Goal: Task Accomplishment & Management: Use online tool/utility

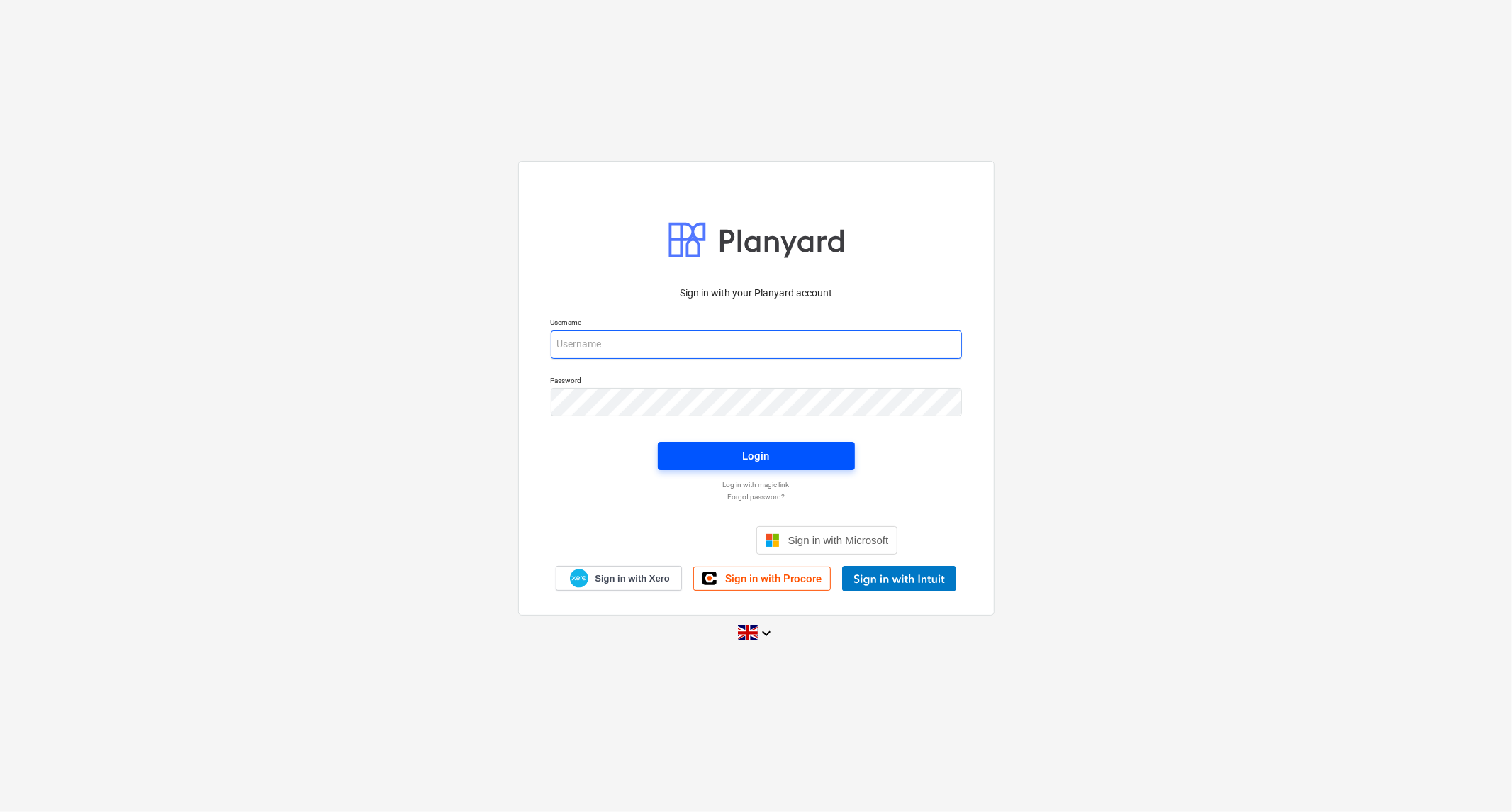
type input "[PERSON_NAME][EMAIL_ADDRESS][DOMAIN_NAME]"
click at [766, 455] on div "Login" at bounding box center [756, 456] width 27 height 18
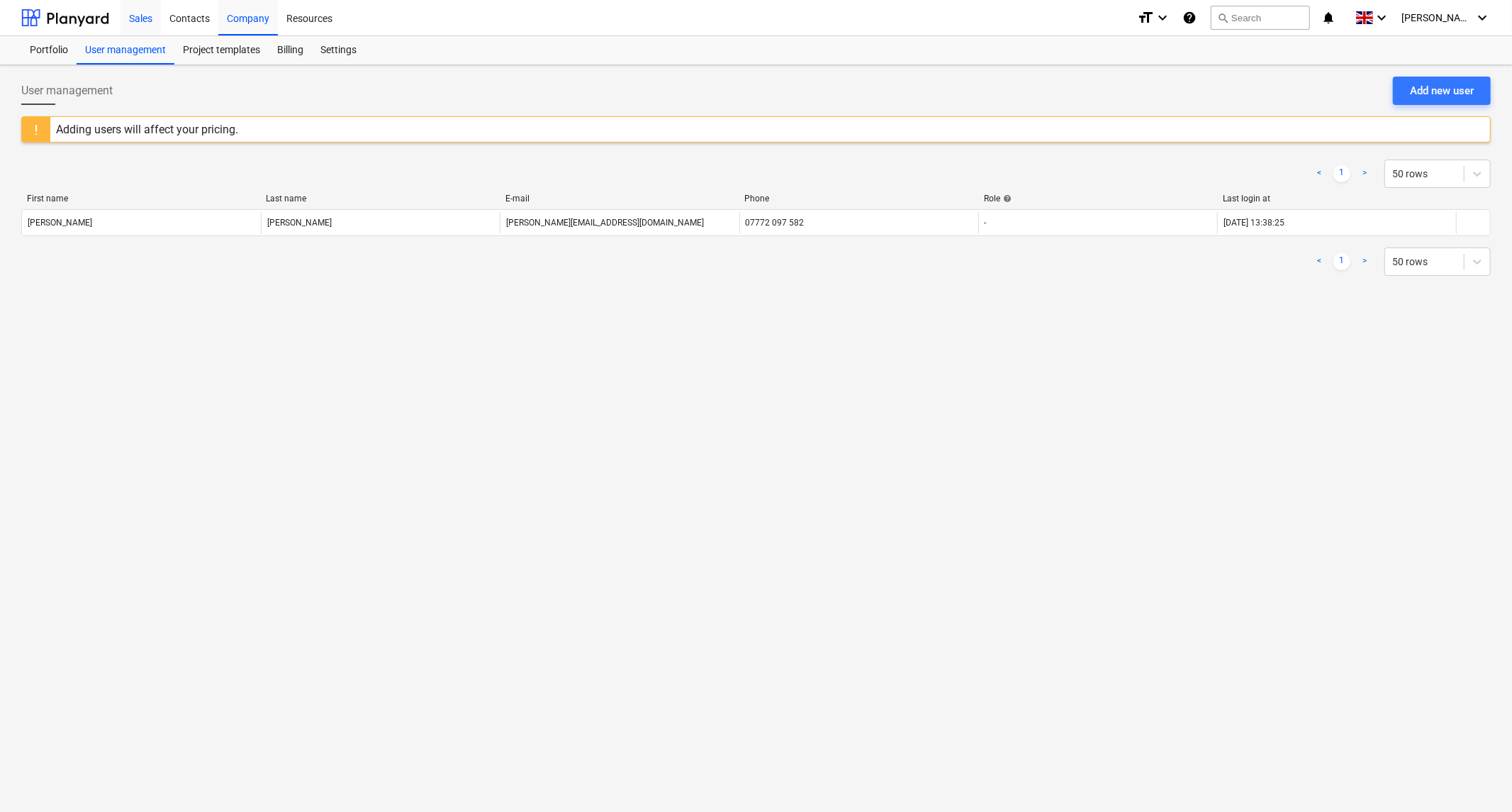
click at [138, 16] on div "Sales" at bounding box center [141, 17] width 41 height 36
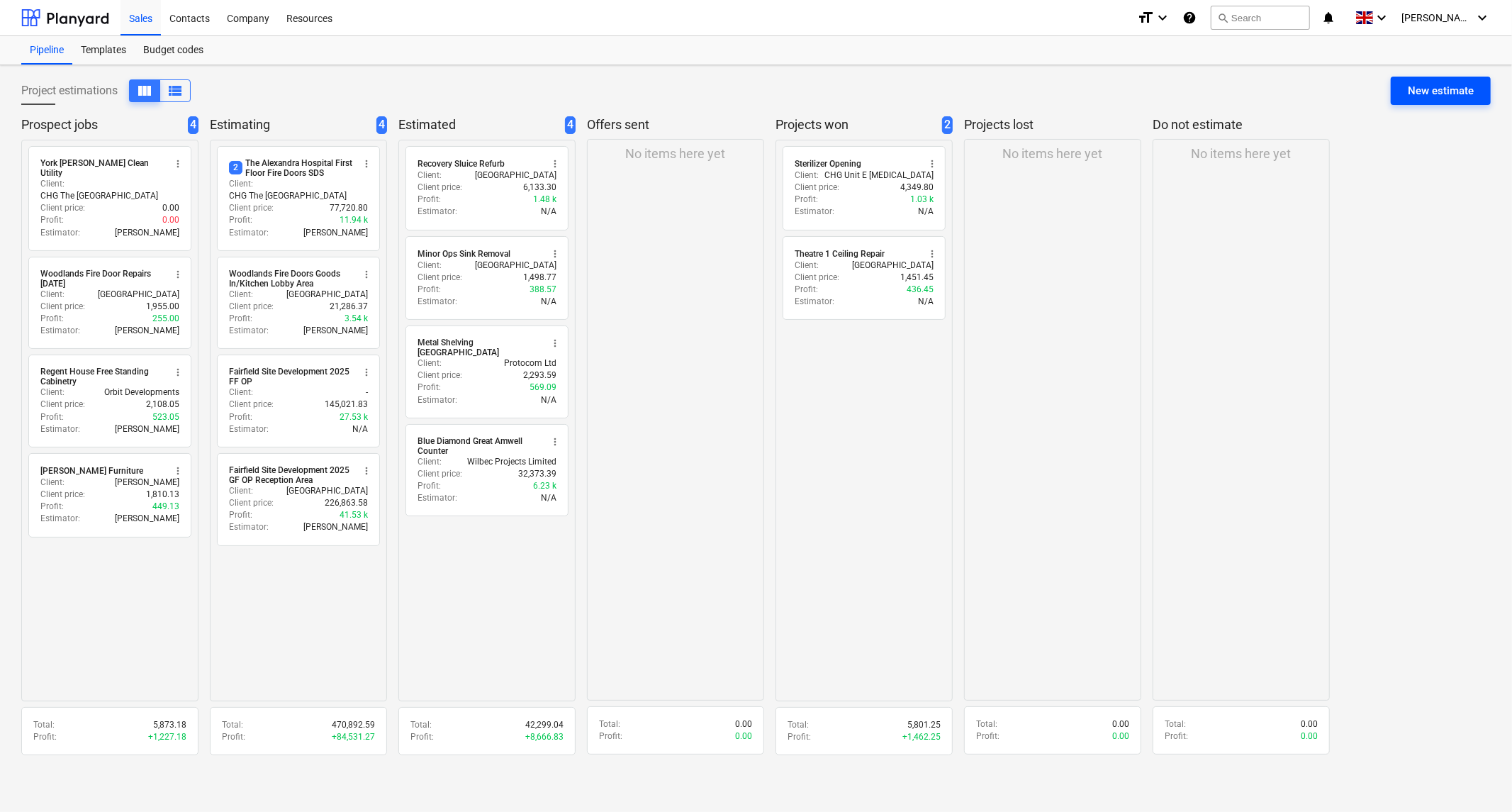
click at [1438, 86] on div "New estimate" at bounding box center [1441, 90] width 66 height 18
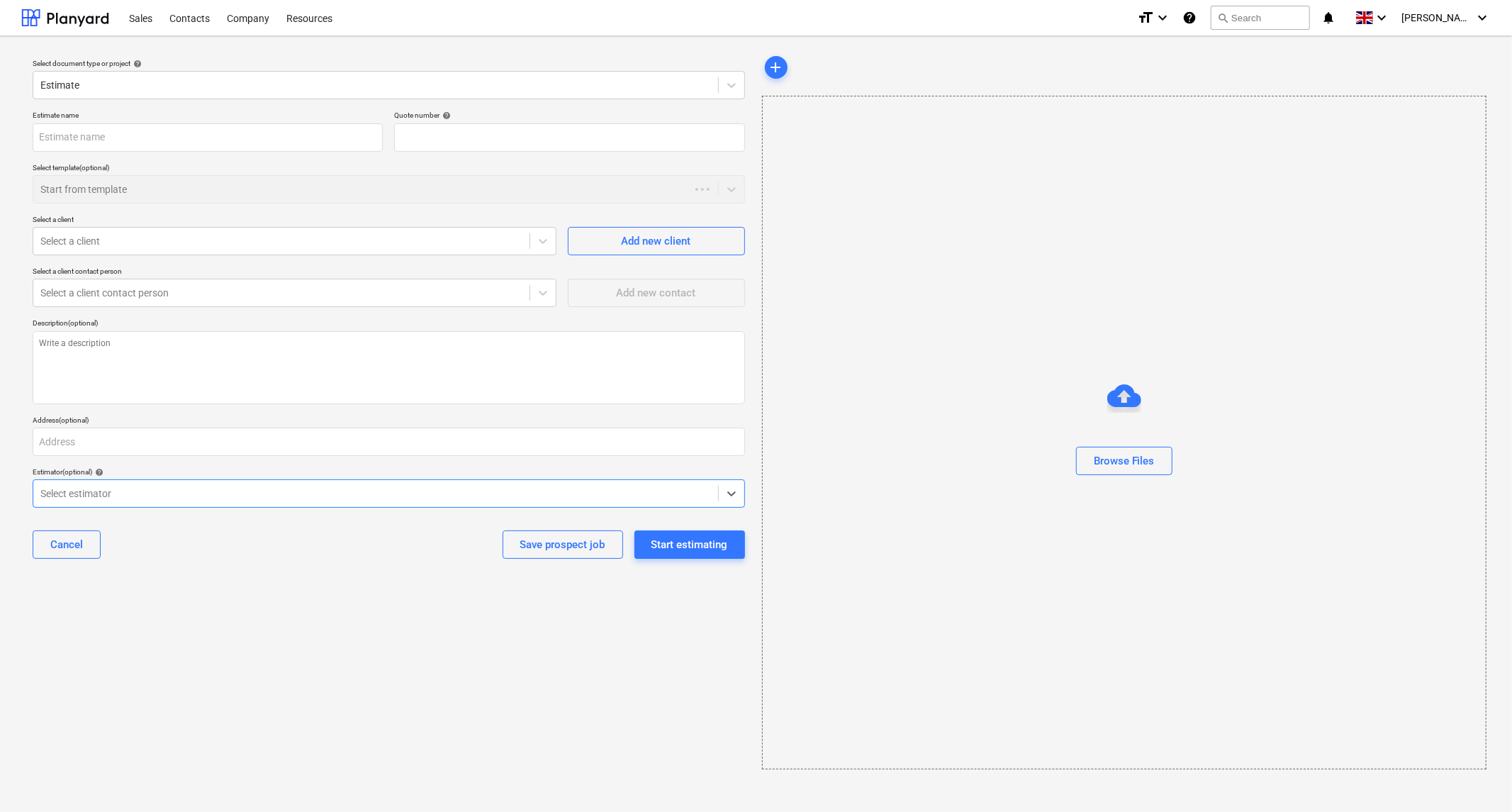
type textarea "x"
type input "QU-0019"
click at [200, 144] on input "text" at bounding box center [207, 137] width 350 height 29
type textarea "x"
type input "F"
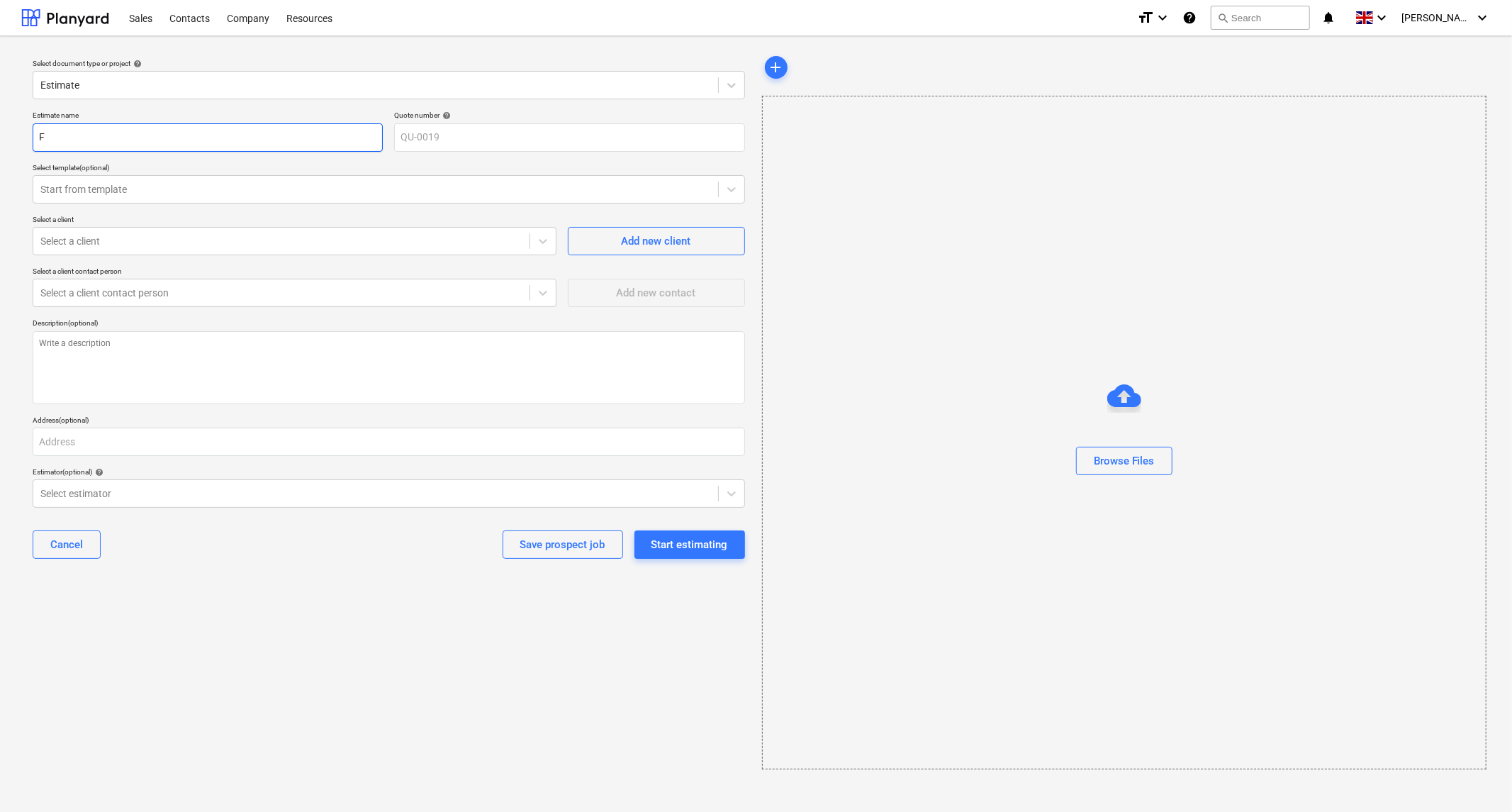
type textarea "x"
type input "Fr"
type textarea "x"
type input "Fru"
type textarea "x"
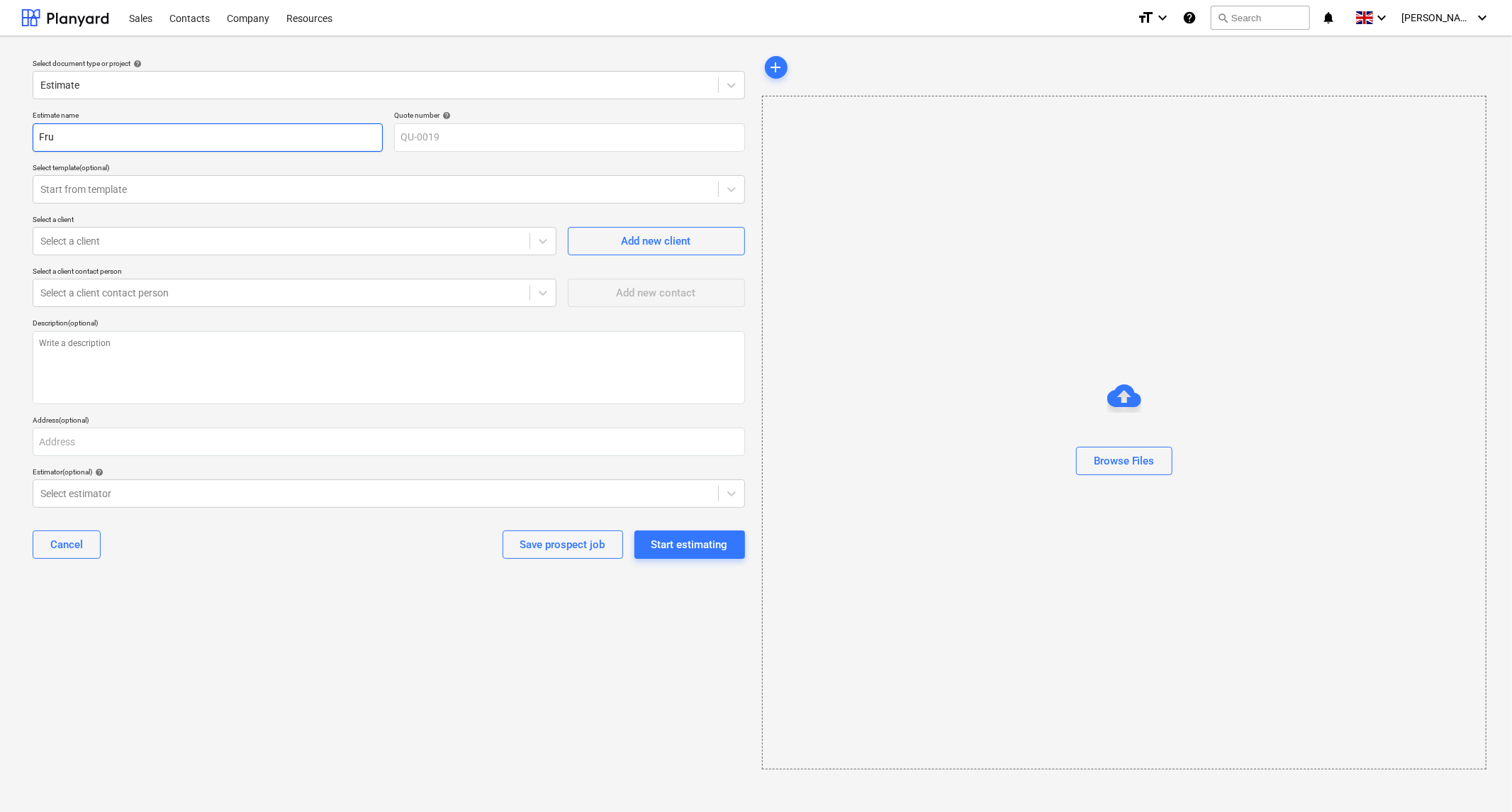
type input "Frui"
type textarea "x"
type input "Fruit"
type textarea "x"
type input "Fruit"
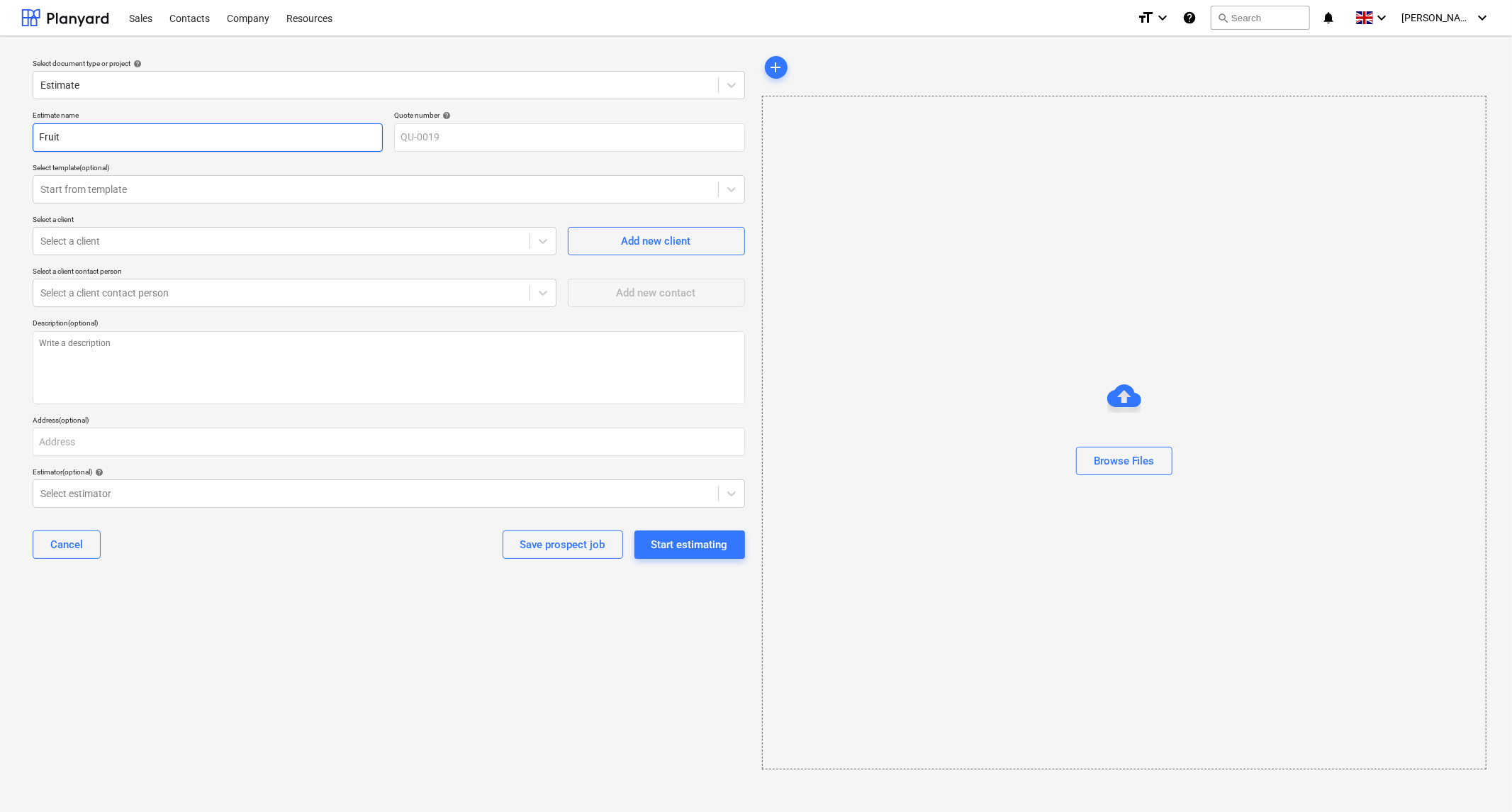
type textarea "x"
type input "Fruit E"
type textarea "x"
type input "Fruit Ex"
type textarea "x"
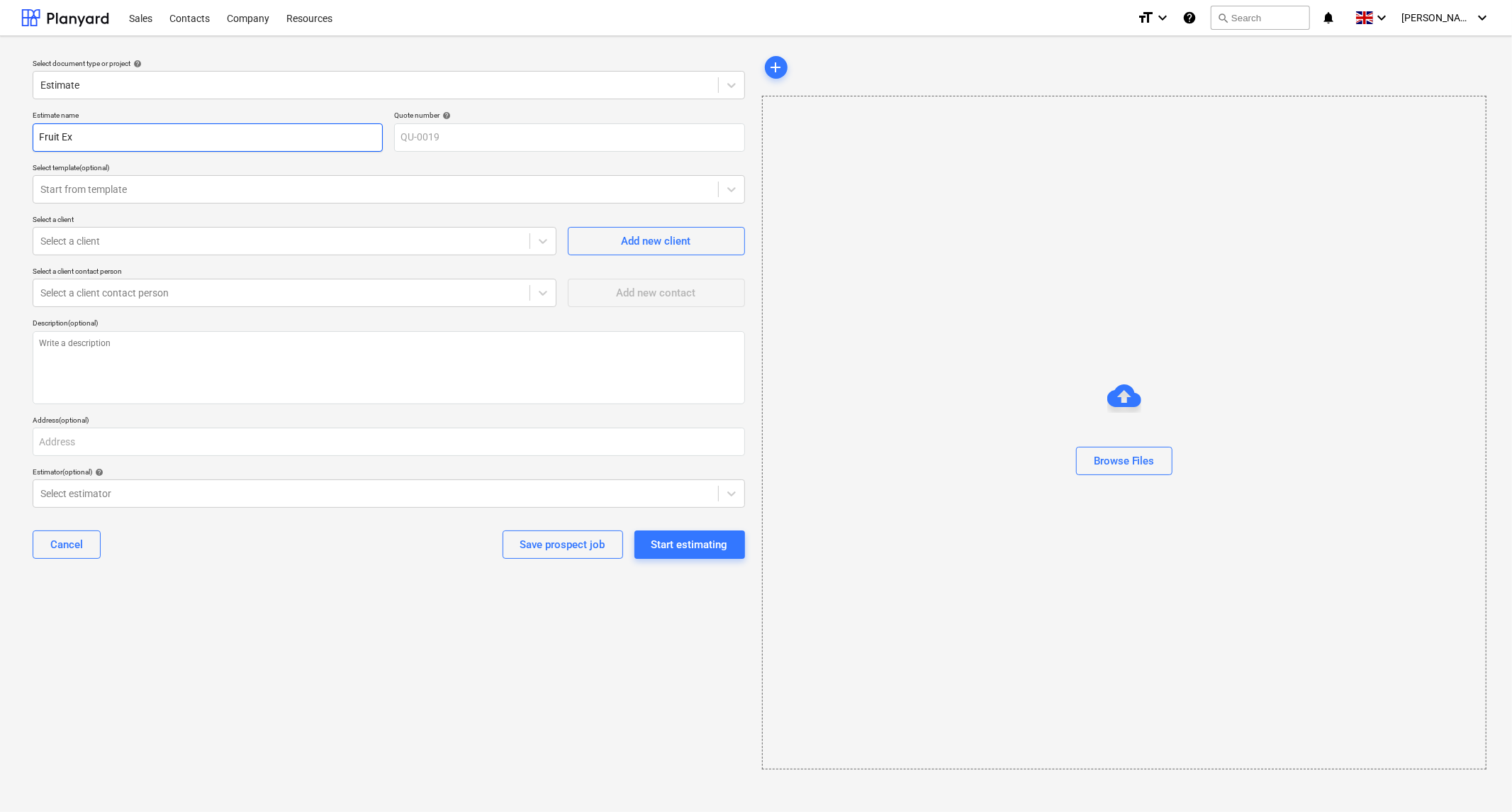
type input "Fruit Exc"
type textarea "x"
type input "Fruit Exch"
type textarea "x"
type input "Fruit Excha"
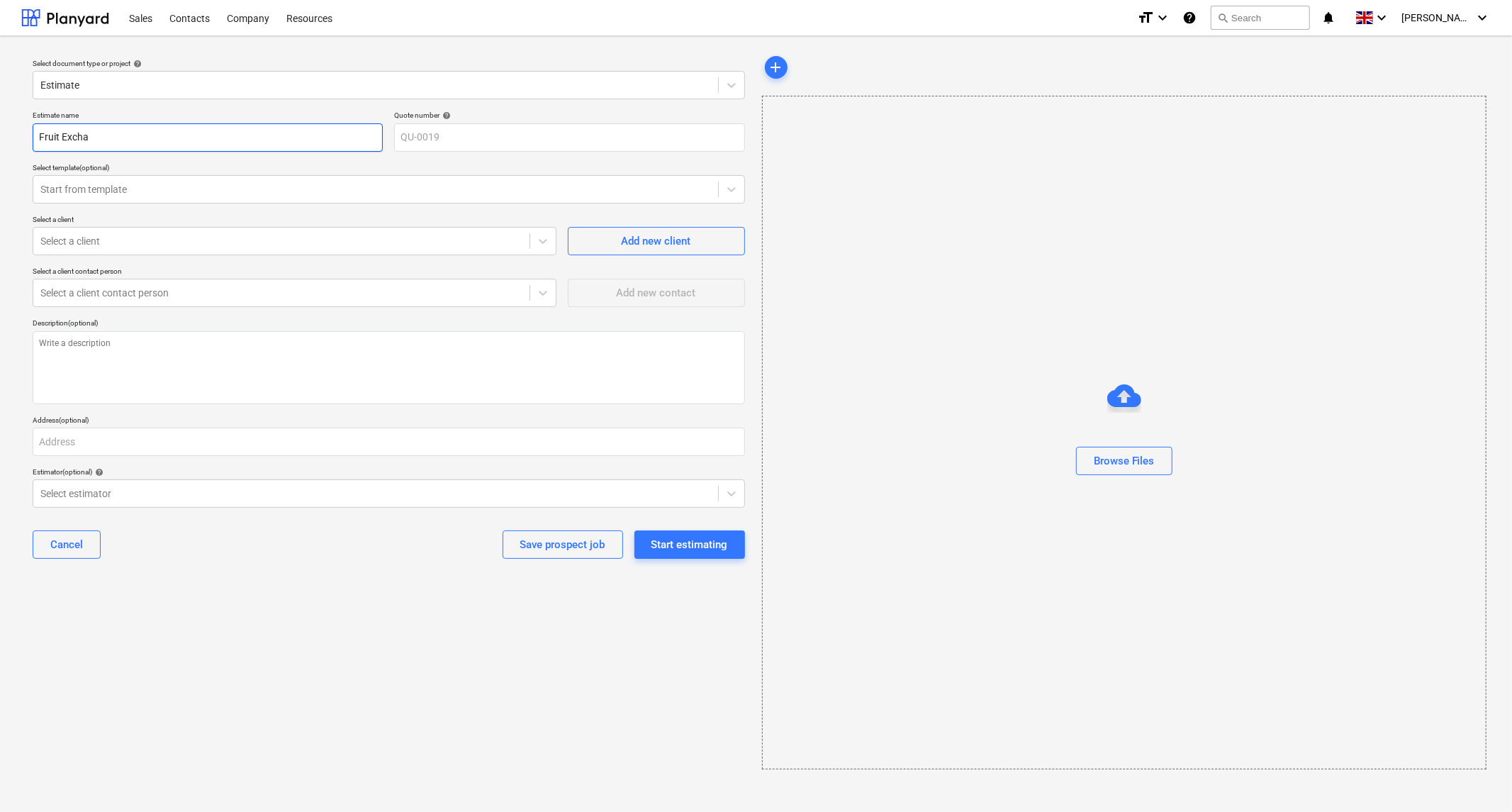
type textarea "x"
type input "Fruit Exchan"
type textarea "x"
type input "Fruit Exchang"
type textarea "x"
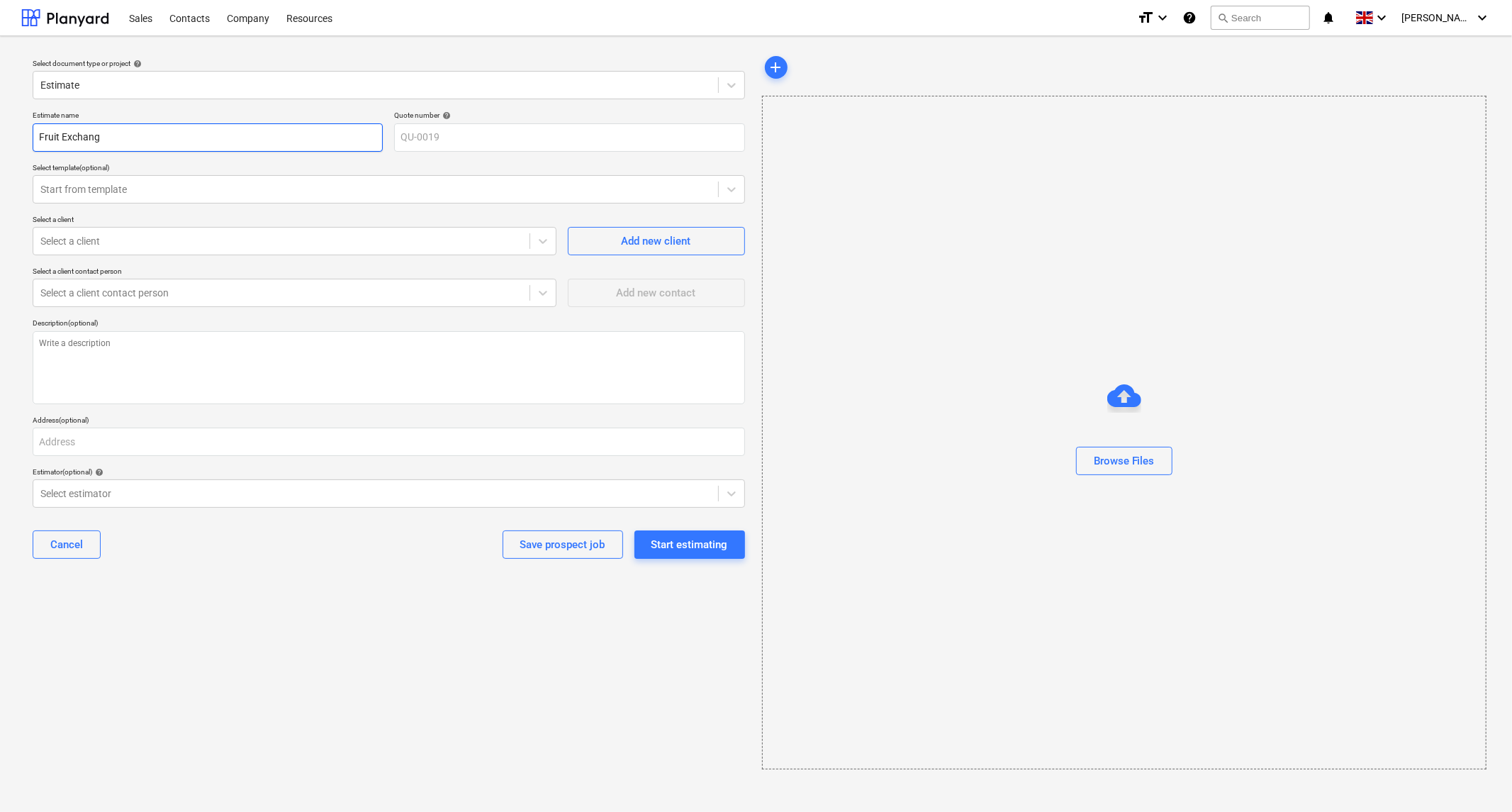
type input "Fruit Exchange"
type textarea "x"
type input "Fruit Exchange"
type textarea "x"
type input "Fruit Exchange C"
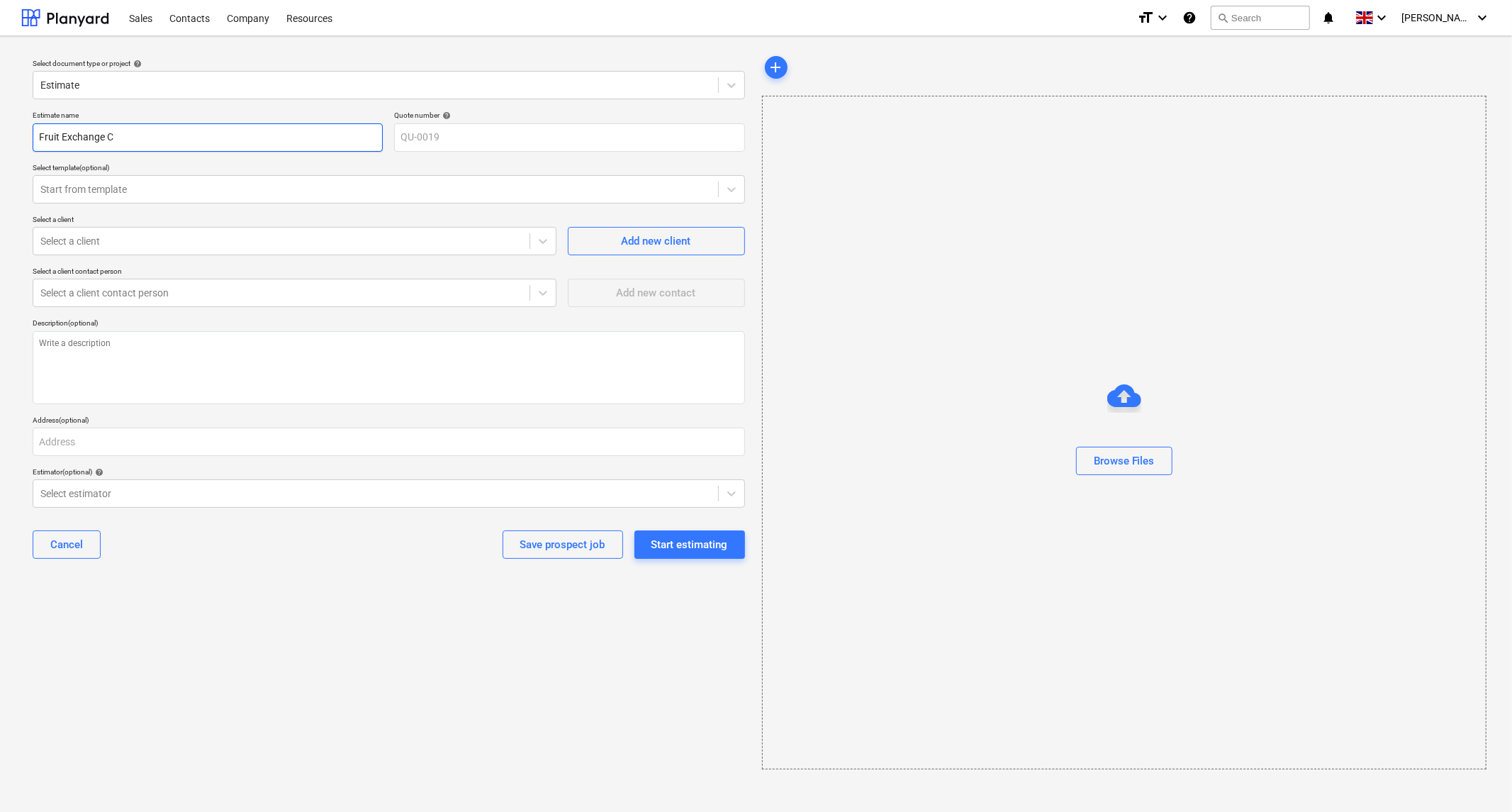
type textarea "x"
type input "Fruit Exchange Ca"
type textarea "x"
type input "Fruit Exchange Caf"
type textarea "x"
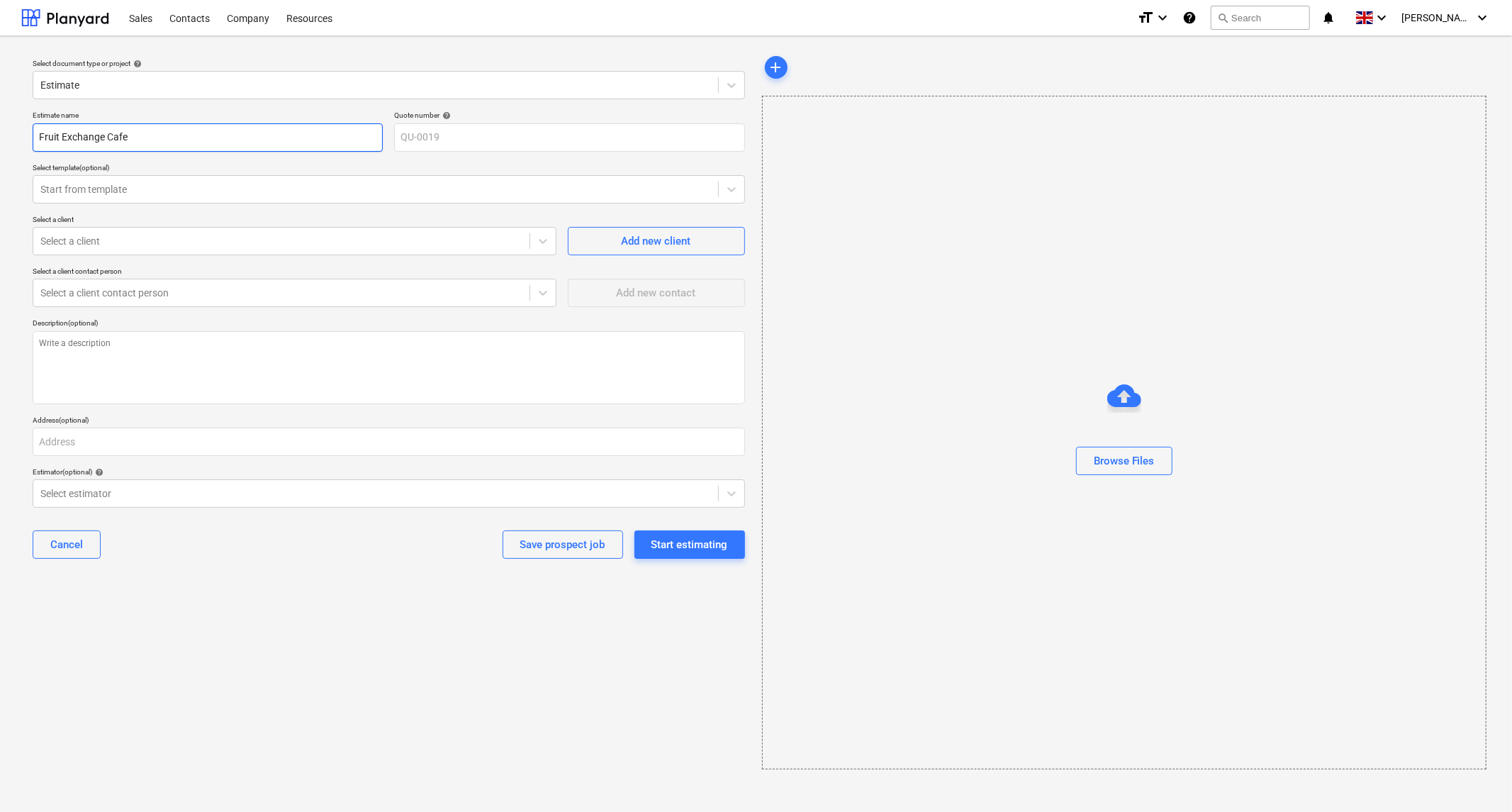
type input "Fruit Exchange Cafe"
click at [689, 549] on div "Start estimating" at bounding box center [689, 545] width 76 height 18
click at [338, 239] on div at bounding box center [281, 241] width 482 height 14
click at [652, 237] on div "Add new client" at bounding box center [656, 241] width 69 height 18
type textarea "x"
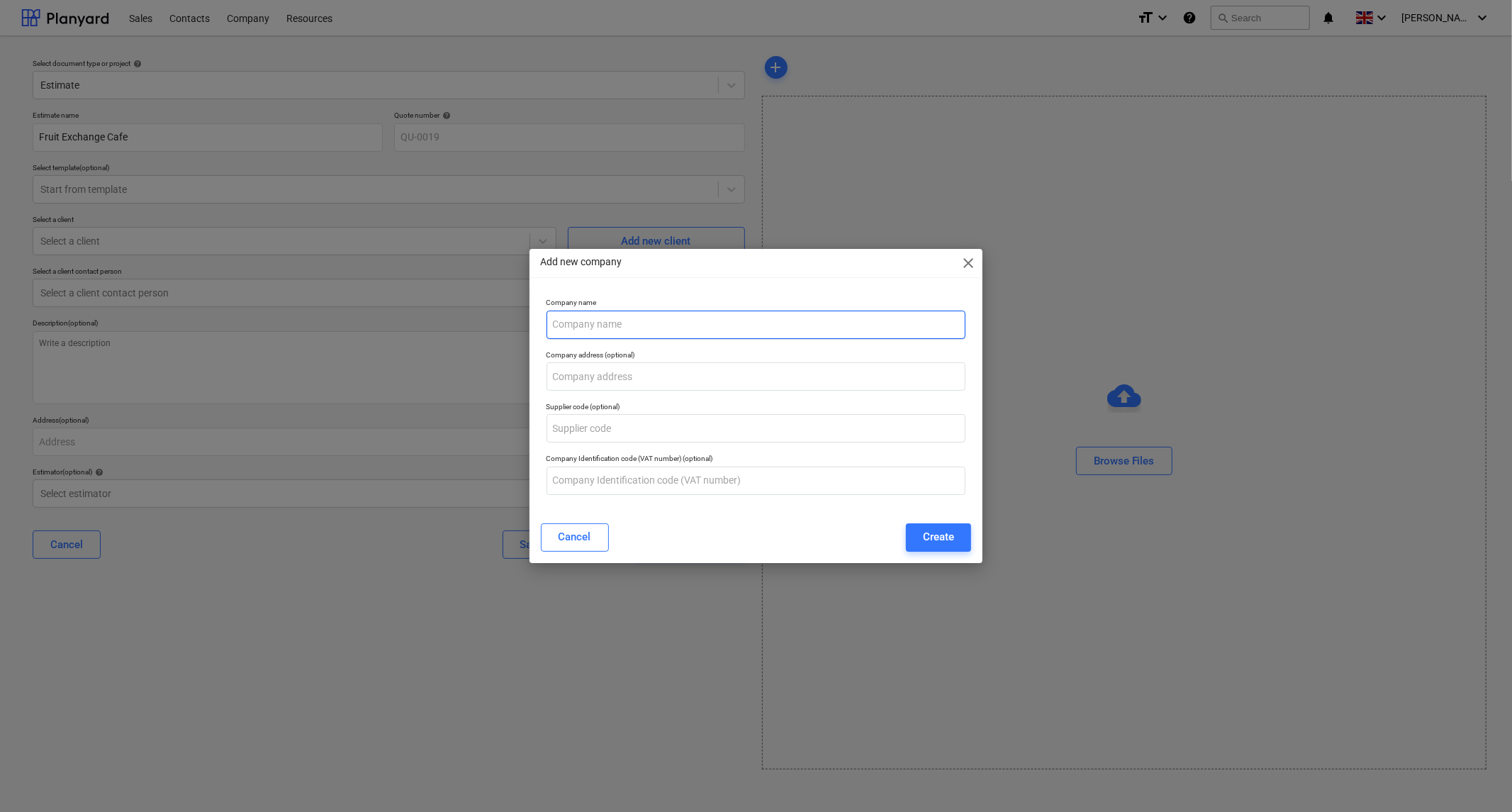
click at [648, 320] on input "text" at bounding box center [756, 324] width 420 height 29
type input "[DATE] Trading"
click at [936, 535] on div "Create" at bounding box center [939, 536] width 31 height 18
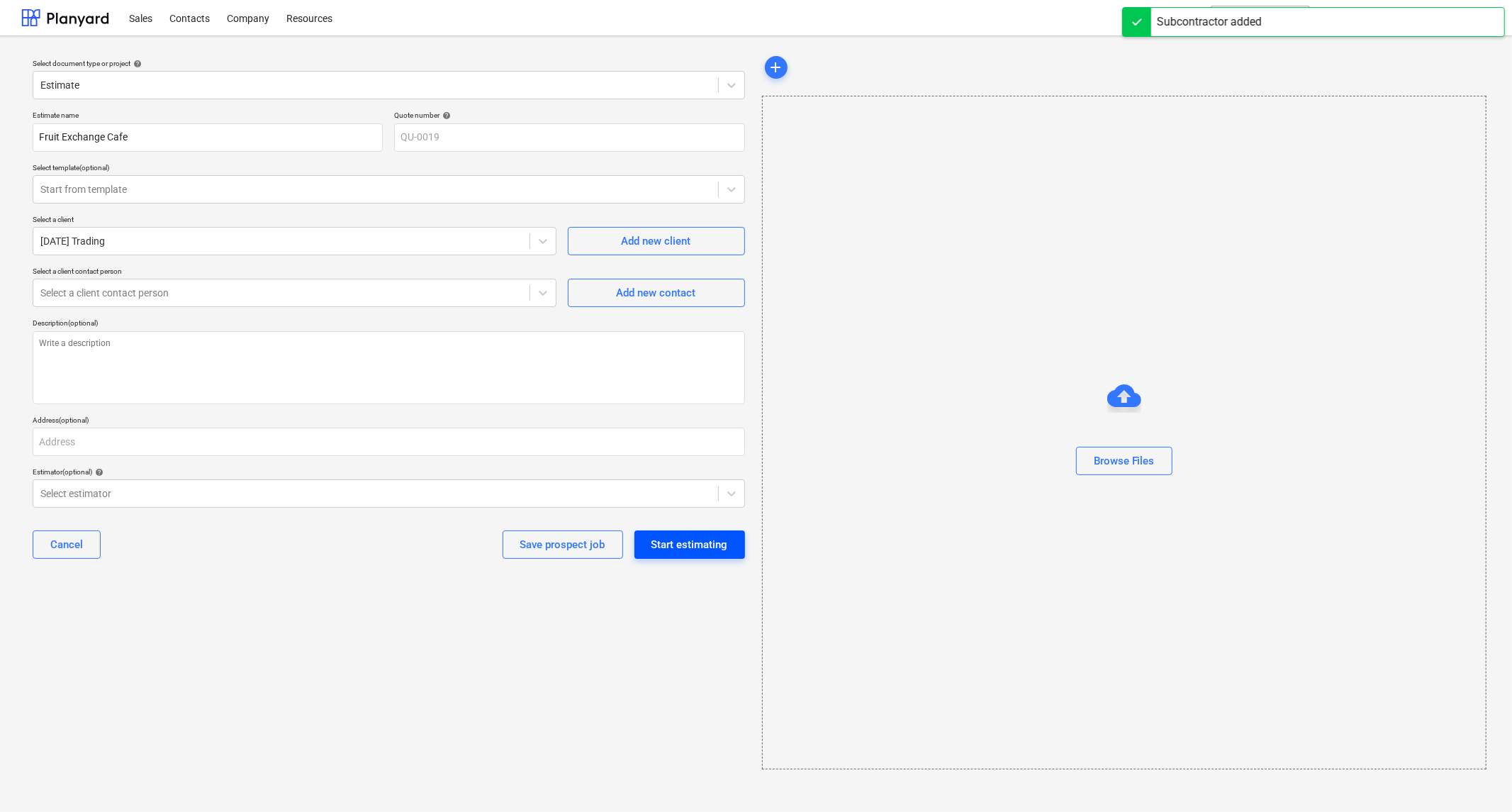
click at [695, 550] on div "Start estimating" at bounding box center [689, 545] width 76 height 18
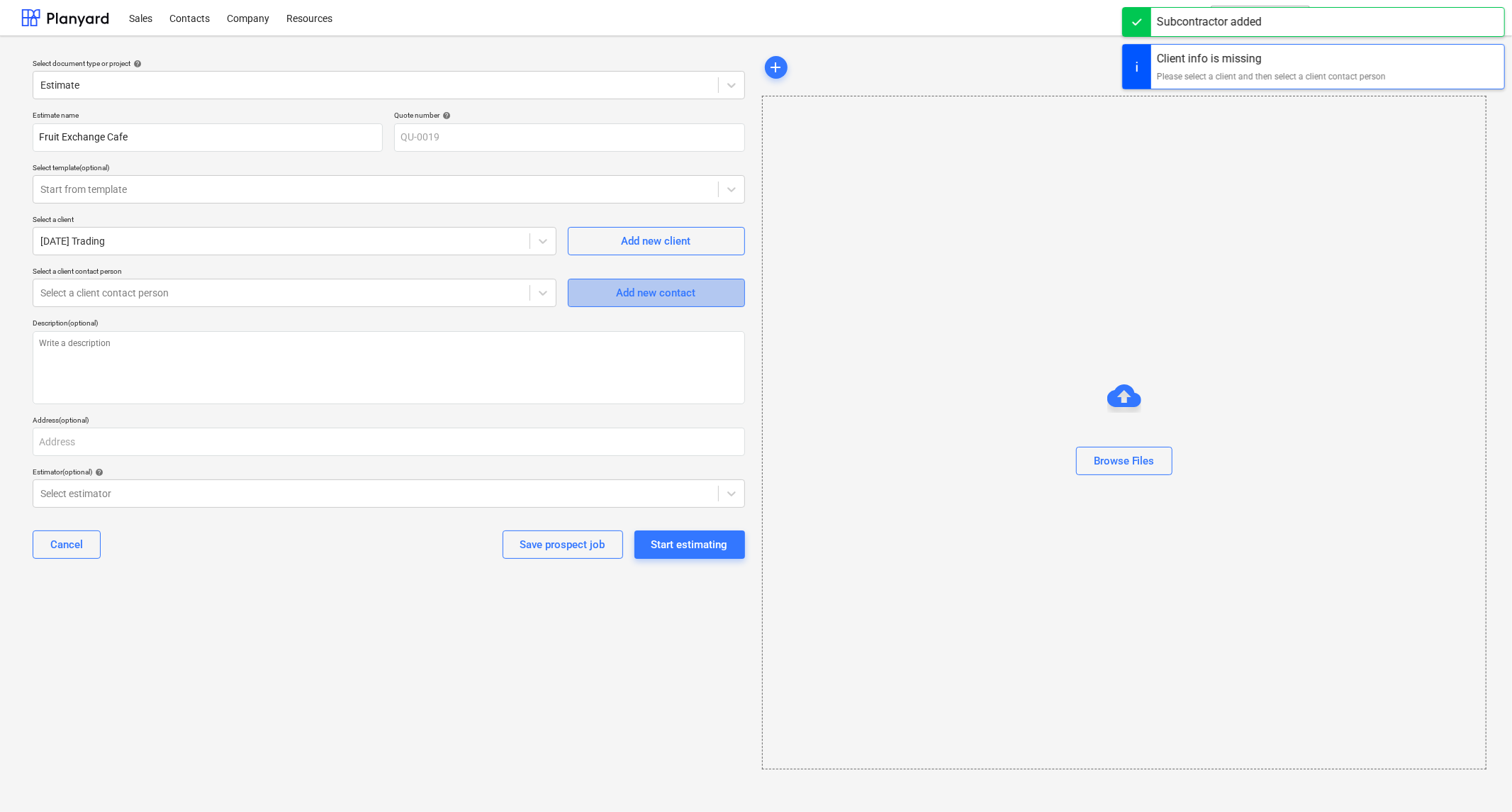
click at [618, 303] on button "Add new contact" at bounding box center [656, 292] width 177 height 29
type textarea "x"
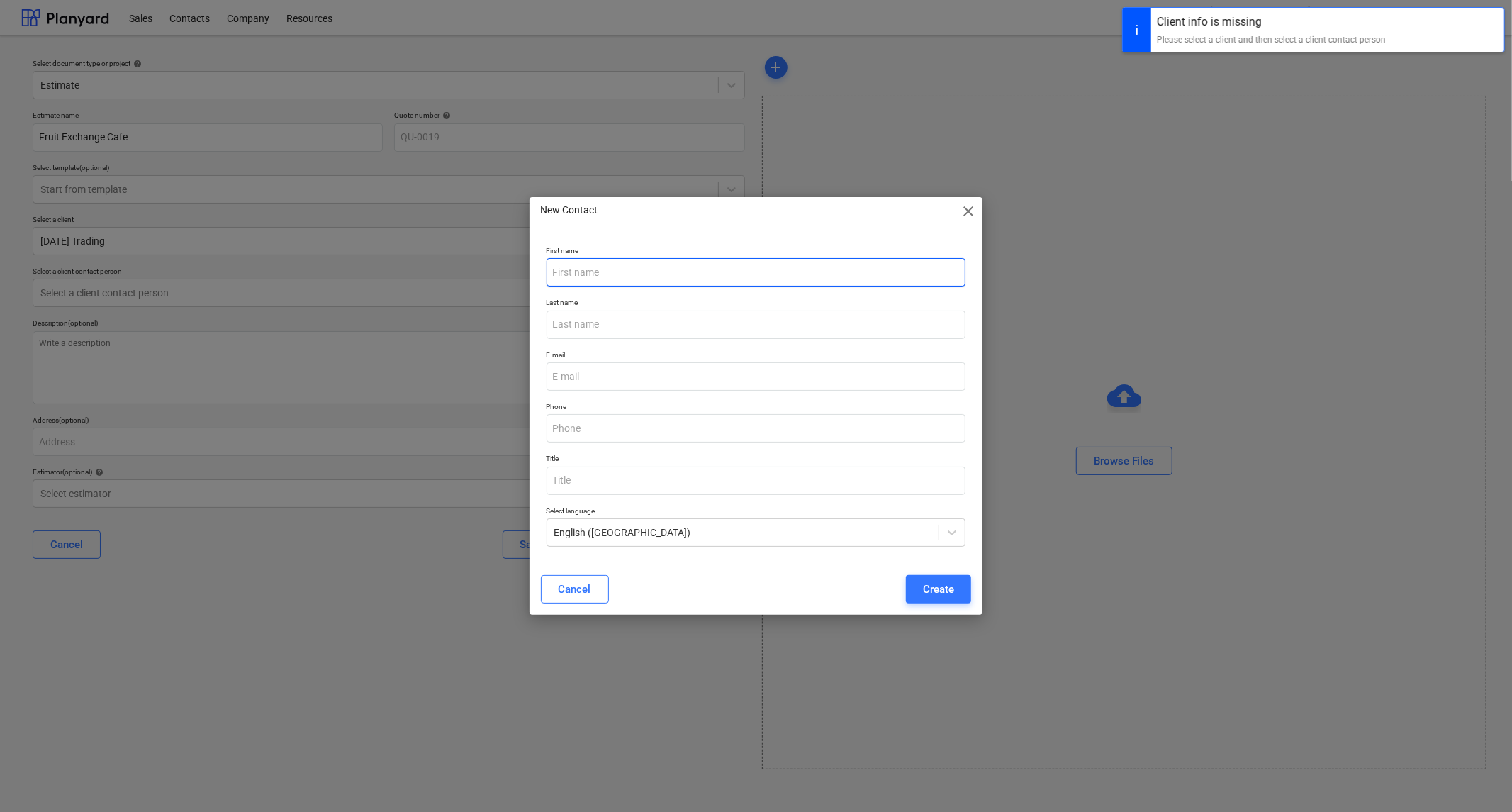
click at [606, 274] on input "text" at bounding box center [756, 272] width 420 height 29
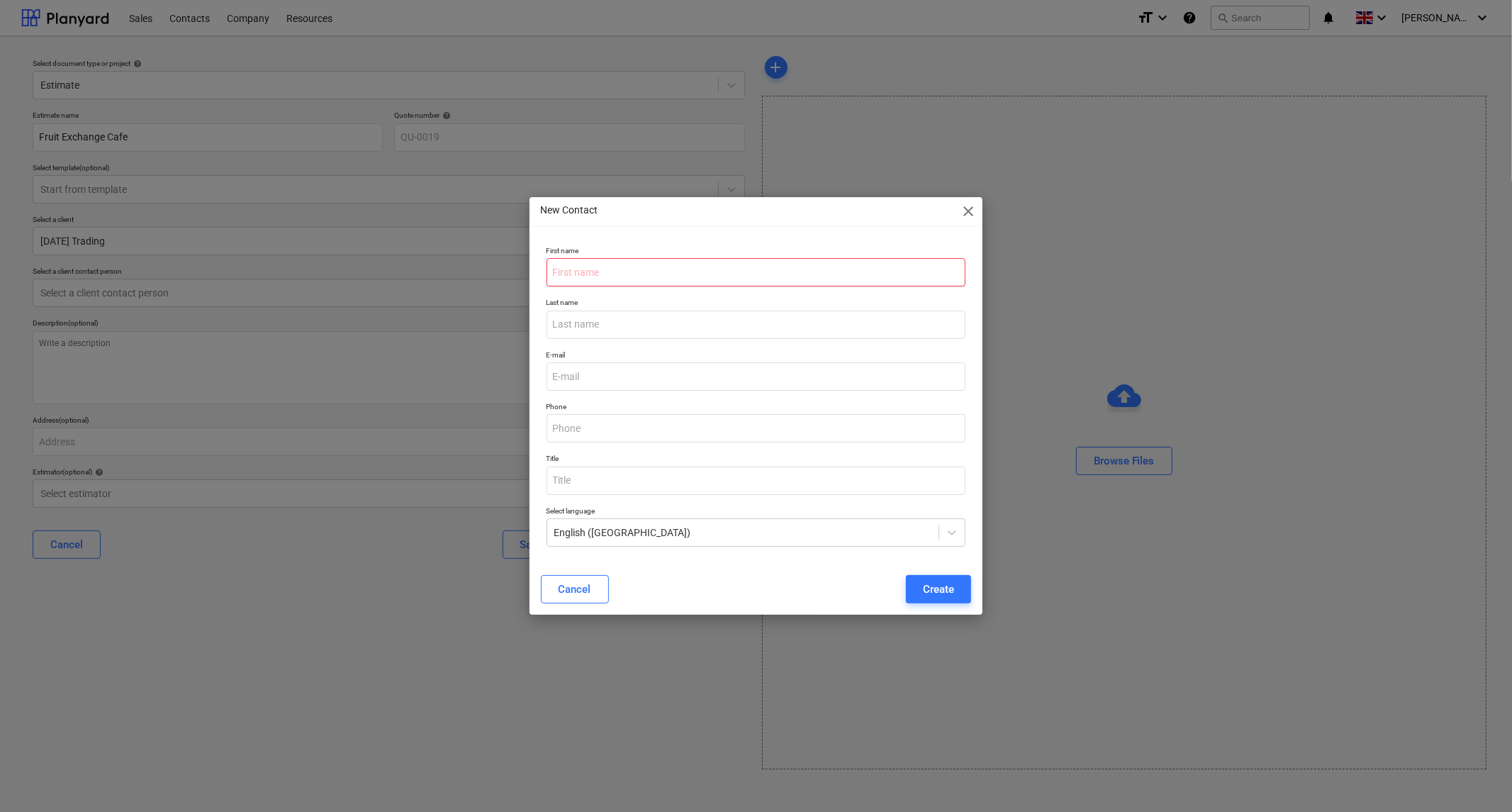
click at [645, 270] on input "text" at bounding box center [756, 272] width 420 height 29
type input "Dlshad"
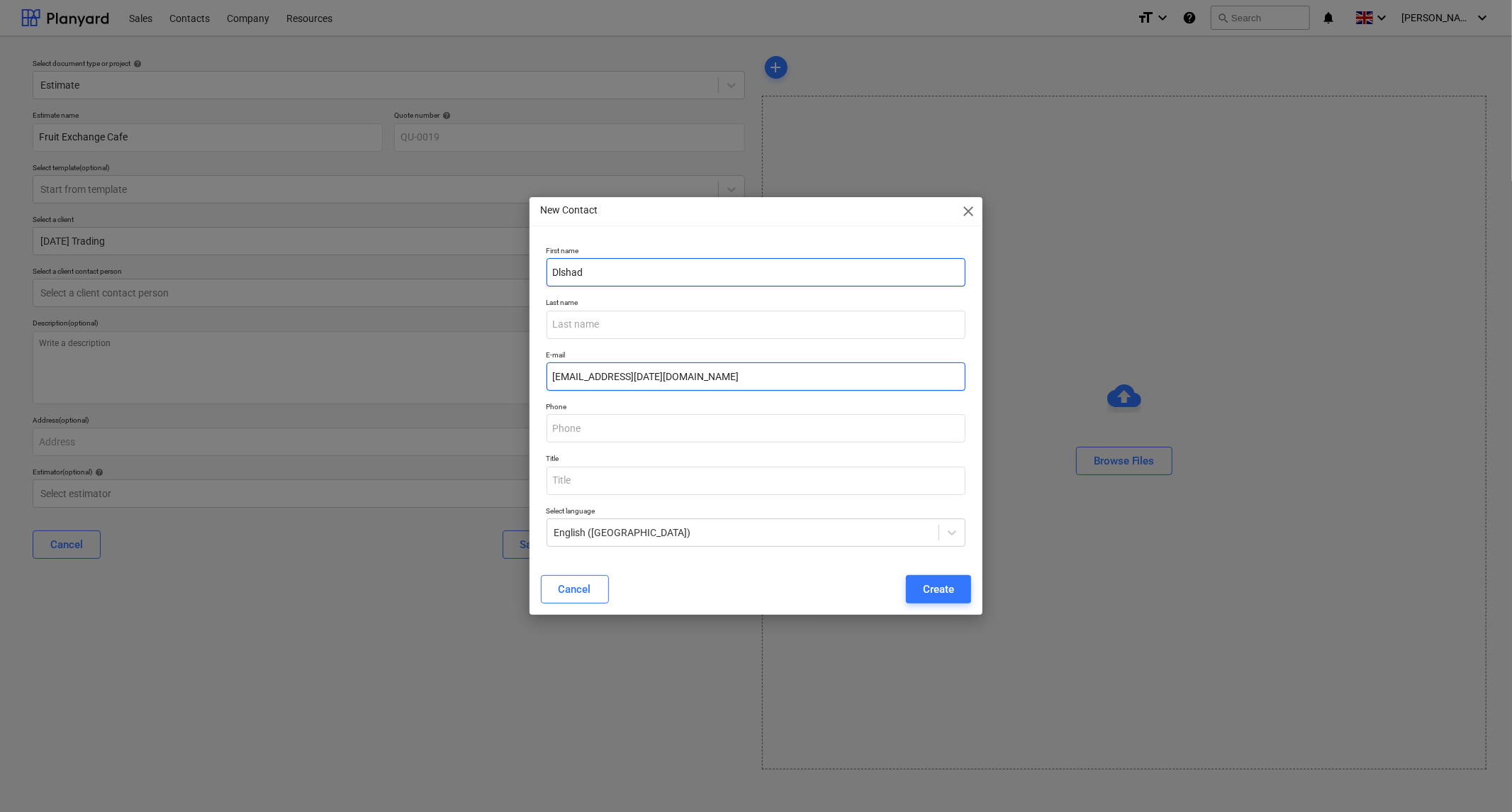
type input "[EMAIL_ADDRESS][DATE][DOMAIN_NAME]"
click at [620, 428] on input "text" at bounding box center [756, 428] width 420 height 29
type input "07447 205 503"
click at [950, 584] on div "Create" at bounding box center [939, 589] width 31 height 18
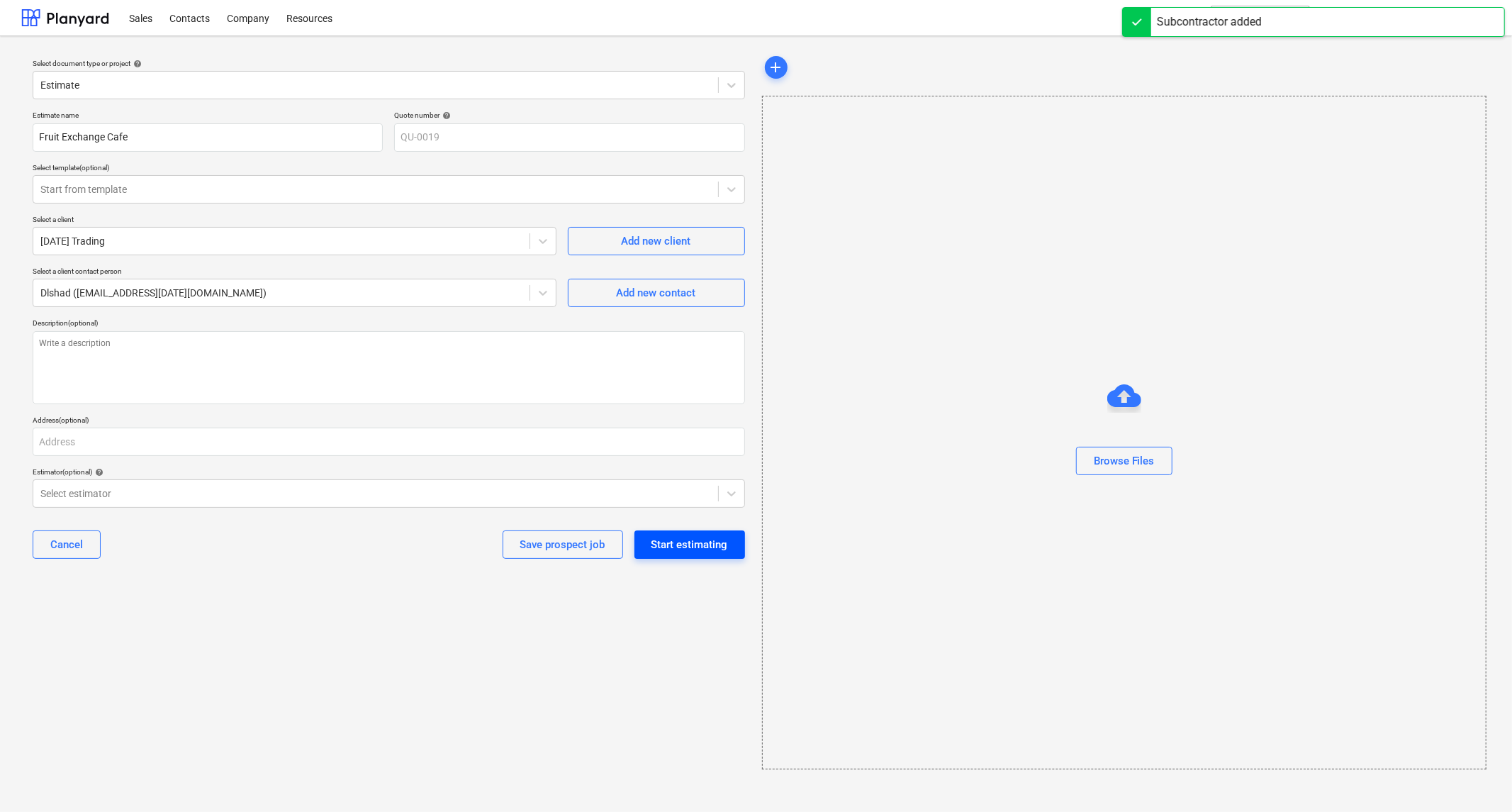
click at [686, 543] on div "Start estimating" at bounding box center [689, 545] width 76 height 18
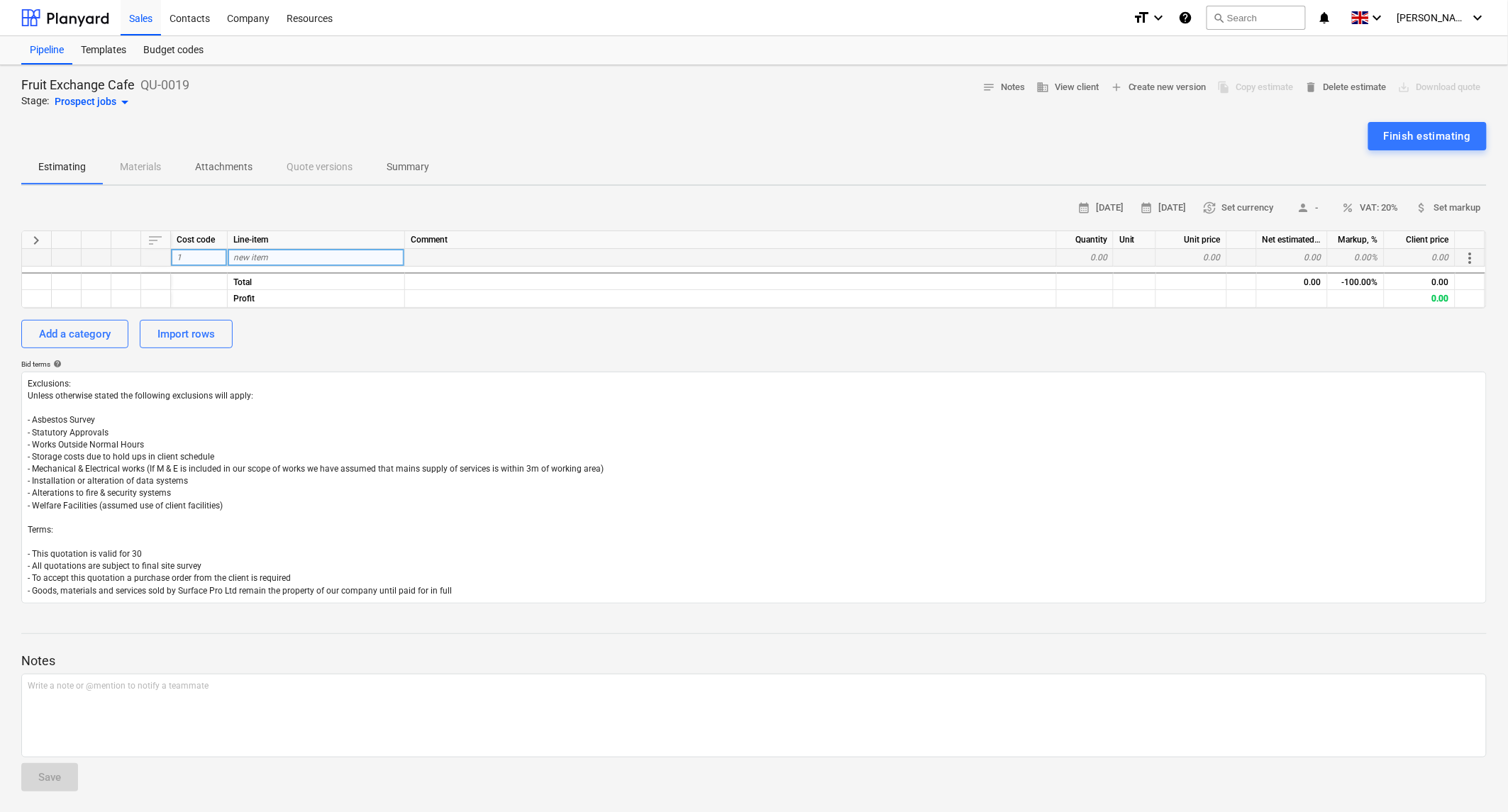
click at [298, 257] on div "new item" at bounding box center [316, 257] width 177 height 18
click at [81, 328] on div "Add a category" at bounding box center [75, 334] width 72 height 18
type textarea "x"
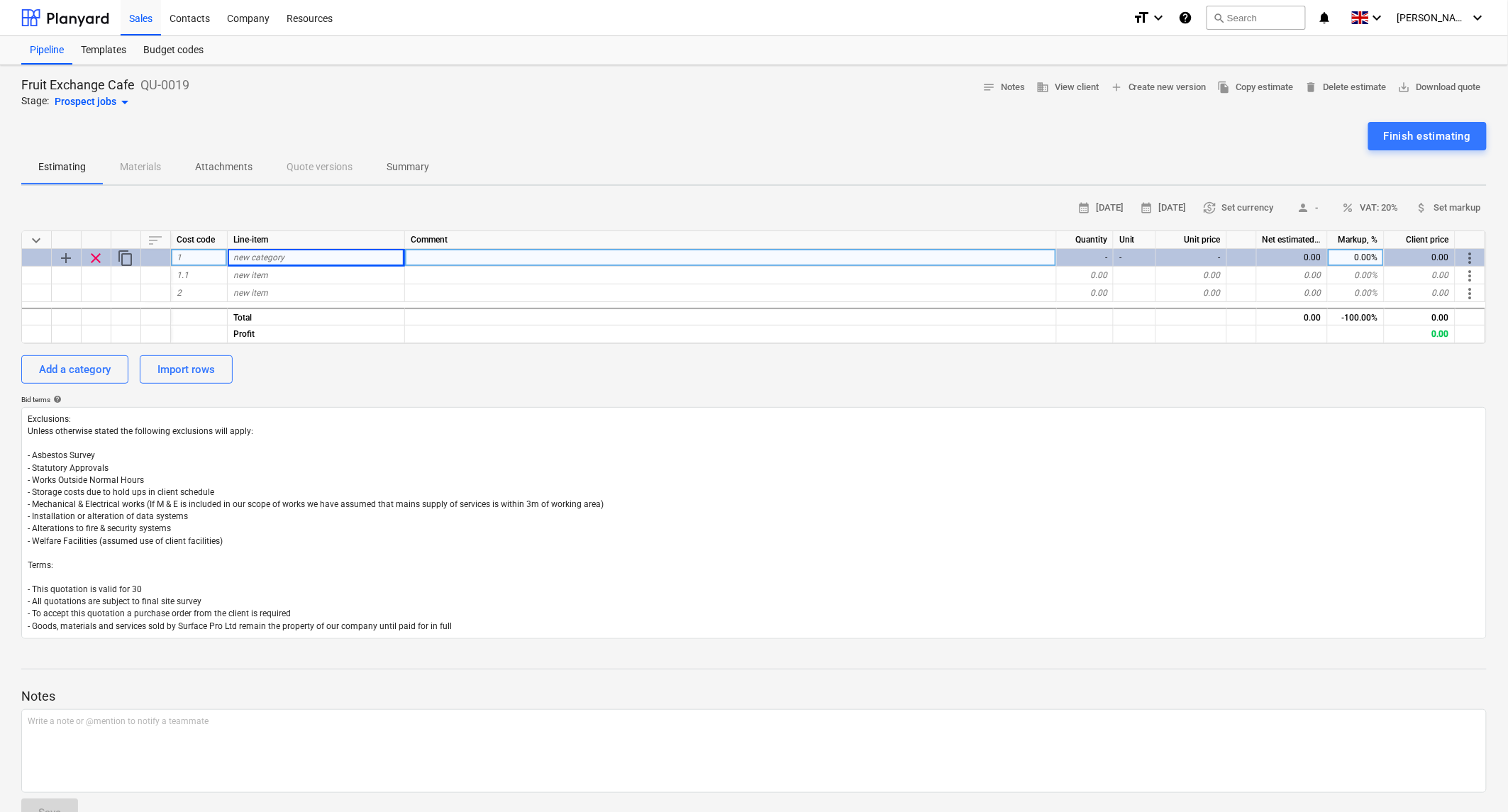
click at [284, 259] on span "new category" at bounding box center [258, 257] width 51 height 10
type input "FLOORING"
type textarea "x"
type input "Supply & Install Screed To All Floor Areas"
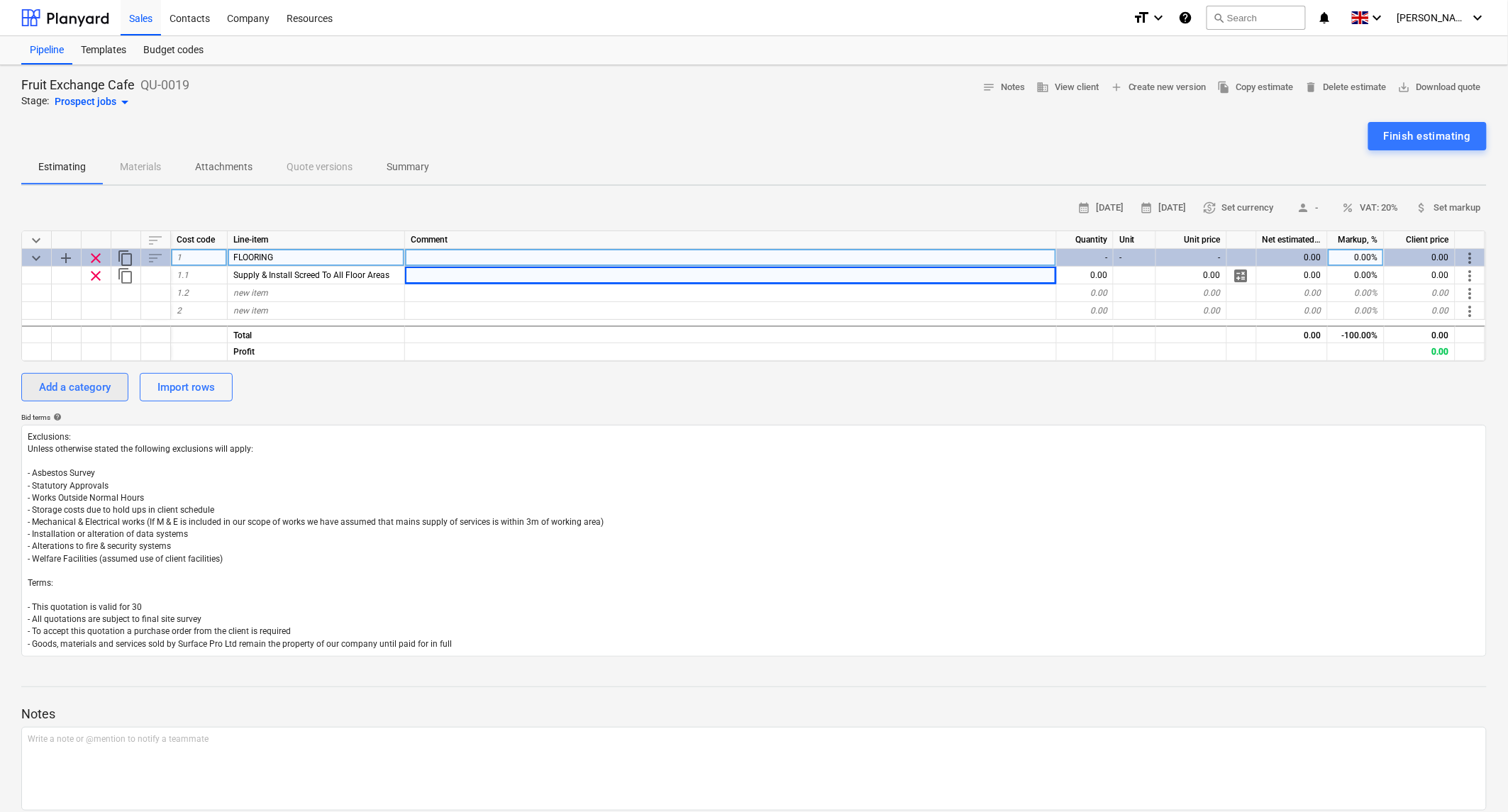
click at [80, 383] on div "Add a category" at bounding box center [75, 387] width 72 height 18
type textarea "x"
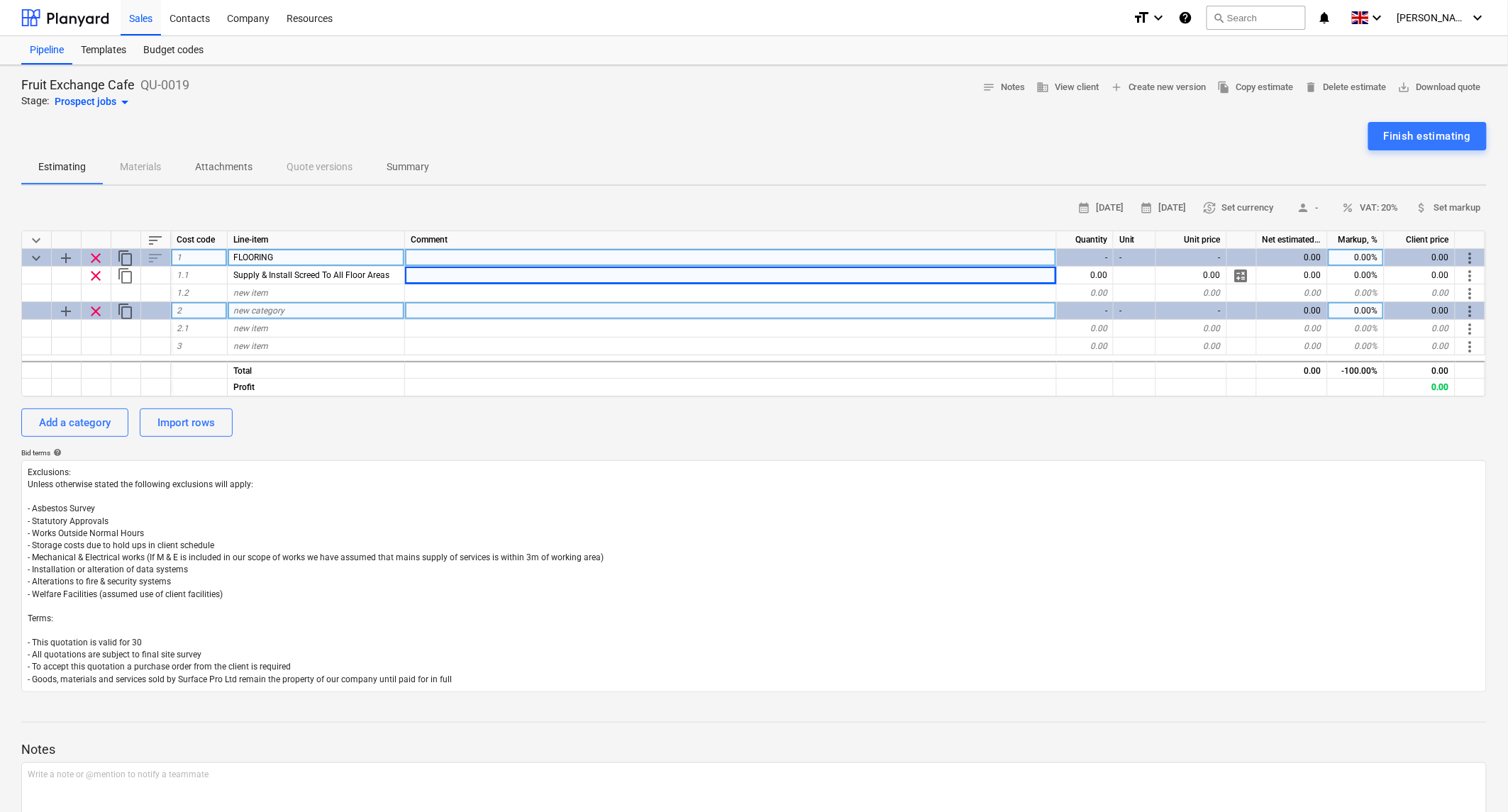
click at [253, 312] on span "new category" at bounding box center [258, 311] width 51 height 10
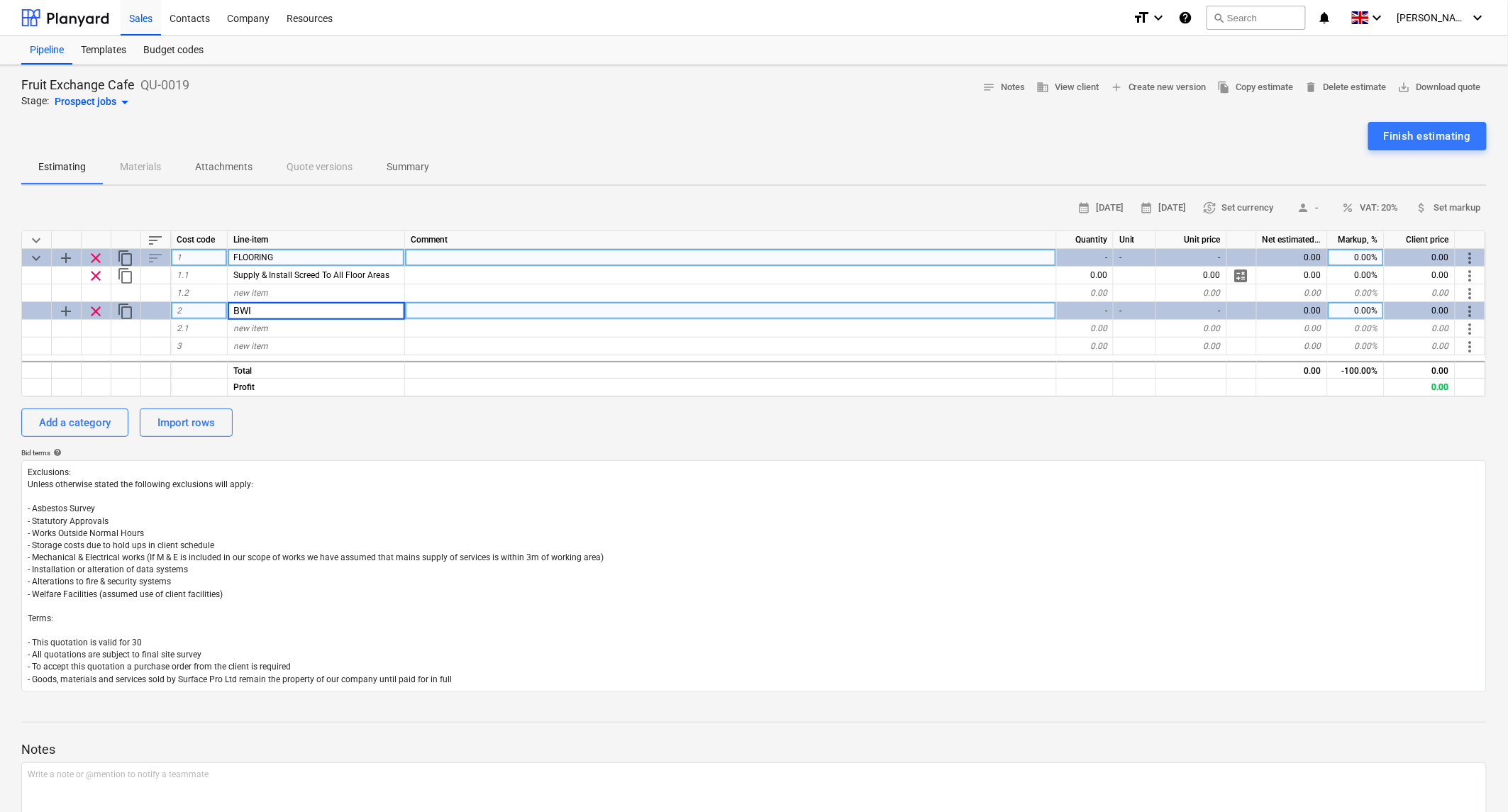
type input "BWIC"
click at [152, 237] on span "sort" at bounding box center [155, 241] width 17 height 17
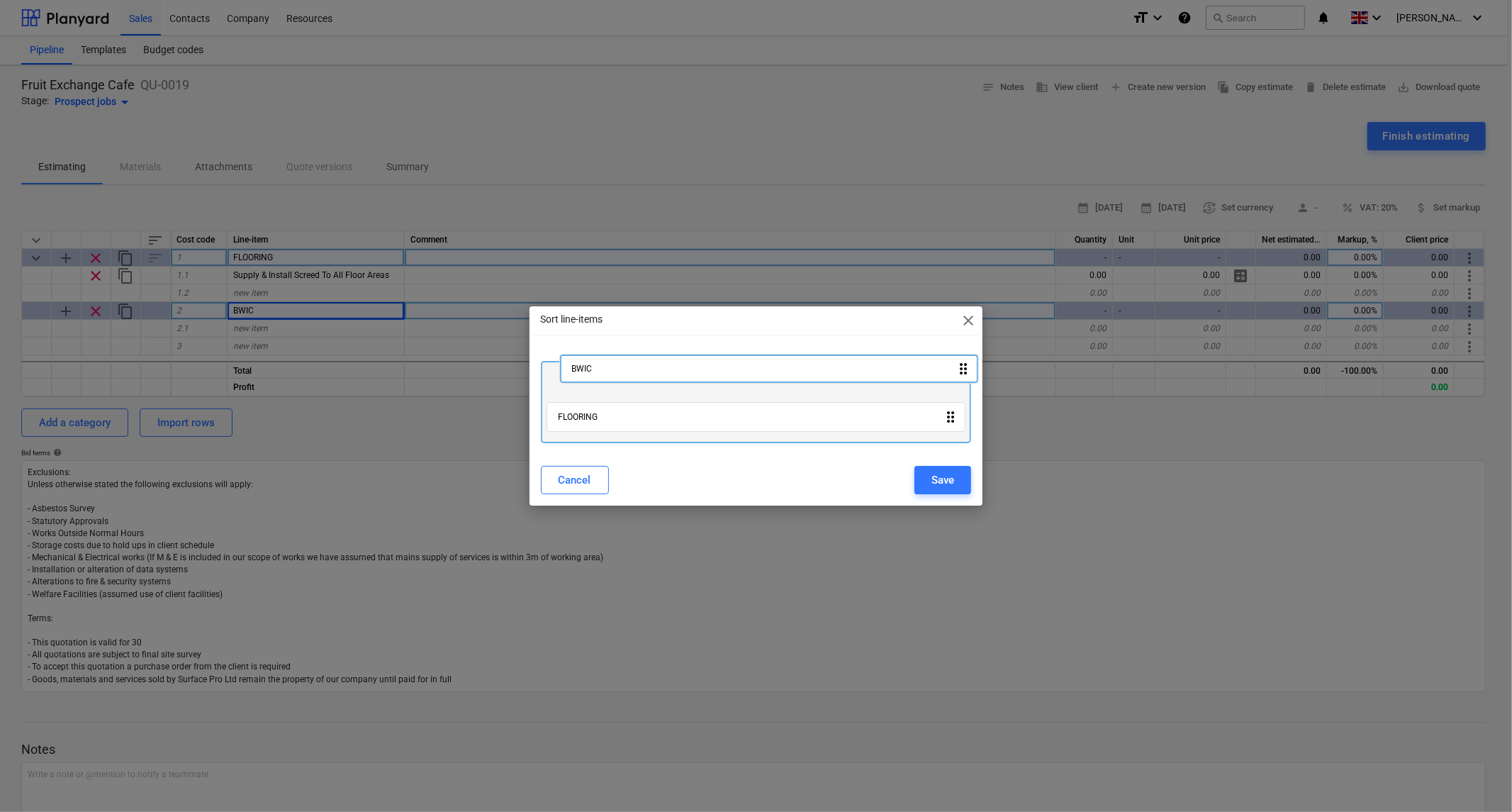
drag, startPoint x: 646, startPoint y: 417, endPoint x: 648, endPoint y: 367, distance: 50.0
click at [660, 359] on div "FLOORING drag_indicator BWIC drag_indicator" at bounding box center [756, 396] width 431 height 94
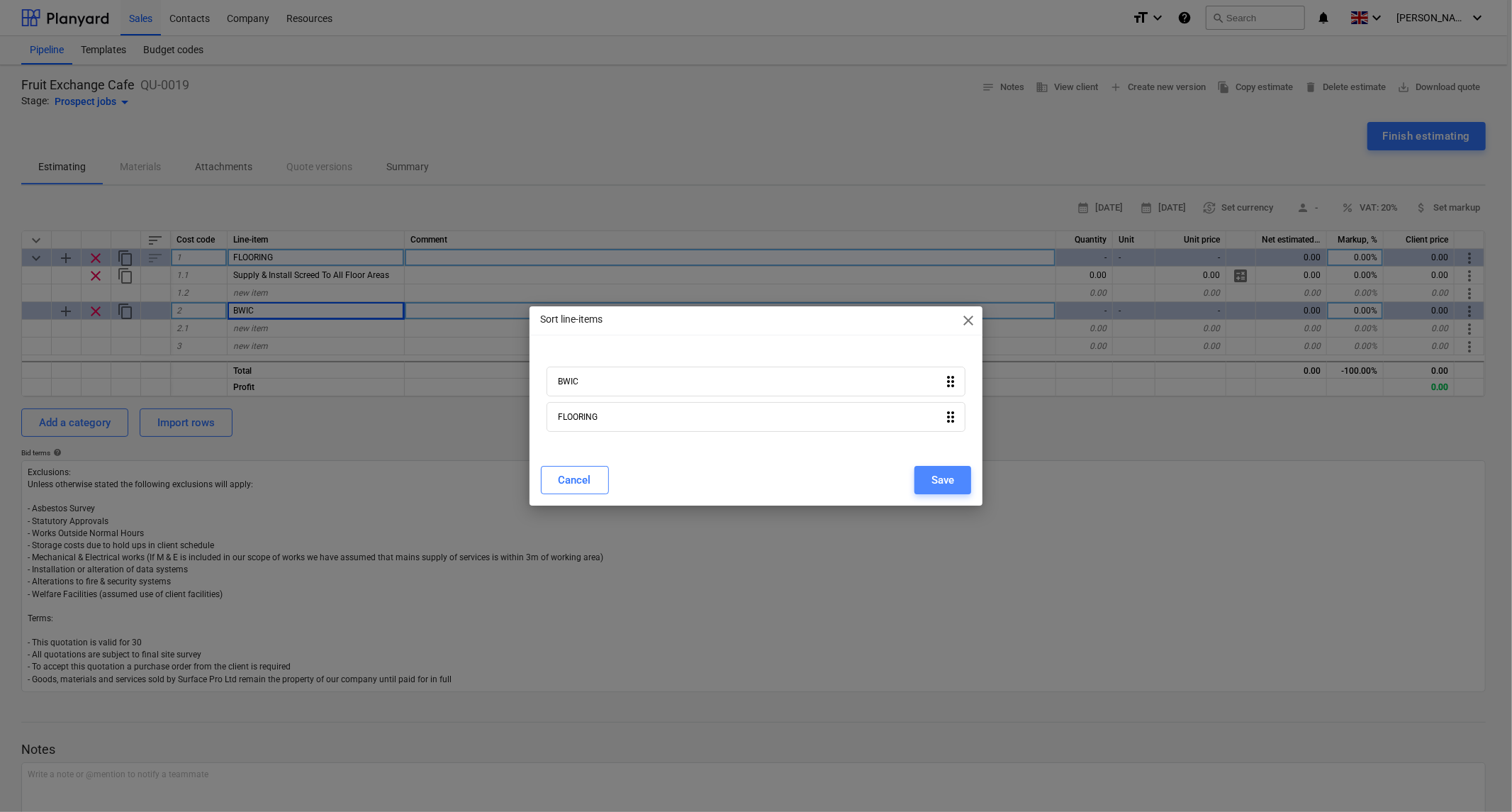
click at [955, 480] on button "Save" at bounding box center [944, 480] width 57 height 29
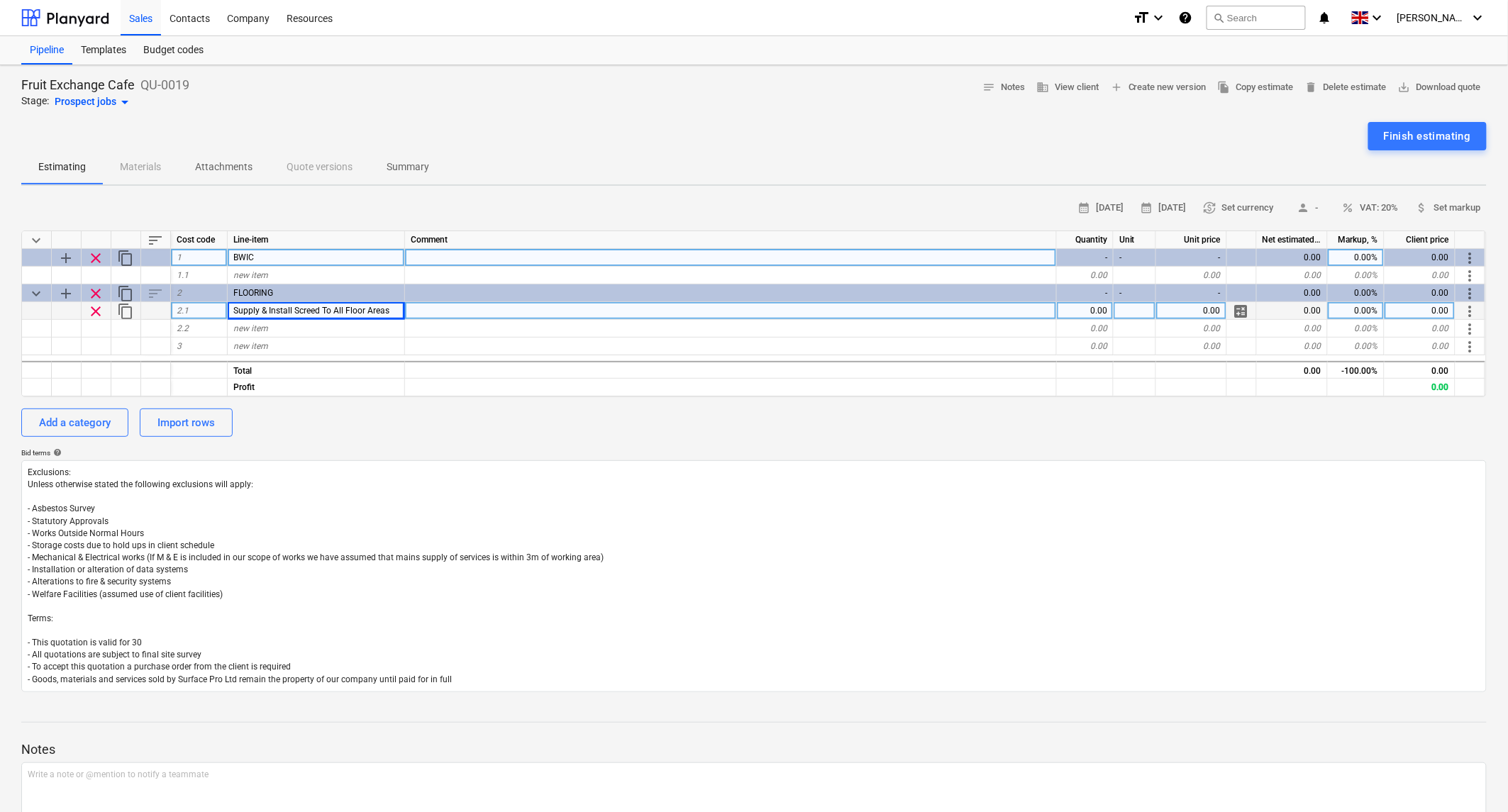
type textarea "x"
click at [248, 278] on span "new item" at bounding box center [251, 275] width 35 height 10
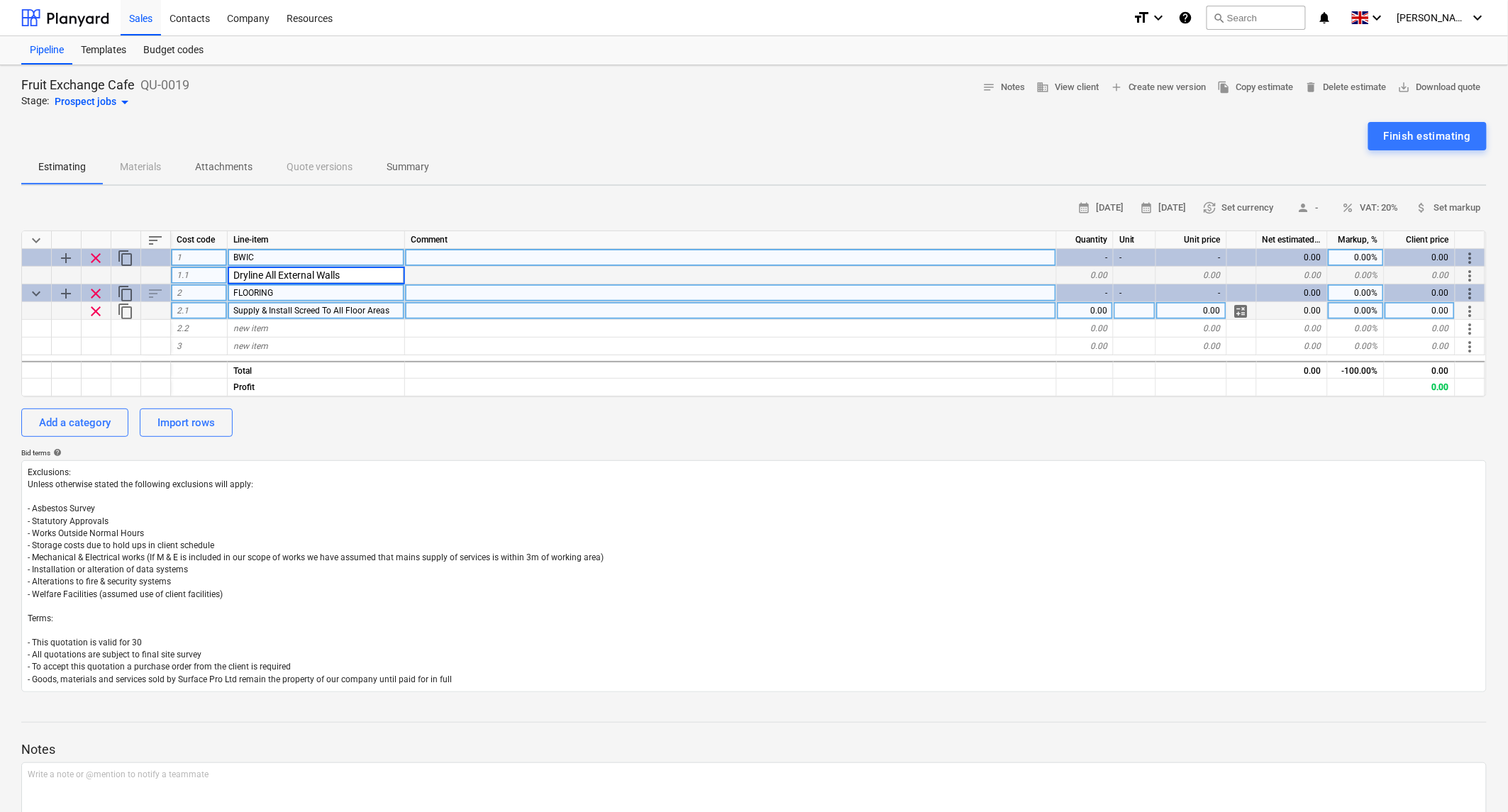
type input "Dryline All External Walls"
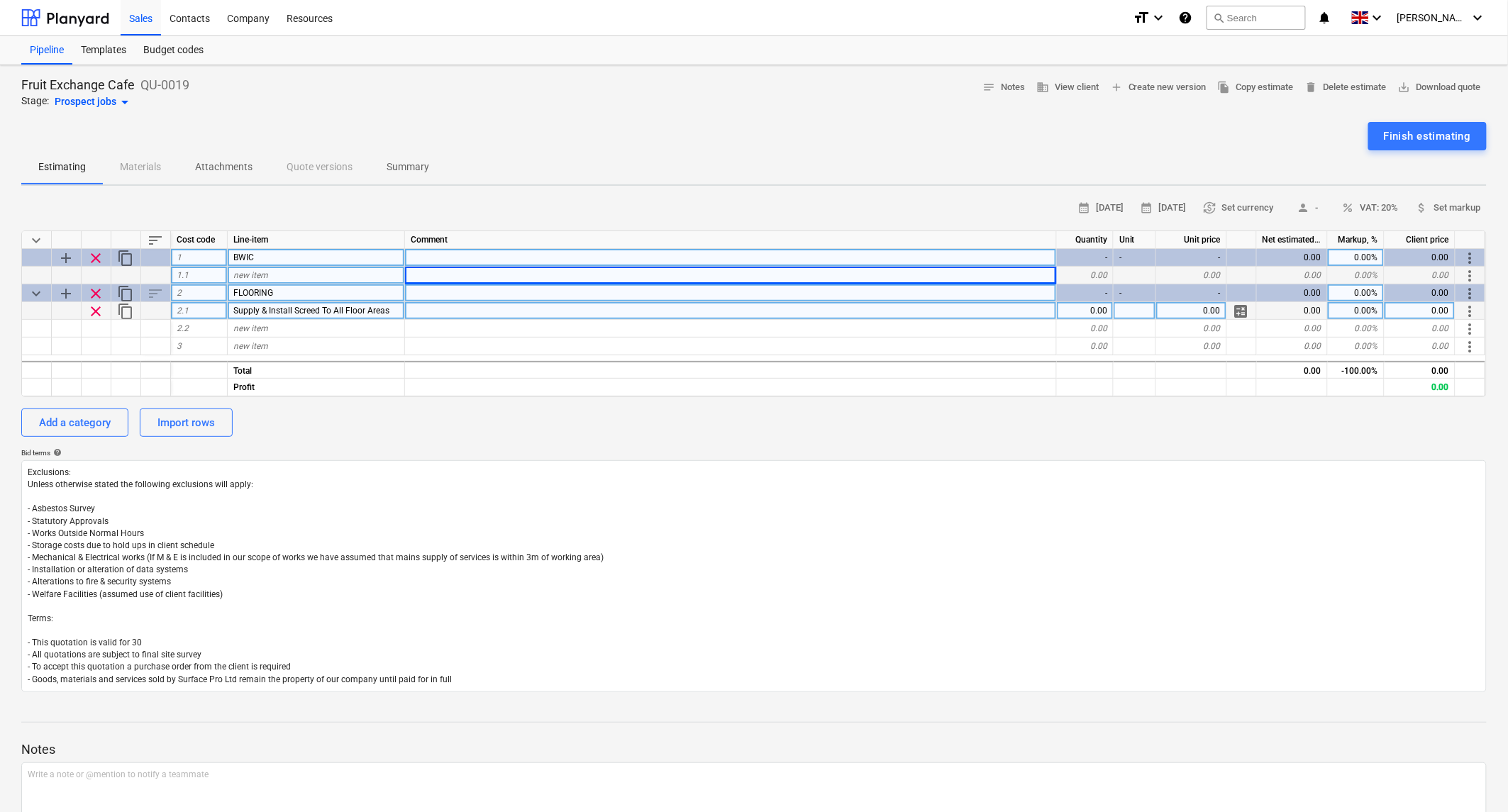
type textarea "x"
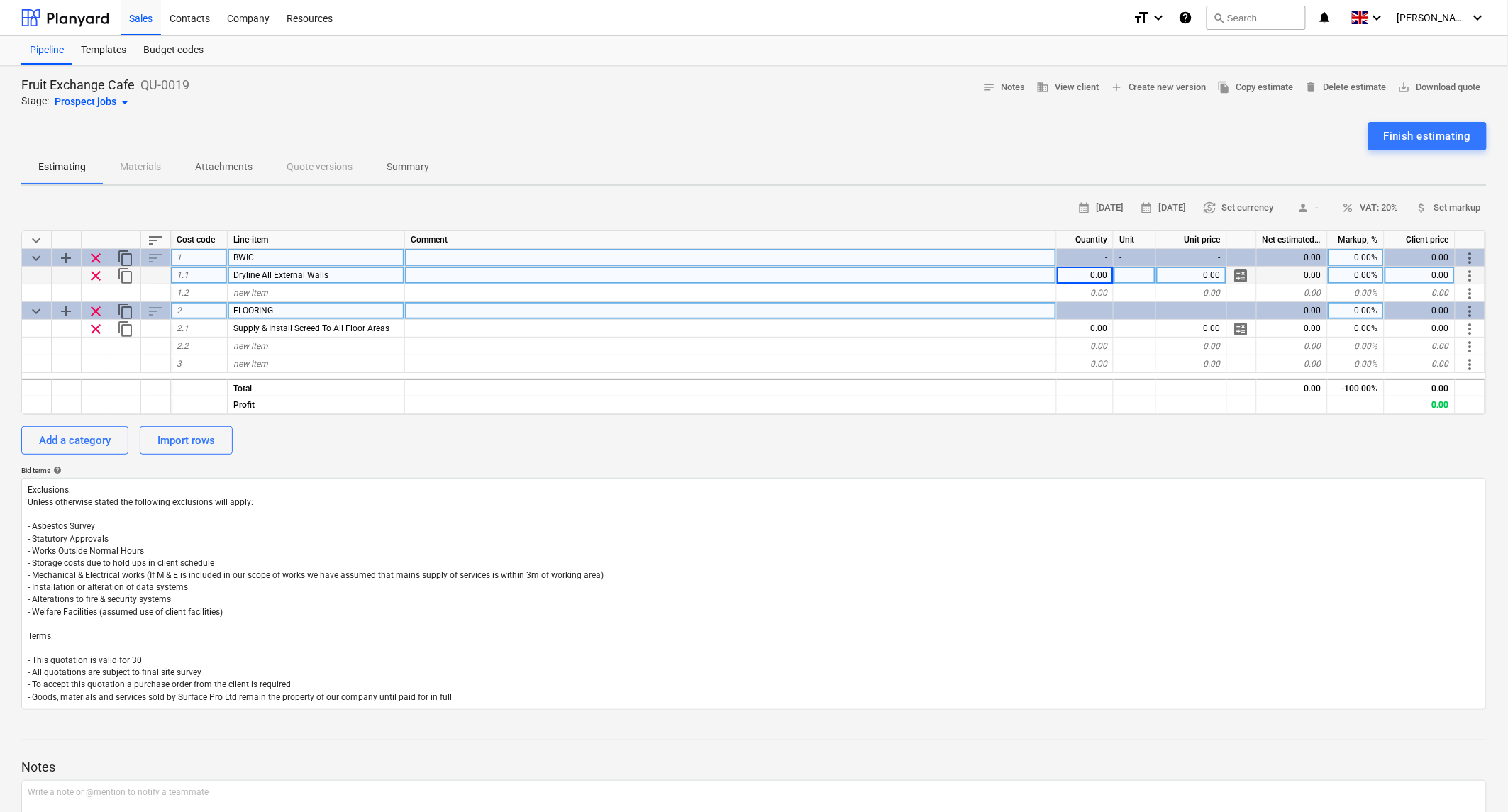
click at [349, 281] on div "Dryline All External Walls" at bounding box center [316, 275] width 177 height 18
click at [364, 276] on input "Dryline All External Walls" at bounding box center [316, 275] width 177 height 17
click at [371, 266] on input "Dryline All External Walls" at bounding box center [316, 275] width 177 height 17
type input "Dryline All Existing External Walls & Central Column"
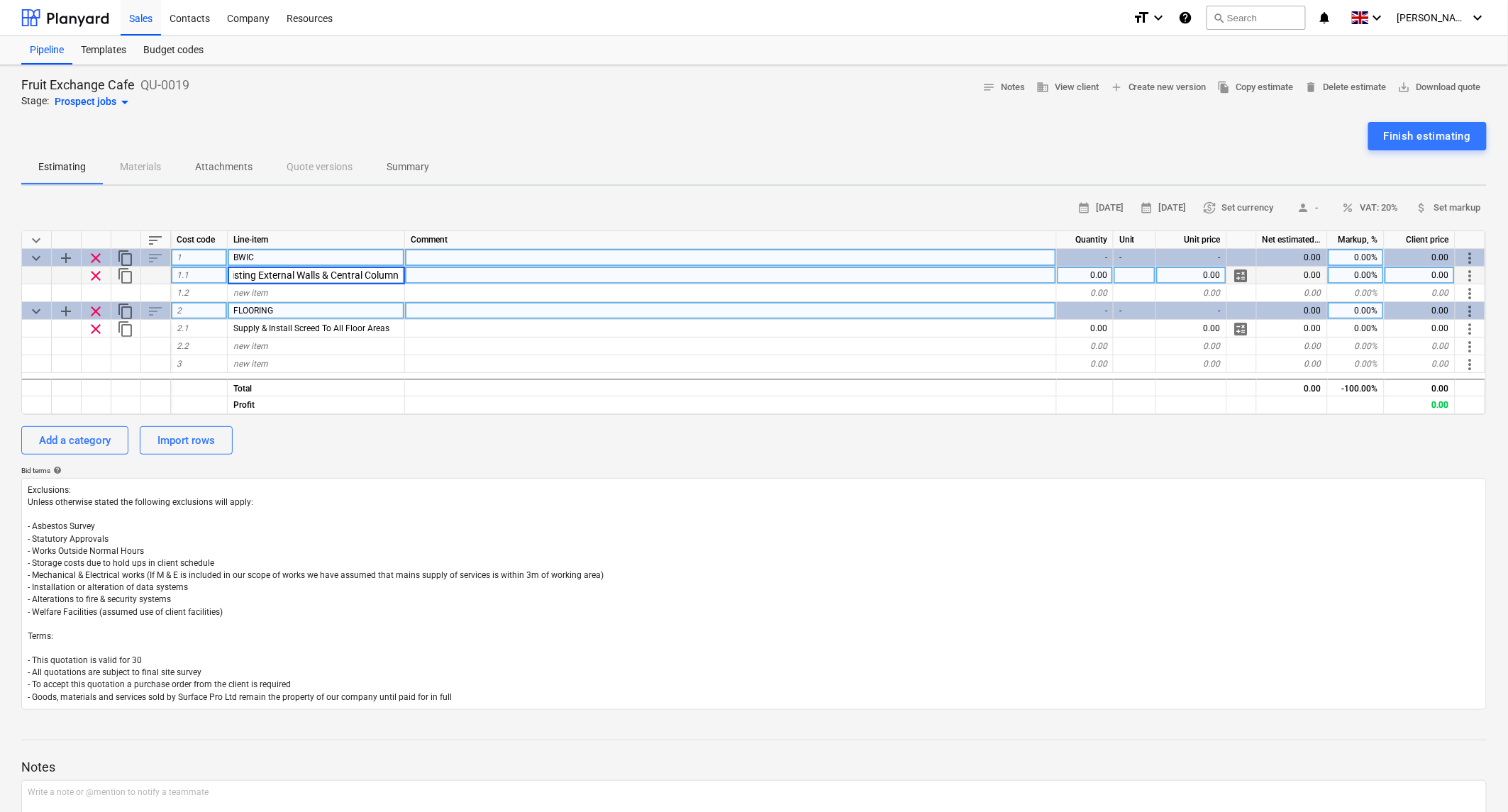
type textarea "x"
type input "Plasterboard Walls on MF or [PERSON_NAME] System"
type textarea "x"
type input "Plasterboard Walls on MF or [PERSON_NAME] System to max height of 3m"
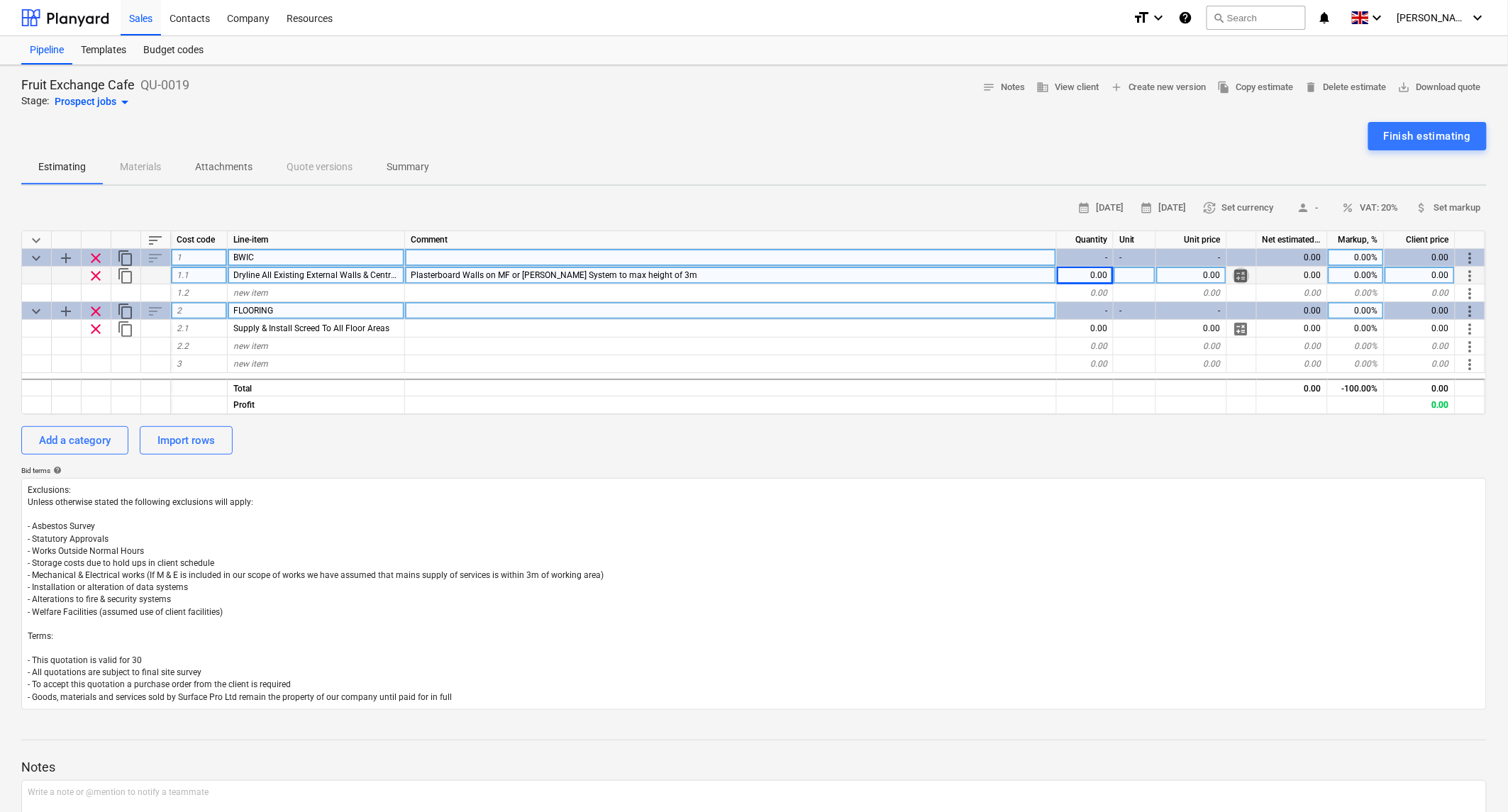
click at [1243, 271] on span "calculate" at bounding box center [1241, 276] width 17 height 17
type textarea "x"
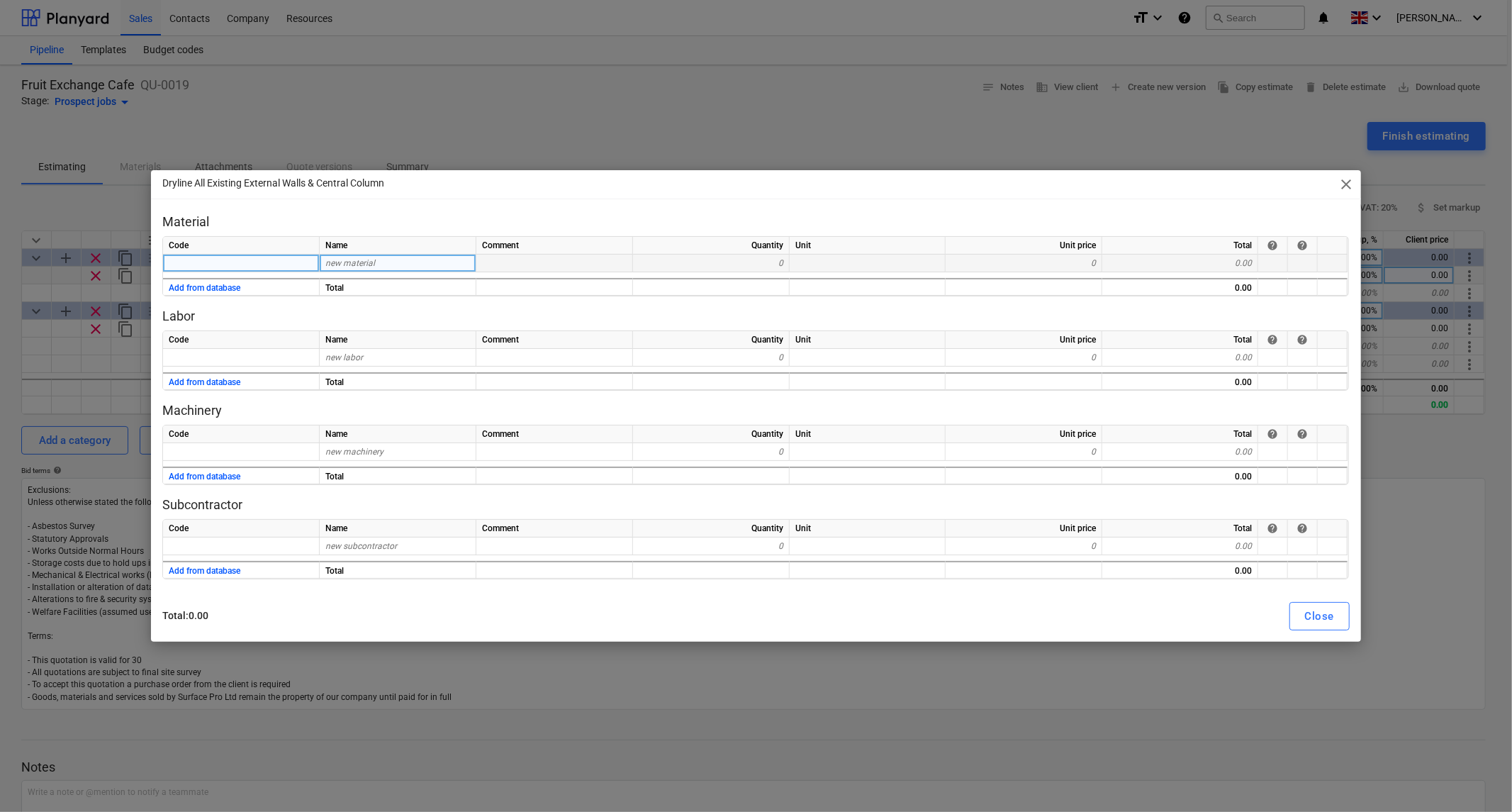
click at [365, 265] on span "new material" at bounding box center [350, 263] width 50 height 10
type input "t"
type input "[PERSON_NAME]"
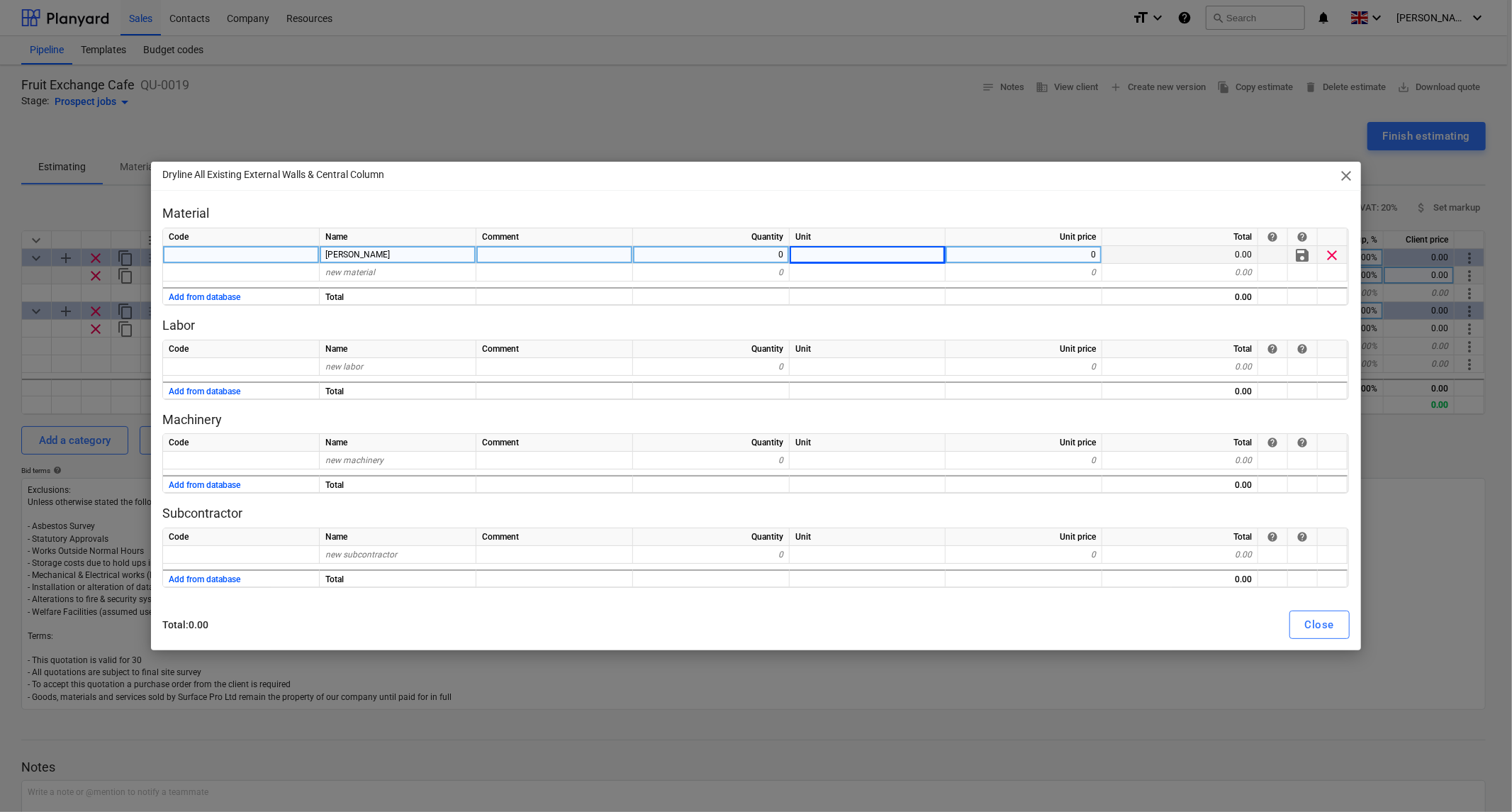
type textarea "x"
type input "Plasterboard"
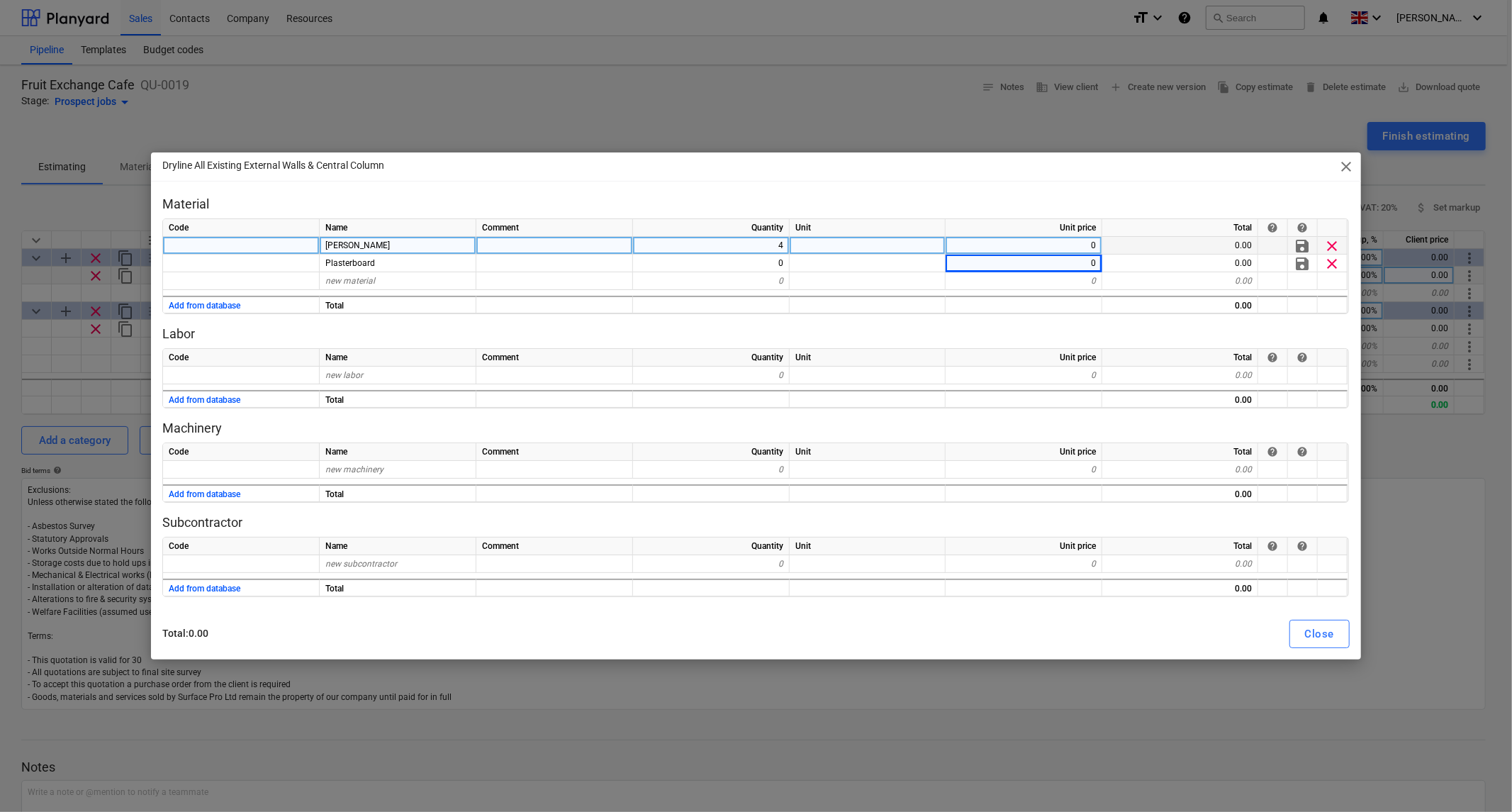
type textarea "x"
type input "2.5"
type textarea "x"
type input "7"
type textarea "x"
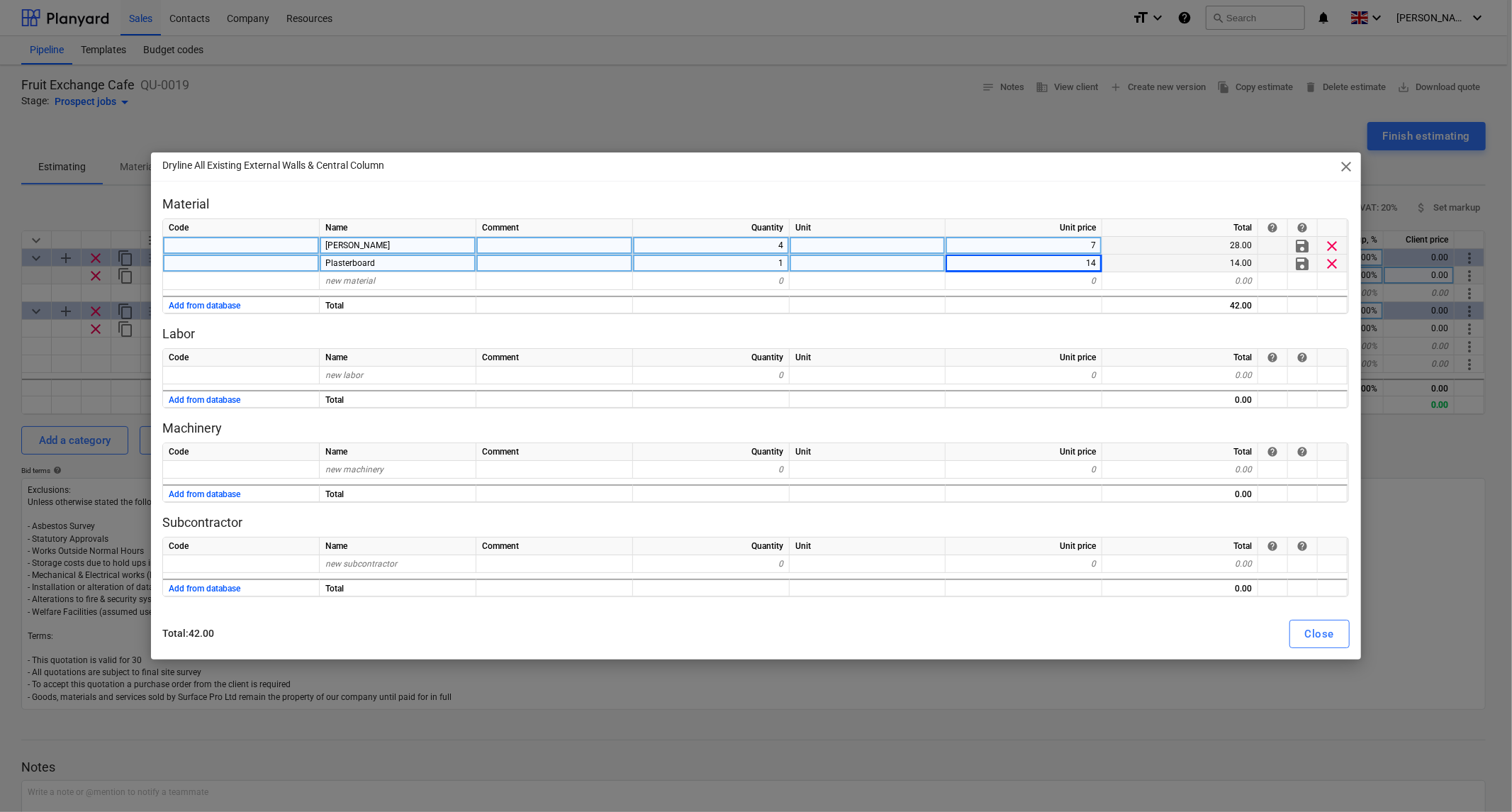
click at [404, 268] on div "Plasterboard" at bounding box center [398, 263] width 157 height 18
click at [407, 279] on div "new material" at bounding box center [398, 280] width 157 height 18
type input "Fixings"
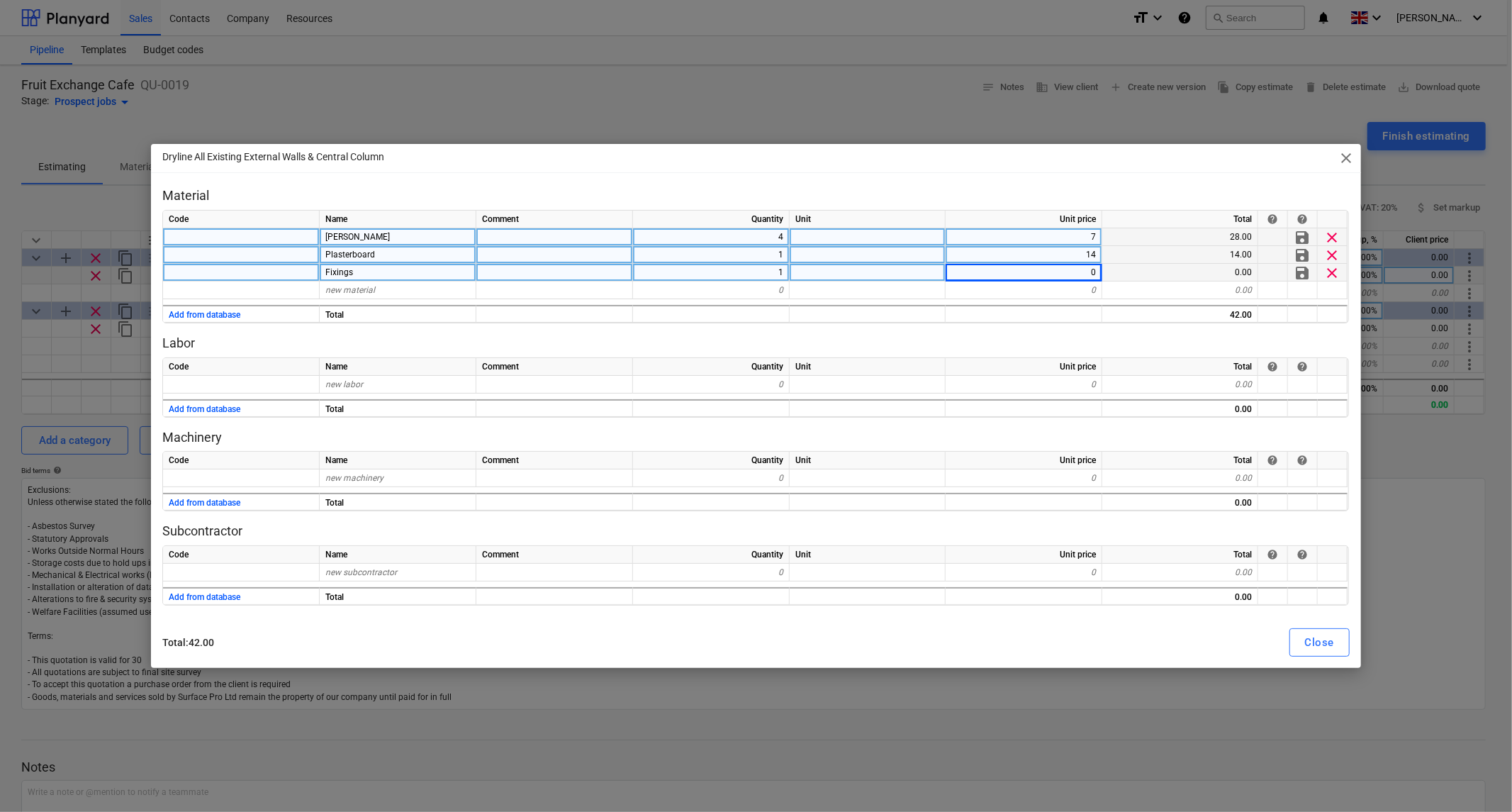
type textarea "x"
click at [344, 376] on div "Code Name Comment Quantity Unit Unit price Total help help new labor 0 0 0.00 A…" at bounding box center [756, 387] width 1187 height 60
click at [347, 383] on span "new labor" at bounding box center [344, 384] width 38 height 10
click at [378, 383] on input at bounding box center [397, 384] width 156 height 17
type input "Install"
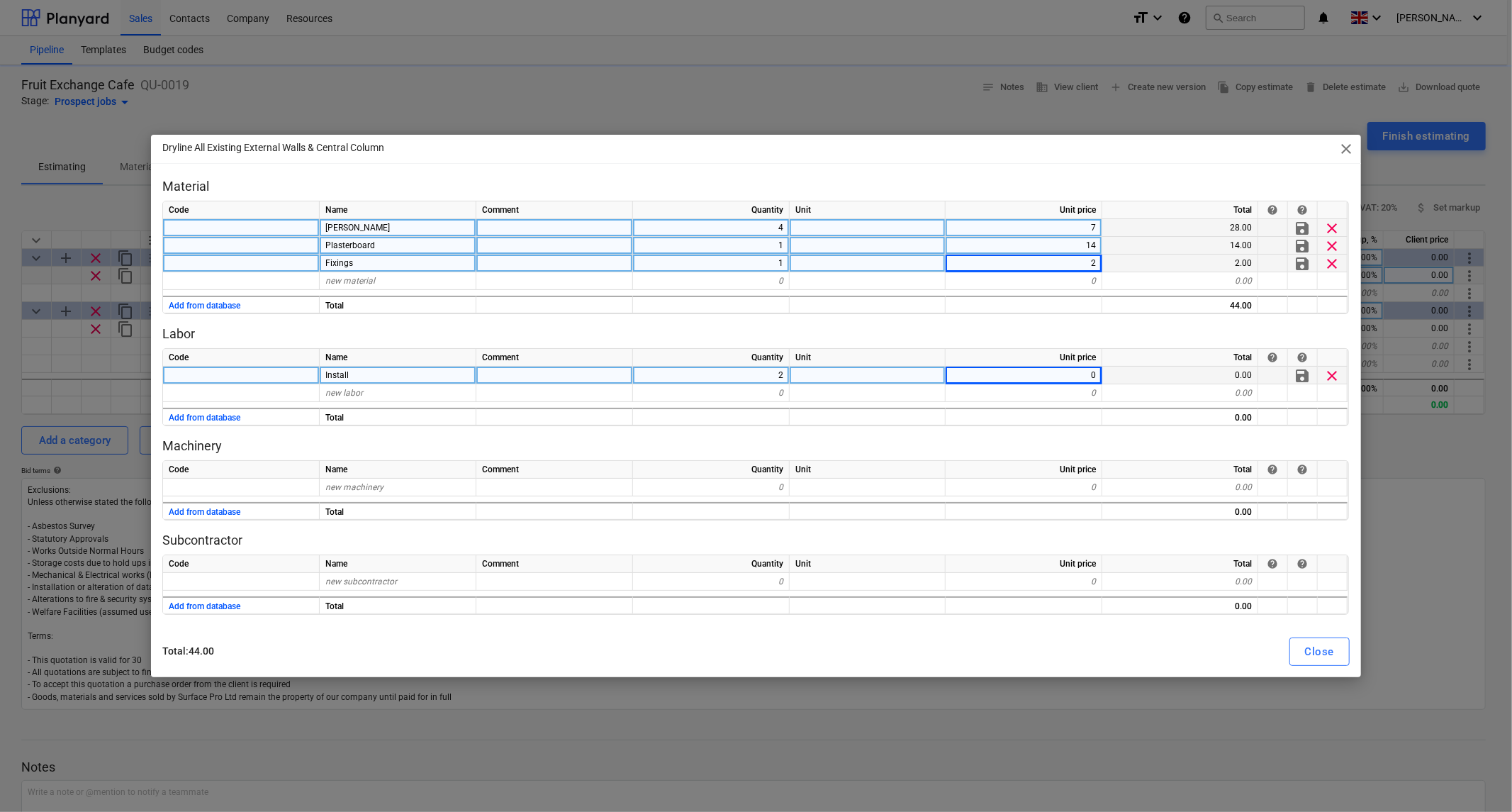
type textarea "x"
type input "37.5"
type textarea "x"
type input "T"
type input "Travel"
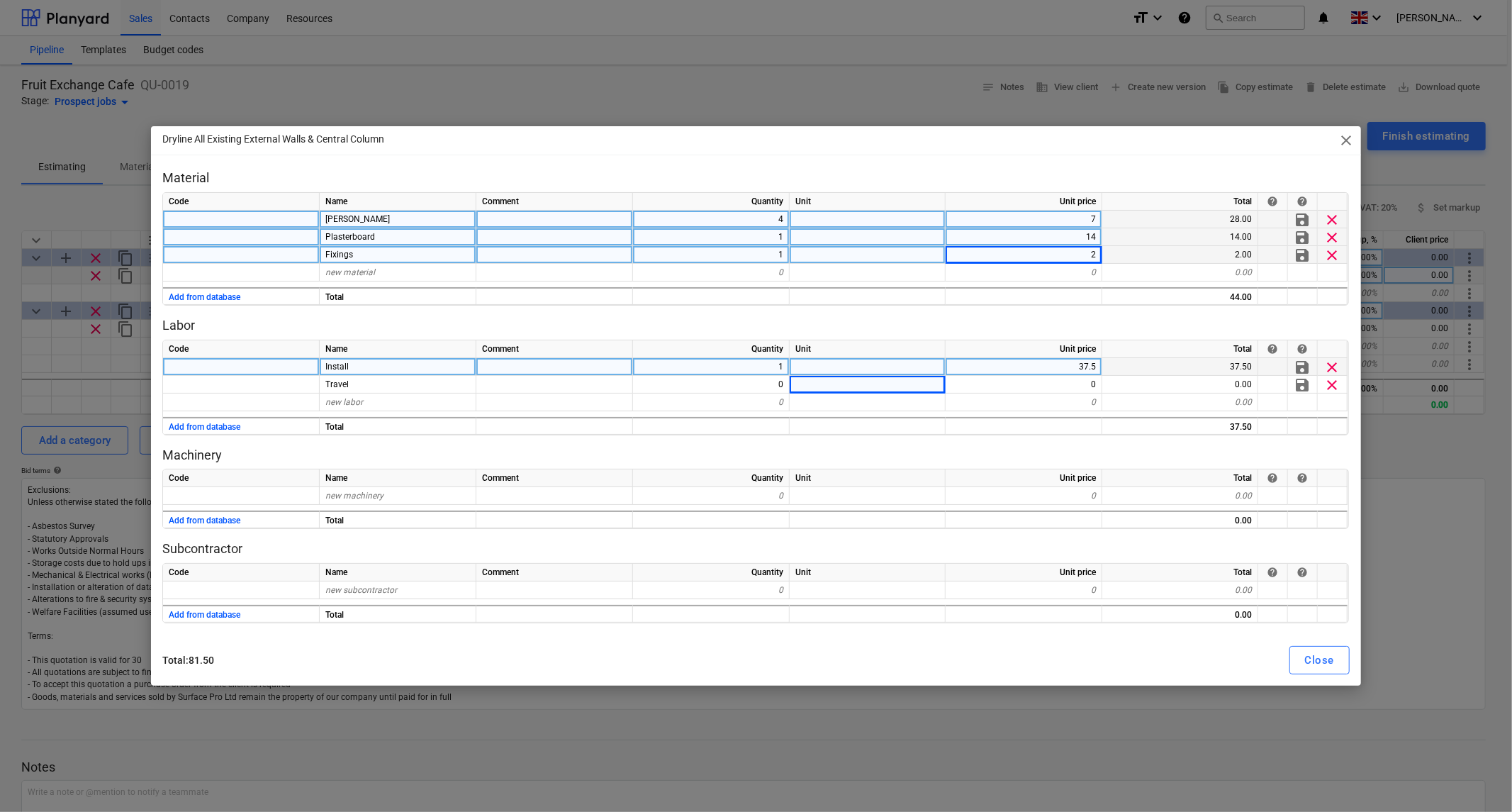
type textarea "x"
type input "10"
click at [1326, 660] on div "Close" at bounding box center [1320, 660] width 29 height 18
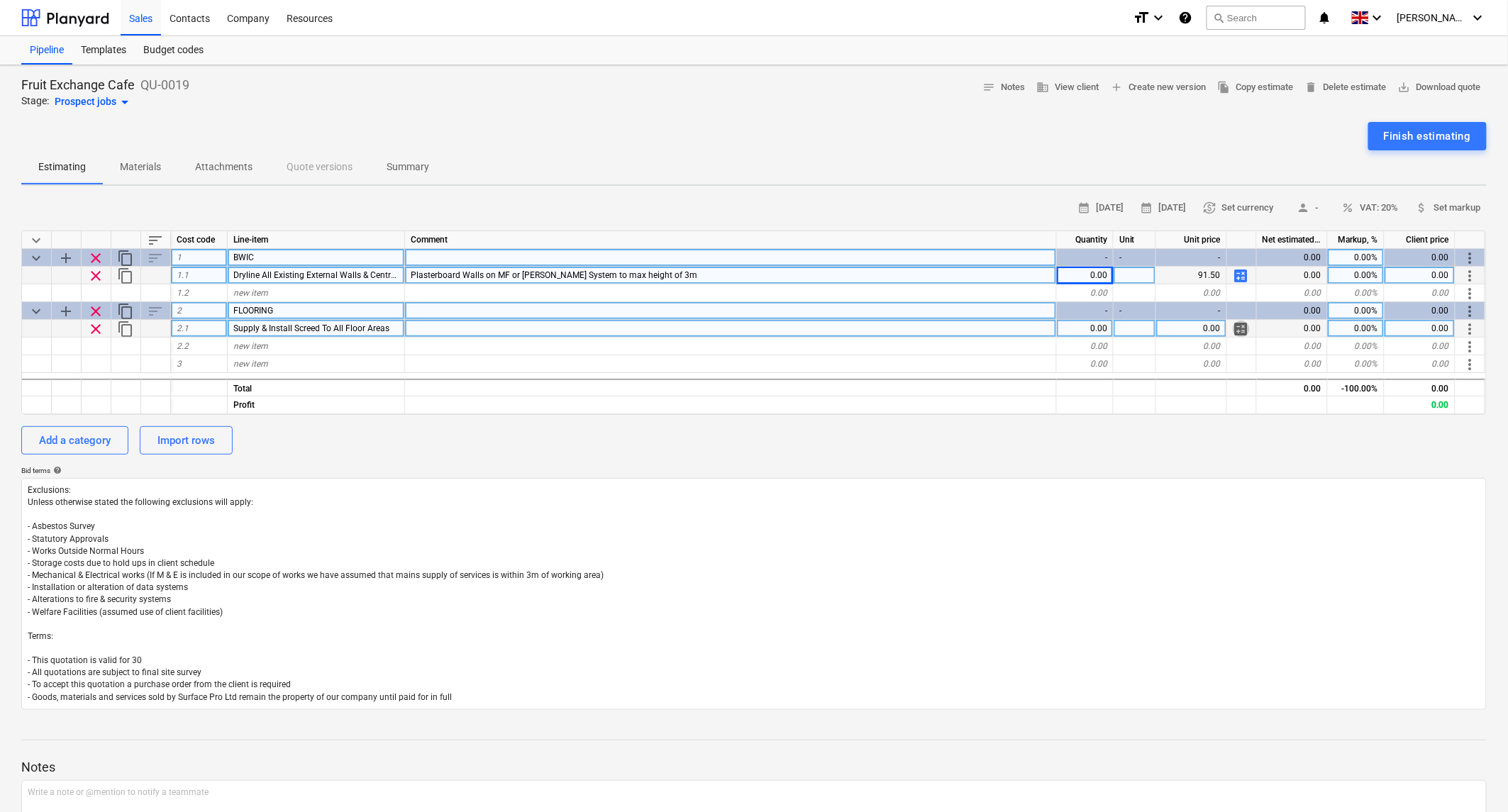
click at [1242, 324] on span "calculate" at bounding box center [1241, 329] width 17 height 17
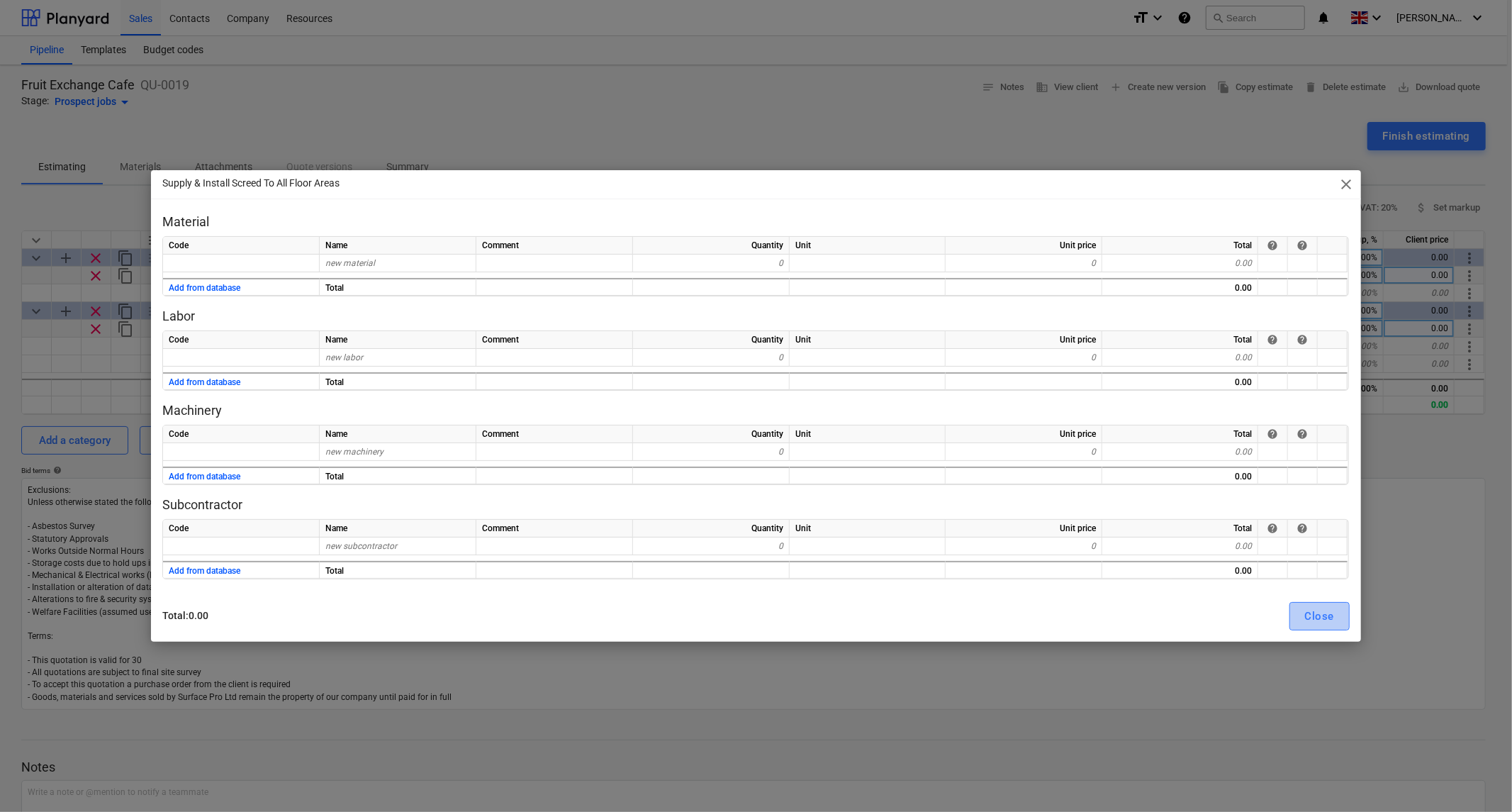
click at [1334, 617] on button "Close" at bounding box center [1319, 616] width 60 height 29
type textarea "x"
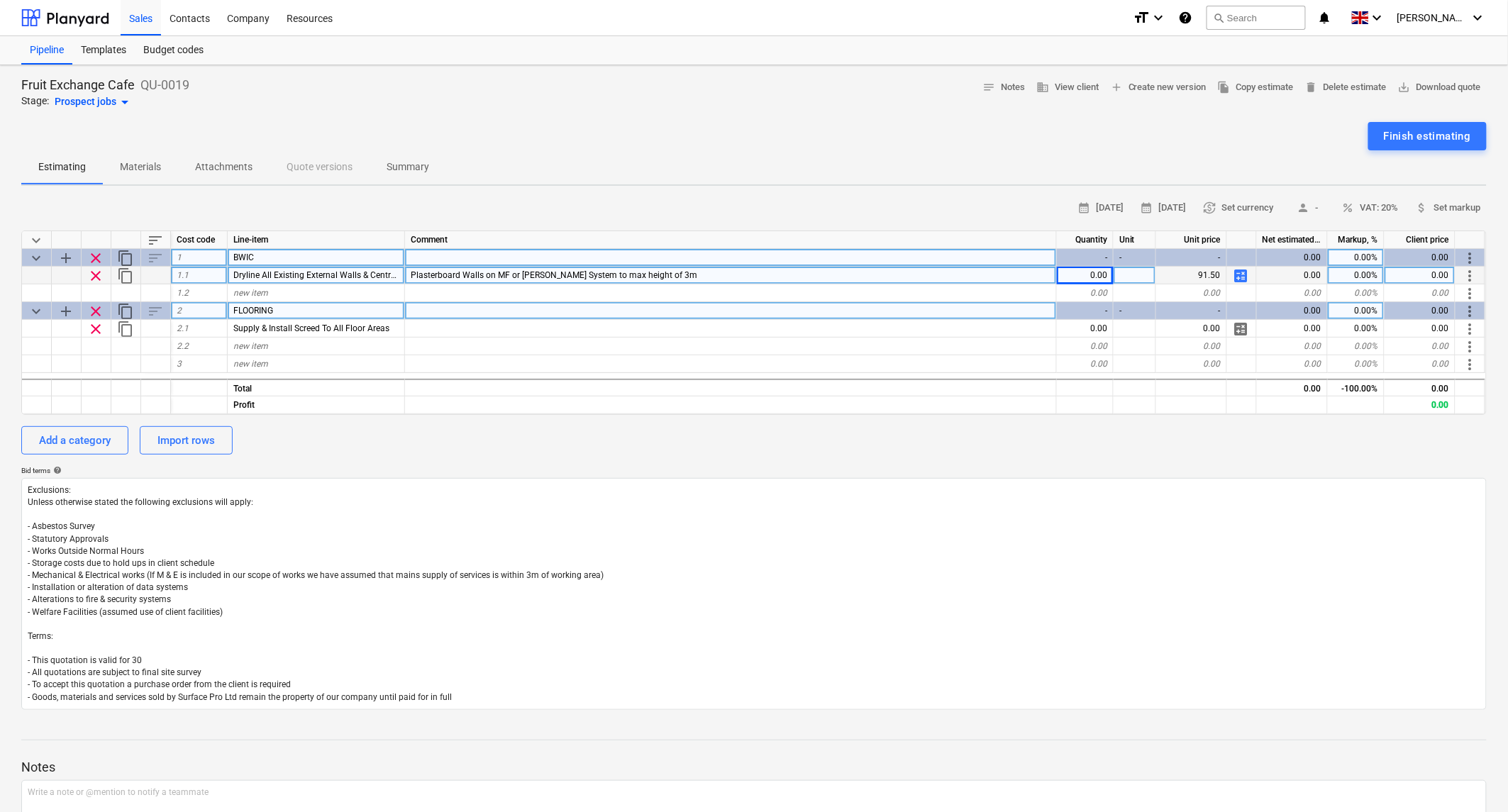
click at [1081, 275] on div "0.00" at bounding box center [1086, 275] width 57 height 18
type input "40"
type textarea "x"
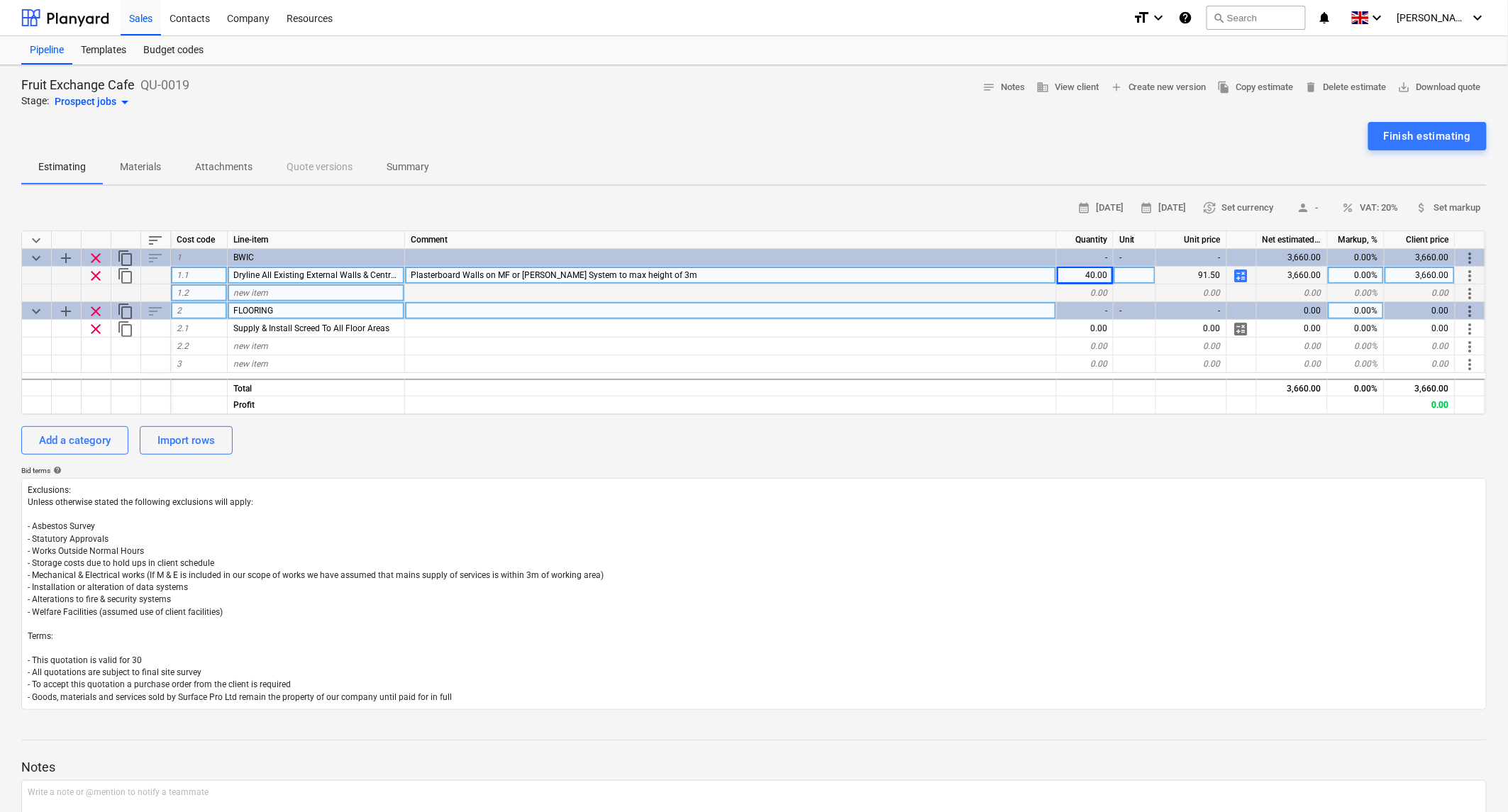
click at [249, 293] on span "new item" at bounding box center [251, 292] width 35 height 10
type input "C"
type input "Construct New Partition Wall"
type textarea "x"
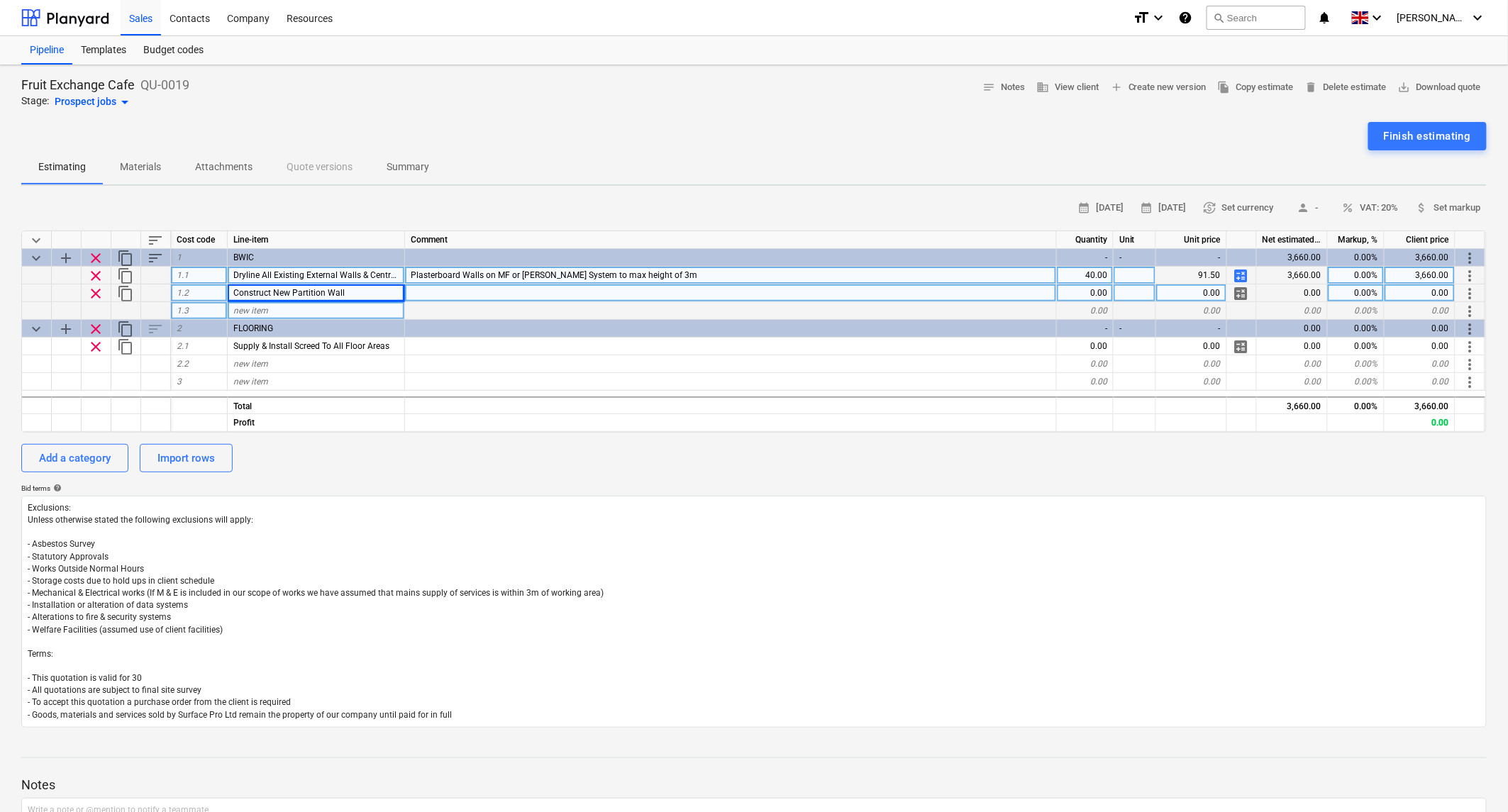
click at [472, 292] on div at bounding box center [730, 293] width 652 height 18
type input "70mm MF Stud Partition with 1"
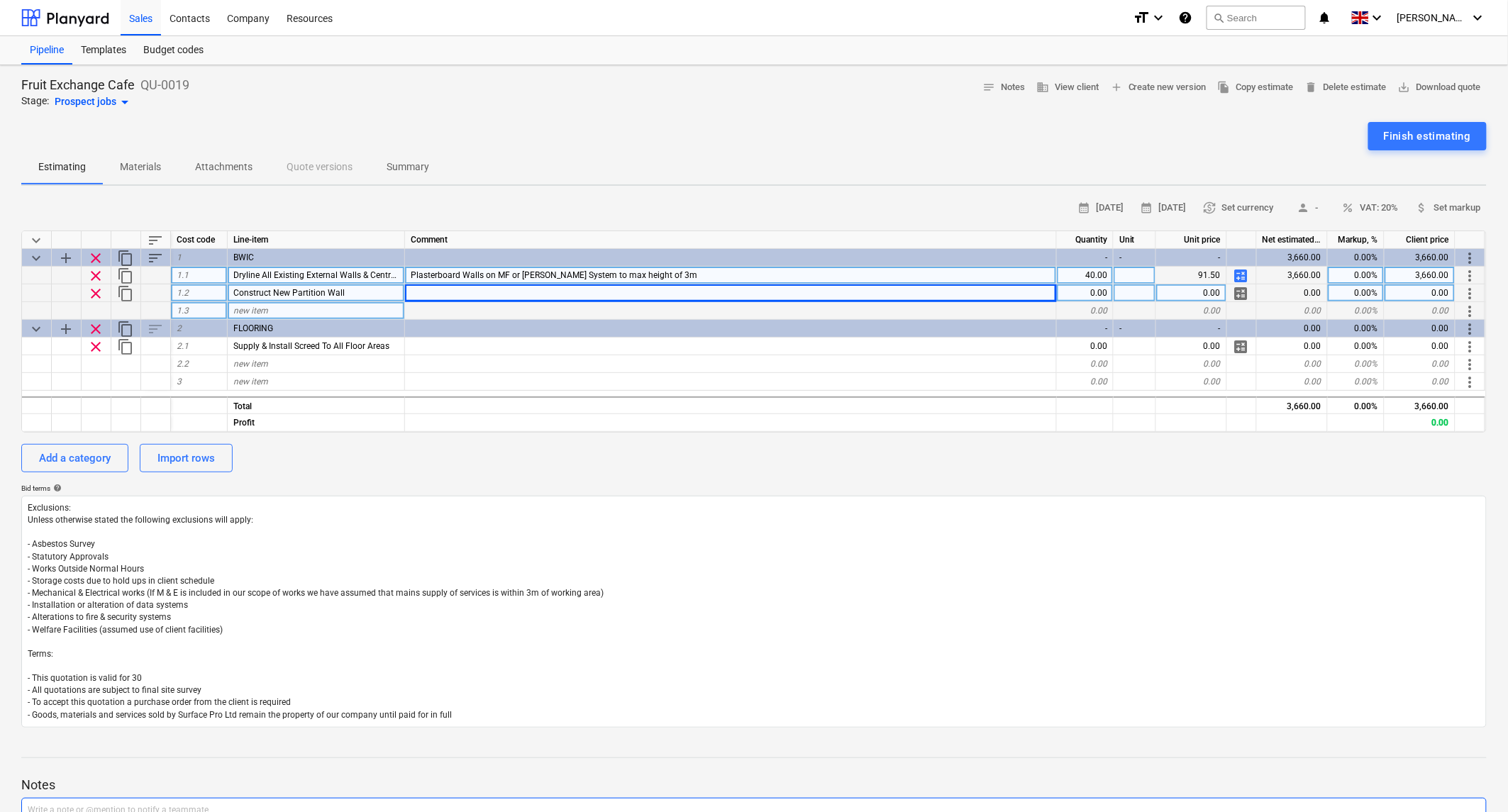
type textarea "x"
click at [551, 291] on div "70mm MF Stud Partition with 1" at bounding box center [730, 293] width 652 height 18
click at [551, 291] on input "70mm MF Stud Partition with 1" at bounding box center [730, 293] width 651 height 17
type input "70mm MF Stud Partition"
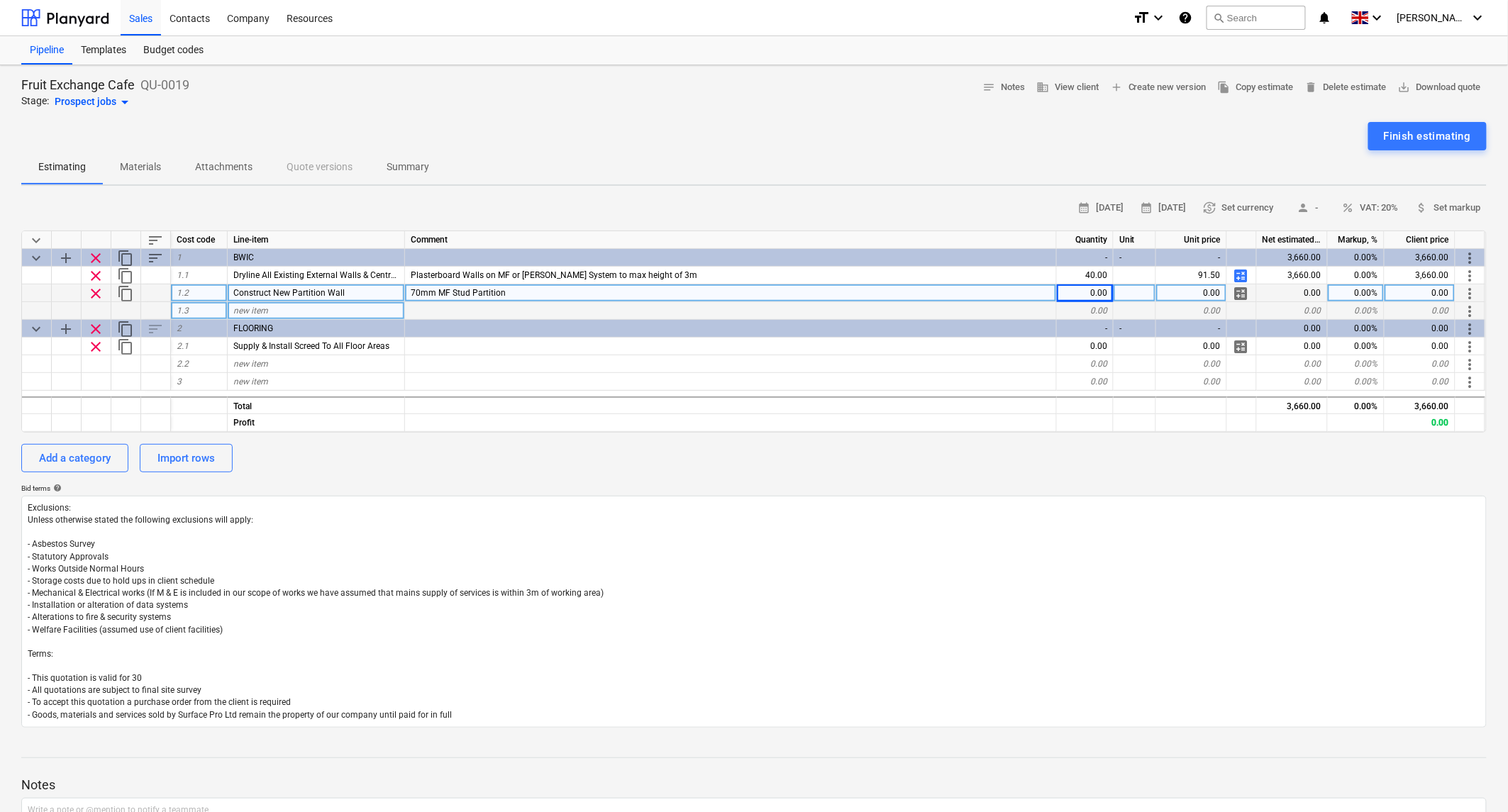
click at [1248, 294] on span "calculate" at bounding box center [1241, 293] width 17 height 17
type textarea "x"
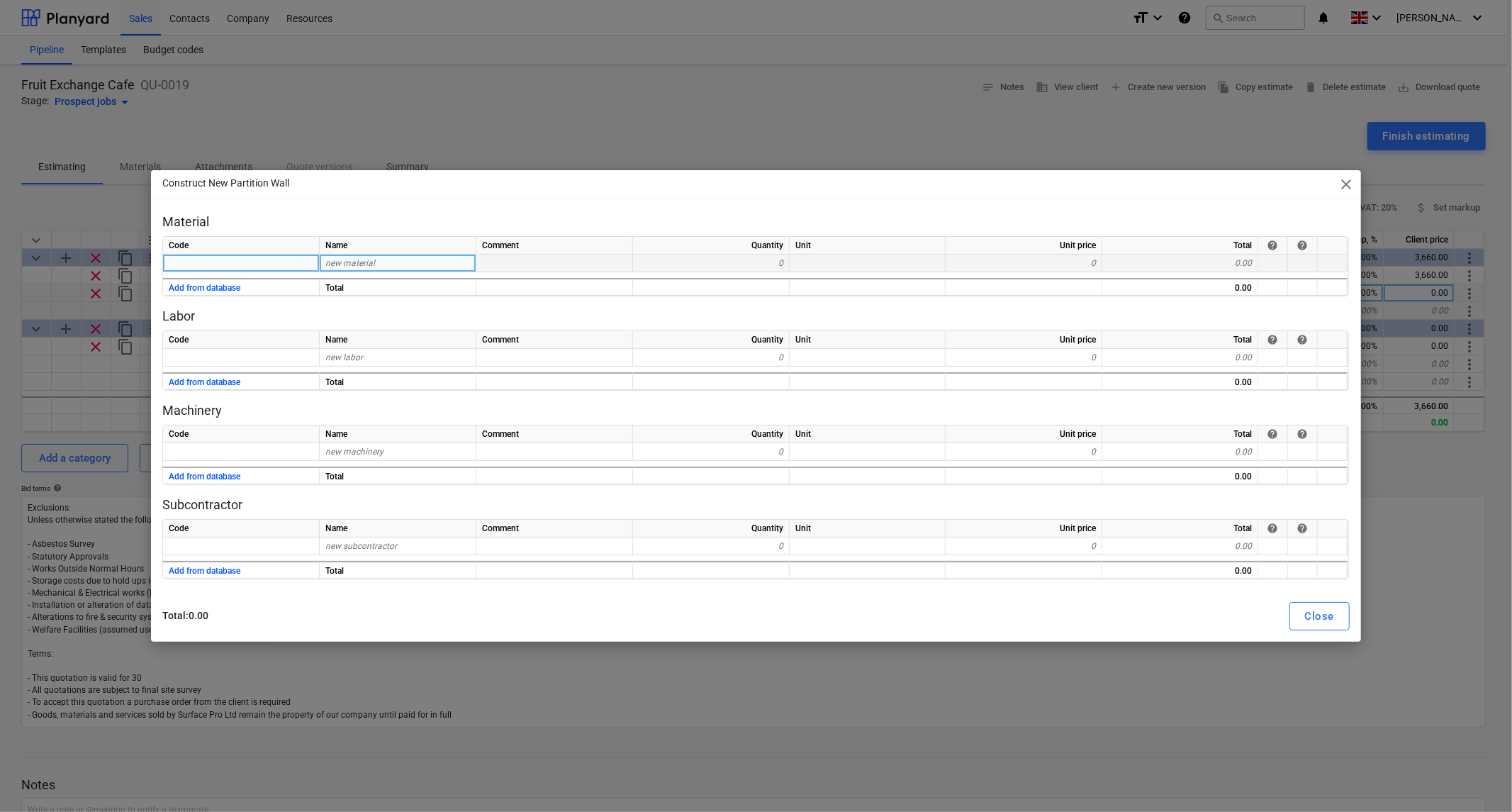
click at [385, 266] on div "new material" at bounding box center [398, 263] width 157 height 18
type input "t"
type input "R"
type input "Track"
click at [768, 260] on div "0" at bounding box center [711, 263] width 157 height 18
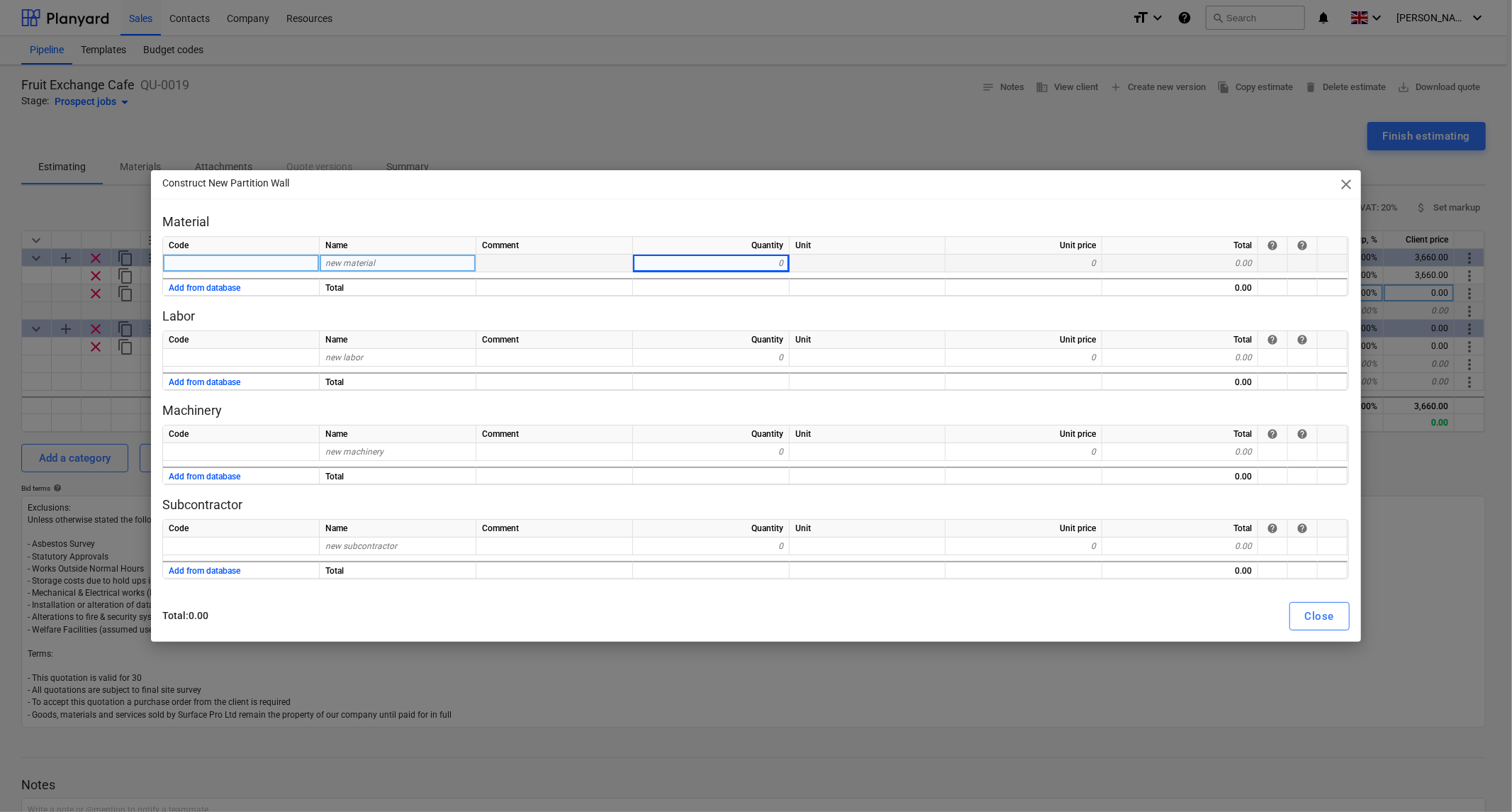
type textarea "x"
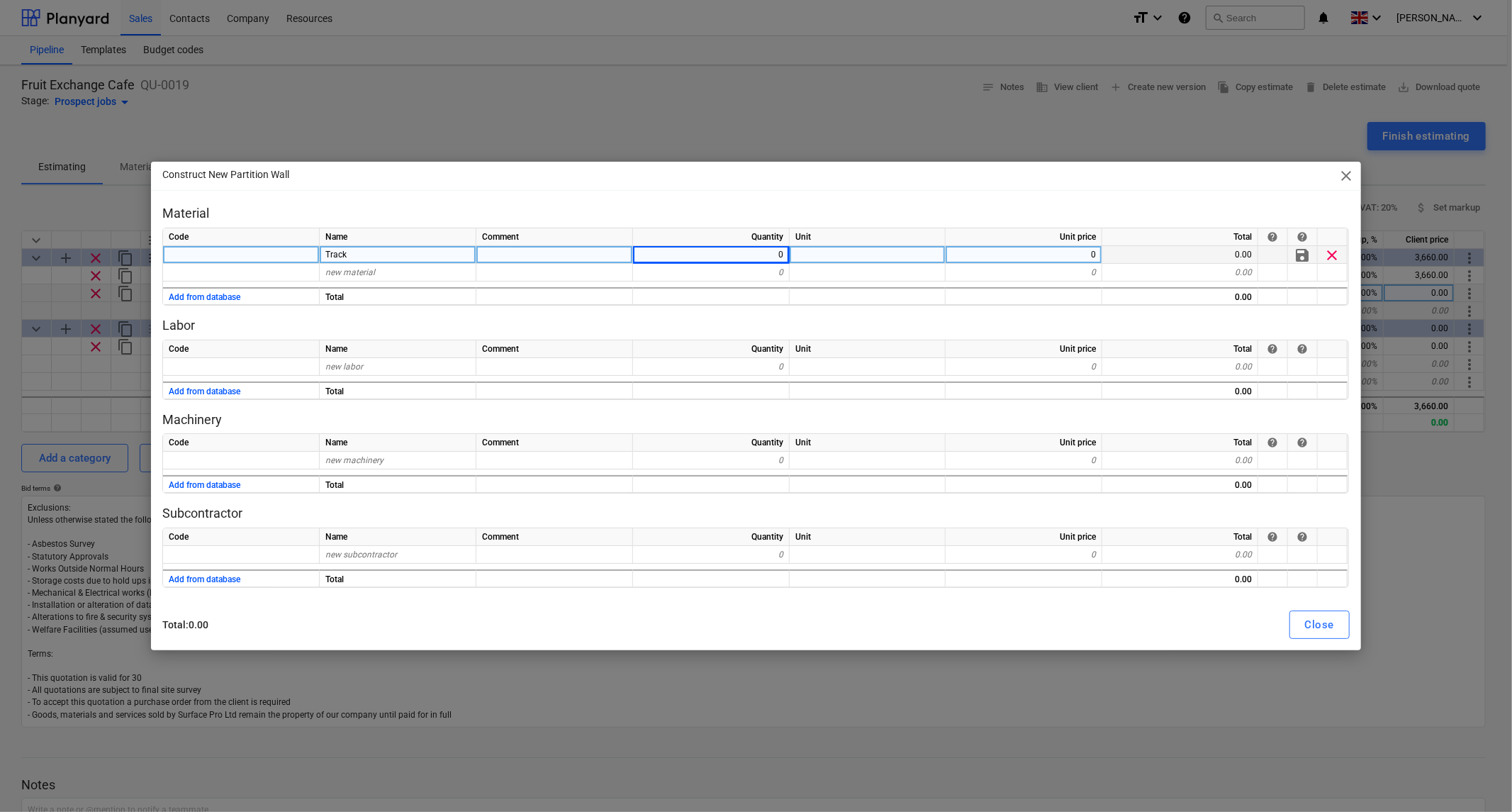
click at [749, 256] on div "0" at bounding box center [711, 254] width 157 height 18
type input "3"
type textarea "x"
click at [1049, 257] on div "0" at bounding box center [1024, 254] width 157 height 18
type input "4"
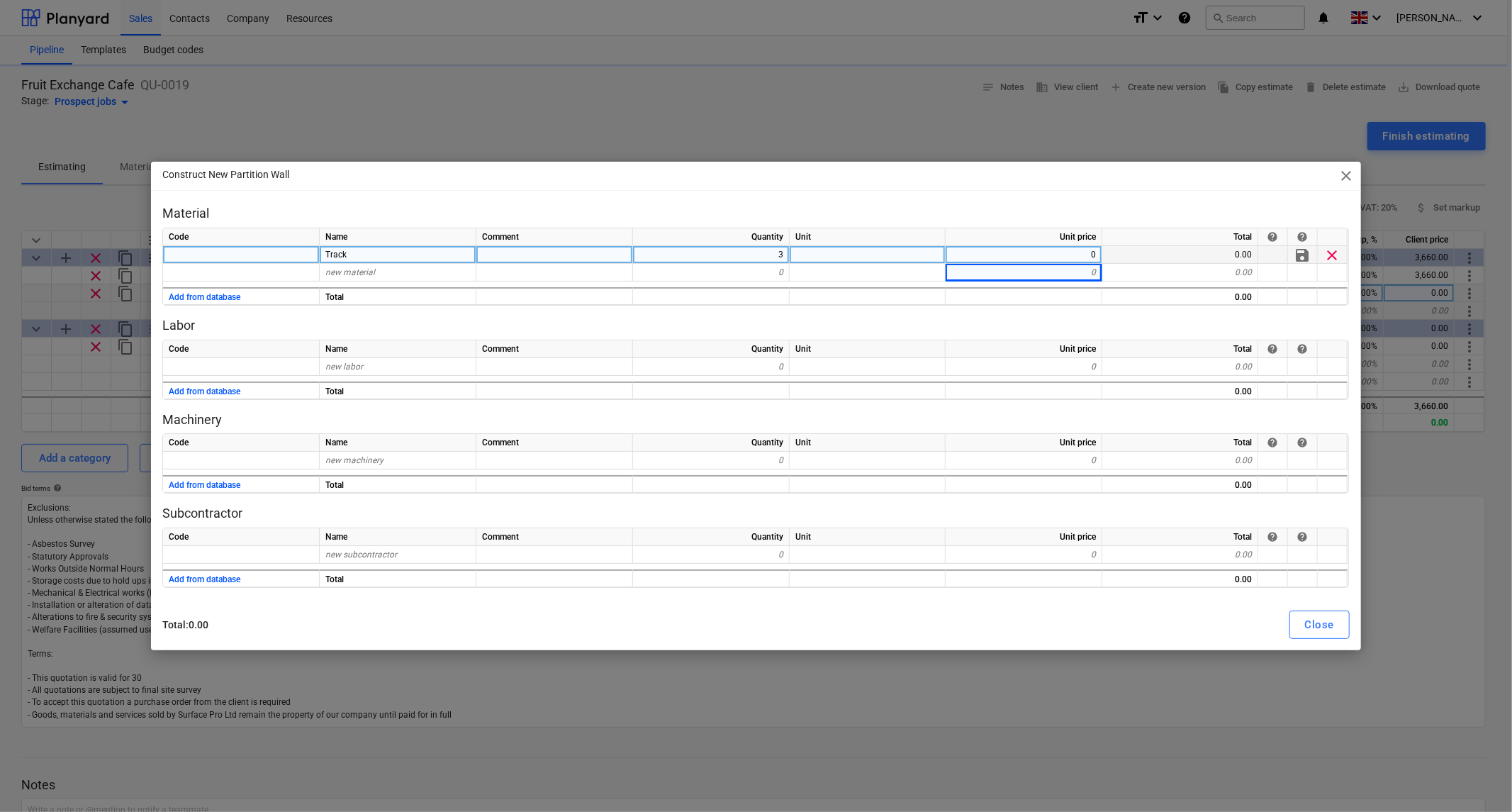
type textarea "x"
type input "Stud"
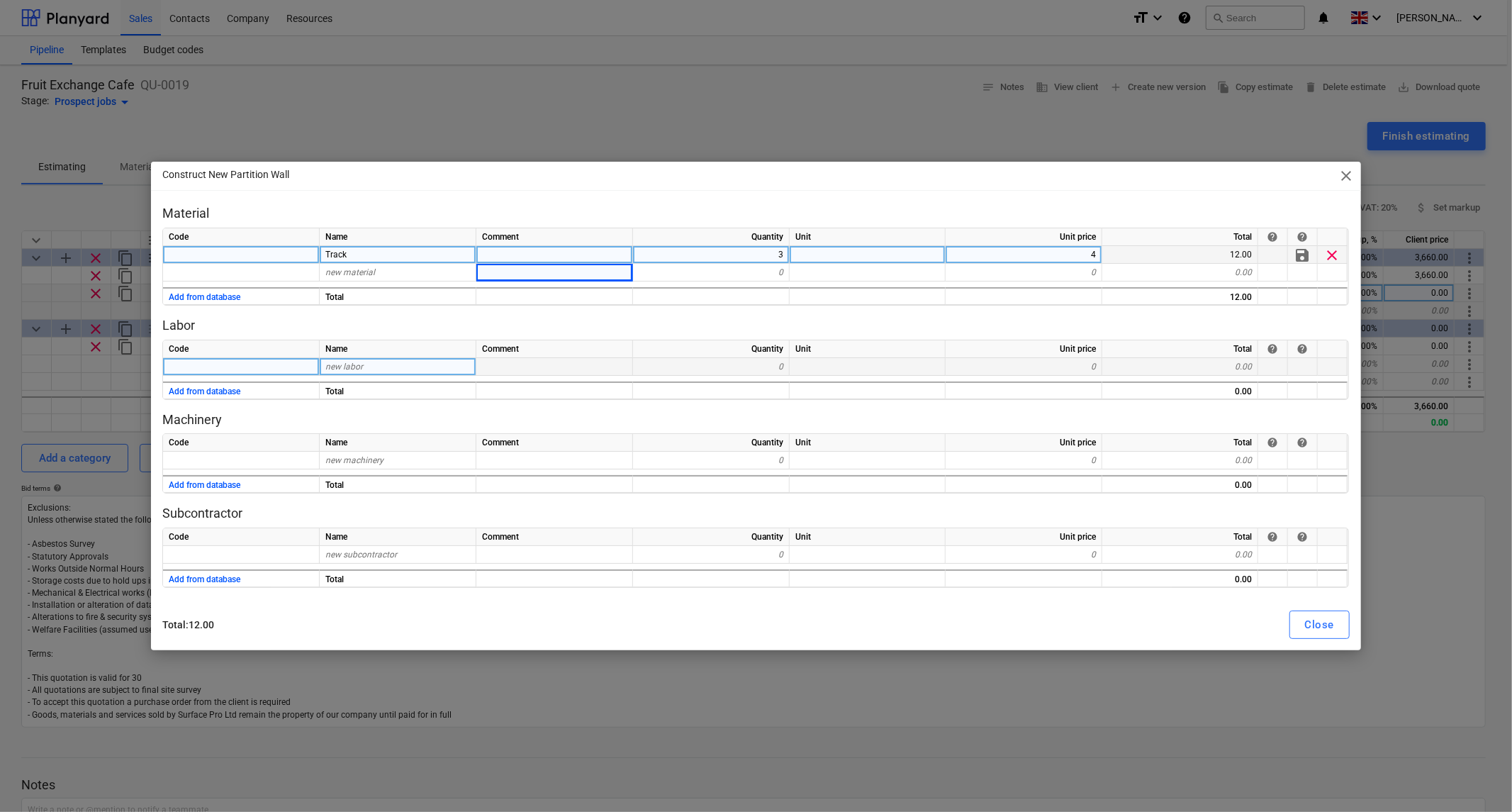
type textarea "x"
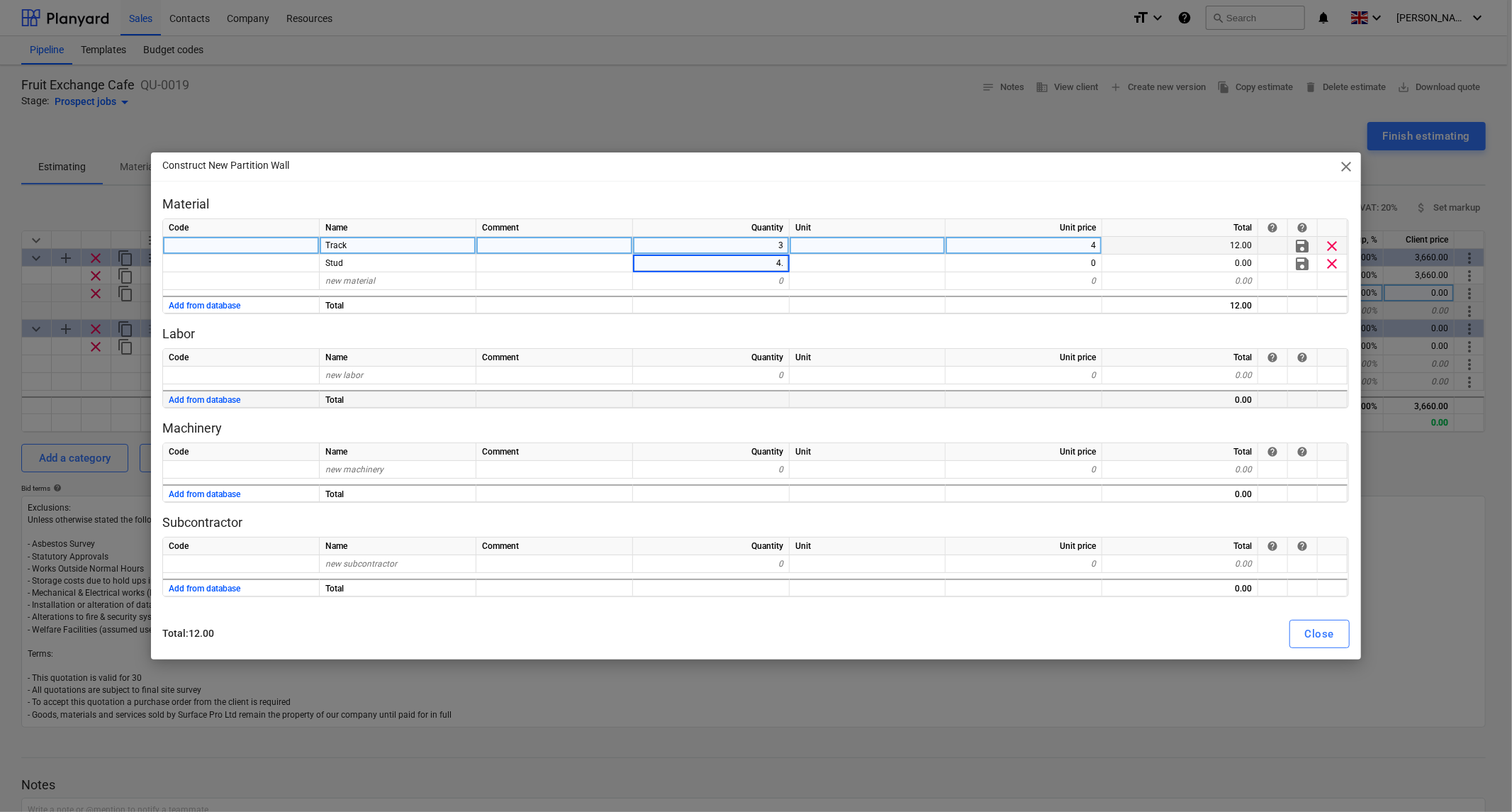
type input "4.5"
type textarea "x"
type input "Plasterboard"
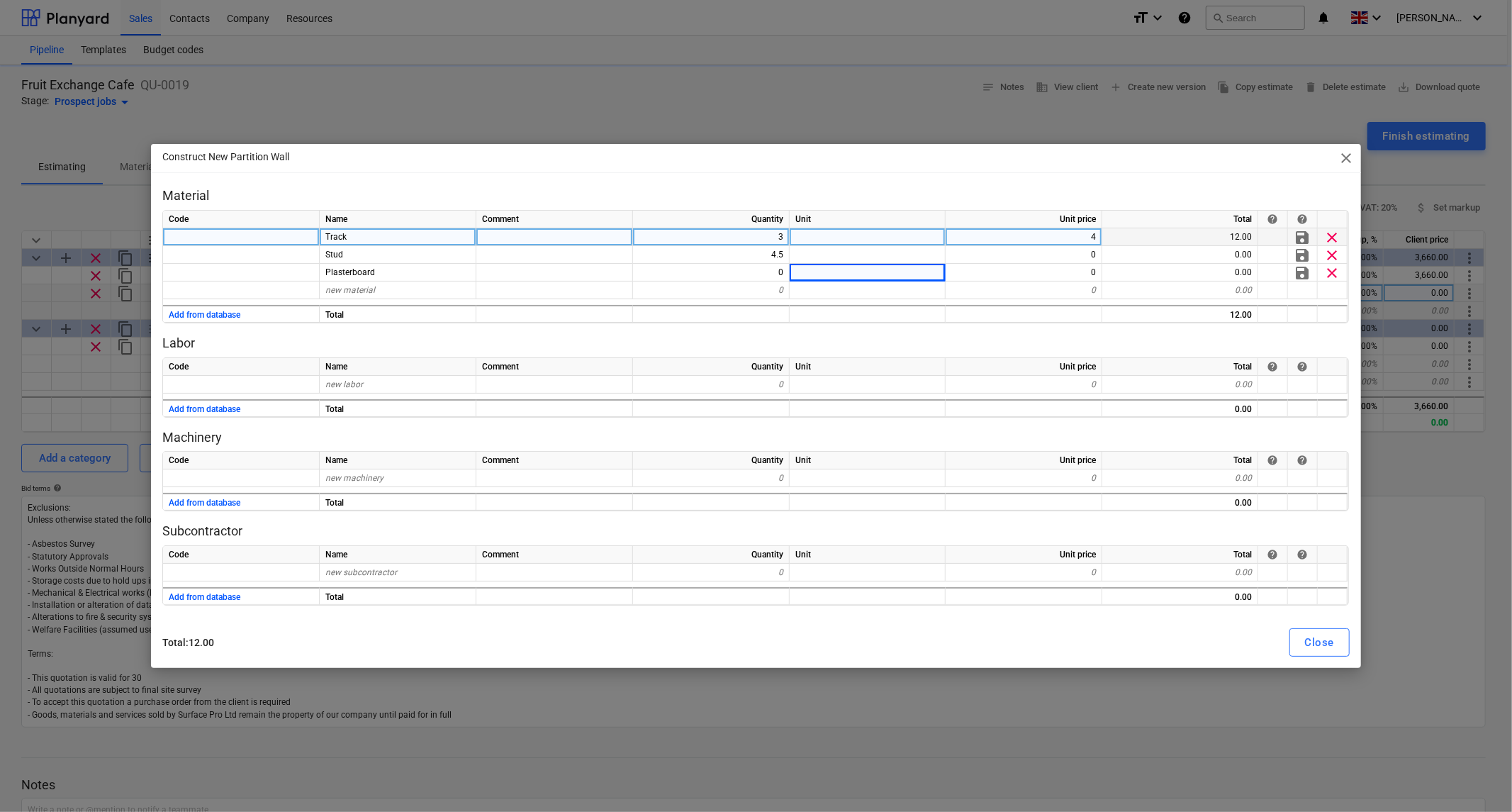
type textarea "x"
type input "14"
type textarea "x"
type input "4.5"
type textarea "x"
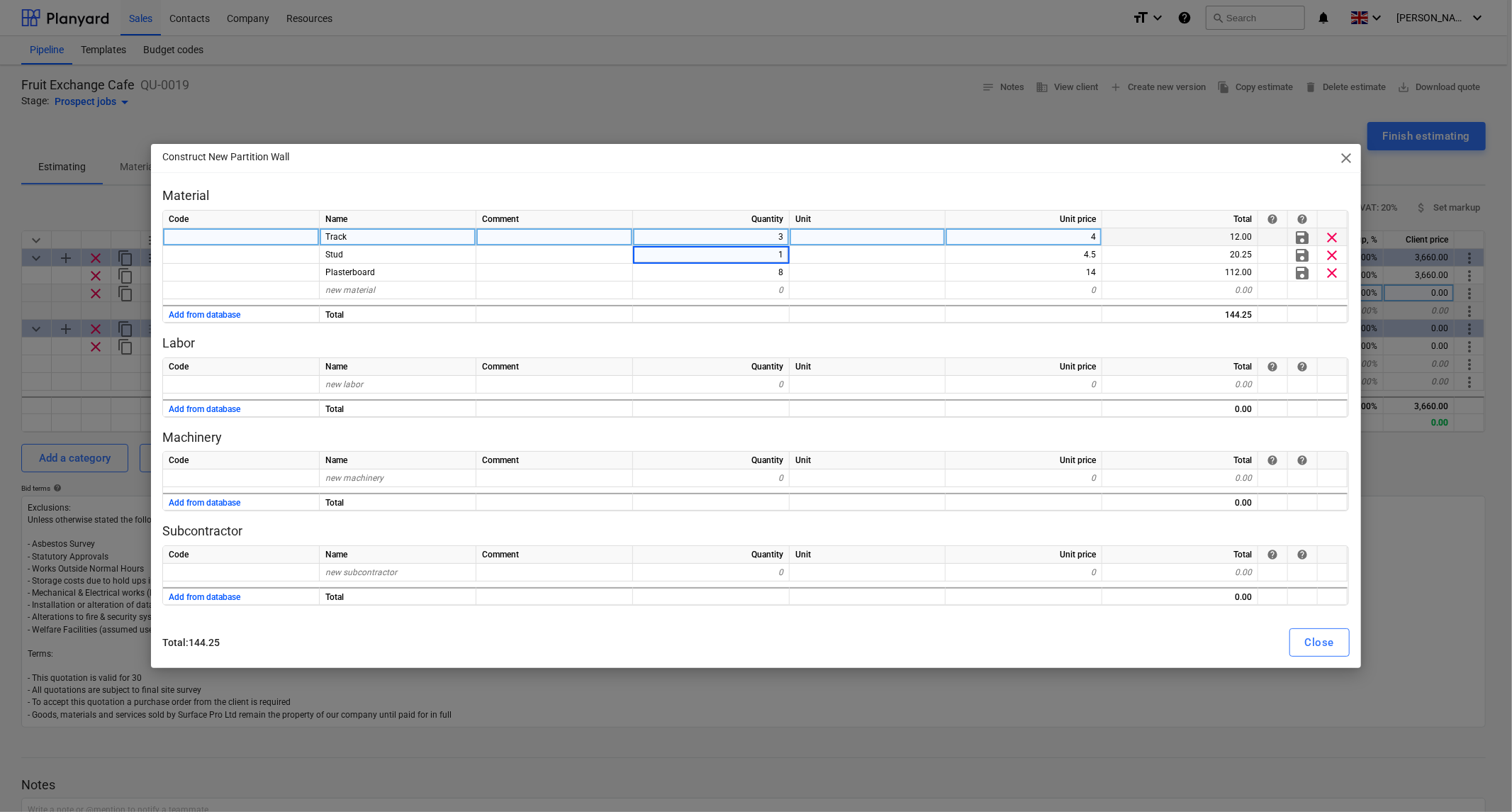
type input "10"
click at [1321, 639] on div "Close" at bounding box center [1320, 642] width 29 height 18
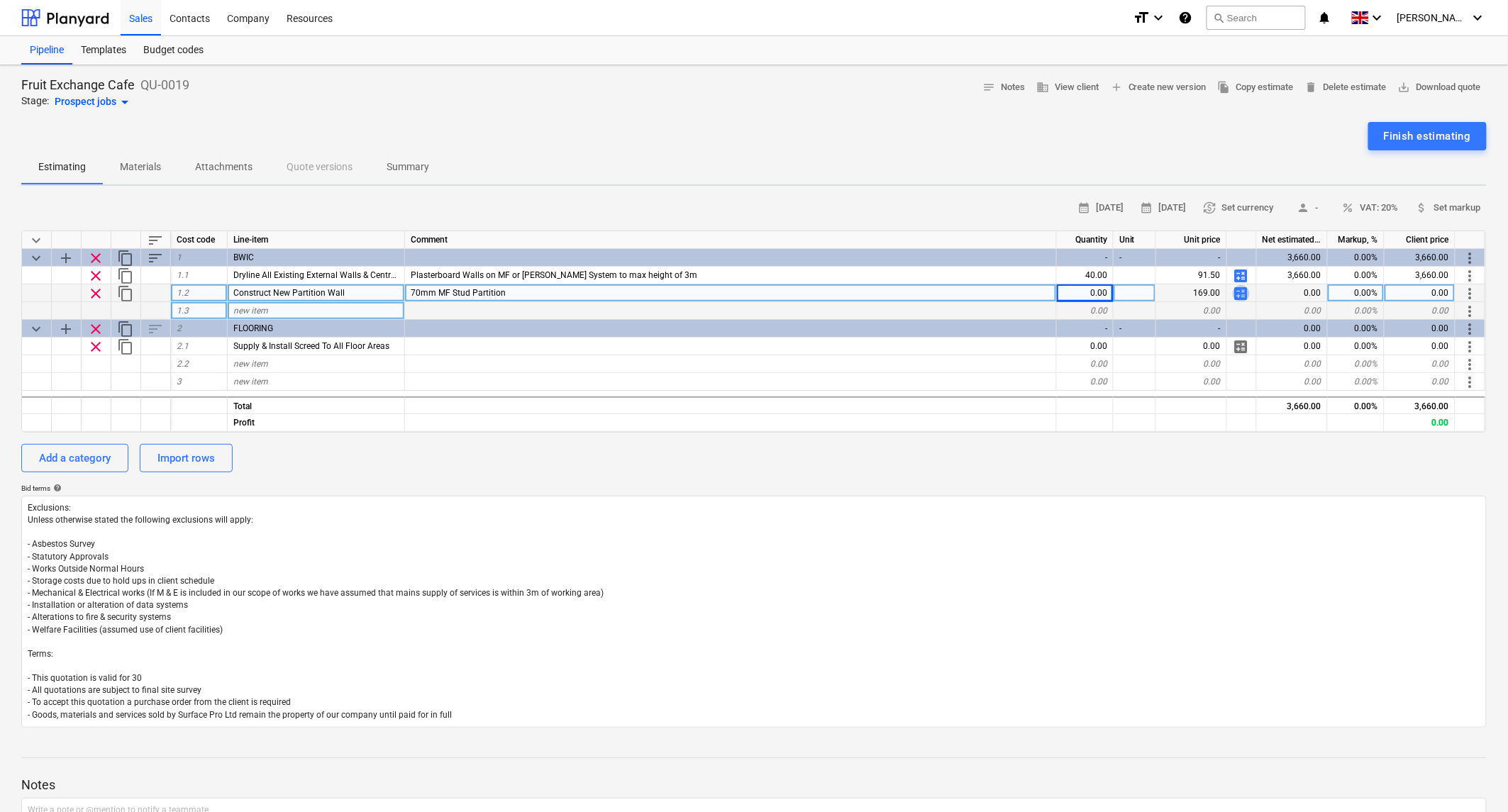
click at [1242, 292] on span "calculate" at bounding box center [1241, 293] width 17 height 17
type textarea "x"
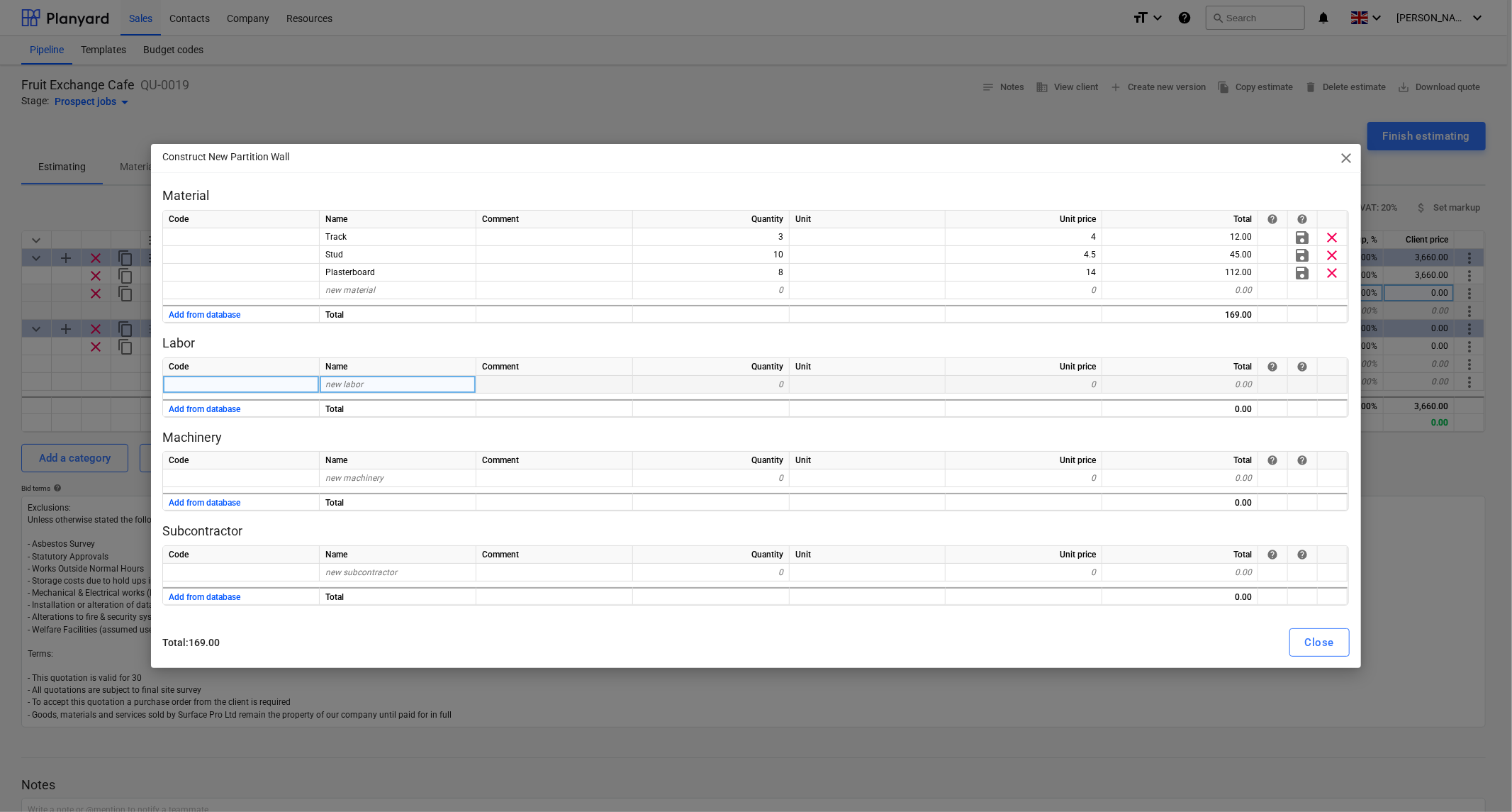
click at [377, 386] on div "new labor" at bounding box center [398, 384] width 157 height 18
type input "Labour"
type textarea "x"
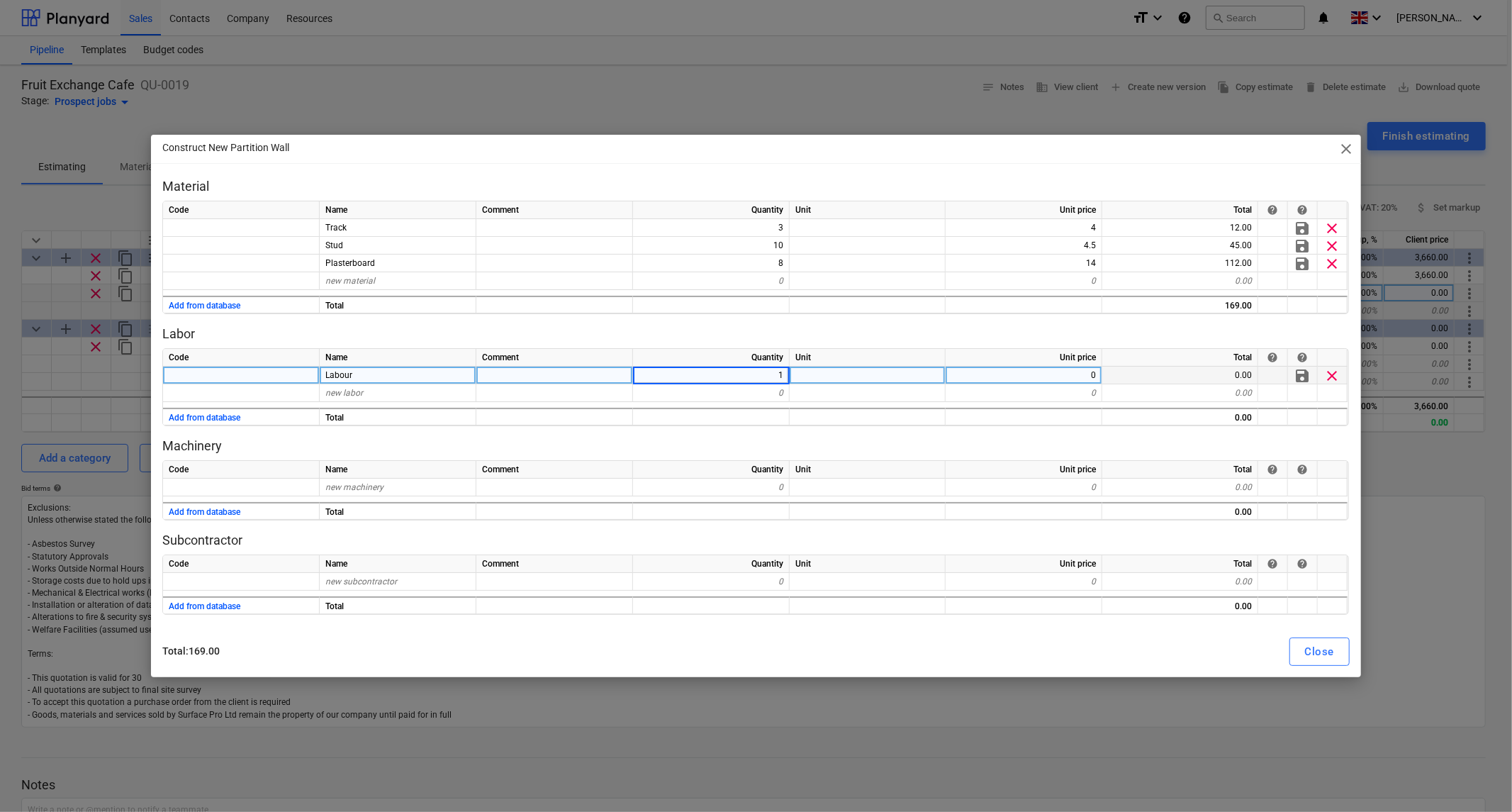
type input "16"
type textarea "x"
type input "37.5"
type textarea "x"
type input "travel"
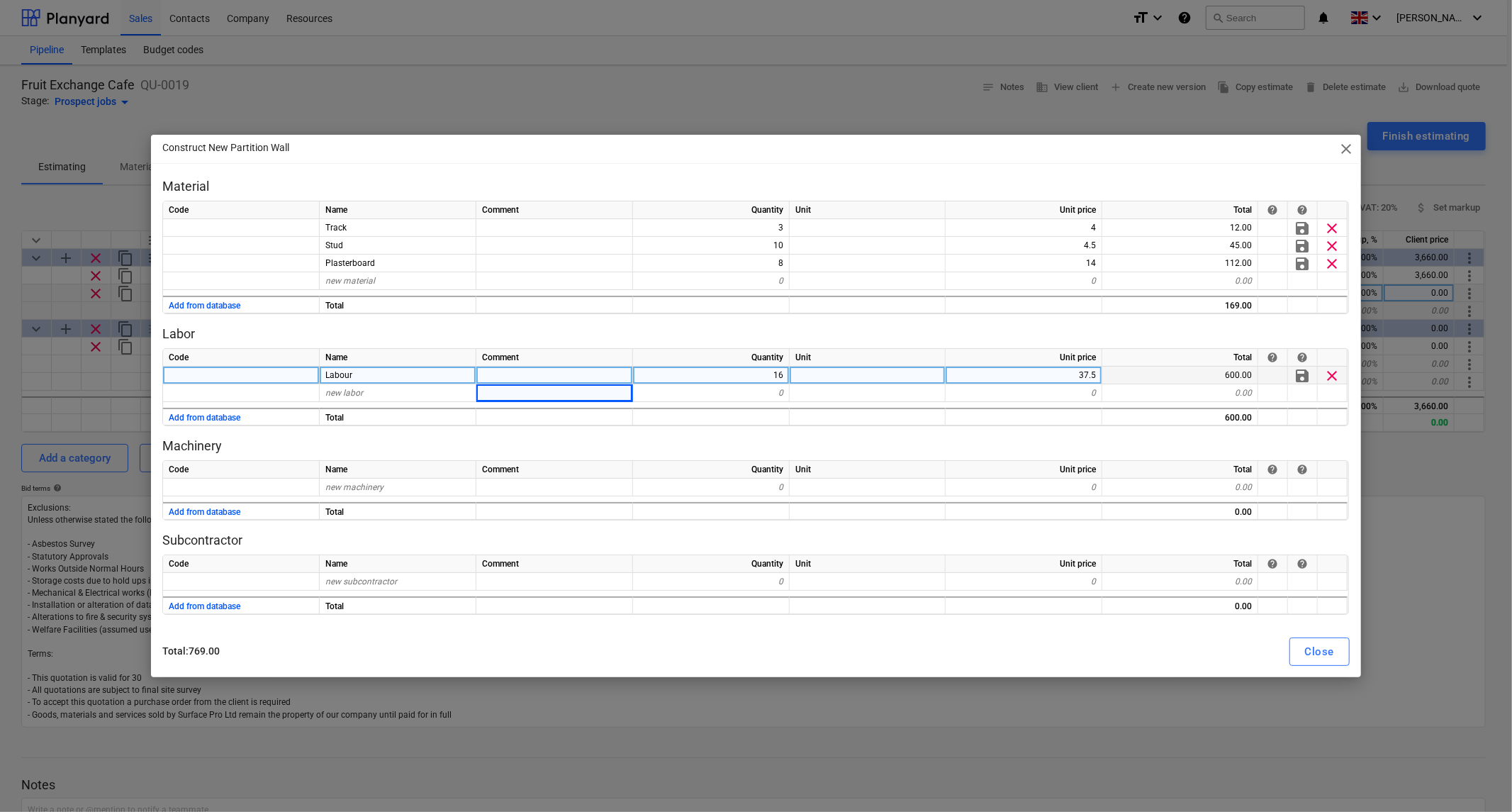
type textarea "x"
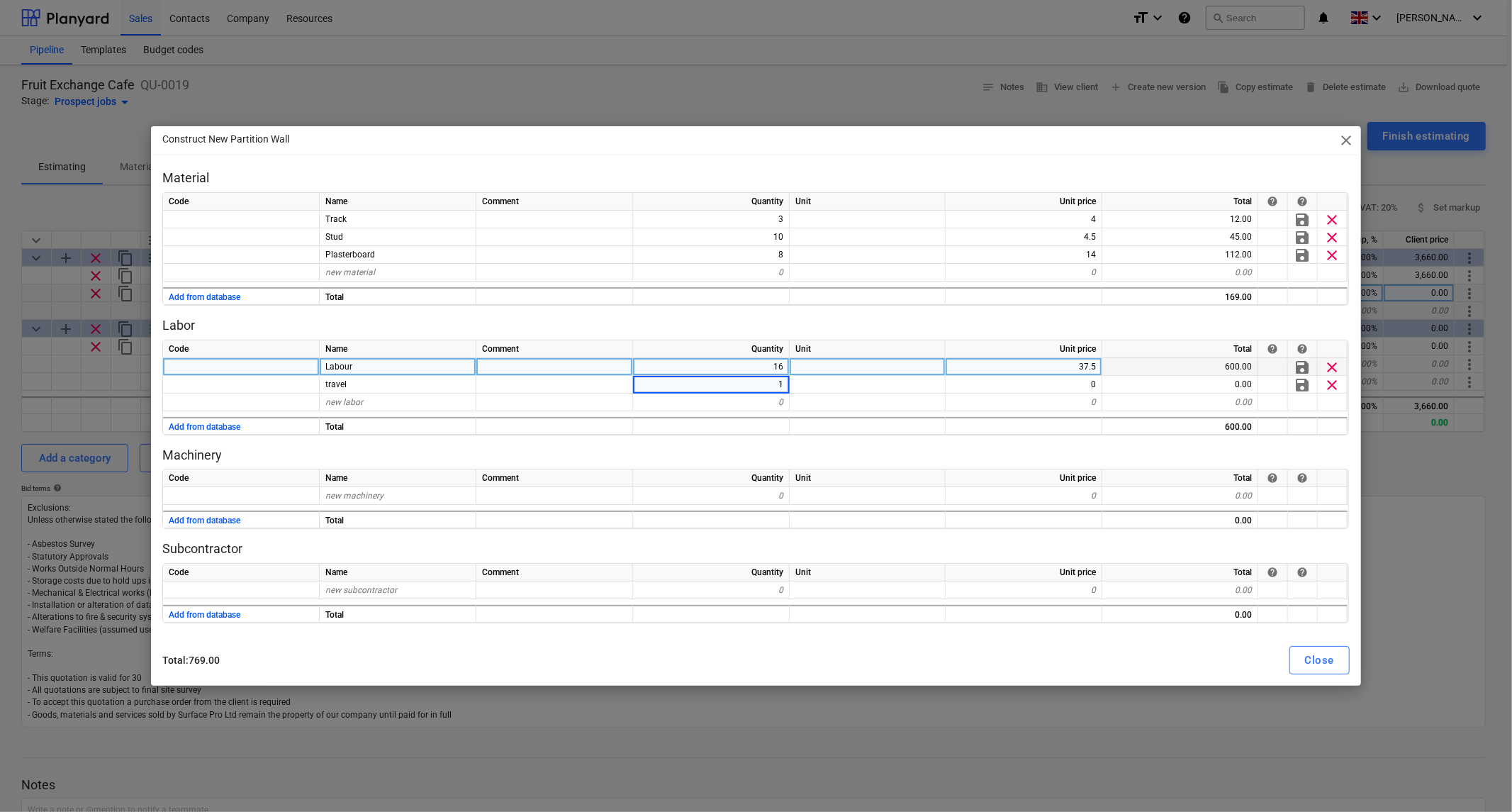
type input "16"
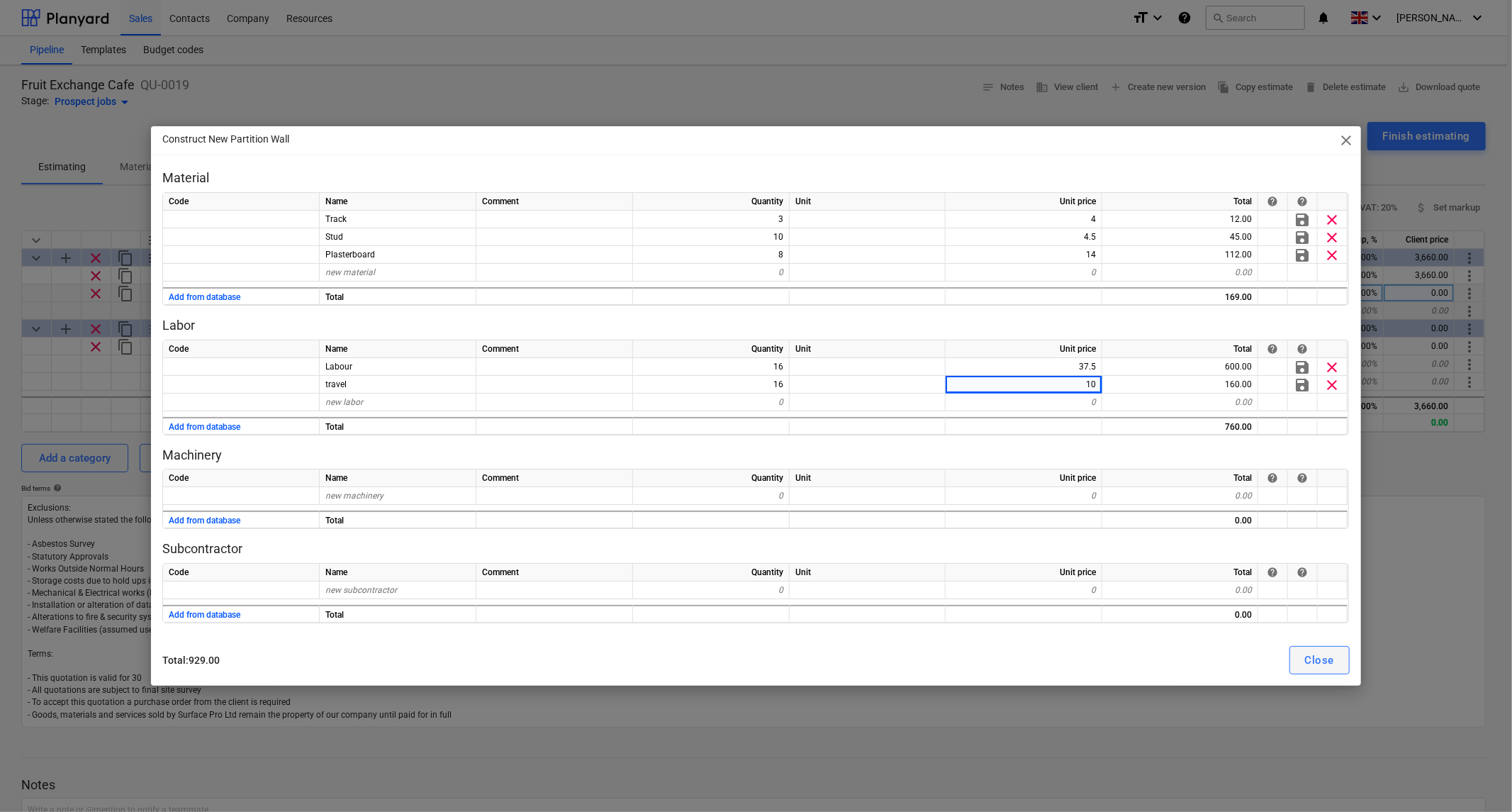
click at [1321, 667] on div "Close" at bounding box center [1320, 660] width 29 height 18
type textarea "x"
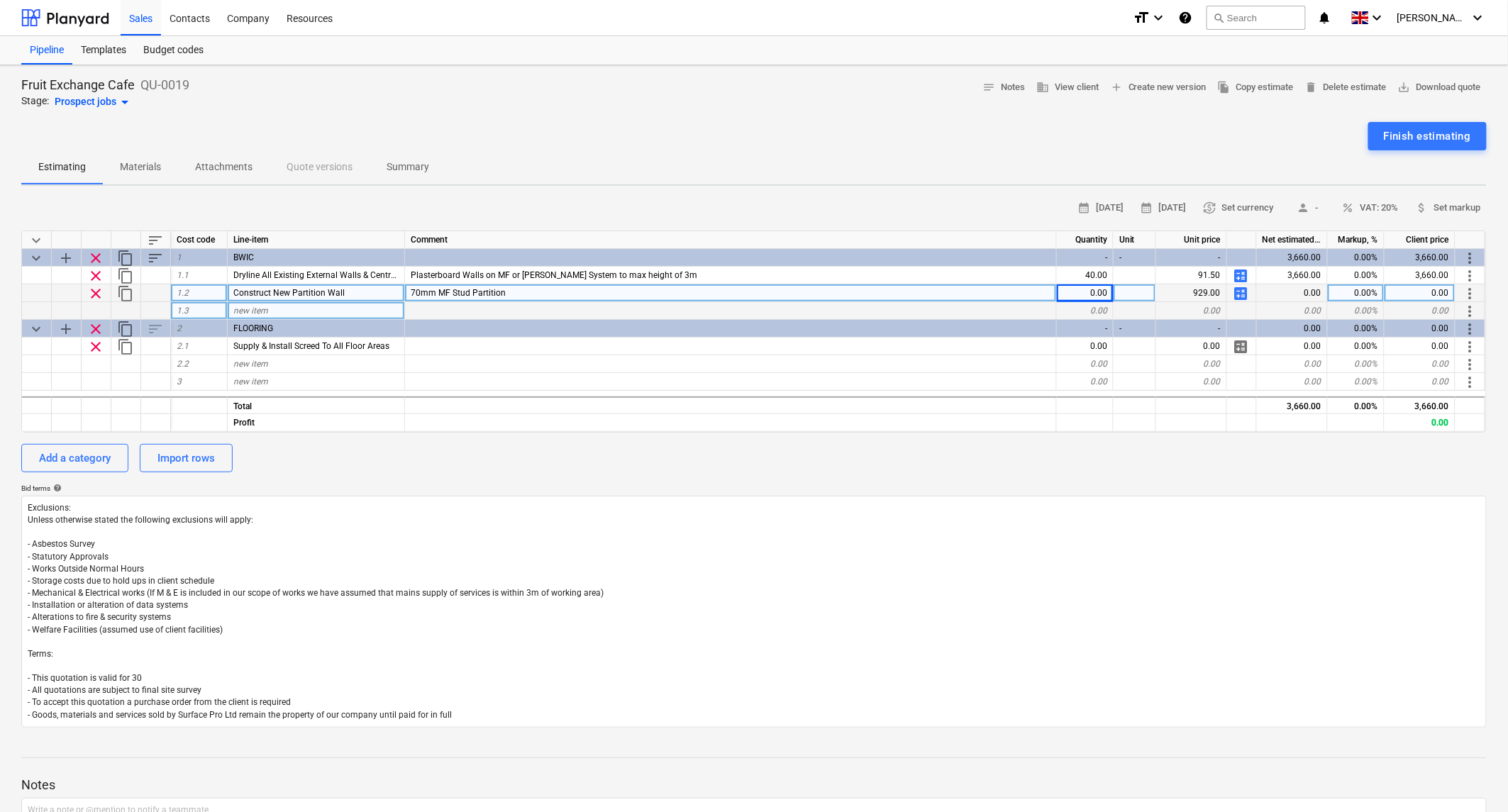
click at [1097, 289] on div "0.00" at bounding box center [1086, 293] width 57 height 18
type input "1"
type textarea "x"
click at [271, 306] on div "new item" at bounding box center [316, 311] width 177 height 18
type input "S"
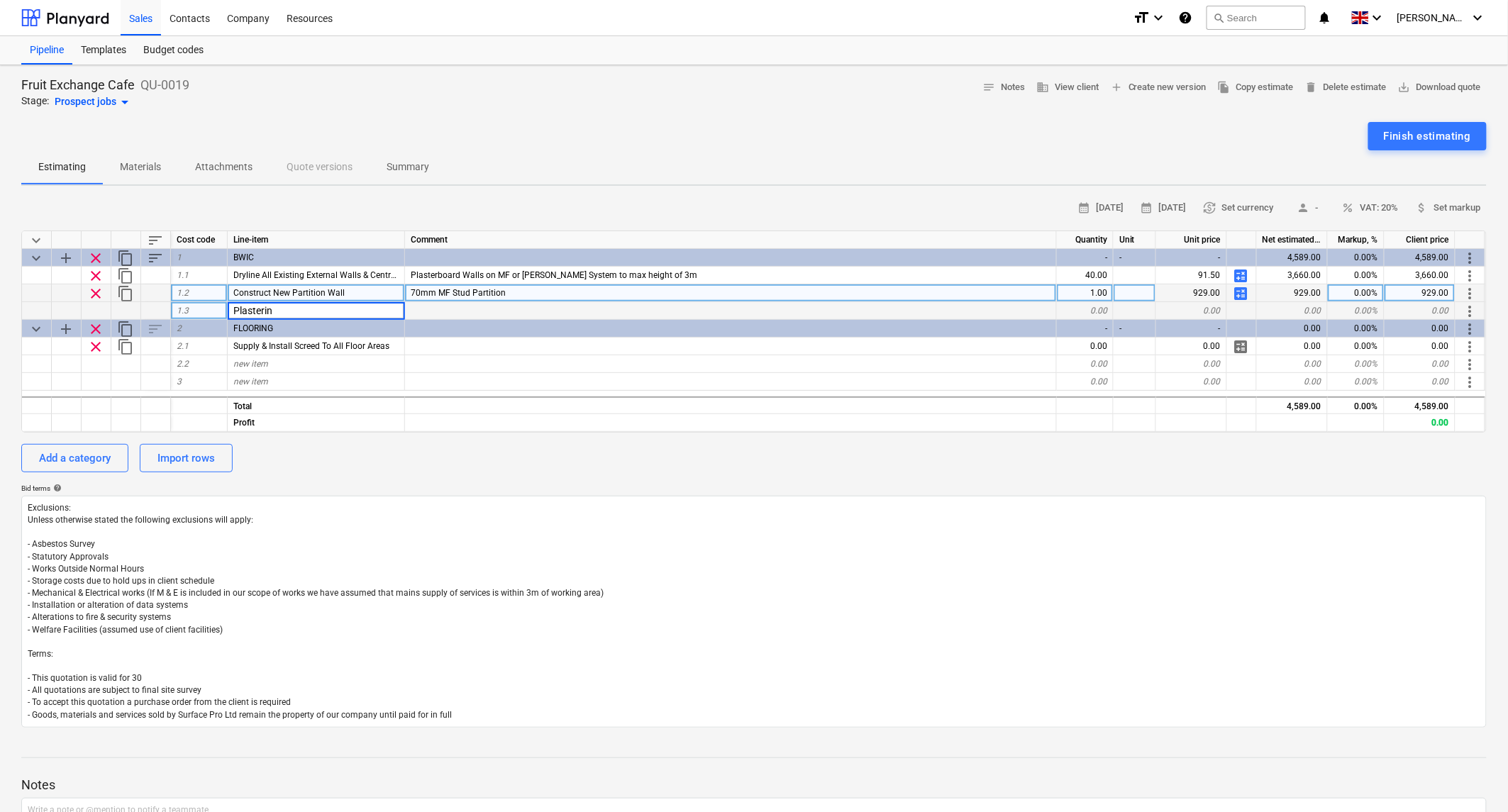
type input "Plastering"
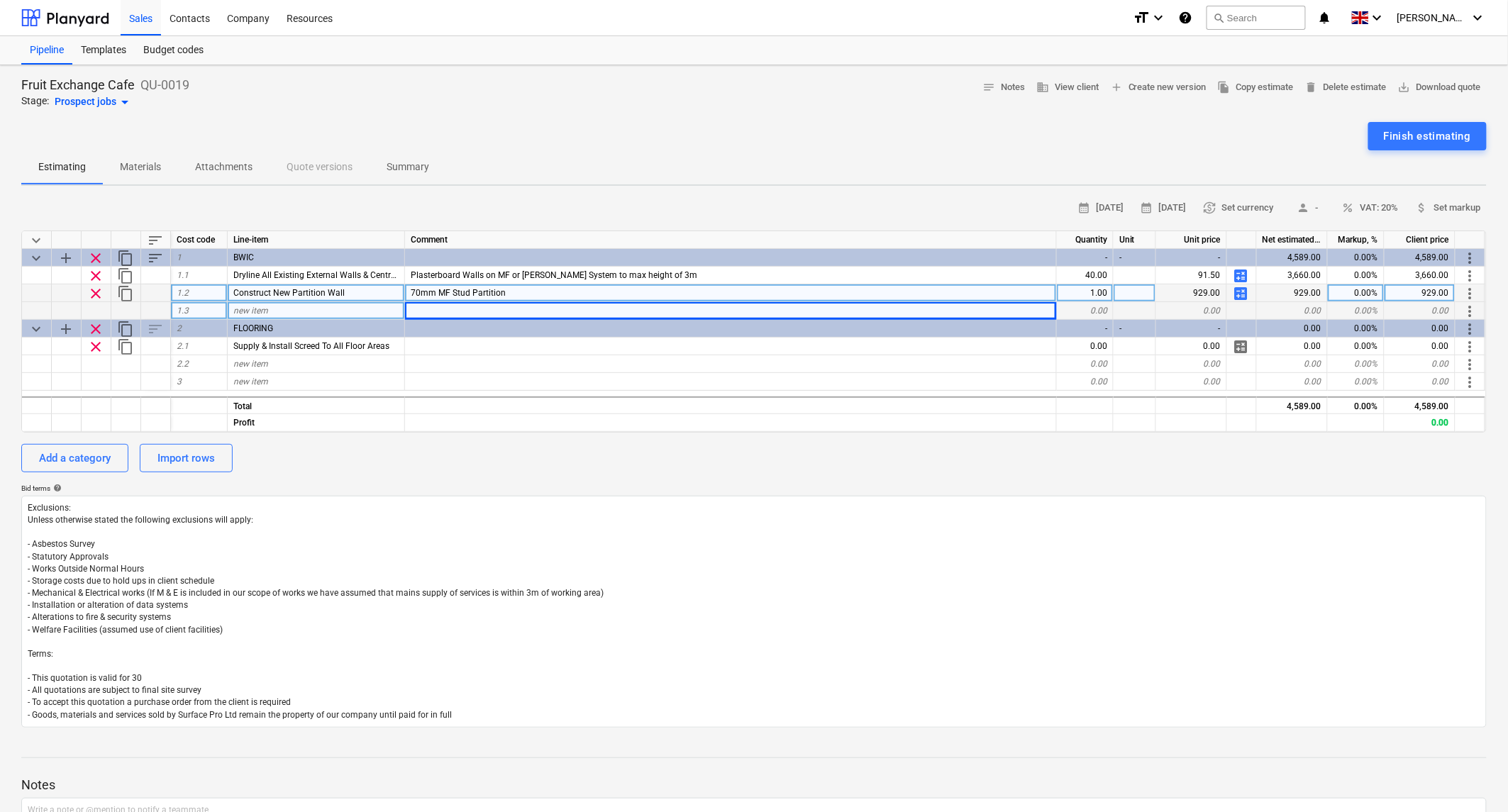
type textarea "x"
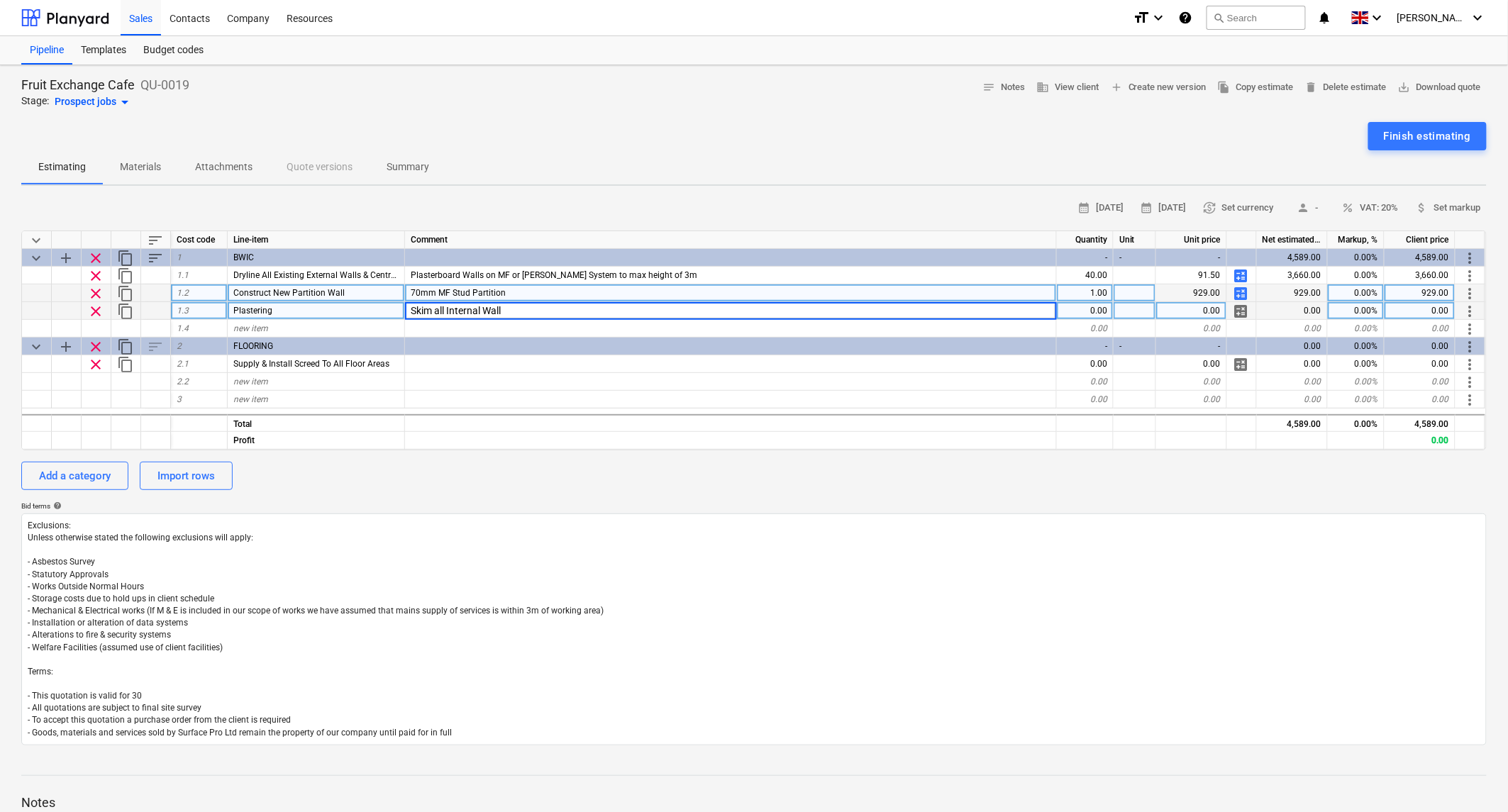
type input "Skim all Internal Walls"
type textarea "x"
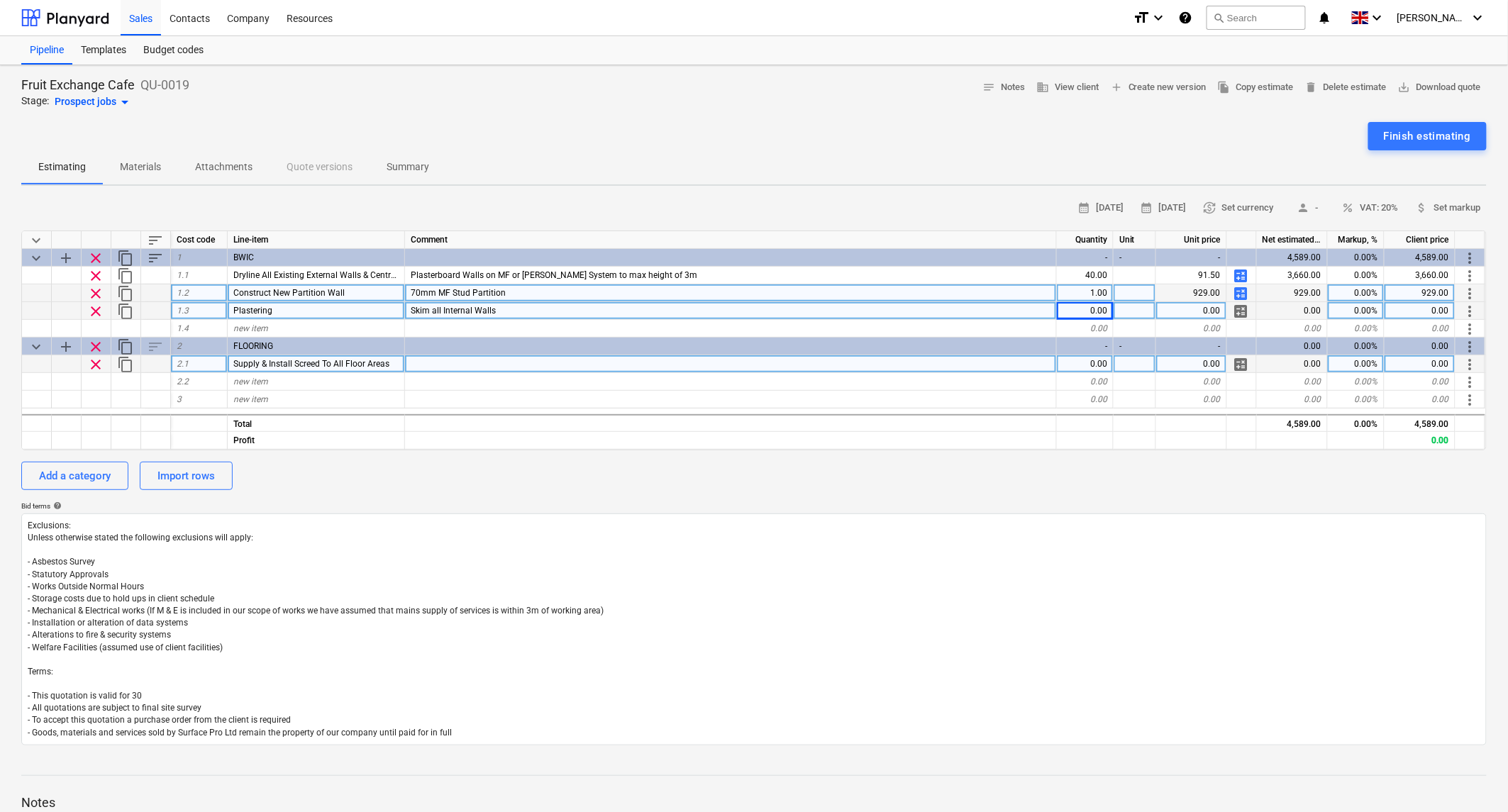
click at [1100, 359] on div "0.00" at bounding box center [1086, 364] width 57 height 18
click at [1090, 308] on div "0.00" at bounding box center [1086, 311] width 57 height 18
type input "138"
type textarea "x"
type input "12"
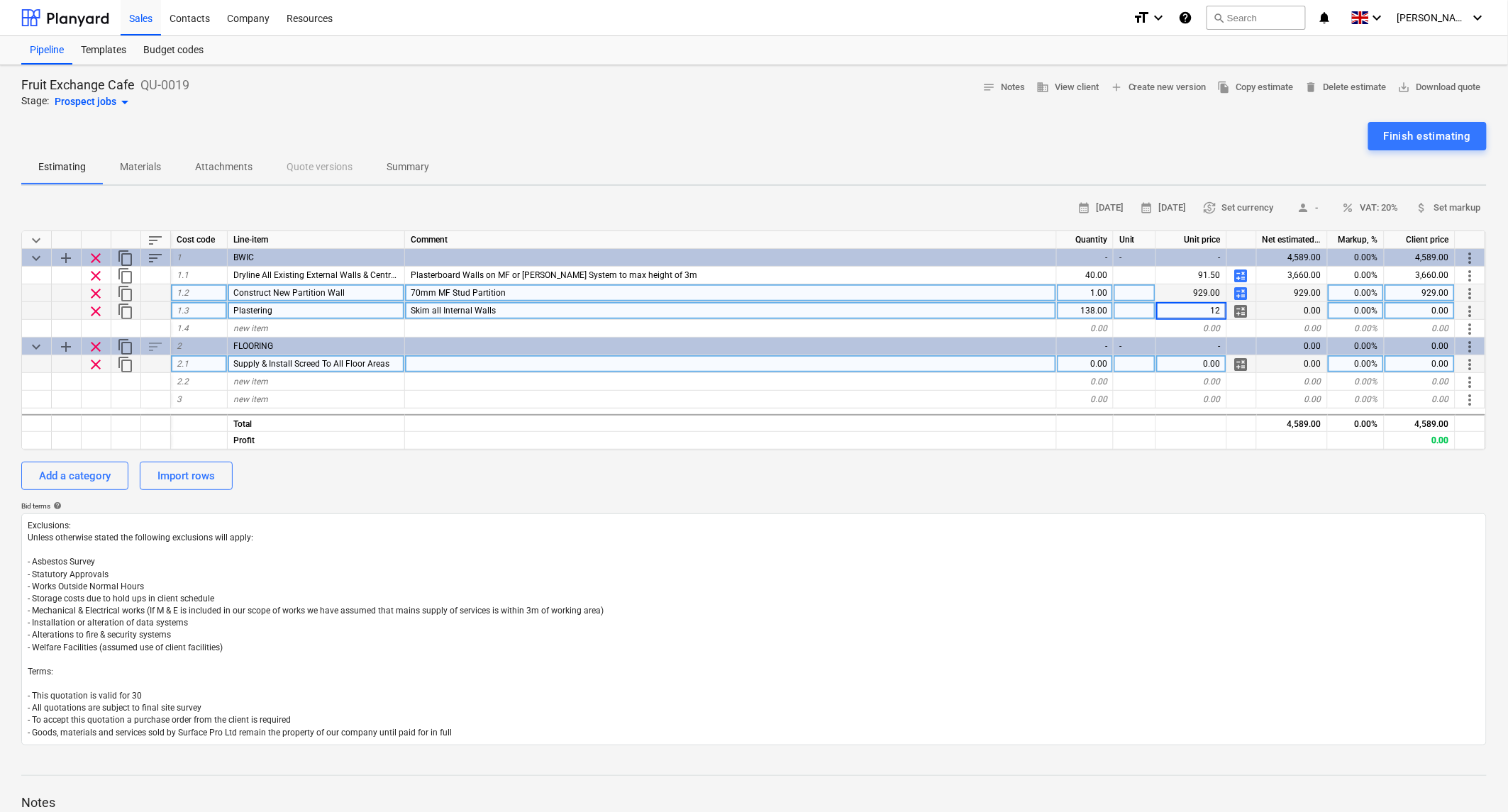
type textarea "x"
type input "16"
type textarea "x"
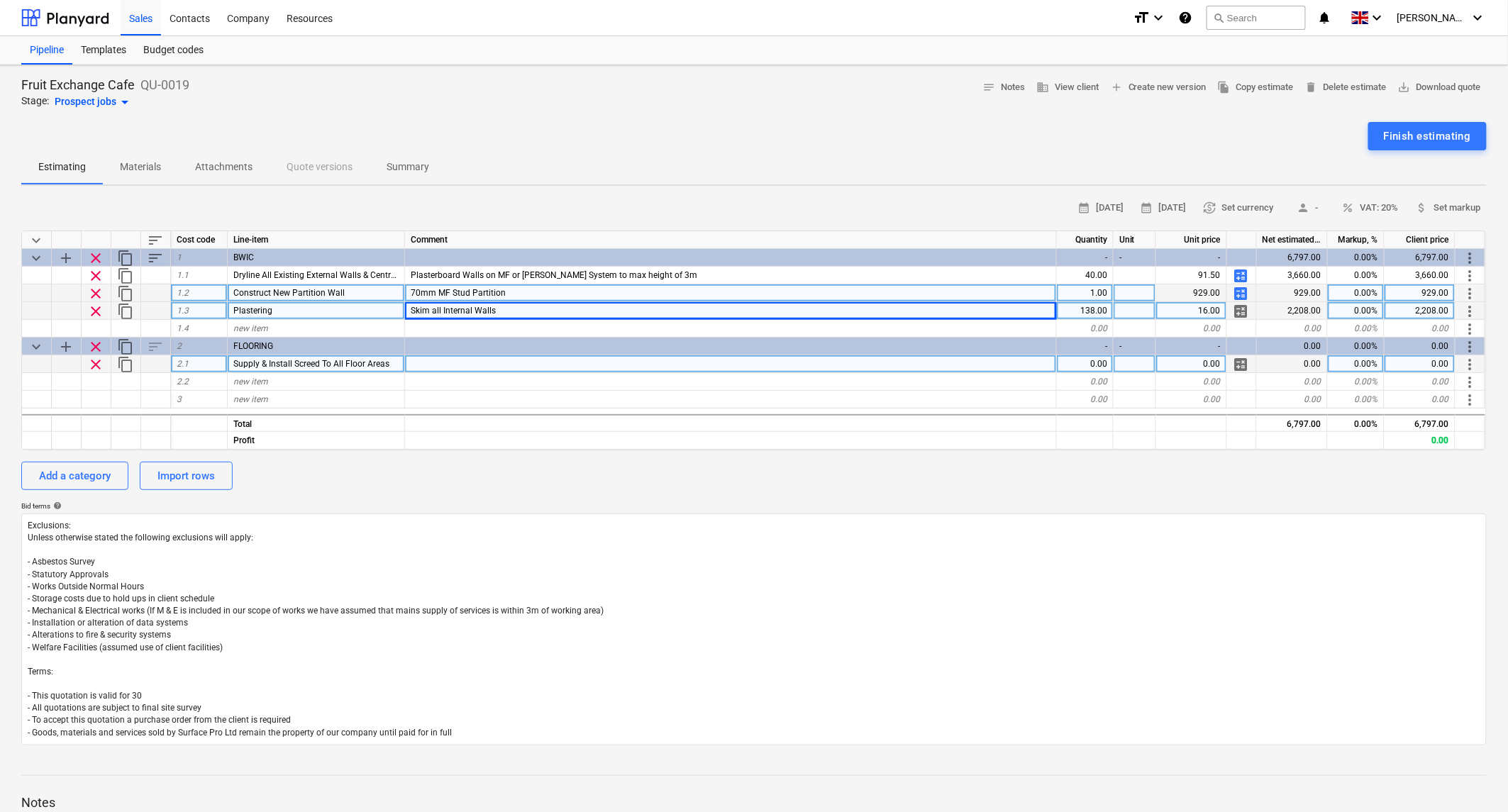
click at [1200, 310] on div "16.00" at bounding box center [1191, 311] width 71 height 18
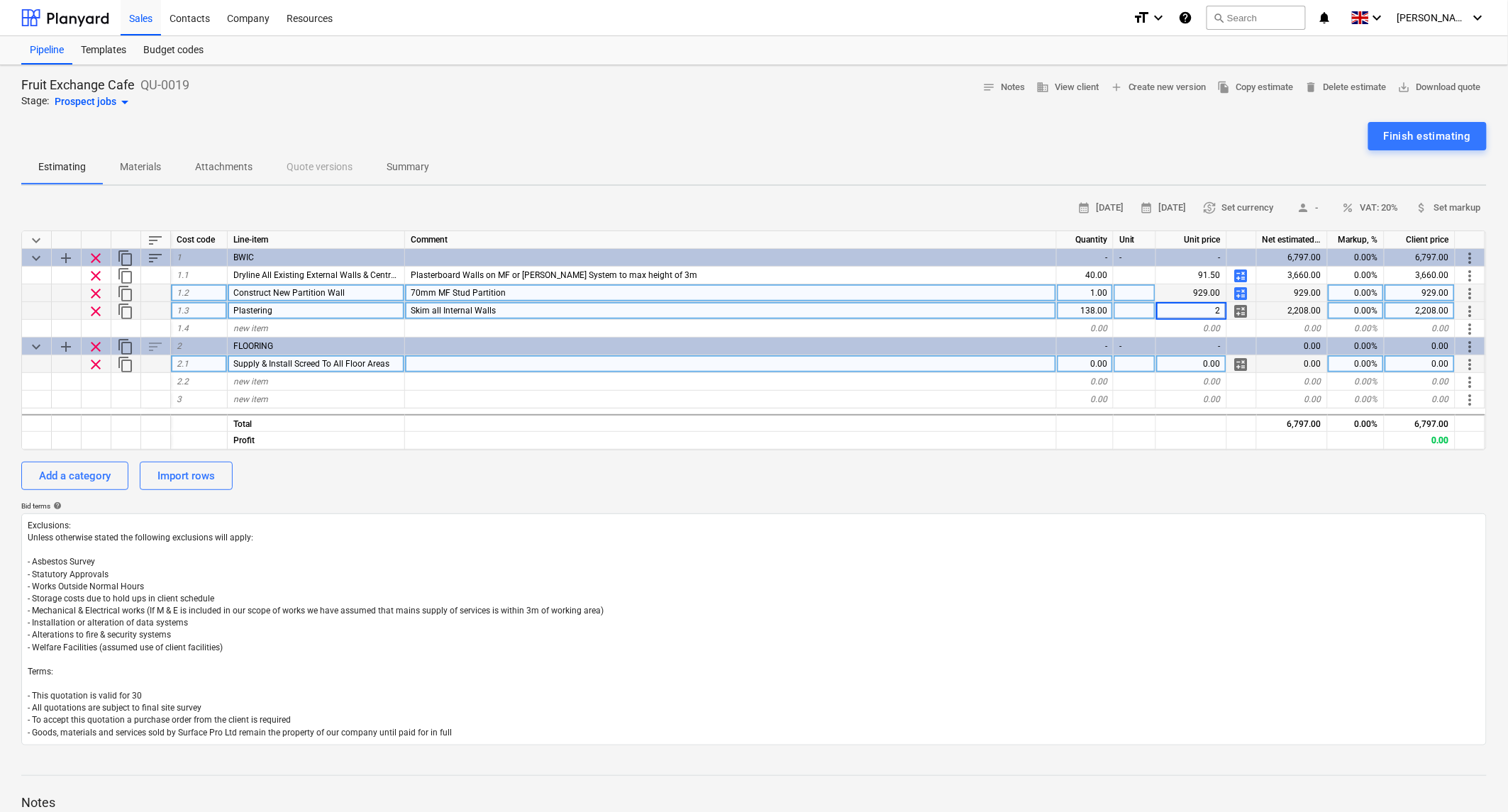
type input "20"
type textarea "x"
type input "16"
type textarea "x"
click at [263, 255] on div "BWIC" at bounding box center [316, 257] width 177 height 18
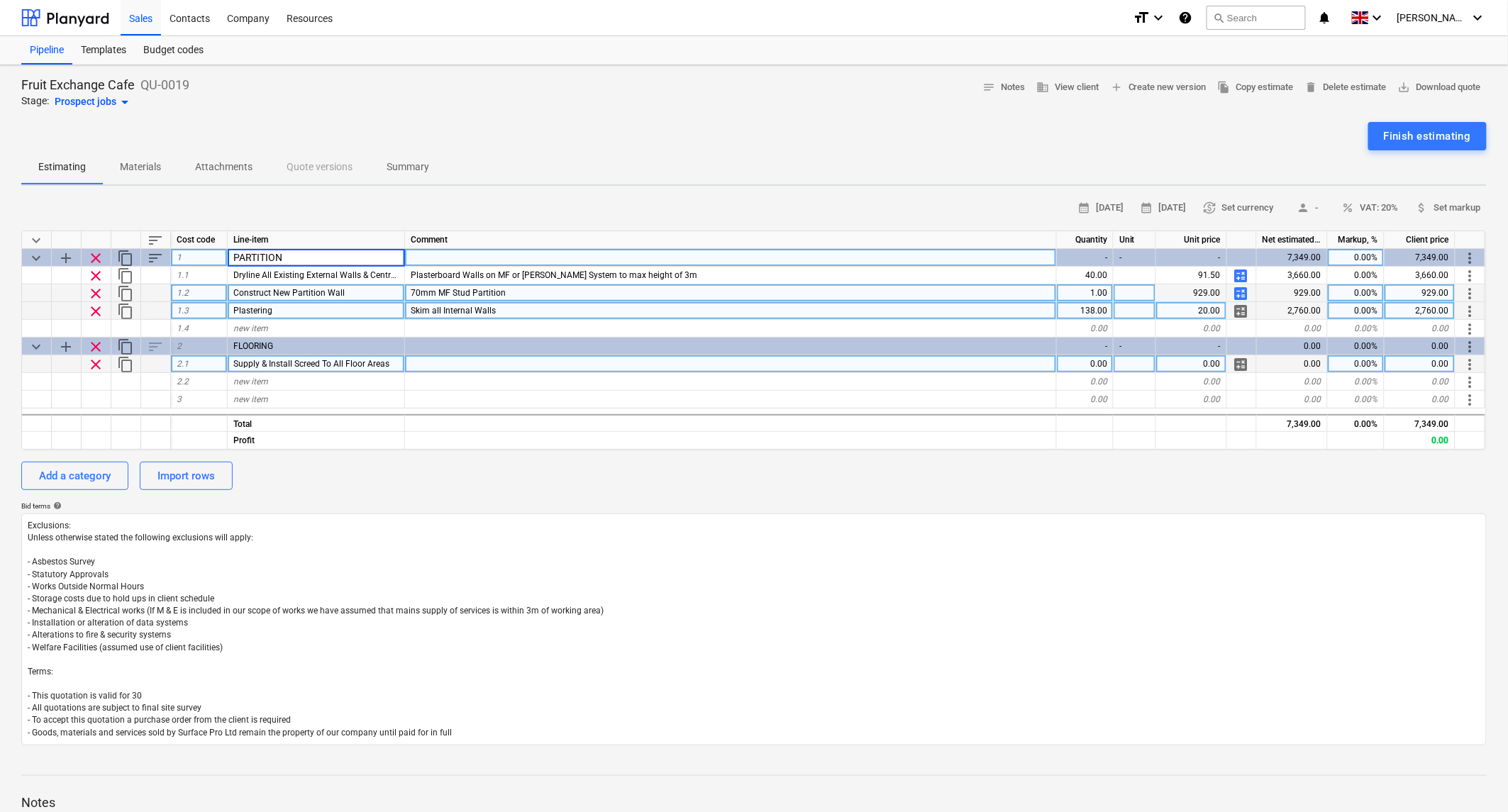
type input "PARTITIONS"
click at [420, 486] on div "Add a category Import rows" at bounding box center [754, 476] width 1466 height 29
click at [90, 472] on div "Add a category" at bounding box center [75, 476] width 72 height 18
type textarea "x"
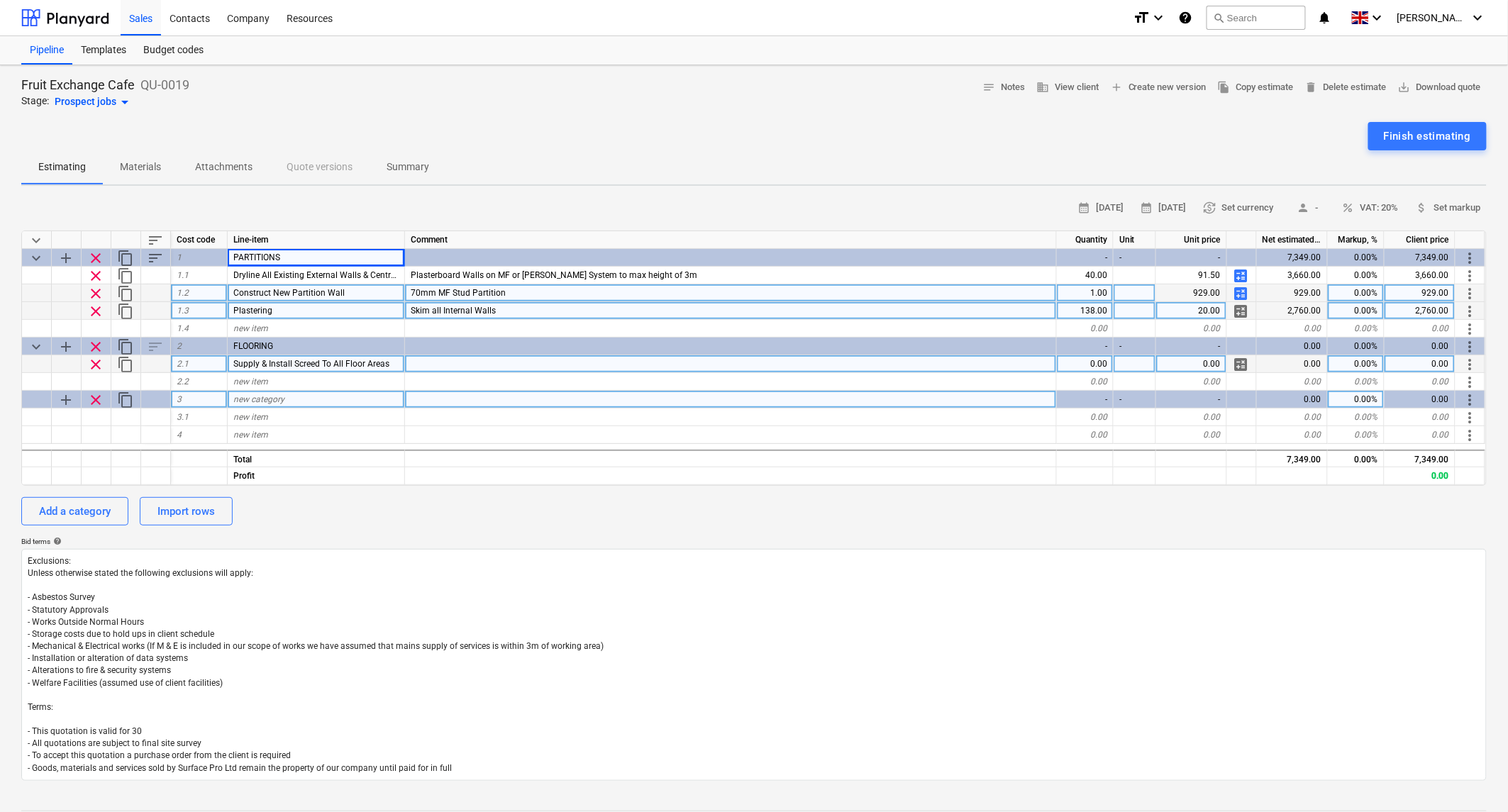
click at [255, 401] on span "new category" at bounding box center [258, 399] width 51 height 10
type input "CEILING"
type textarea "x"
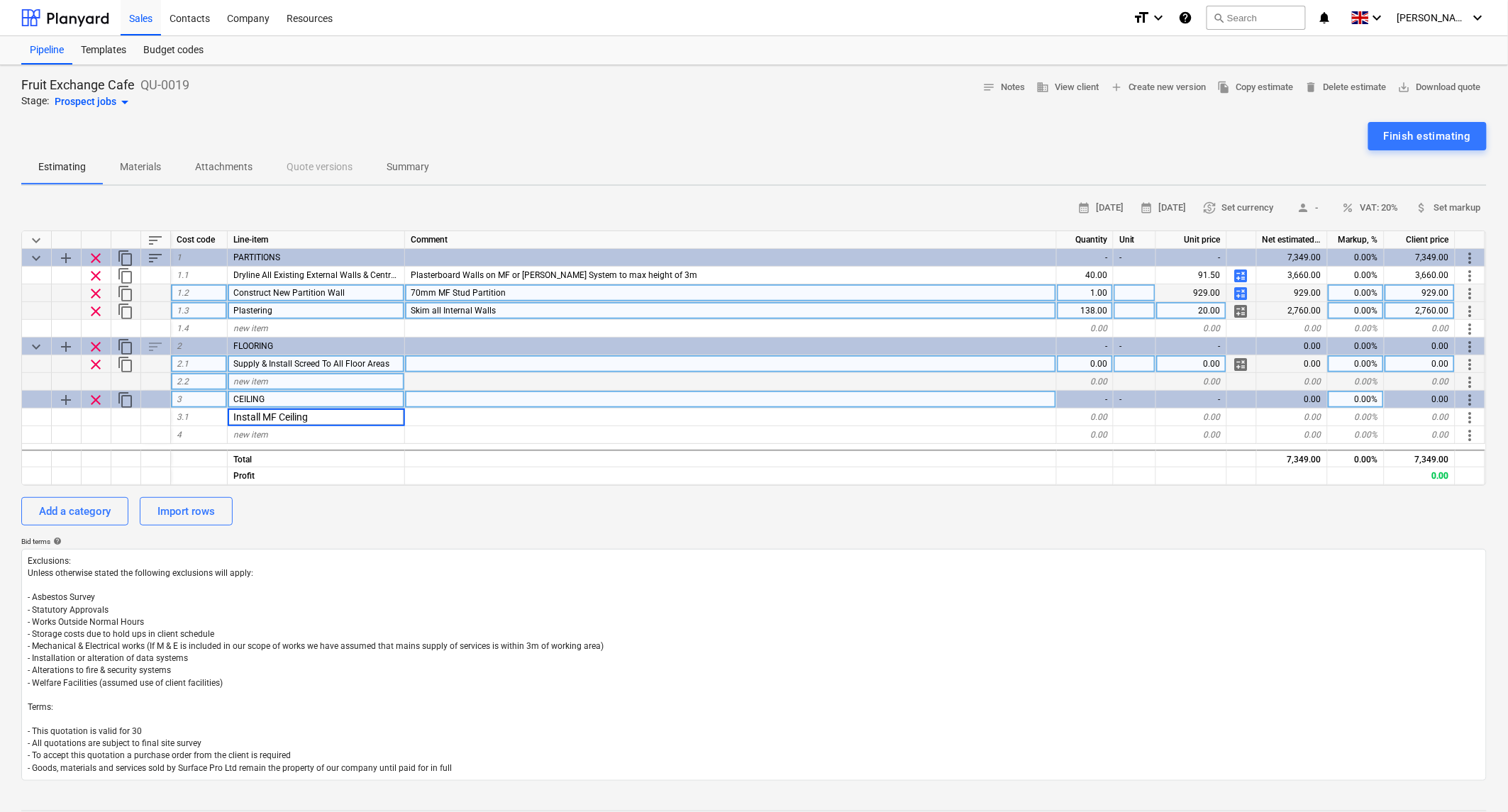
type input "Install MF Ceiling"
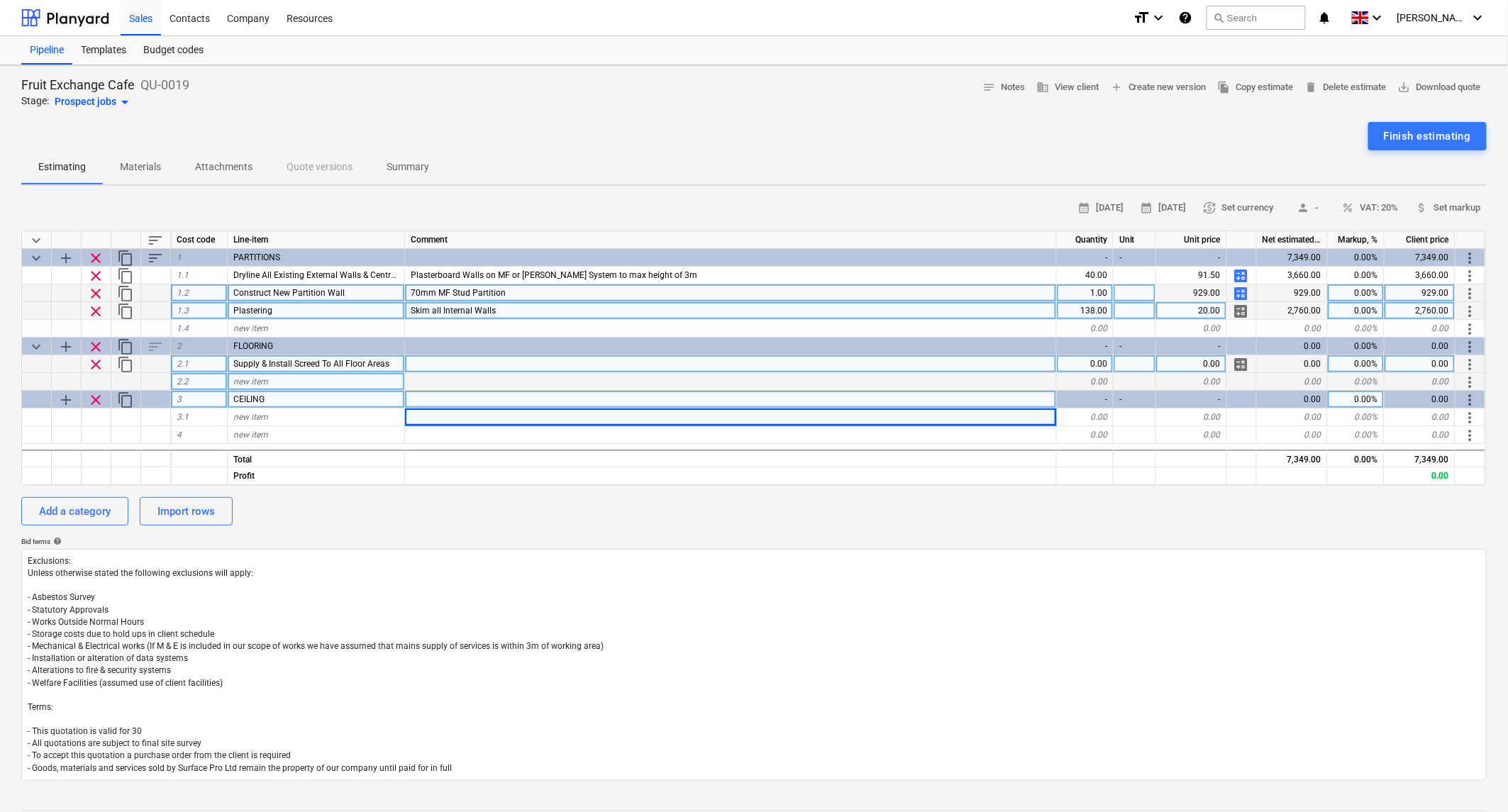
type textarea "x"
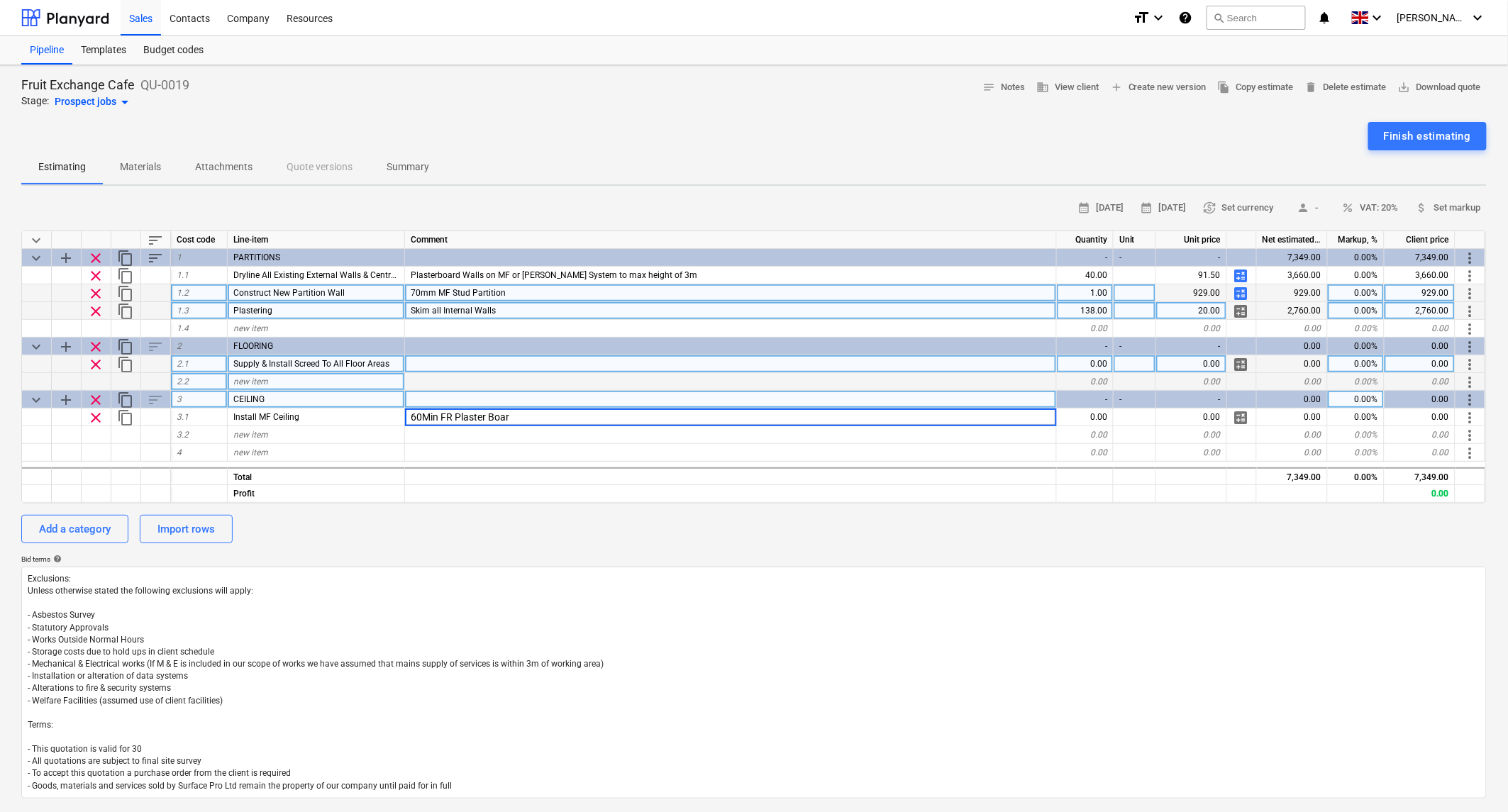
type input "60Min FR Plaster Board"
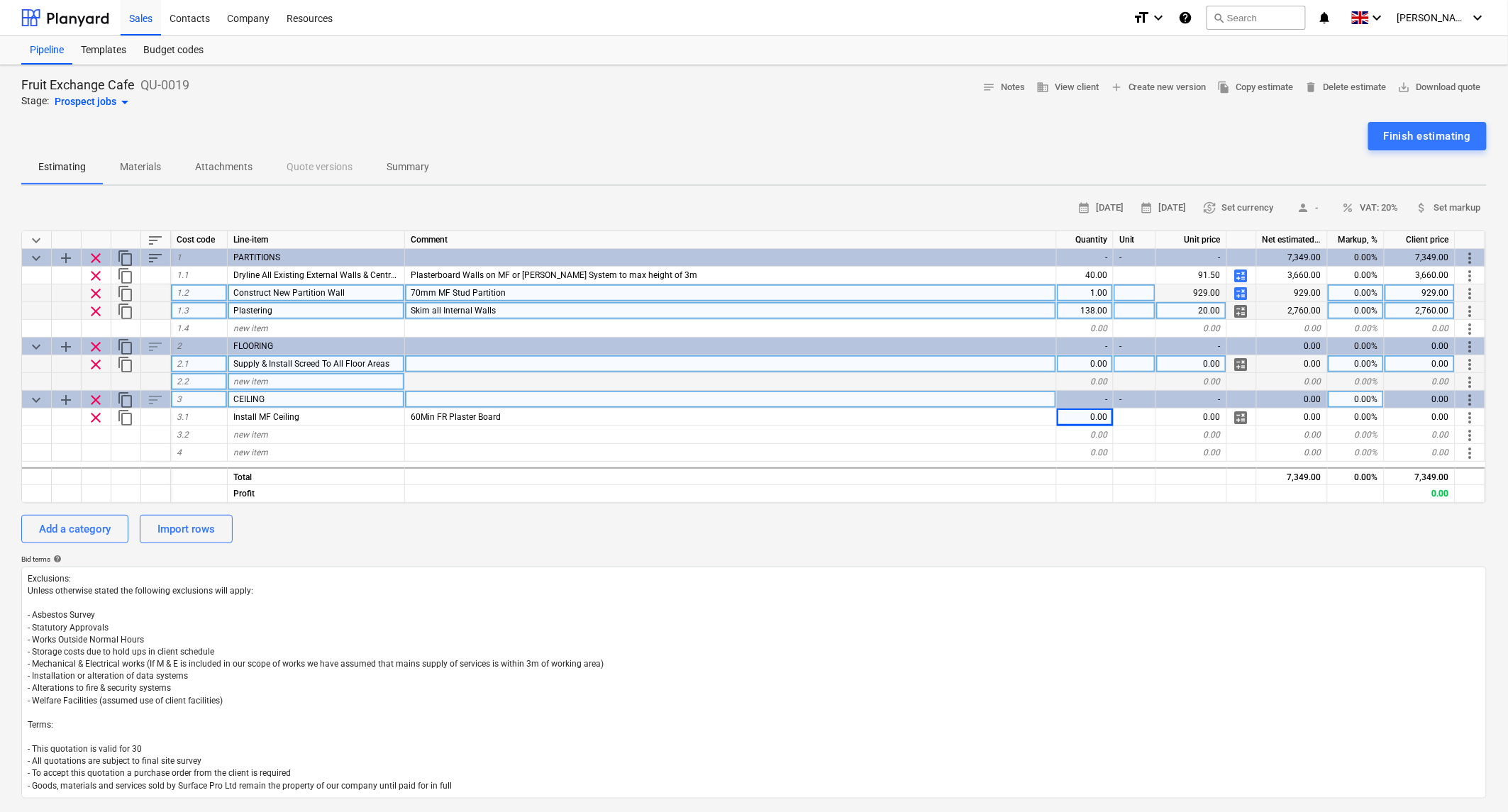
type textarea "x"
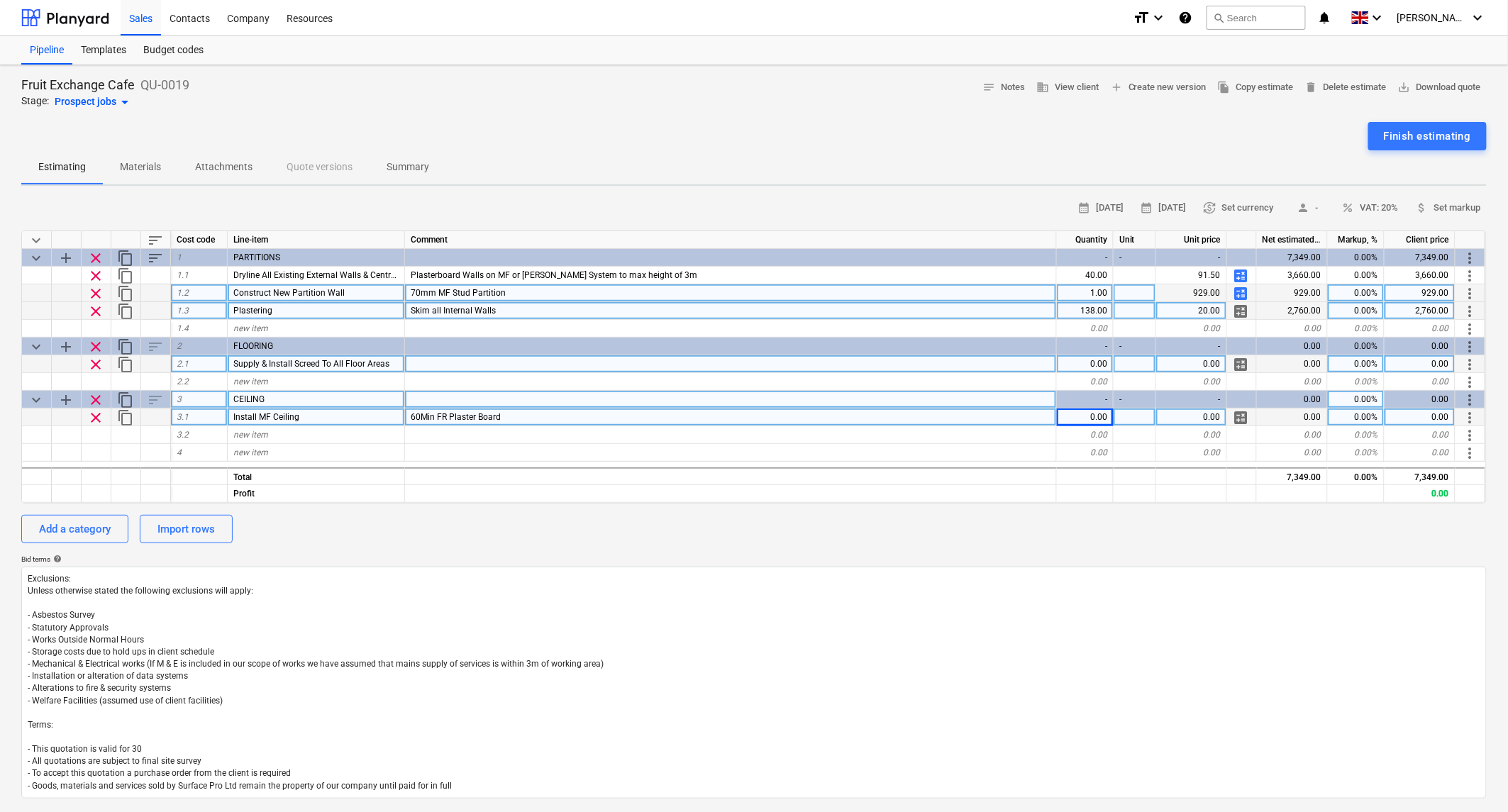
click at [1093, 417] on div "0.00" at bounding box center [1086, 417] width 57 height 18
type input "78"
type textarea "x"
type input "50"
type textarea "x"
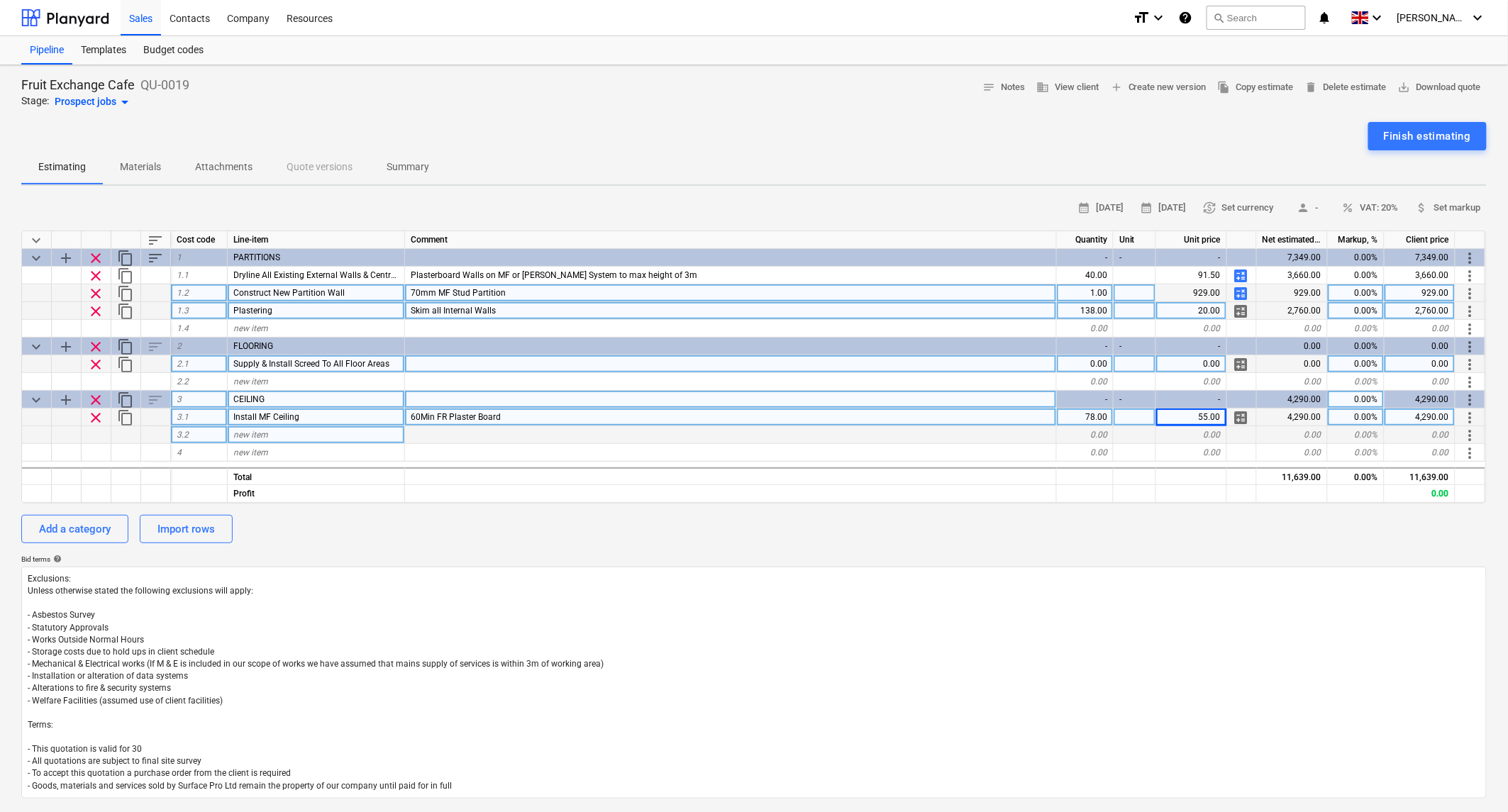
click at [320, 435] on div "new item" at bounding box center [316, 434] width 177 height 18
type input "Install"
type textarea "x"
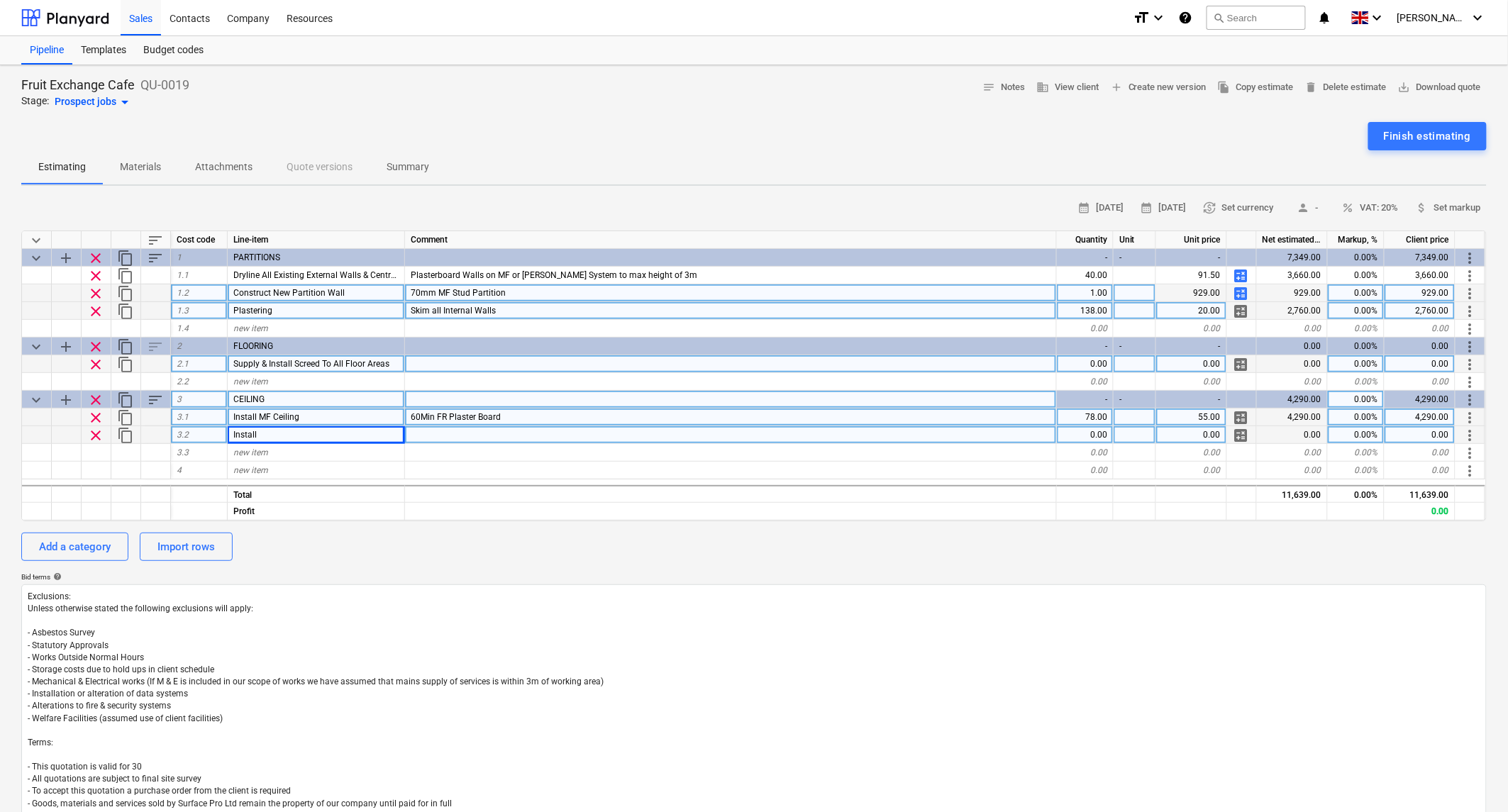
click at [286, 438] on div "Install" at bounding box center [316, 434] width 177 height 18
click at [336, 431] on input "Install" at bounding box center [316, 434] width 177 height 17
type input "I"
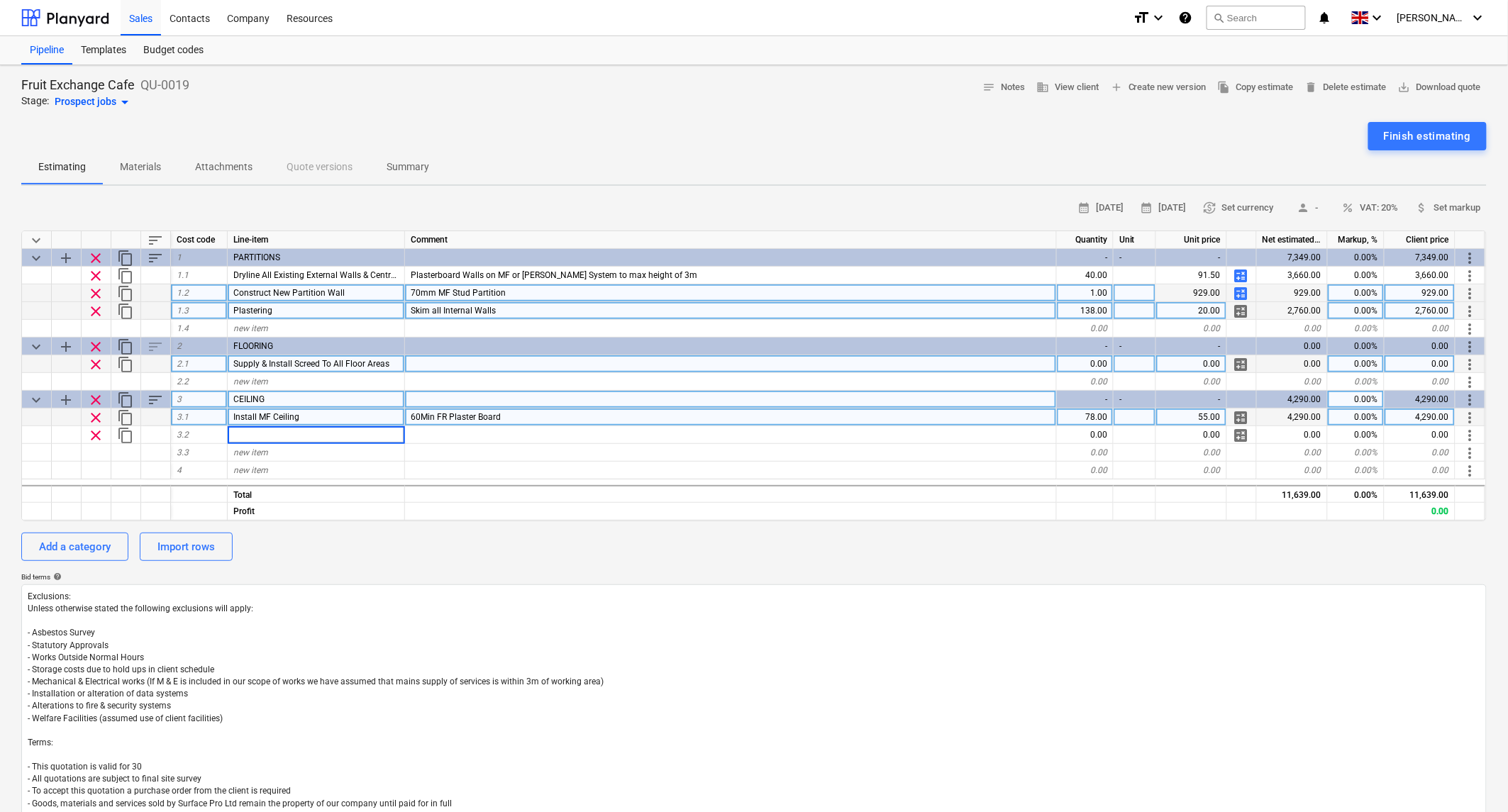
type textarea "x"
click at [232, 414] on div "Install MF Ceiling" at bounding box center [316, 417] width 177 height 18
click at [231, 417] on input "Install MF Ceiling" at bounding box center [316, 417] width 177 height 17
type input "Supply & Install MF Ceiling"
type textarea "x"
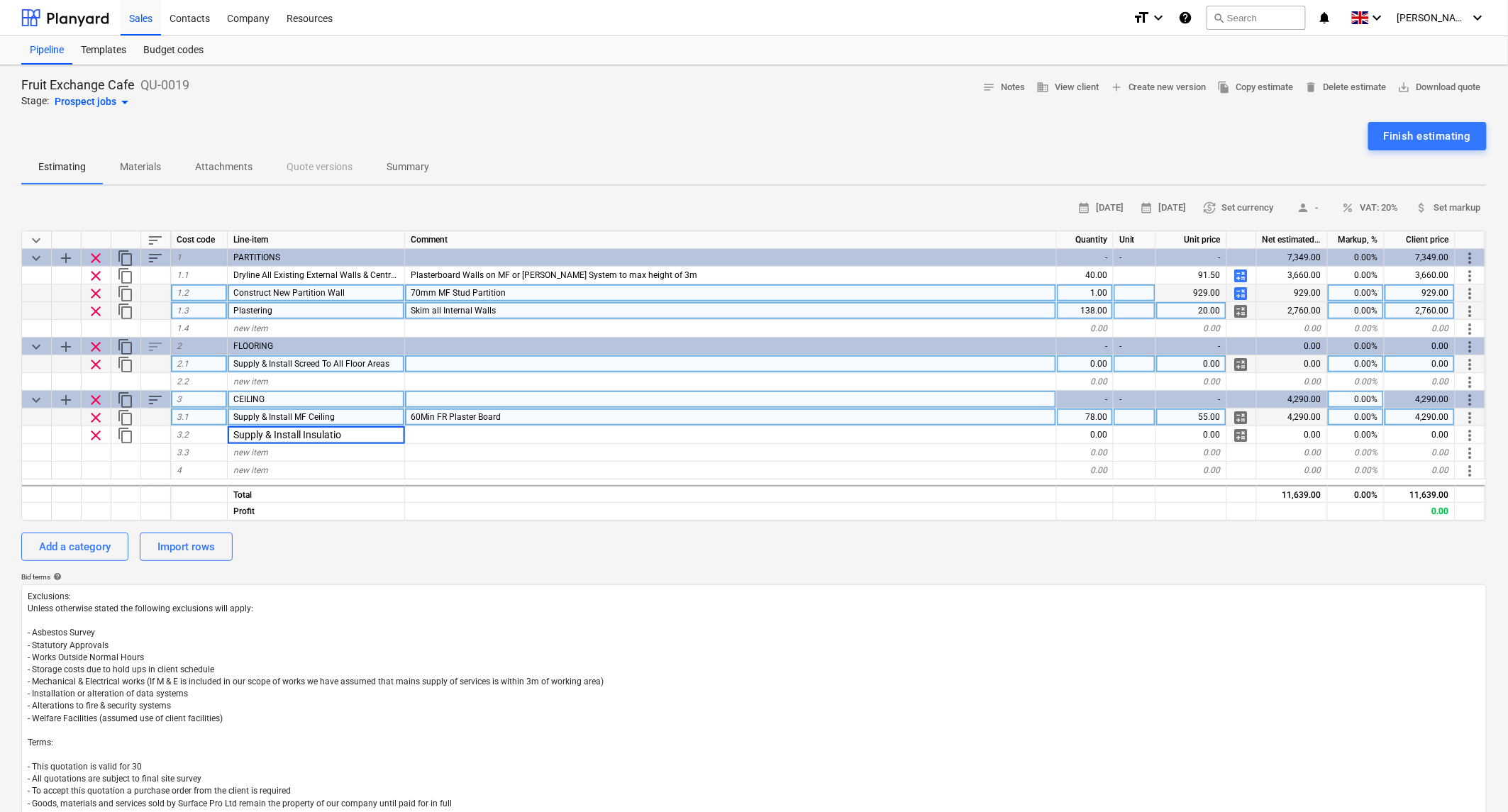
type input "Supply & Install Insulation"
type textarea "x"
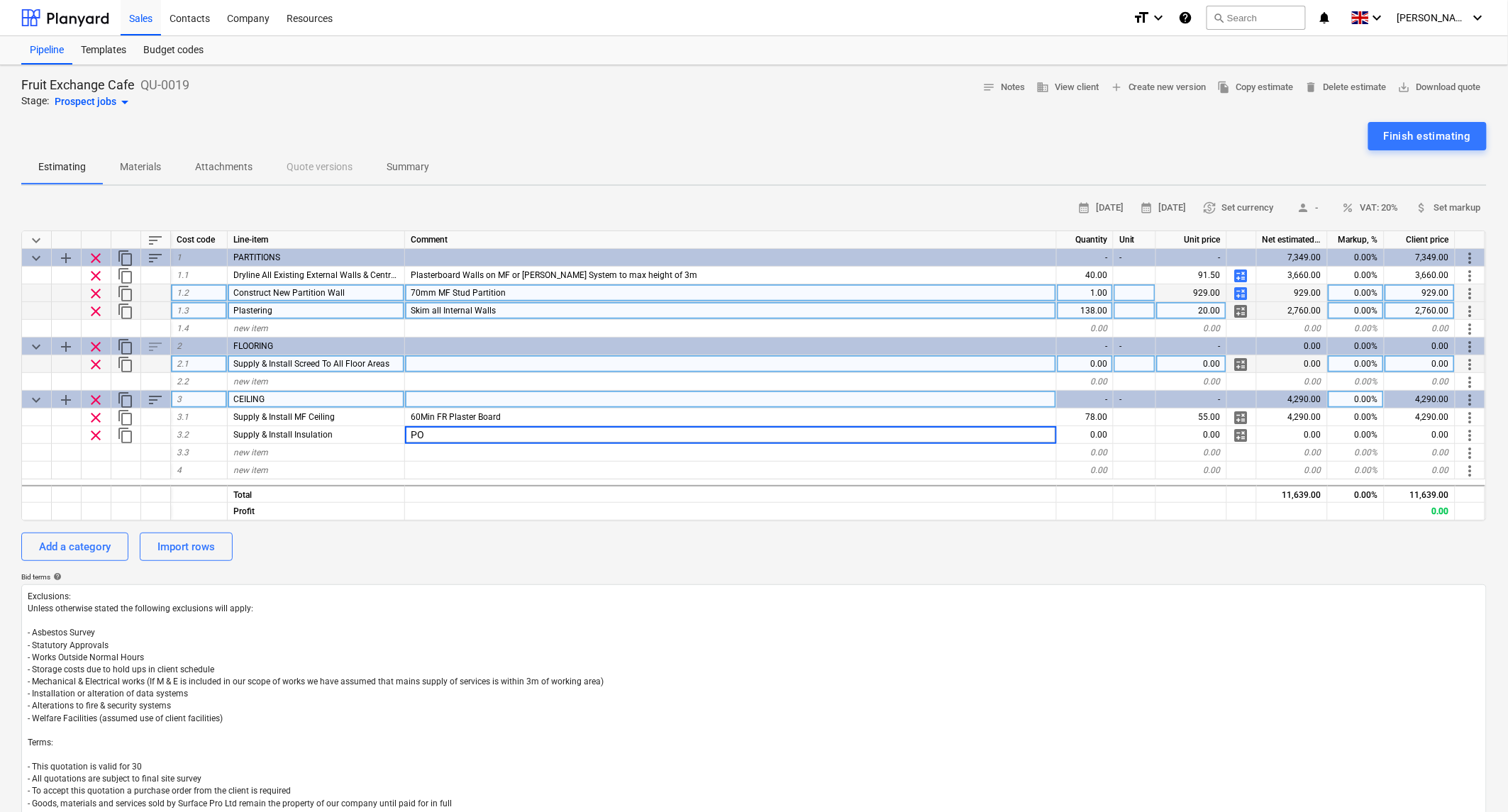
type input "P"
type input "100mm PIR"
type textarea "x"
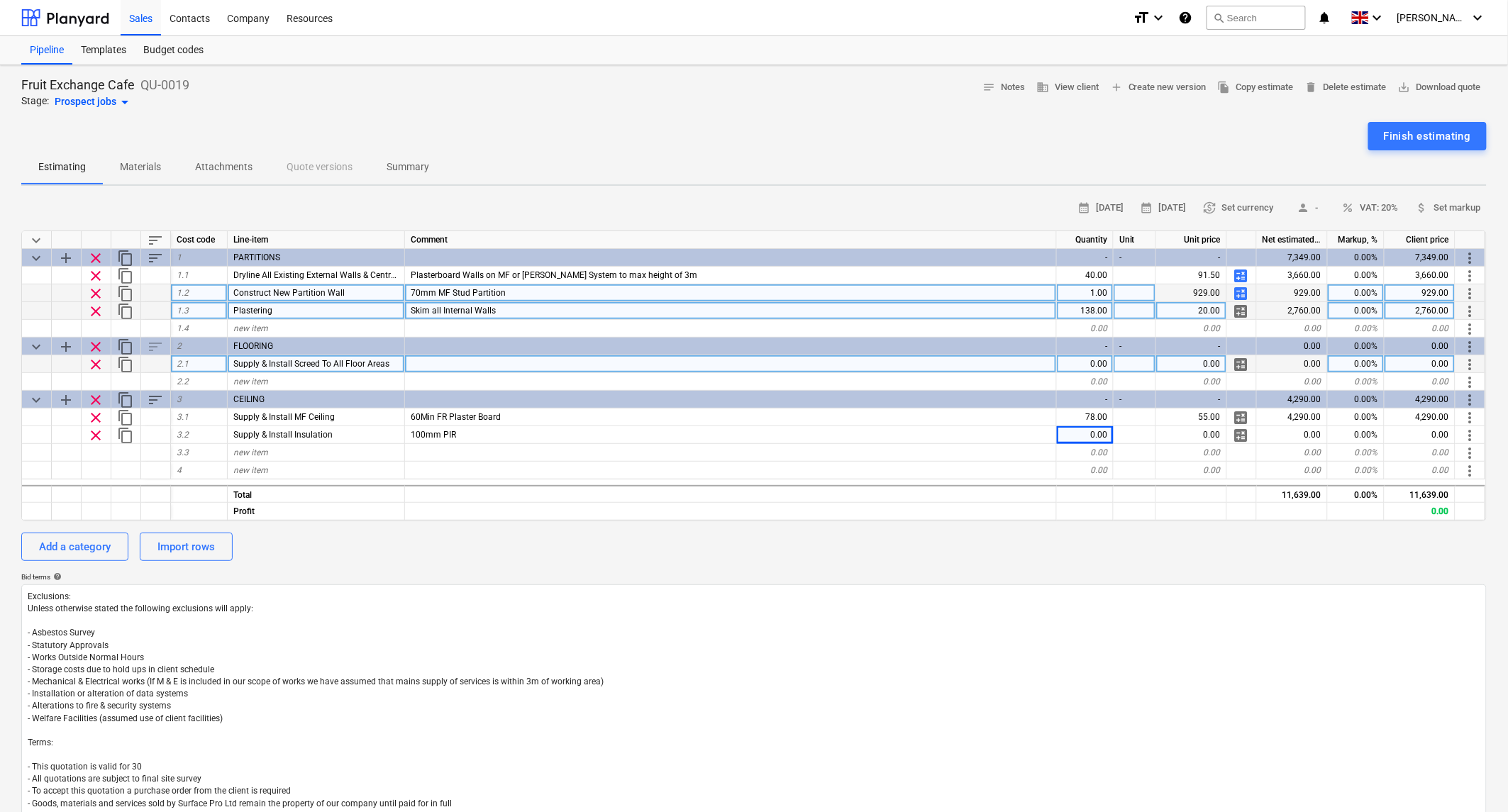
click at [469, 363] on div at bounding box center [730, 364] width 652 height 18
type input "2 coats"
type textarea "x"
type input "20"
type textarea "x"
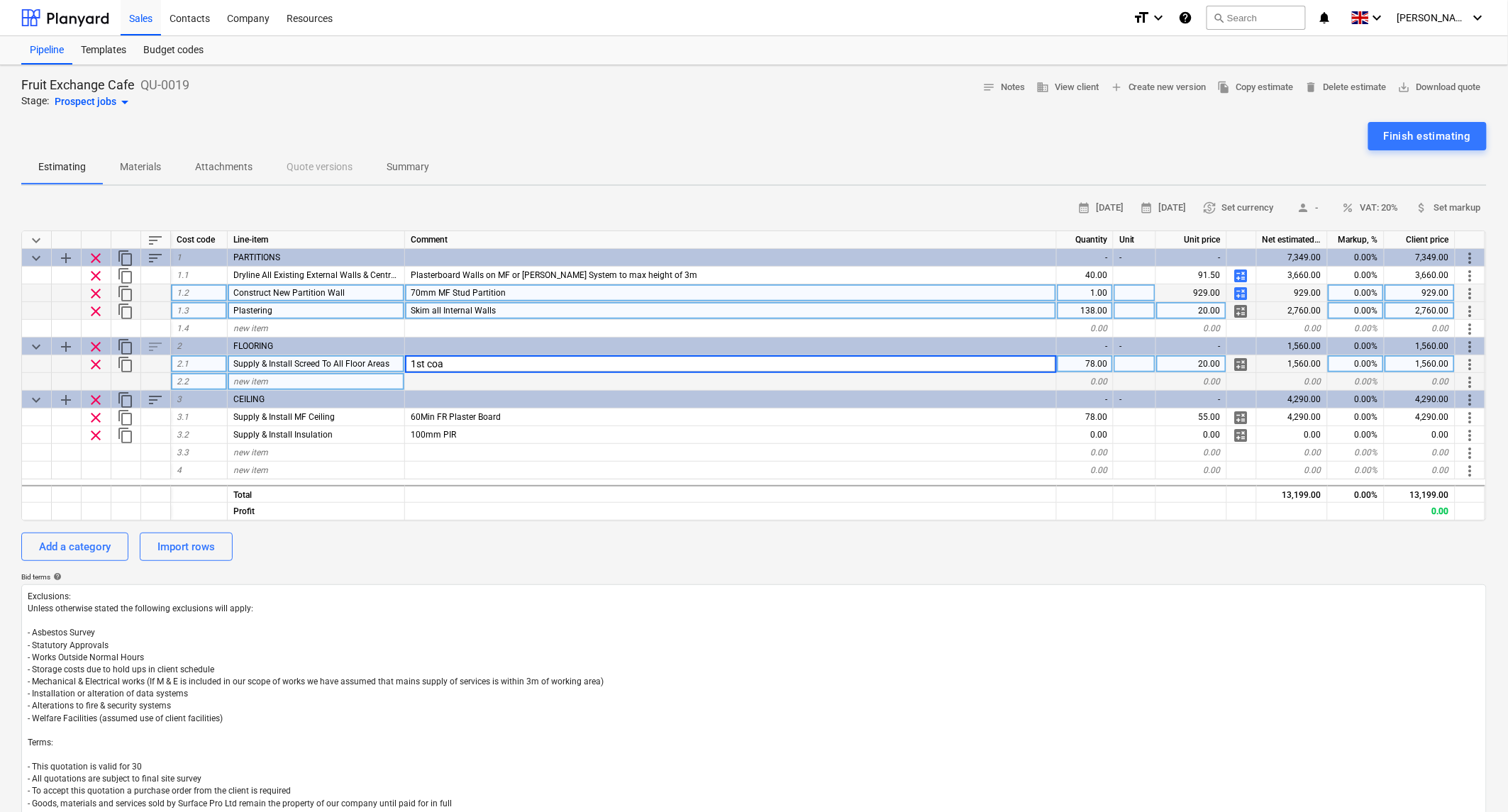
type input "1st coat"
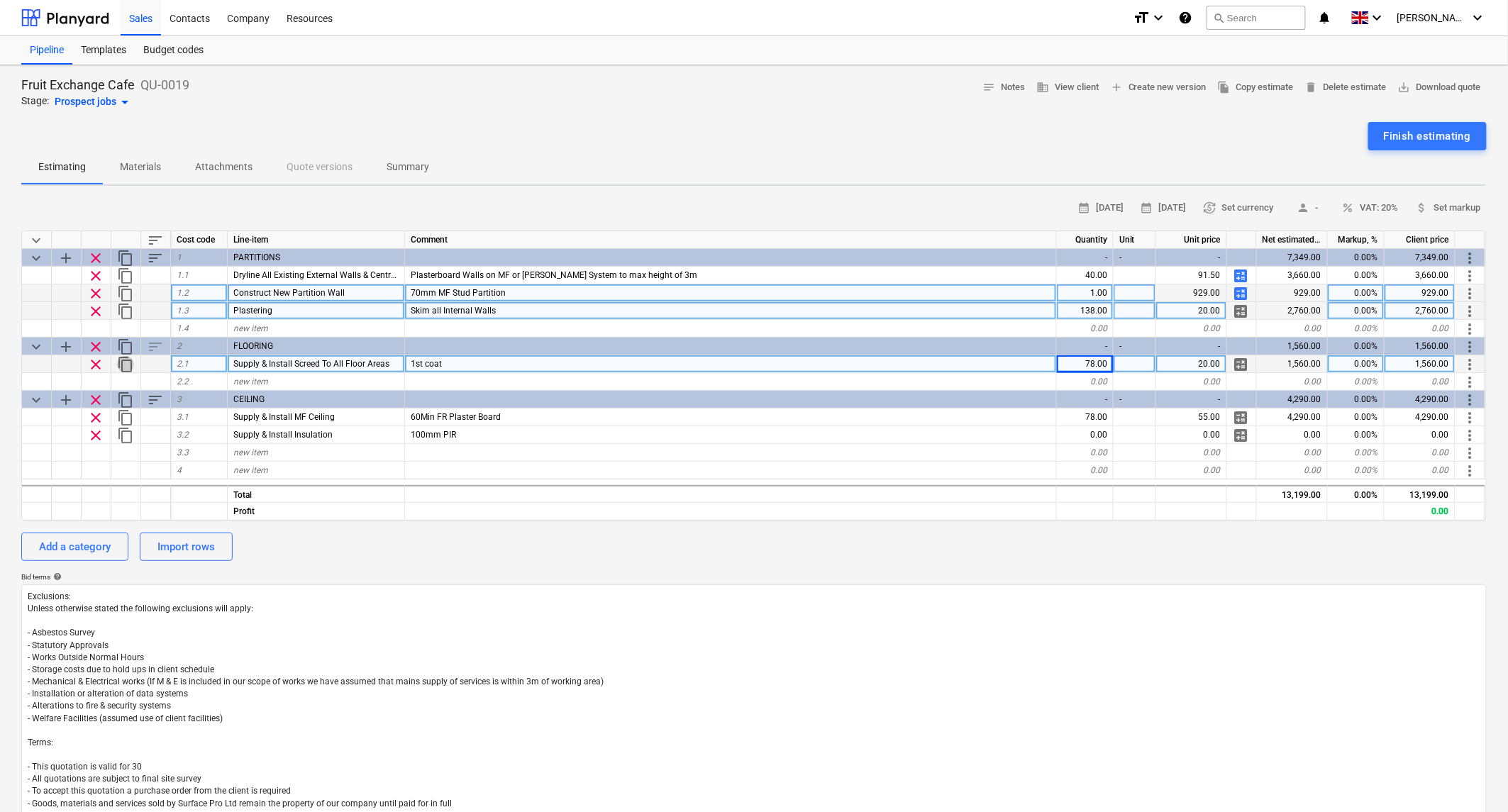
click at [124, 362] on span "content_copy" at bounding box center [125, 364] width 17 height 17
type textarea "x"
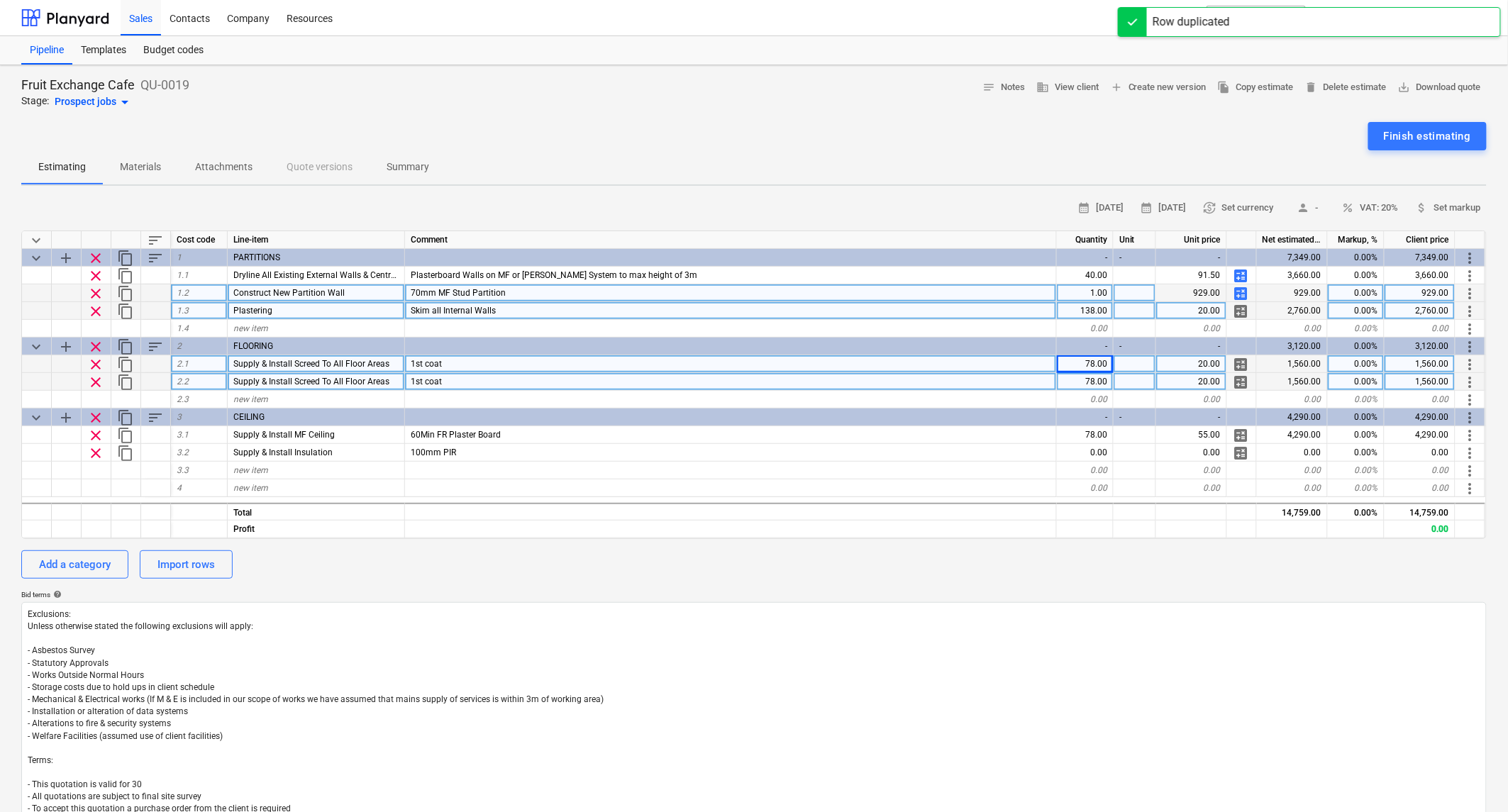
click at [418, 377] on span "1st coat" at bounding box center [427, 382] width 31 height 10
click at [426, 379] on input "1st coat" at bounding box center [730, 382] width 651 height 17
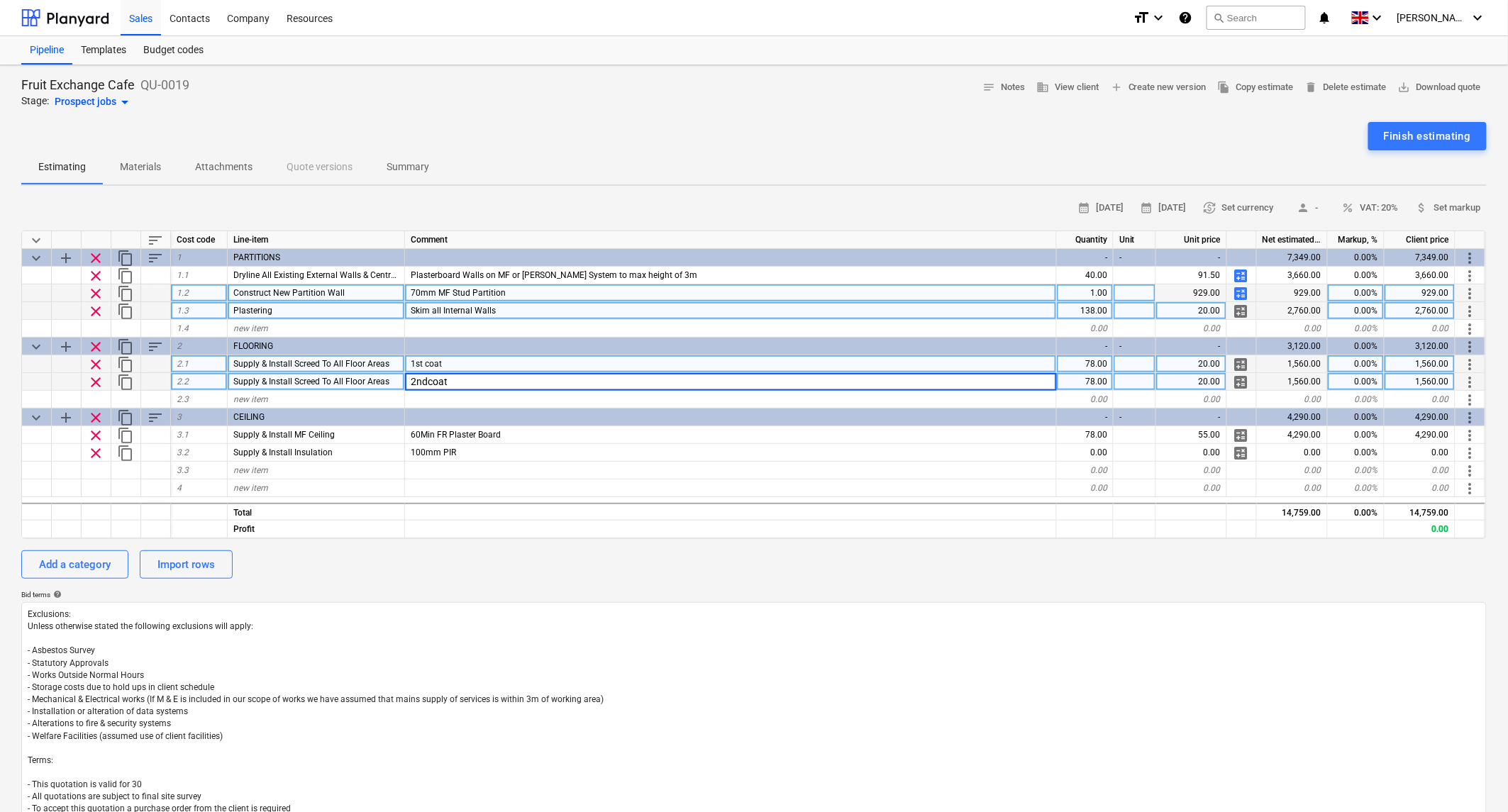
type input "2nd coat"
type textarea "x"
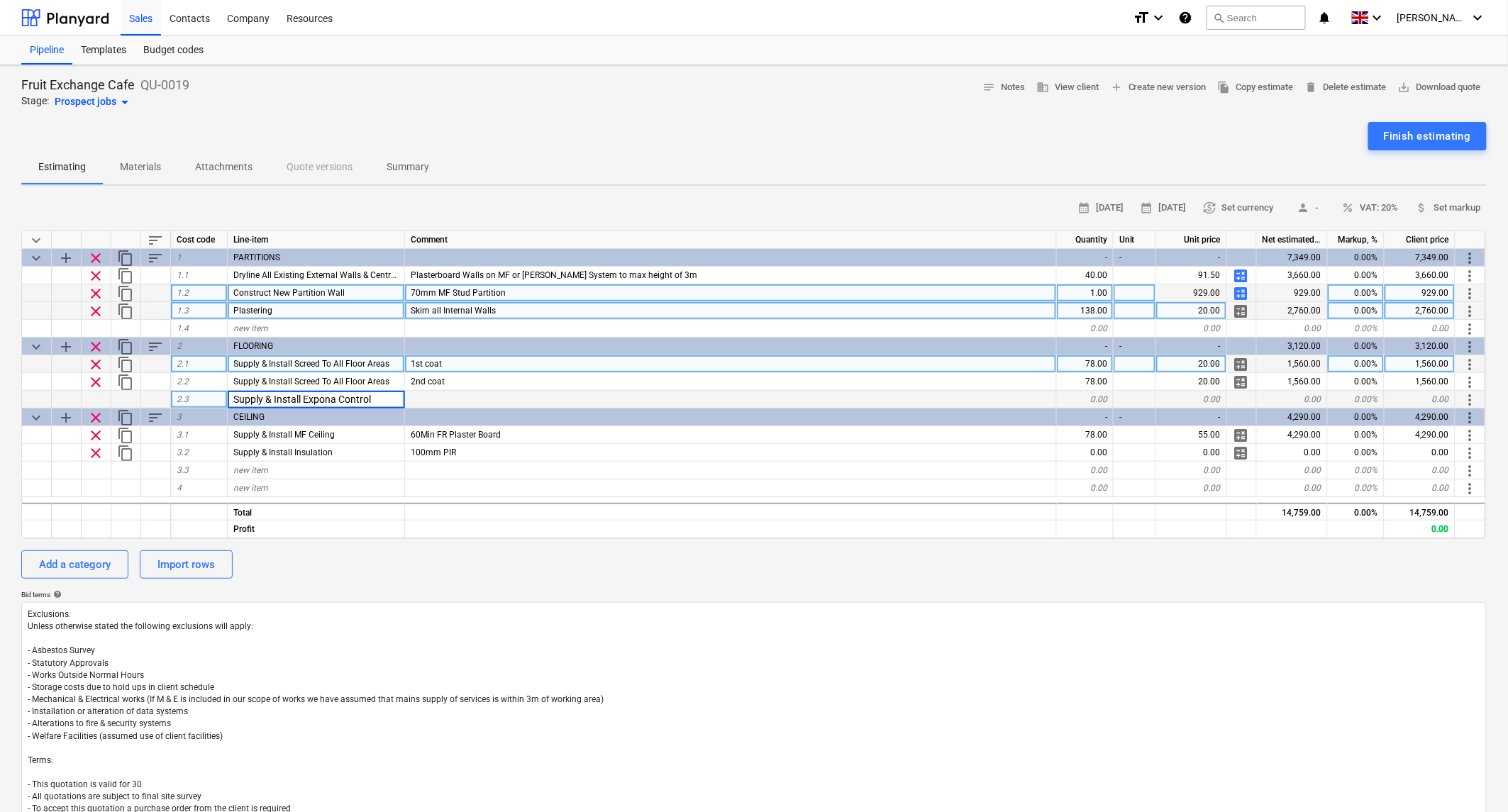
type input "Supply & Install Expona Control"
type textarea "x"
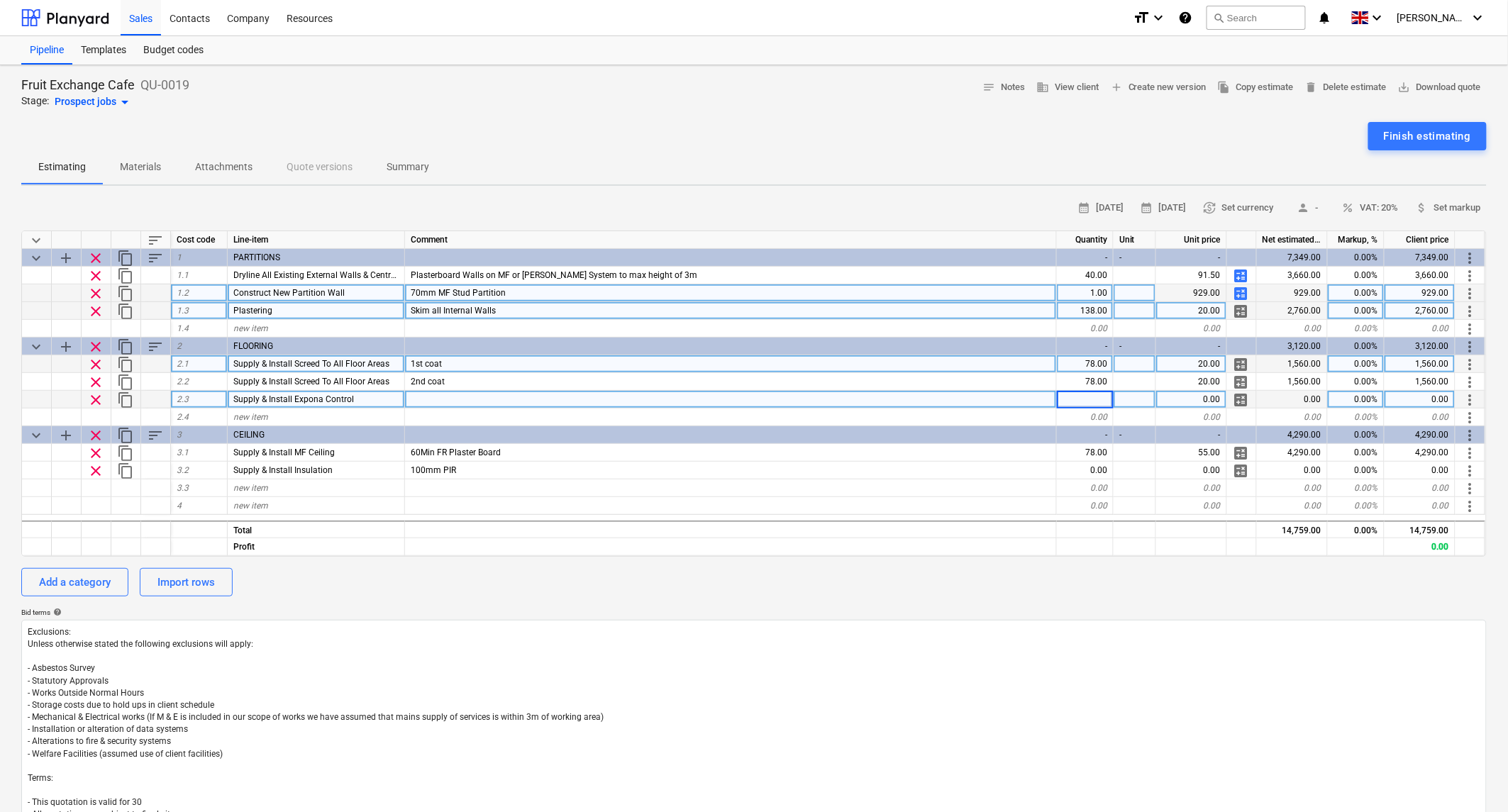
type input "9"
type textarea "x"
type input "45"
type textarea "x"
type input "Supply & install Polysafe Wood"
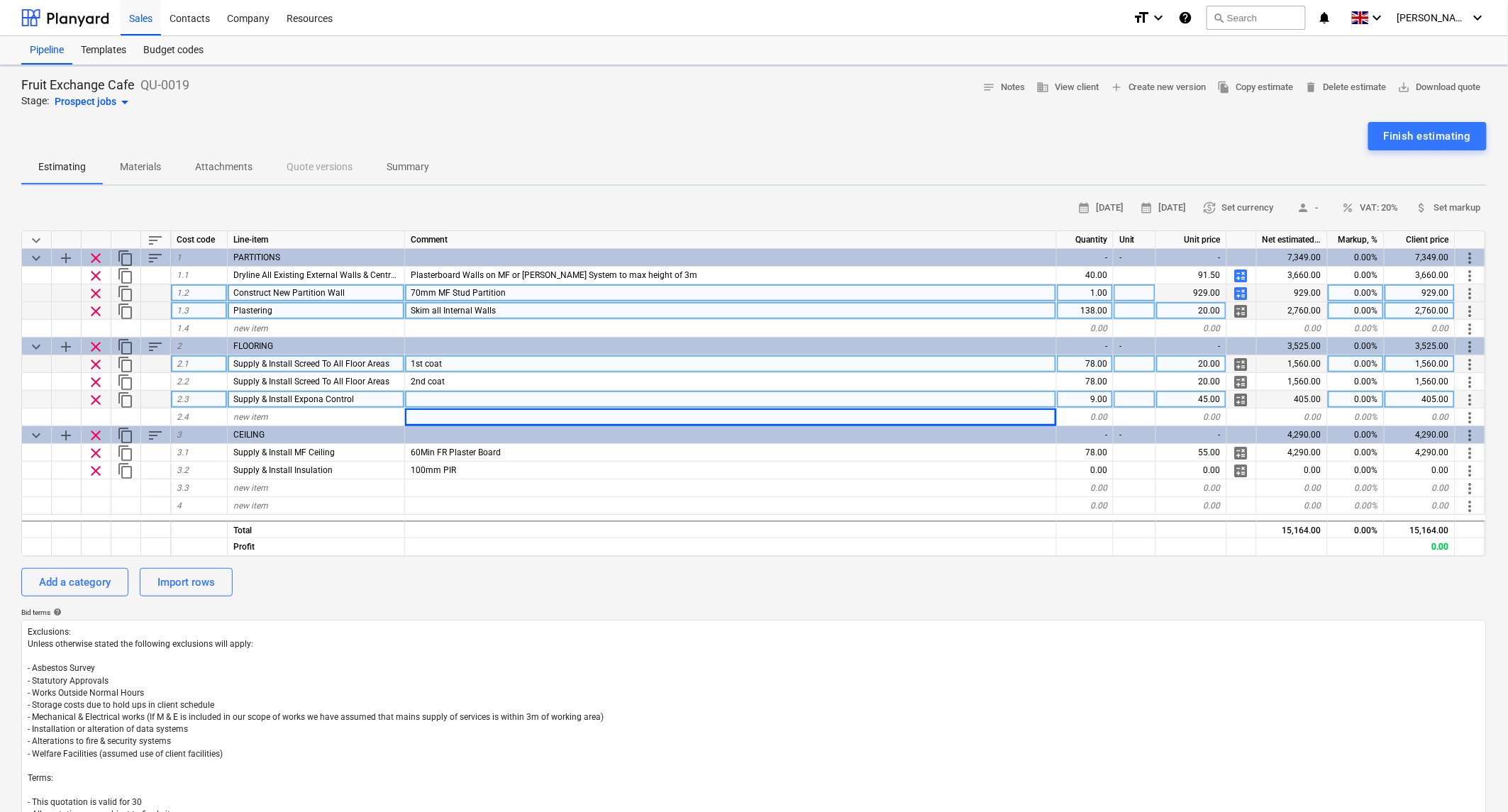
type textarea "x"
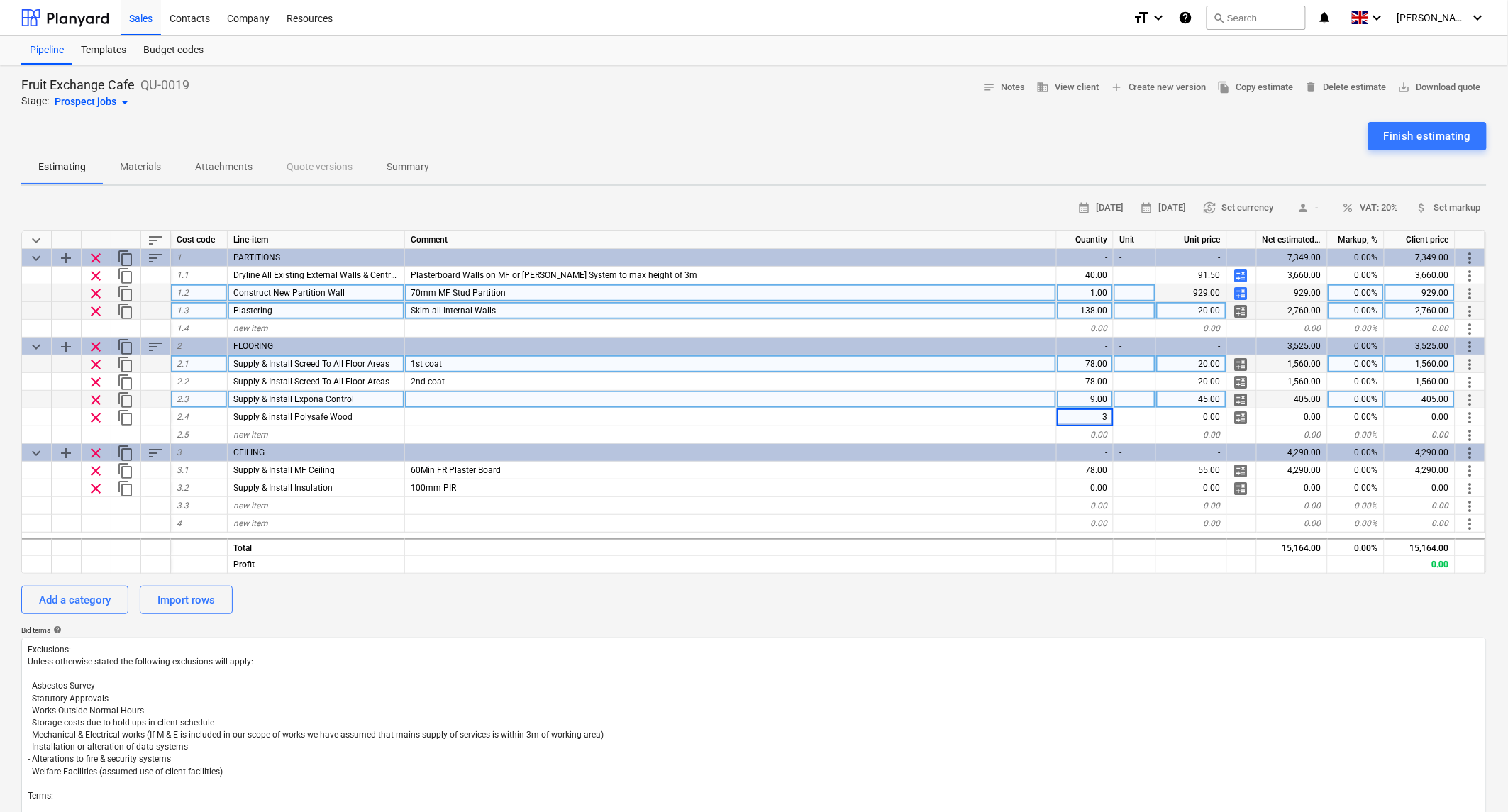
type input "30"
type textarea "x"
type input "60"
type textarea "x"
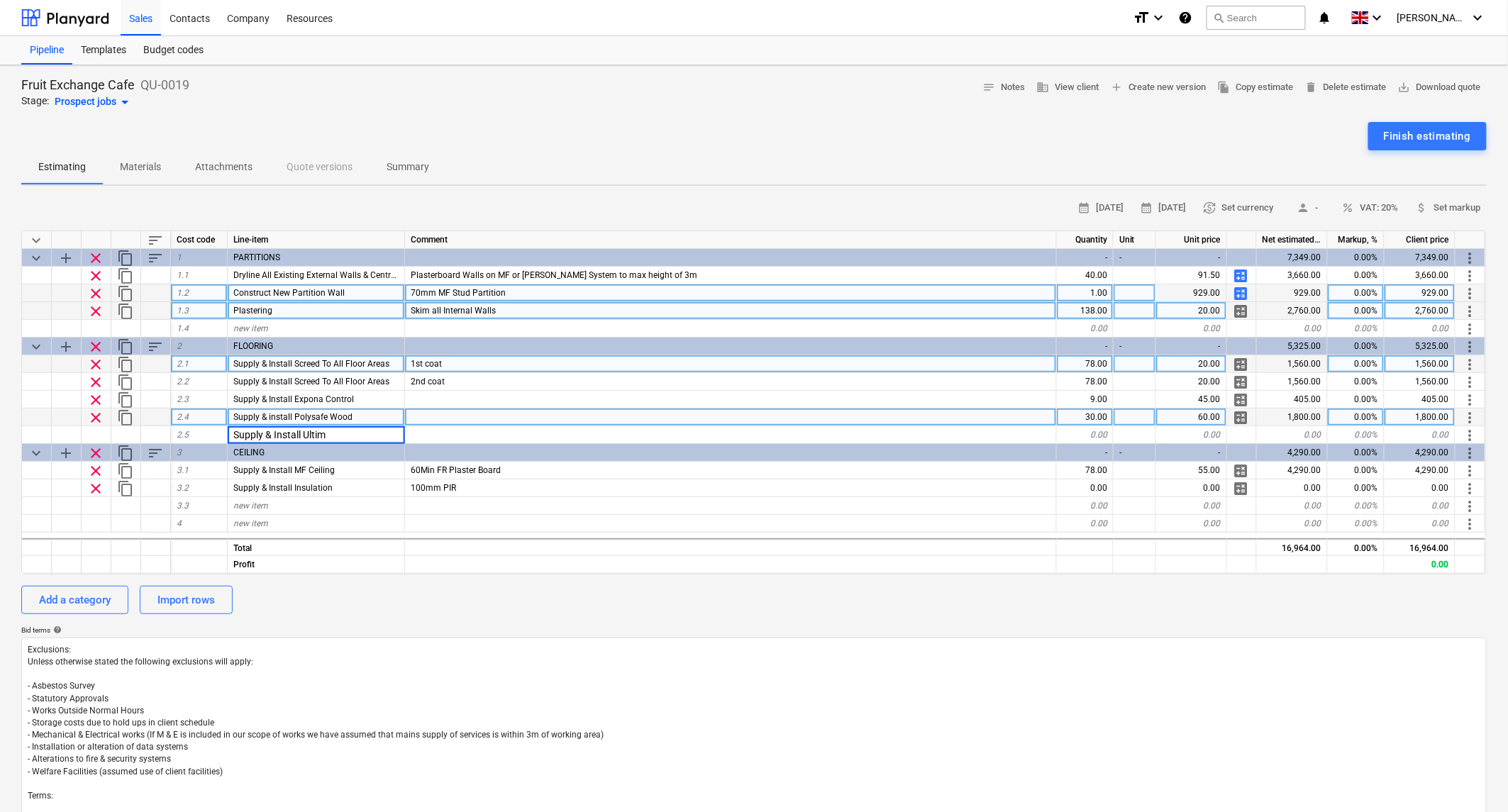
type input "Supply & Install Ultima"
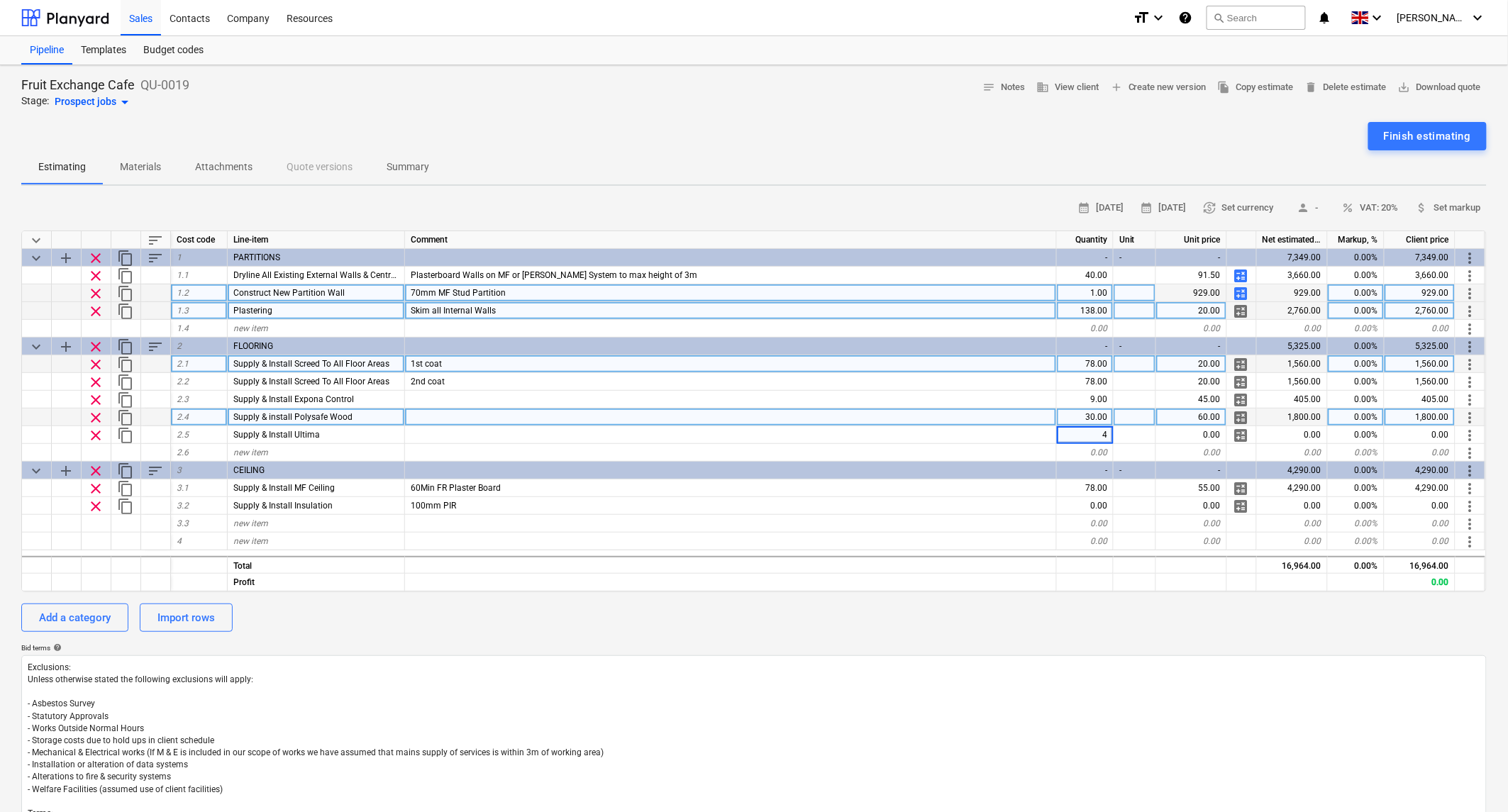
type textarea "x"
type input "45"
type textarea "x"
type input "Supply & Install Polyflor"
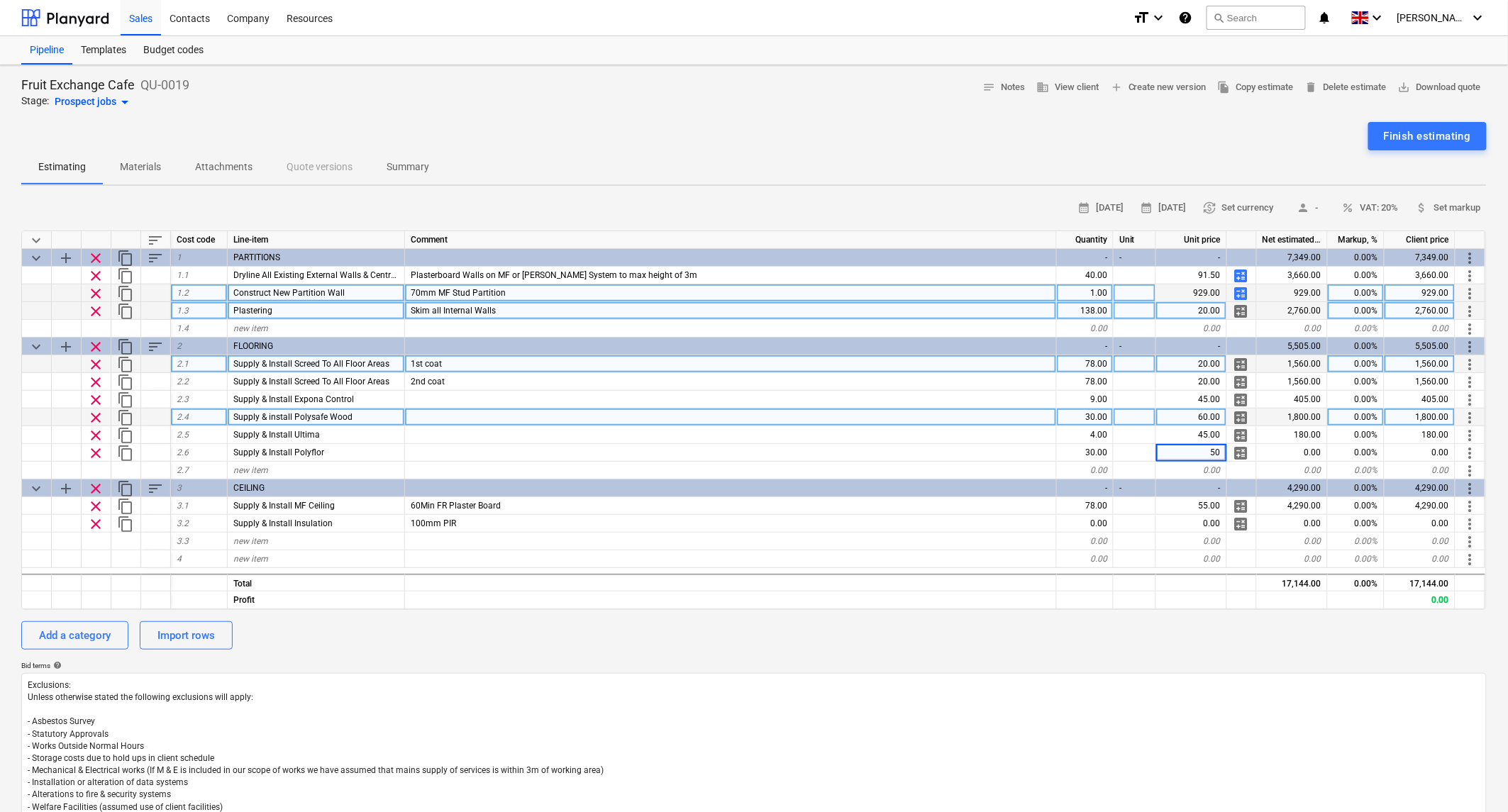
type textarea "x"
type input "45"
type textarea "x"
type input "50"
type textarea "x"
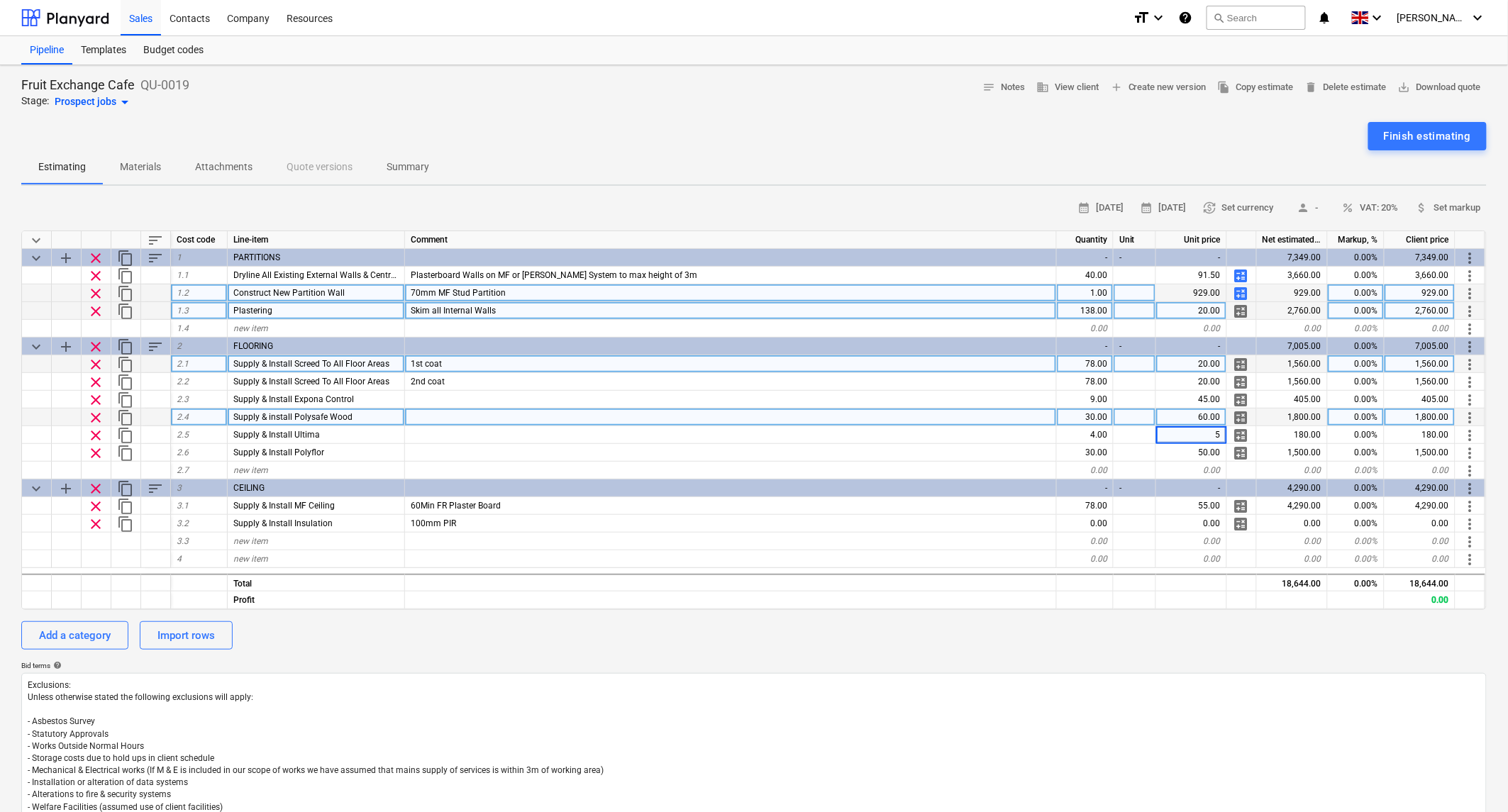
type input "50"
type textarea "x"
type input "50"
type textarea "x"
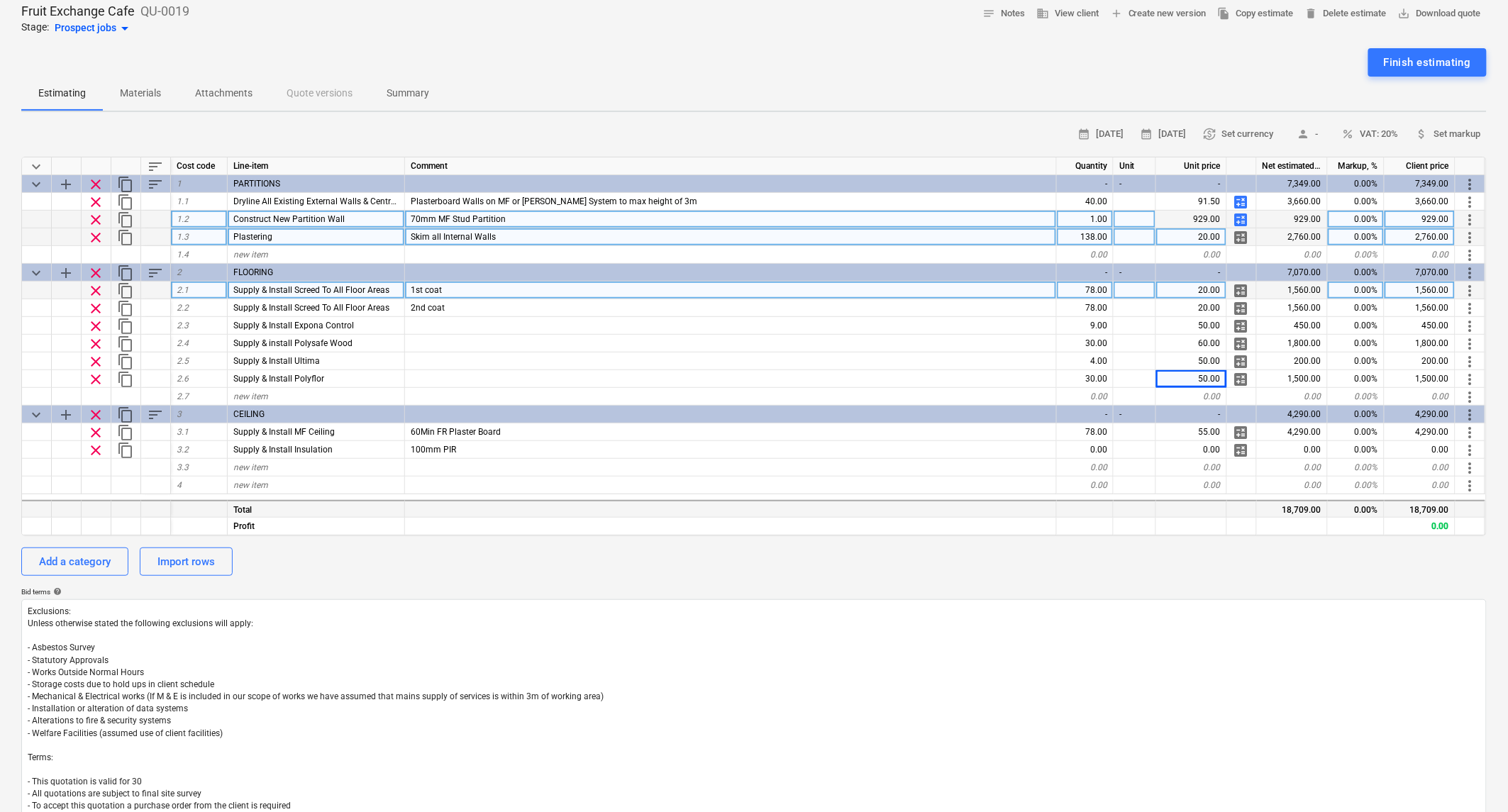
scroll to position [158, 0]
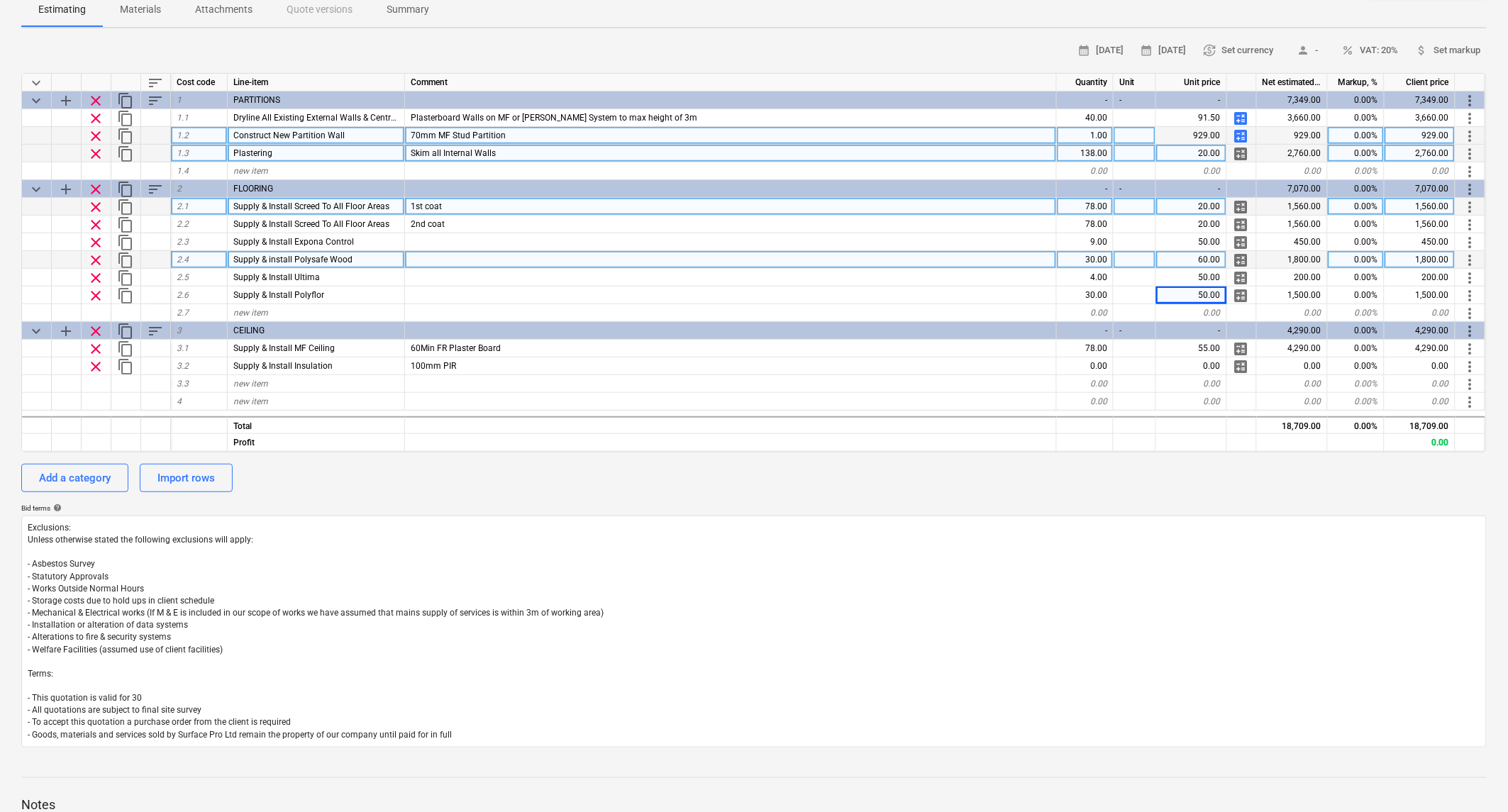
click at [1206, 263] on div "60.00" at bounding box center [1191, 259] width 71 height 18
type input "65"
type textarea "x"
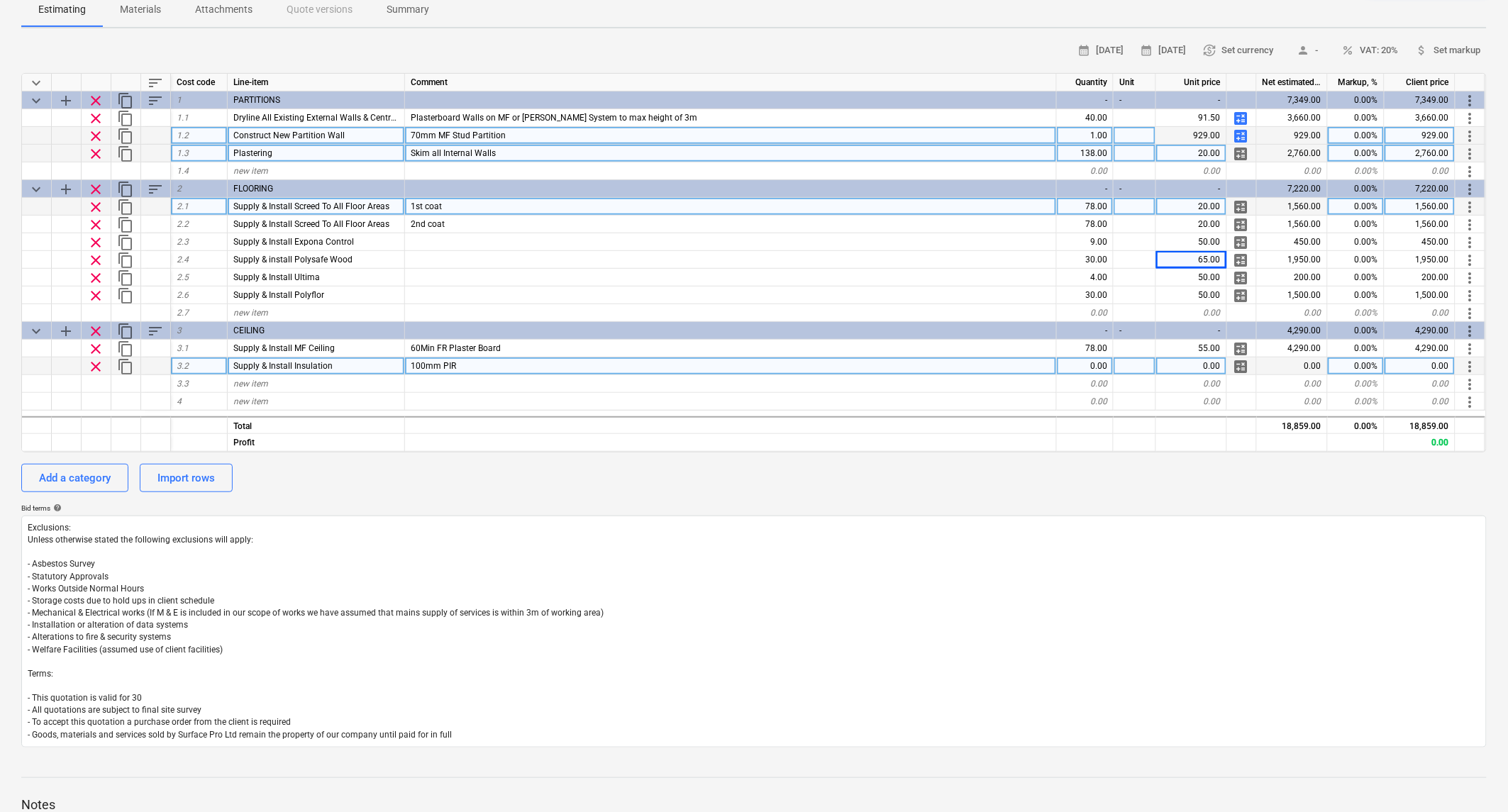
click at [1107, 362] on div "0.00" at bounding box center [1086, 366] width 57 height 18
type input "78"
click at [1244, 359] on span "calculate" at bounding box center [1241, 367] width 17 height 17
type textarea "x"
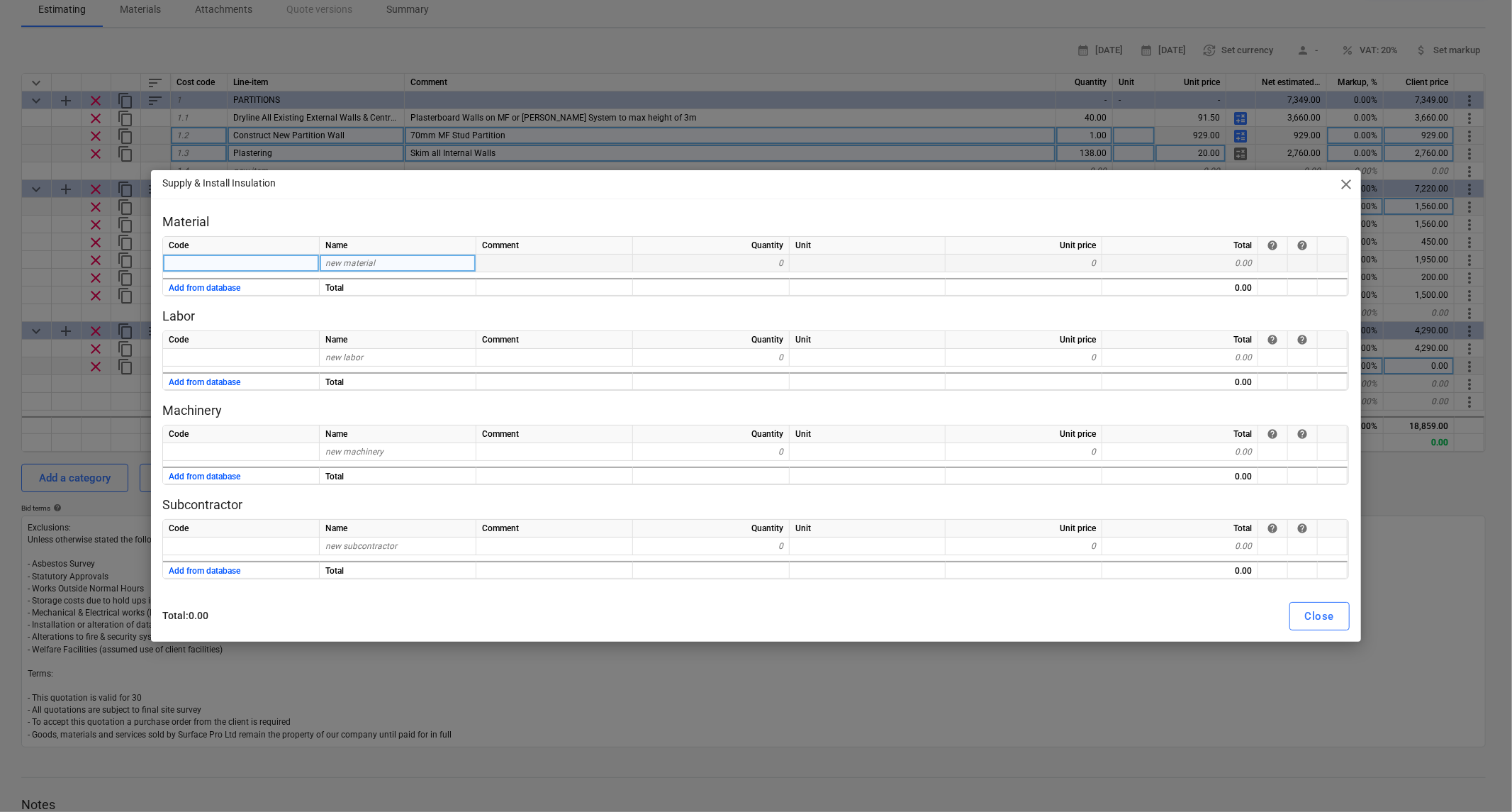
click at [416, 264] on div "new material" at bounding box center [398, 263] width 157 height 18
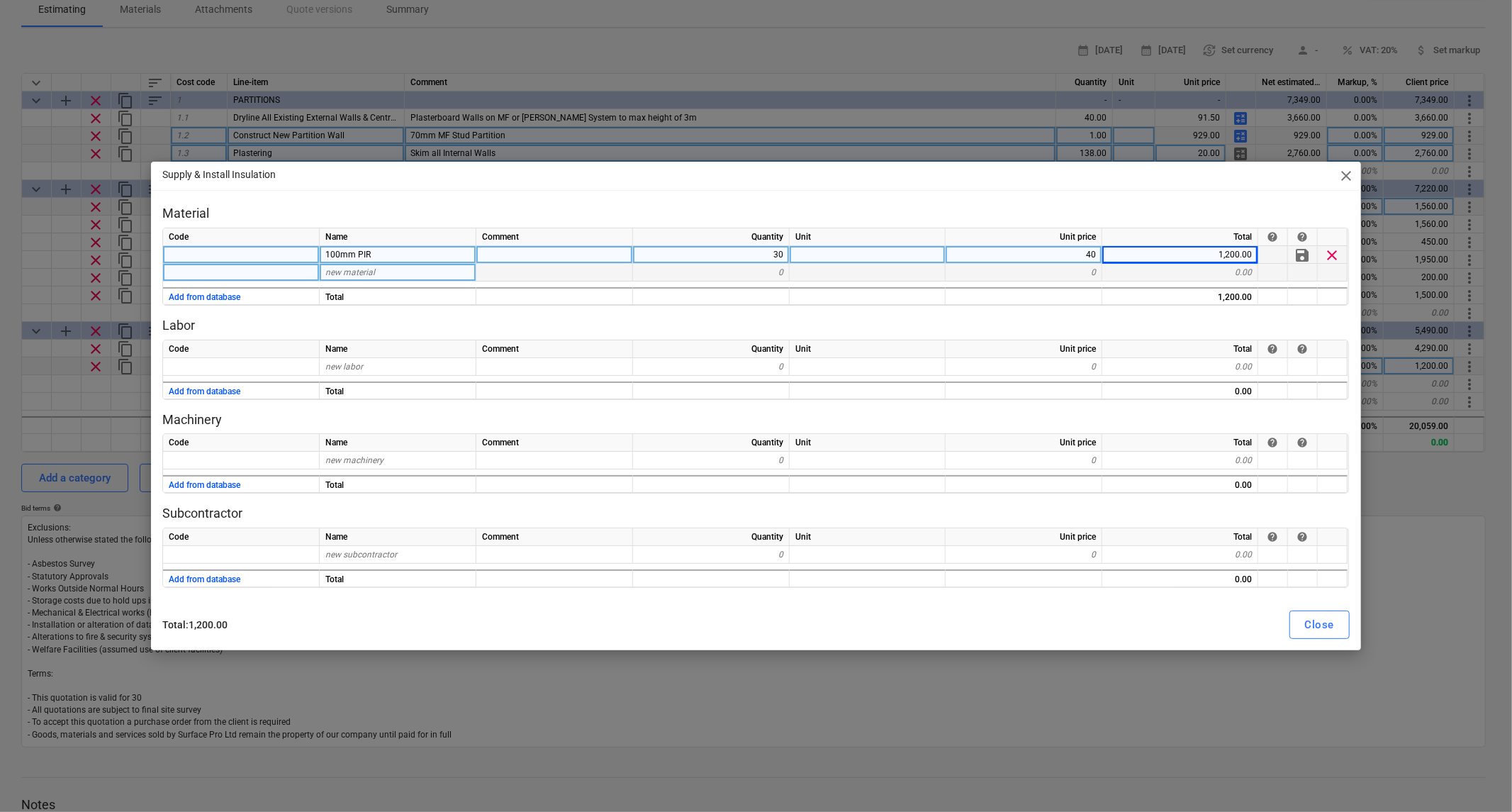
click at [337, 276] on span "new material" at bounding box center [350, 272] width 50 height 10
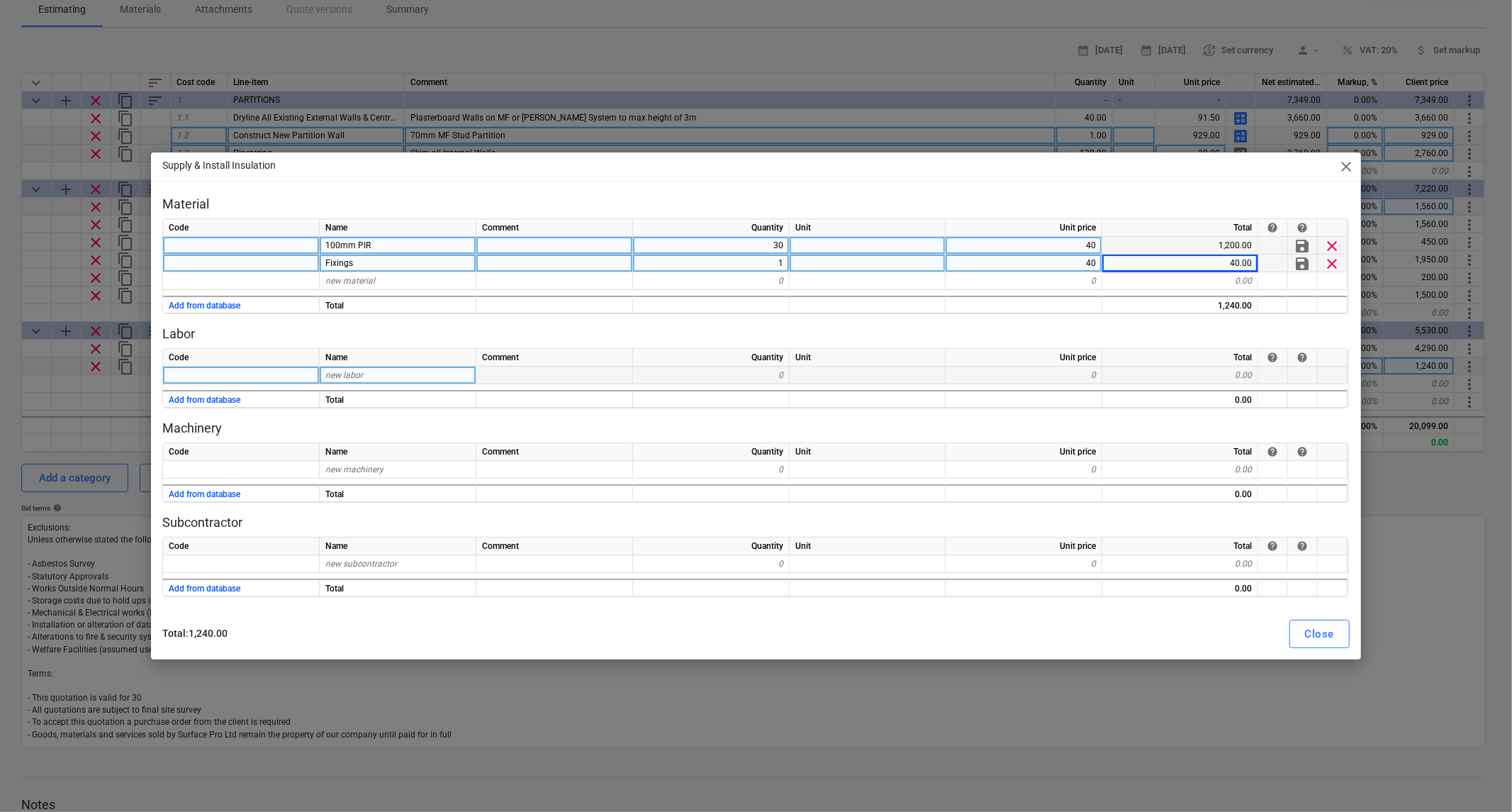
click at [411, 371] on div "new labor" at bounding box center [398, 375] width 157 height 18
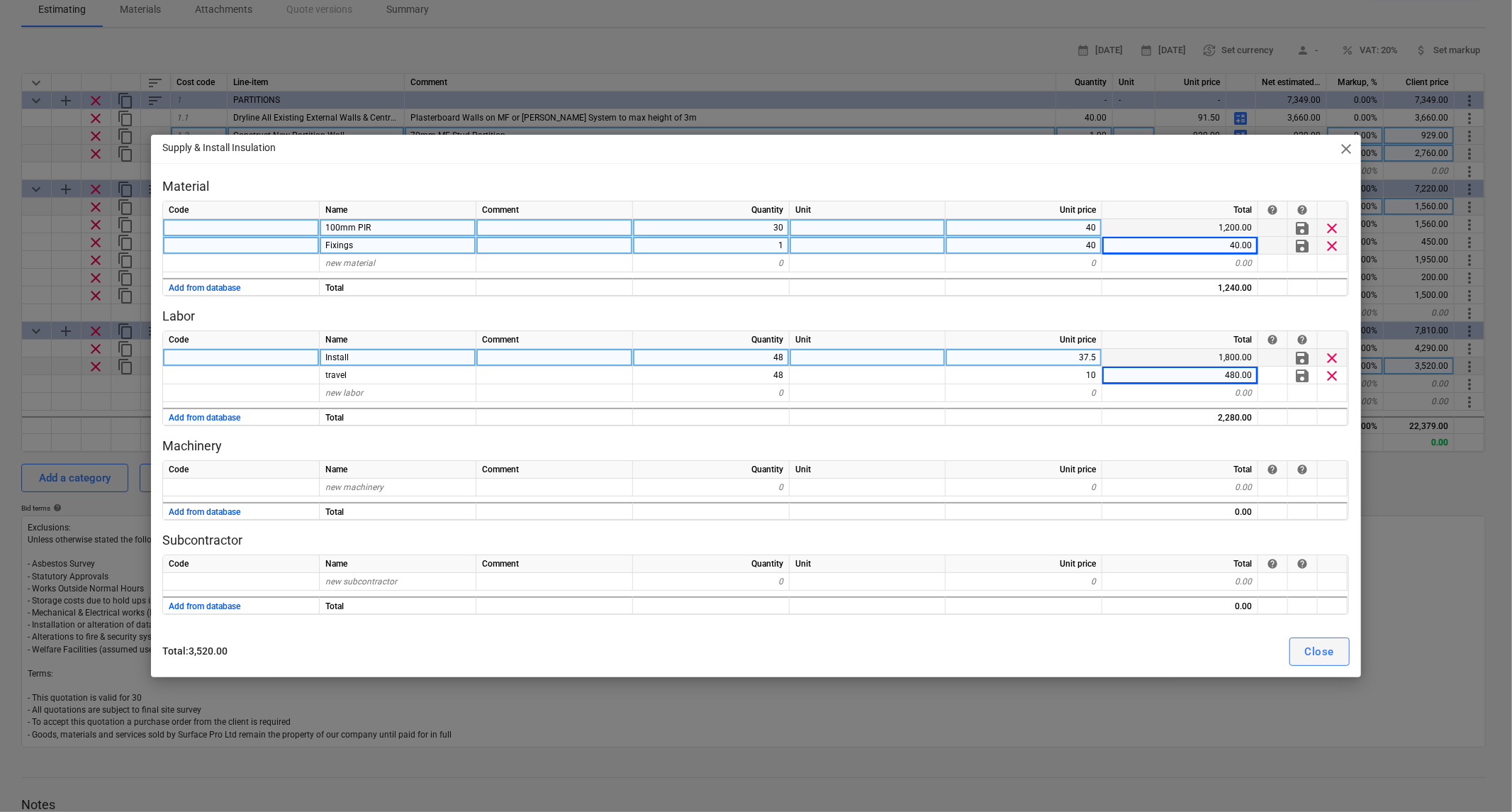
click at [1320, 651] on div "Close" at bounding box center [1320, 652] width 29 height 18
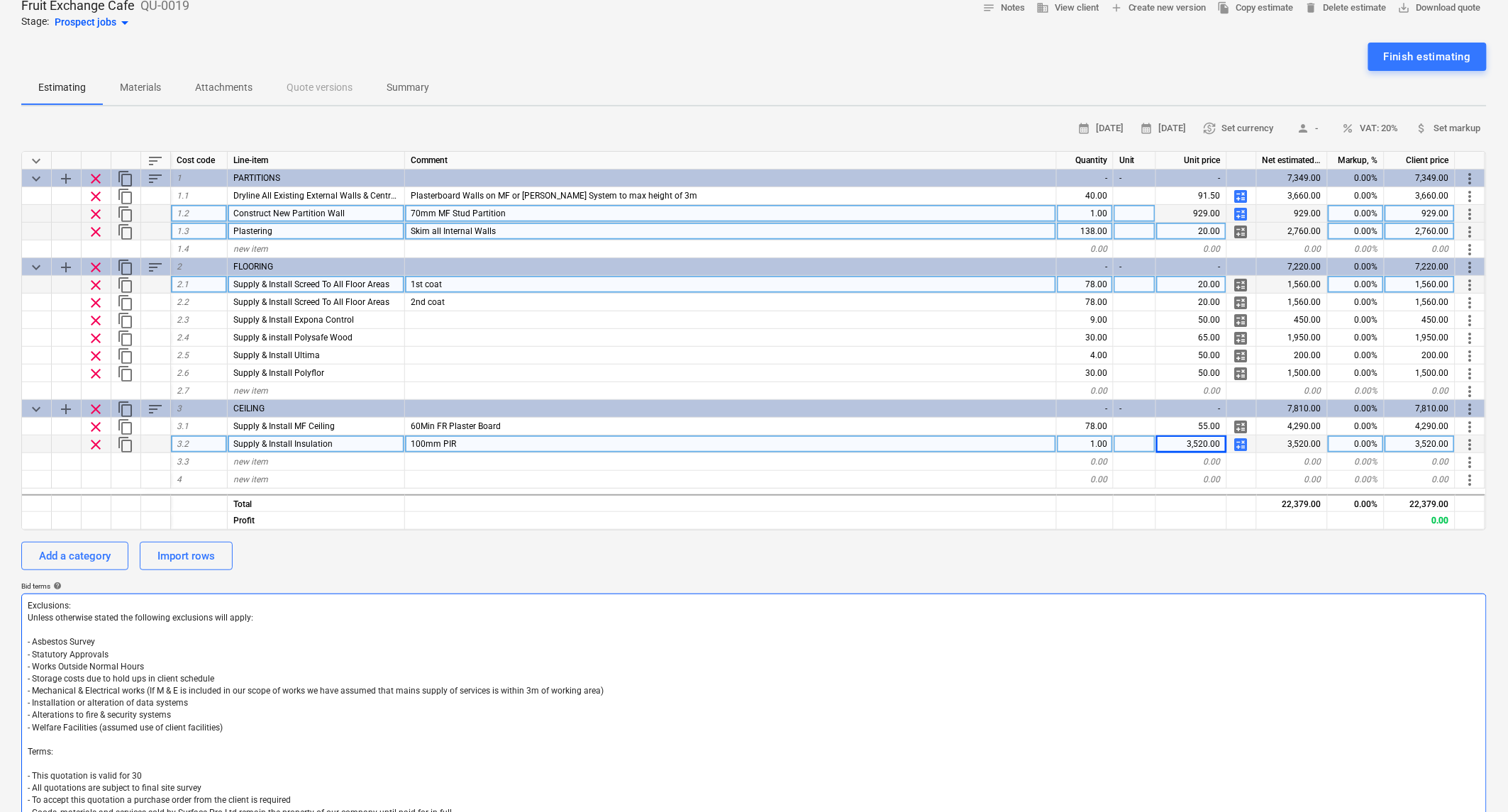
scroll to position [78, 0]
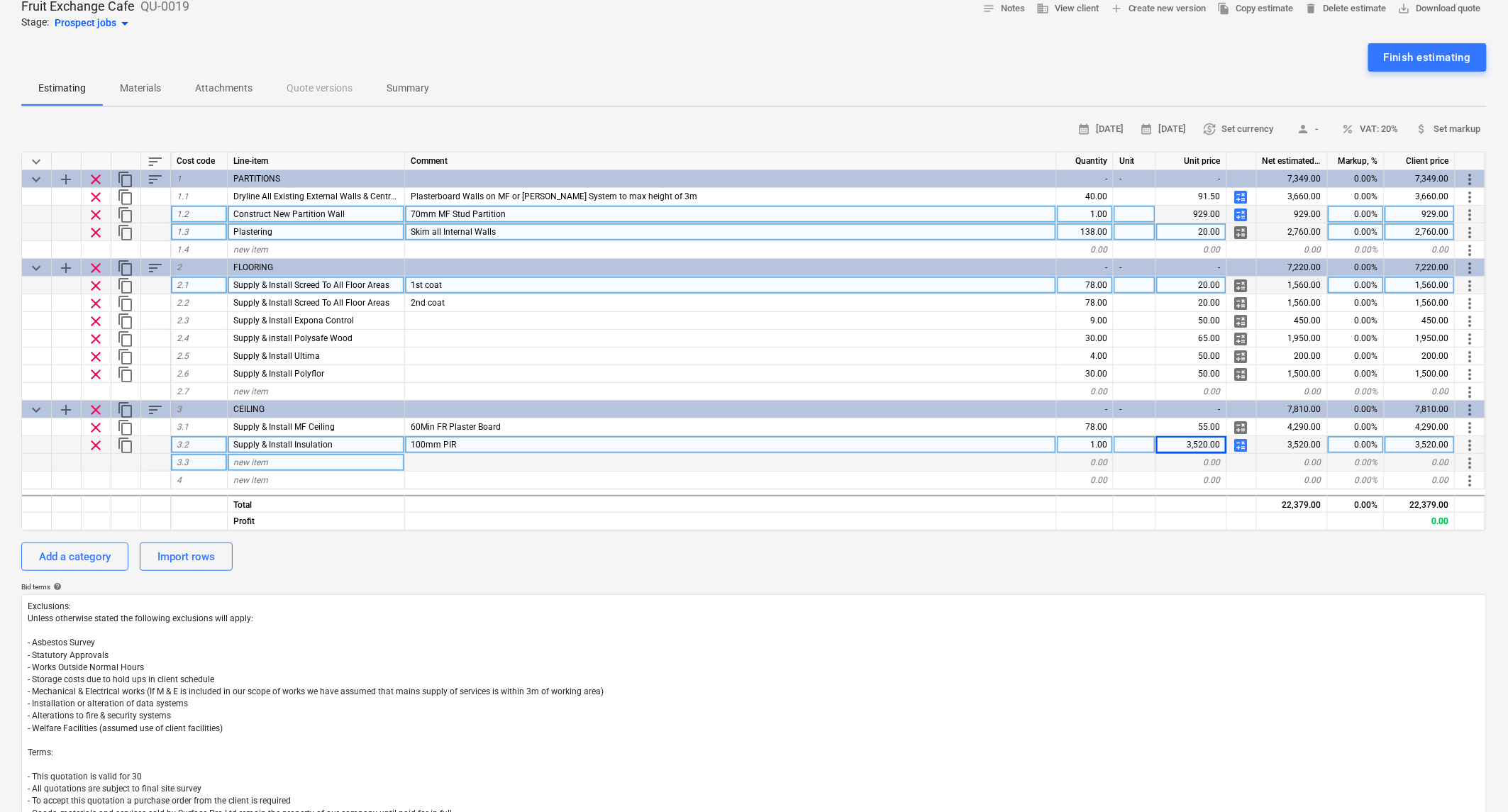
click at [279, 461] on div "new item" at bounding box center [316, 462] width 177 height 18
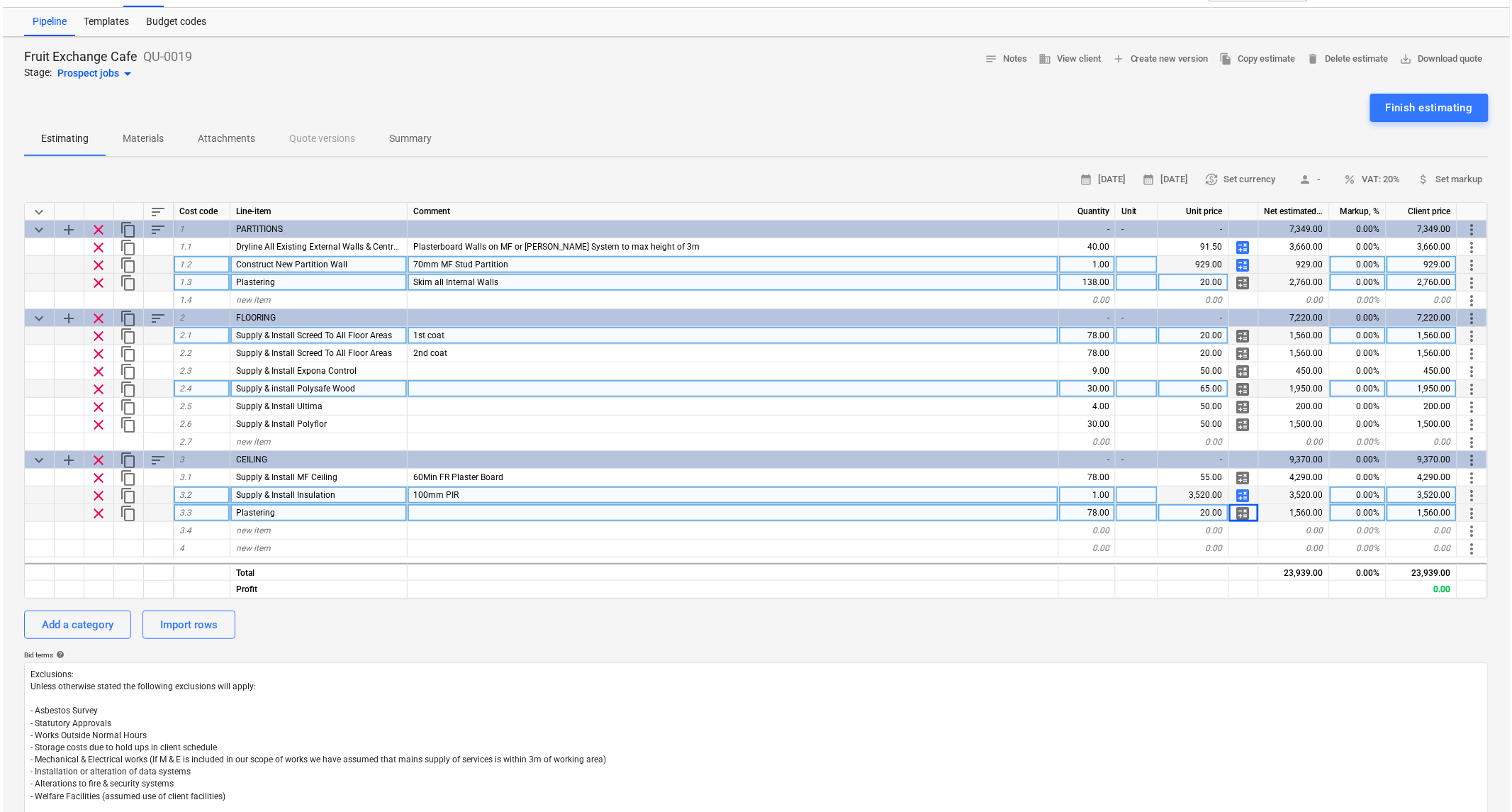
scroll to position [0, 0]
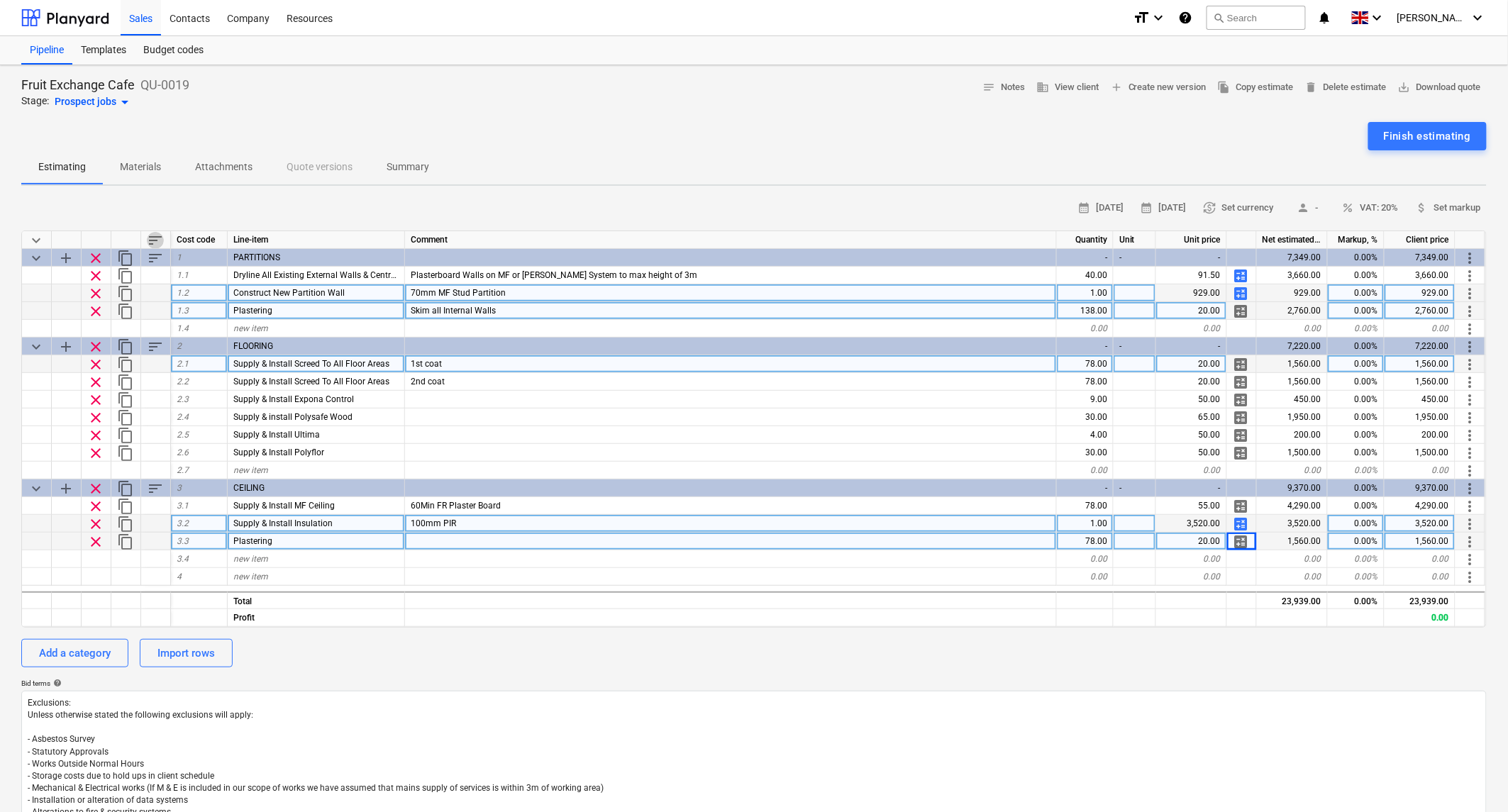
click at [159, 236] on span "sort" at bounding box center [155, 241] width 17 height 17
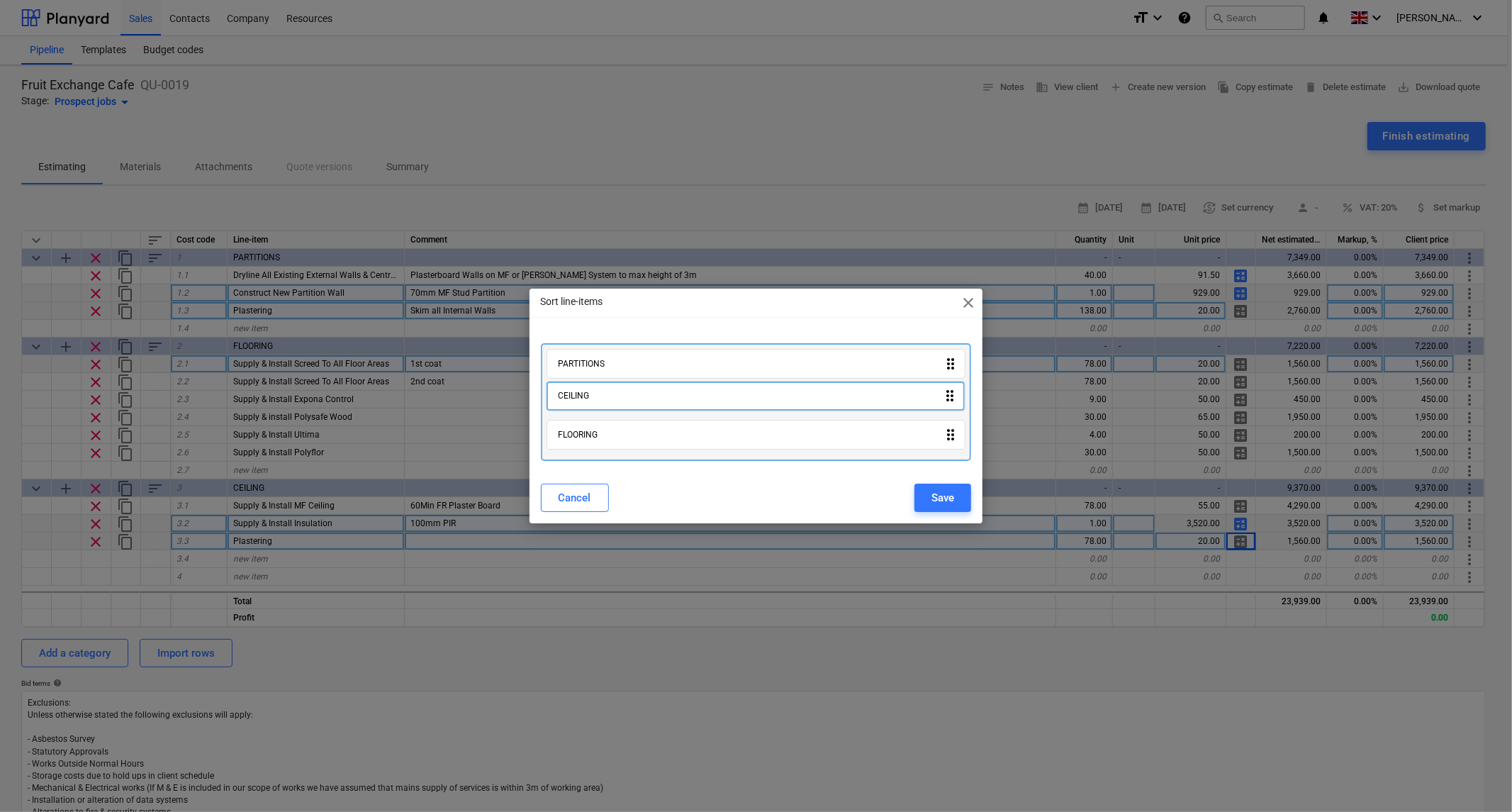
drag, startPoint x: 651, startPoint y: 440, endPoint x: 651, endPoint y: 393, distance: 47.0
click at [651, 393] on div "PARTITIONS drag_indicator FLOORING drag_indicator CEILING drag_indicator" at bounding box center [756, 402] width 431 height 118
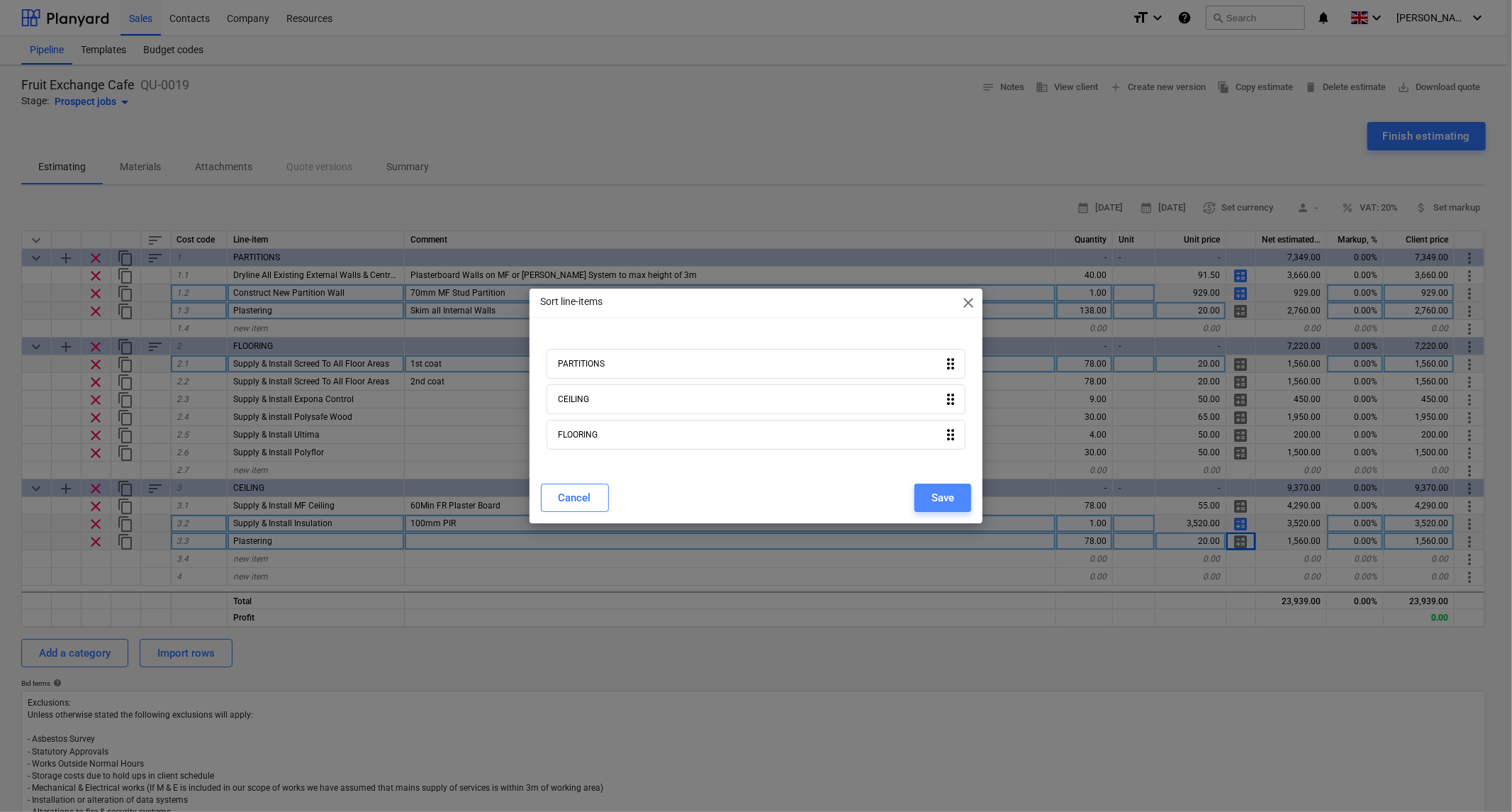
click at [944, 500] on div "Save" at bounding box center [943, 498] width 23 height 18
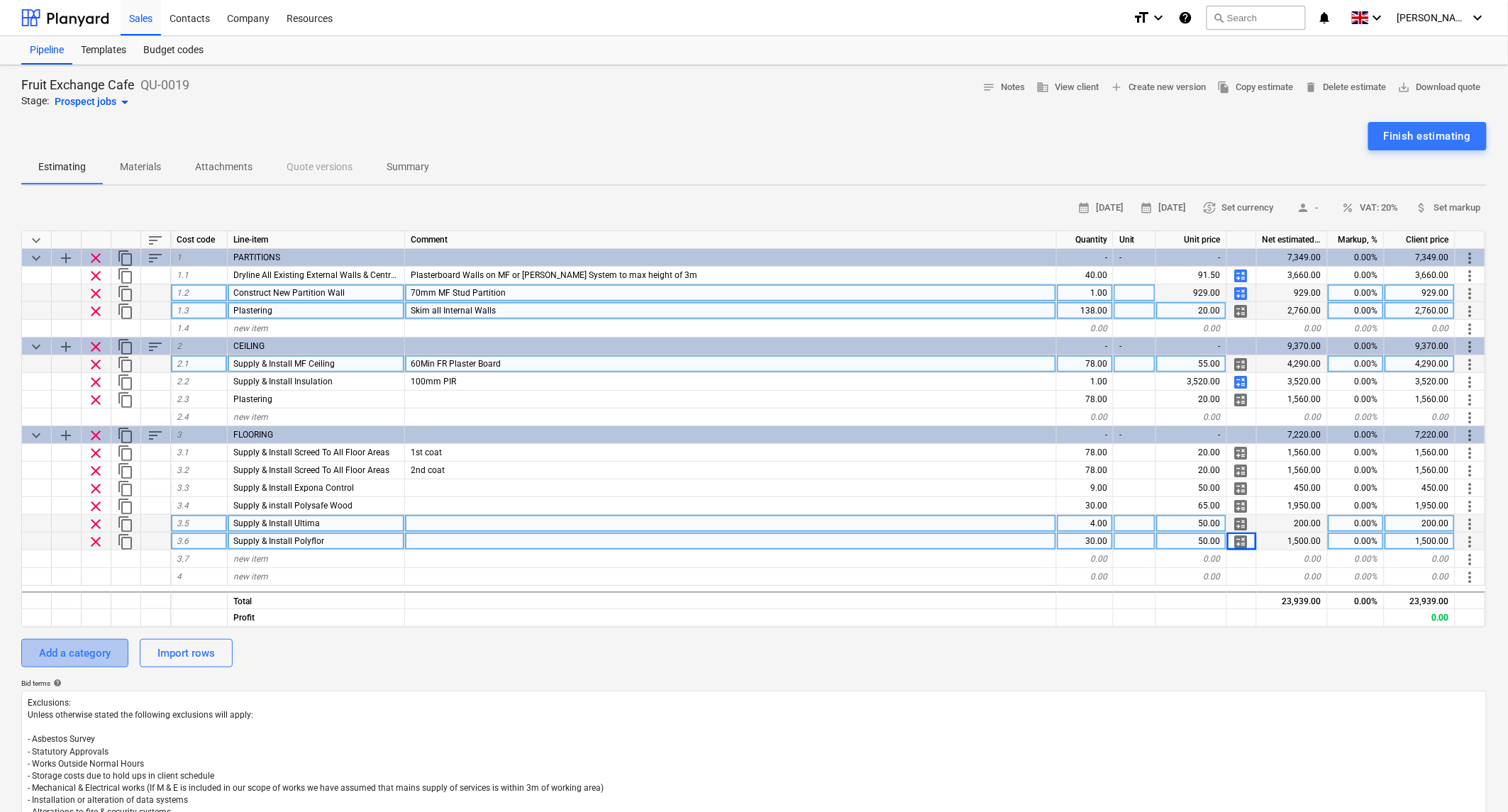
click at [82, 657] on div "Add a category" at bounding box center [75, 653] width 72 height 18
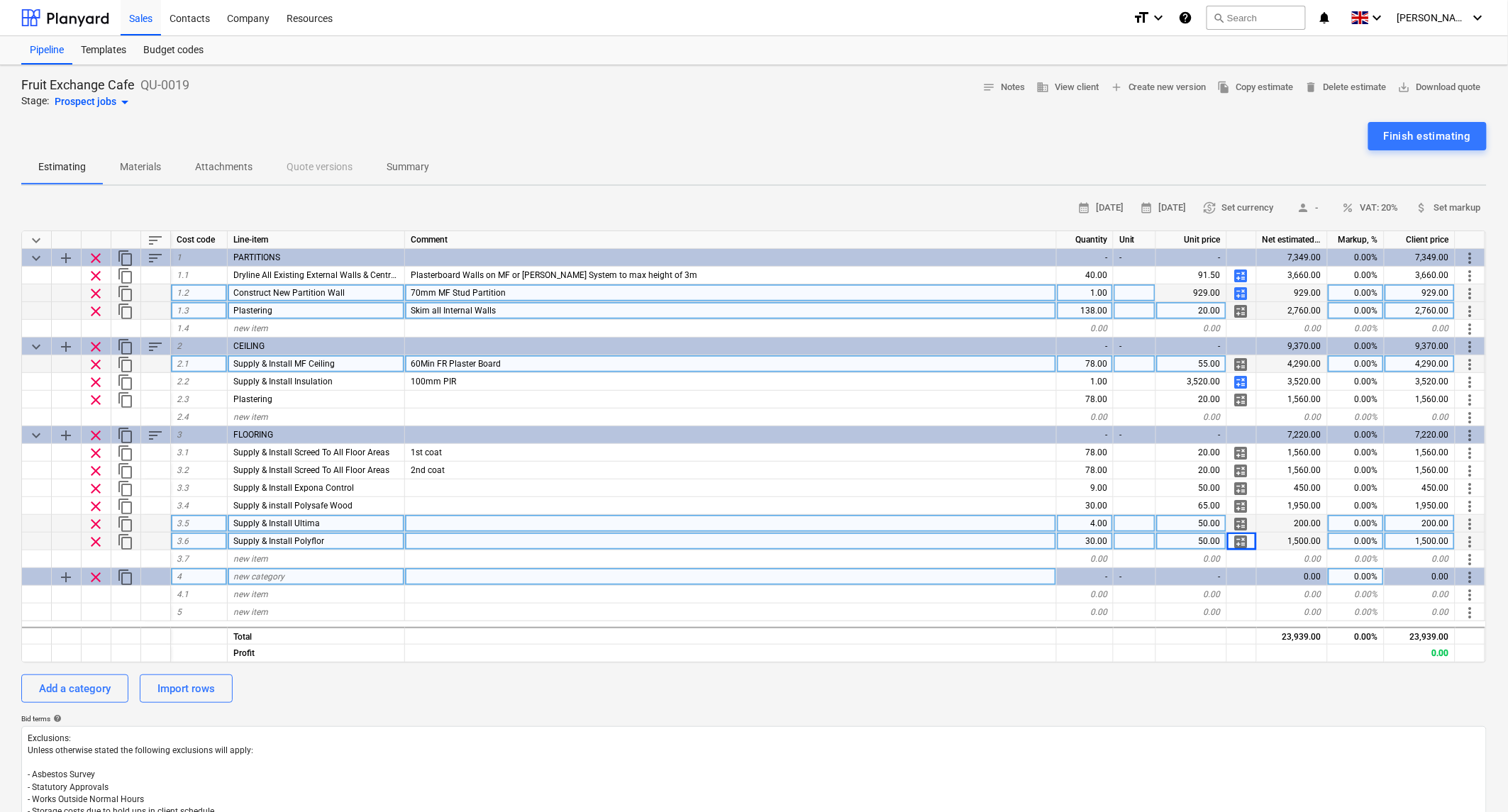
click at [247, 576] on span "new category" at bounding box center [258, 576] width 51 height 10
click at [267, 594] on div "new item" at bounding box center [316, 594] width 177 height 18
click at [123, 575] on span "content_copy" at bounding box center [125, 577] width 17 height 17
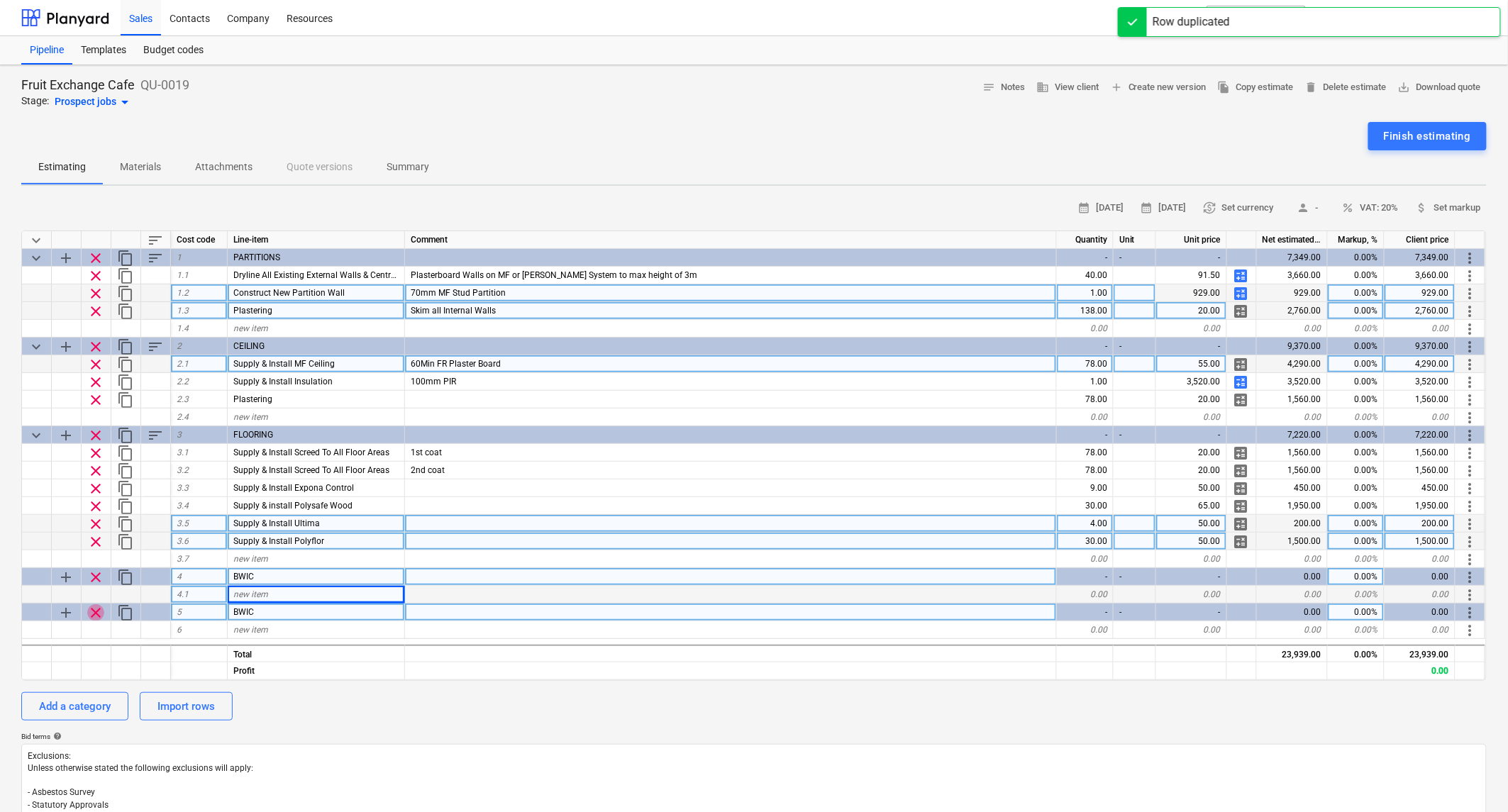
click at [101, 616] on span "clear" at bounding box center [96, 613] width 17 height 17
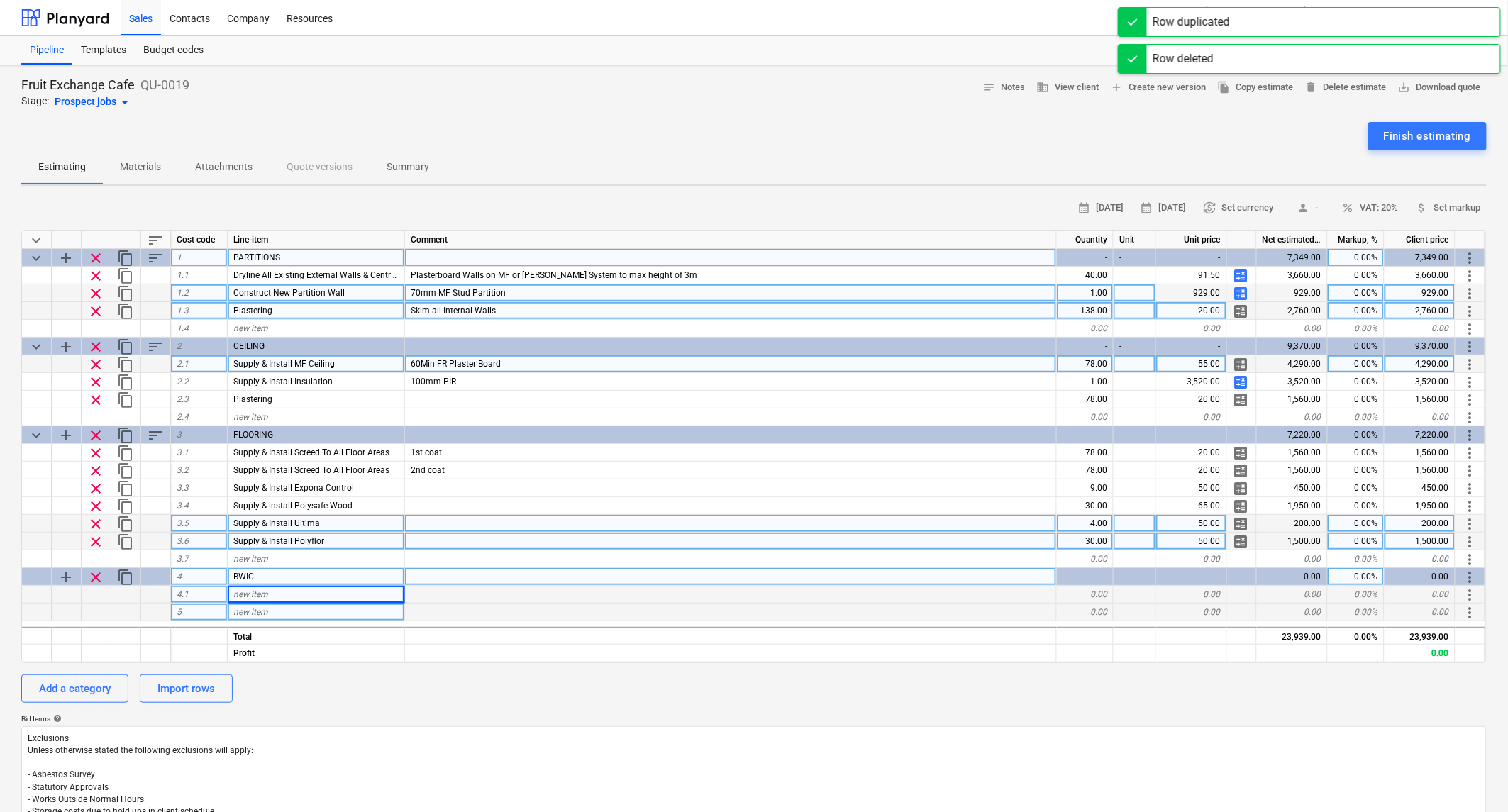
click at [153, 252] on span "sort" at bounding box center [155, 258] width 17 height 17
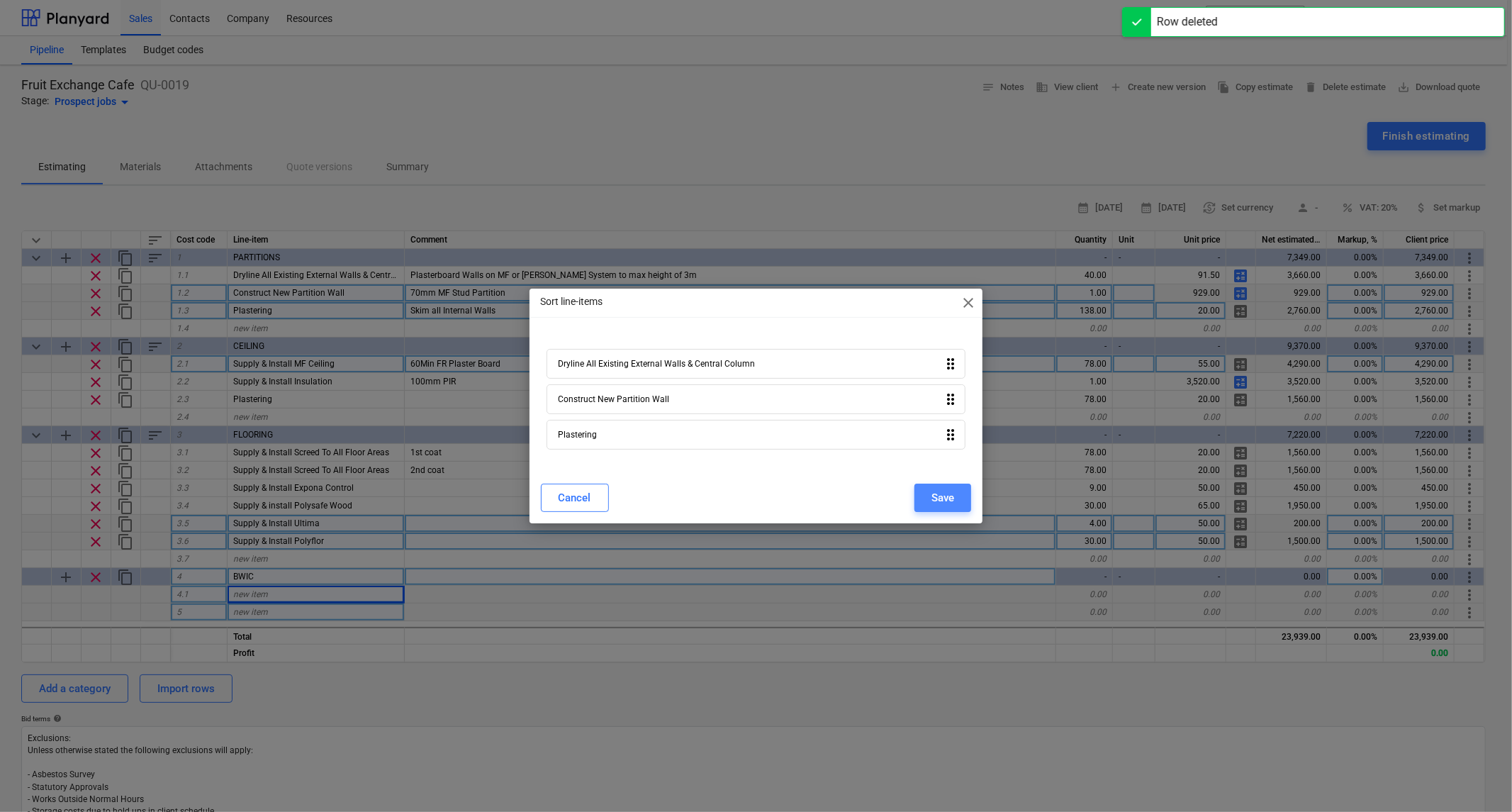
click at [944, 494] on div "Save" at bounding box center [943, 498] width 23 height 18
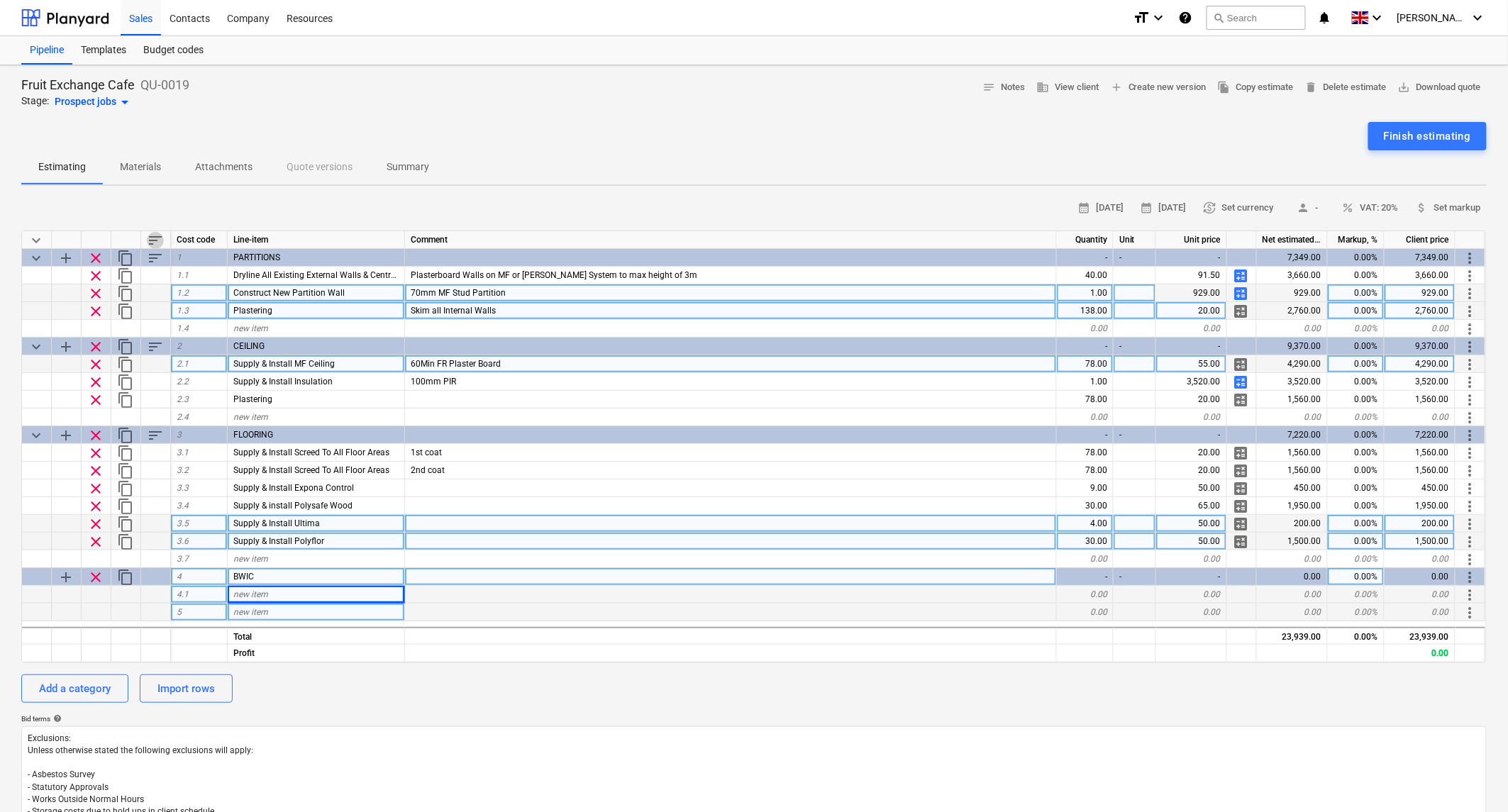
click at [157, 239] on span "sort" at bounding box center [155, 241] width 17 height 17
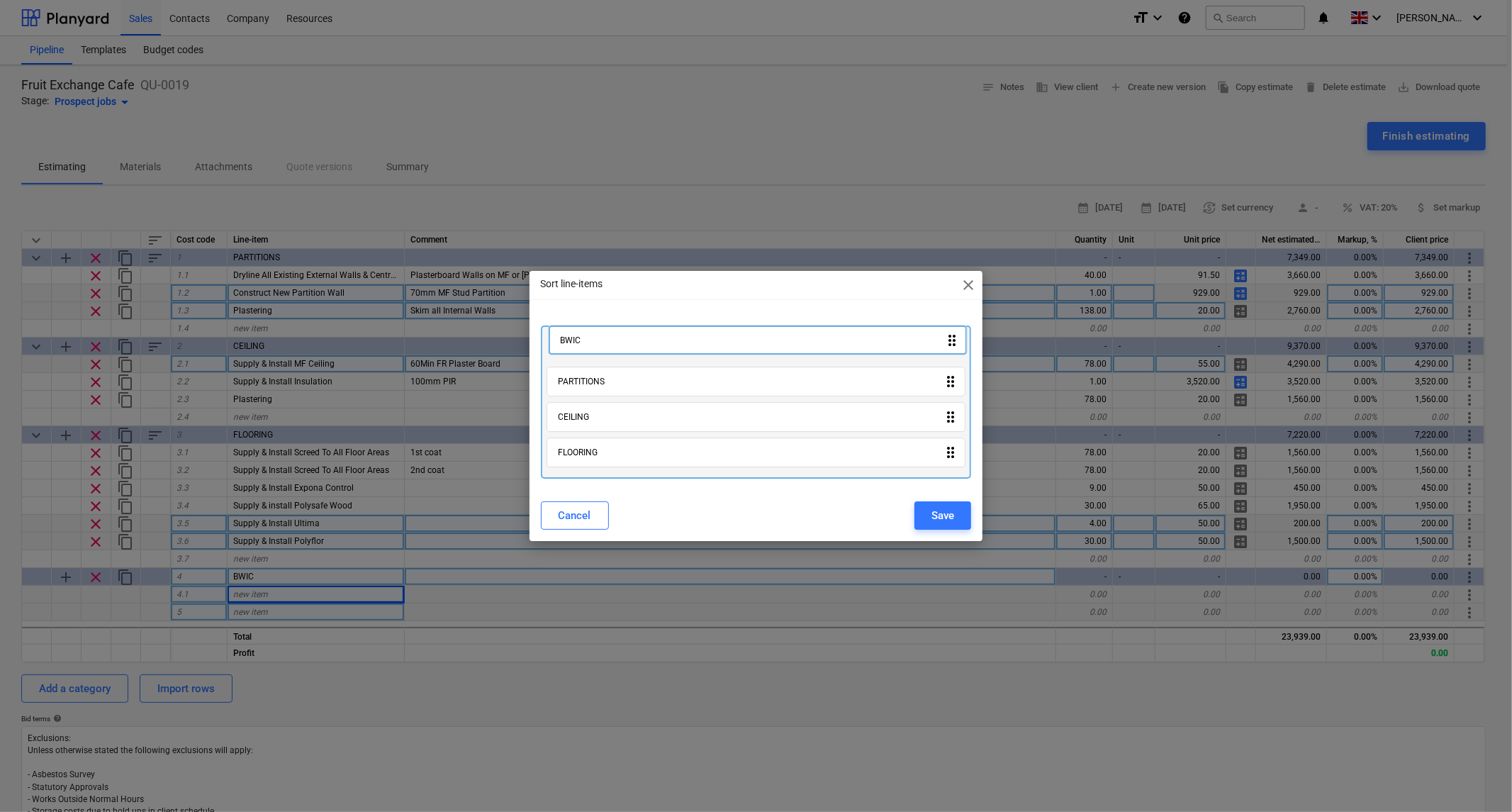
drag, startPoint x: 613, startPoint y: 453, endPoint x: 614, endPoint y: 336, distance: 117.0
click at [614, 336] on div "PARTITIONS drag_indicator CEILING drag_indicator FLOORING drag_indicator BWIC d…" at bounding box center [756, 402] width 431 height 153
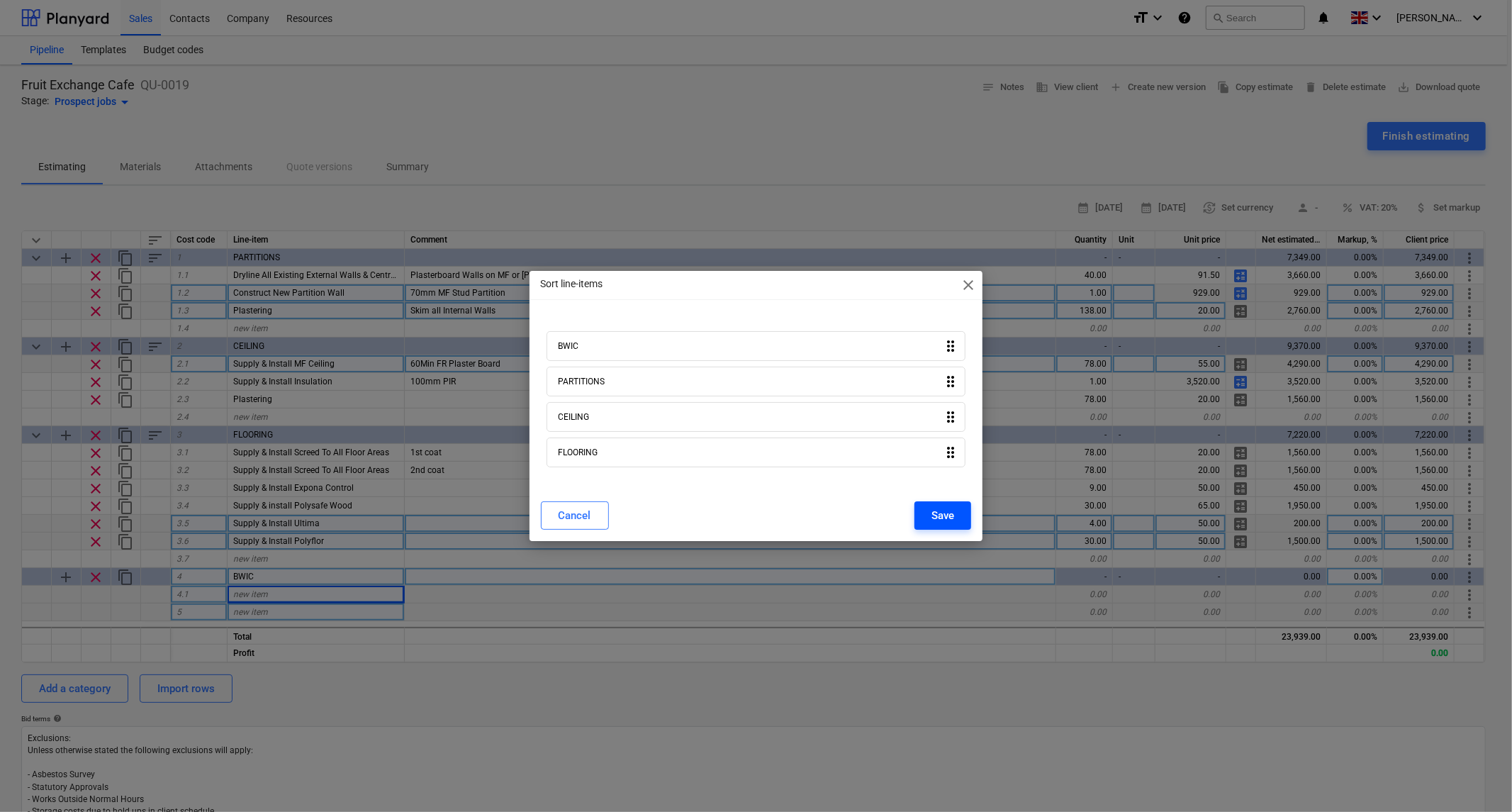
click at [937, 516] on div "Save" at bounding box center [943, 515] width 23 height 18
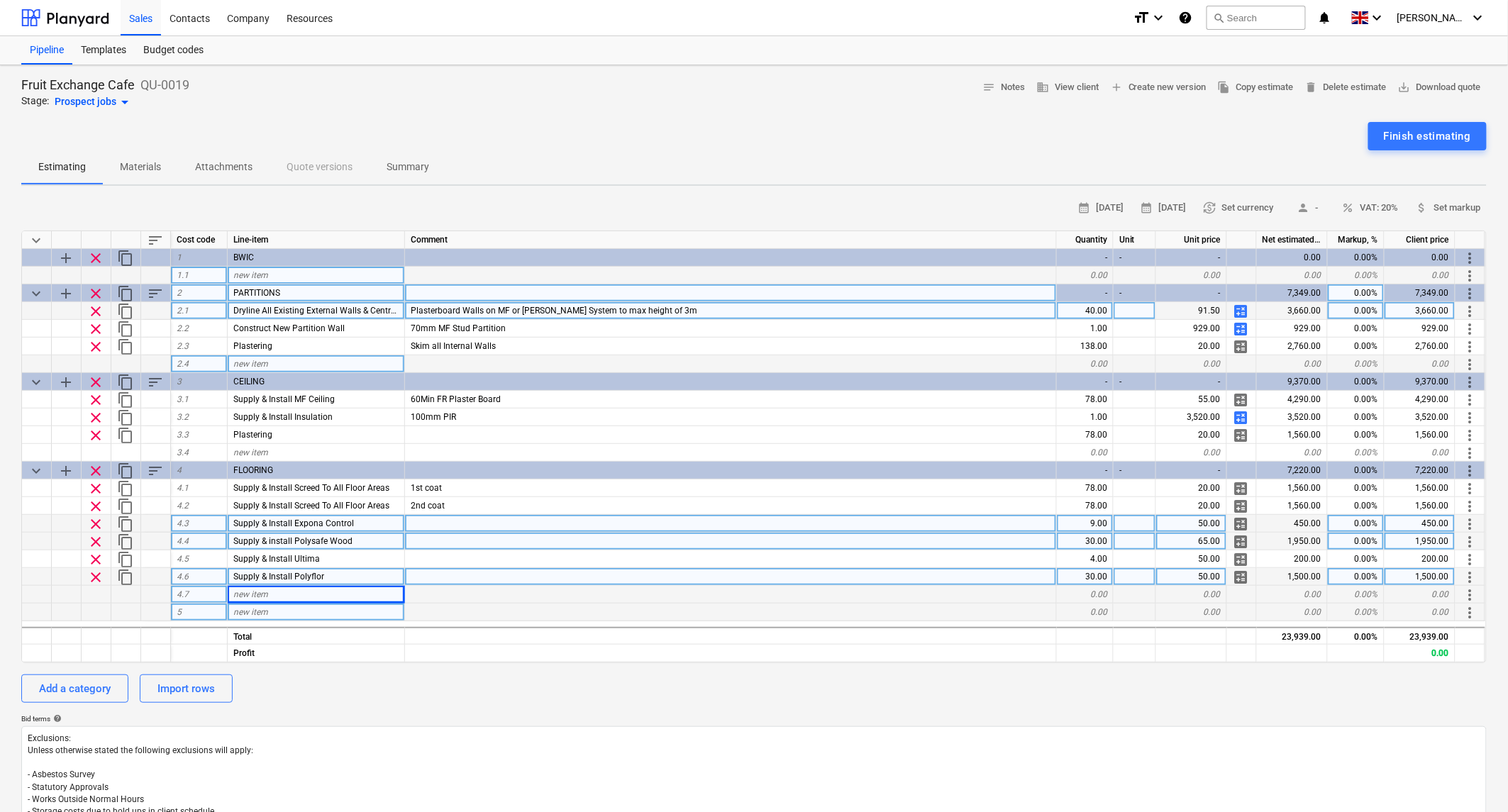
click at [289, 275] on div "new item" at bounding box center [316, 275] width 177 height 18
click at [783, 275] on div at bounding box center [730, 275] width 652 height 18
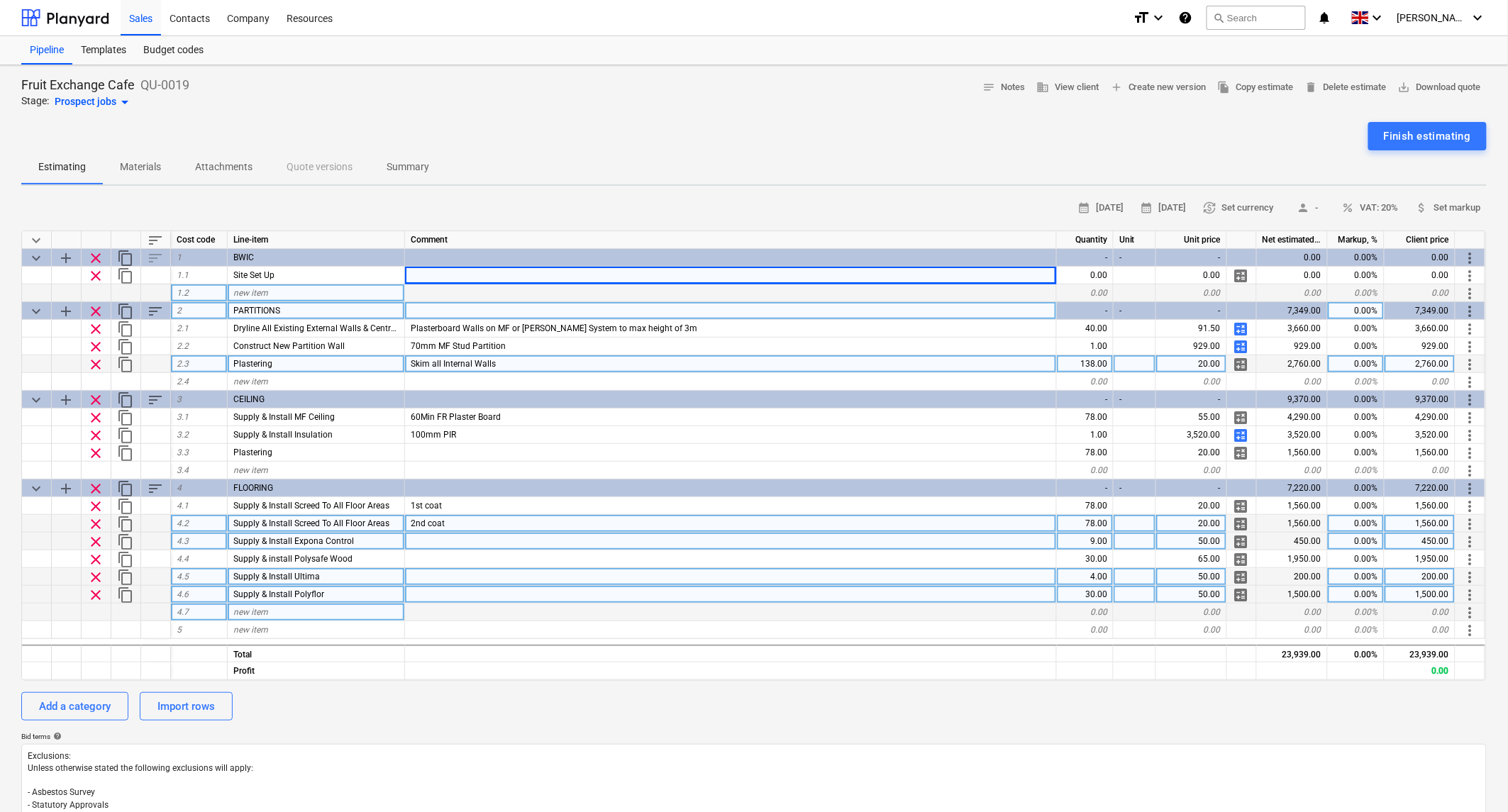
click at [1237, 272] on span "calculate" at bounding box center [1241, 276] width 17 height 17
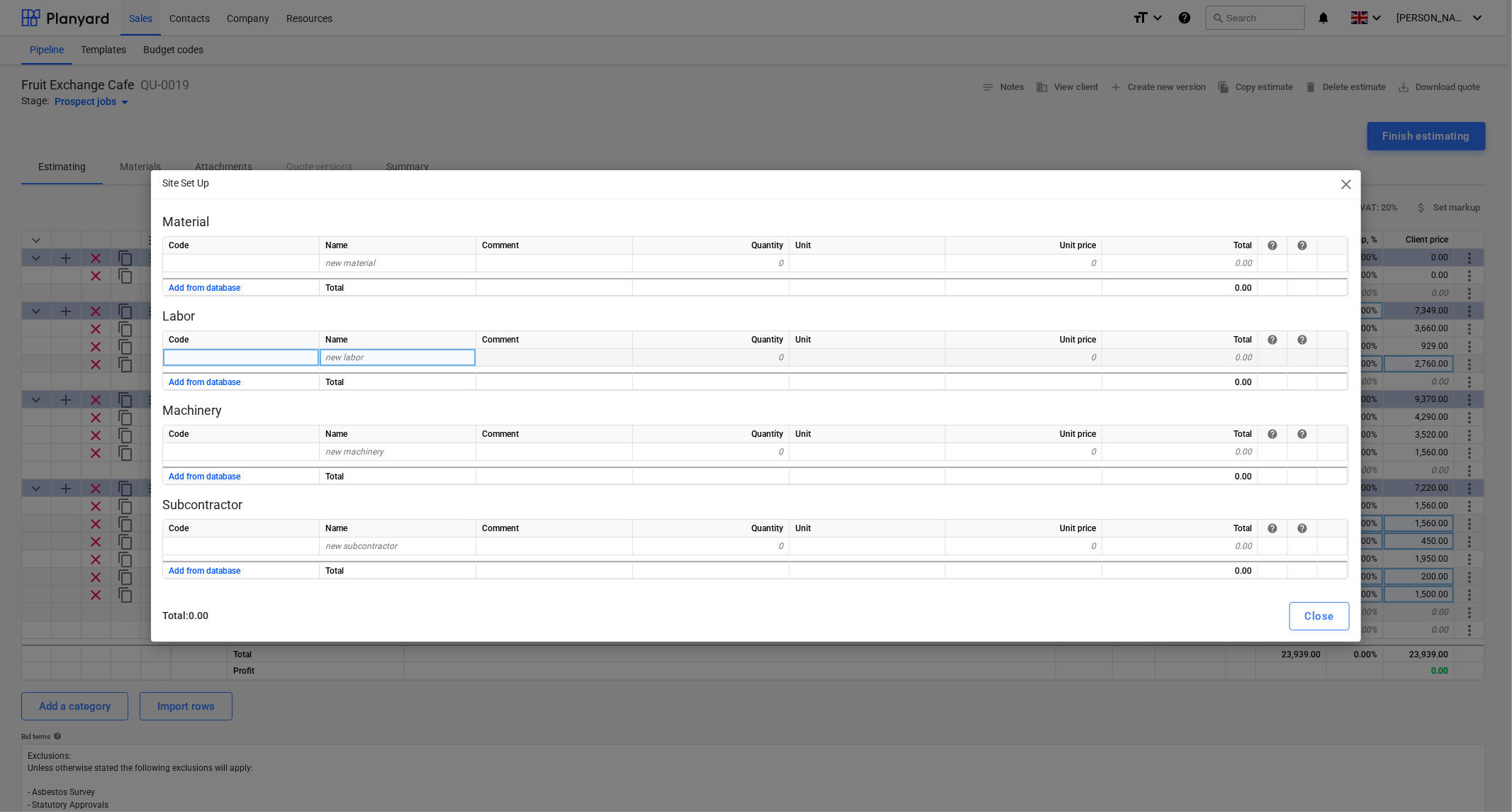
click at [380, 357] on div "new labor" at bounding box center [398, 358] width 157 height 18
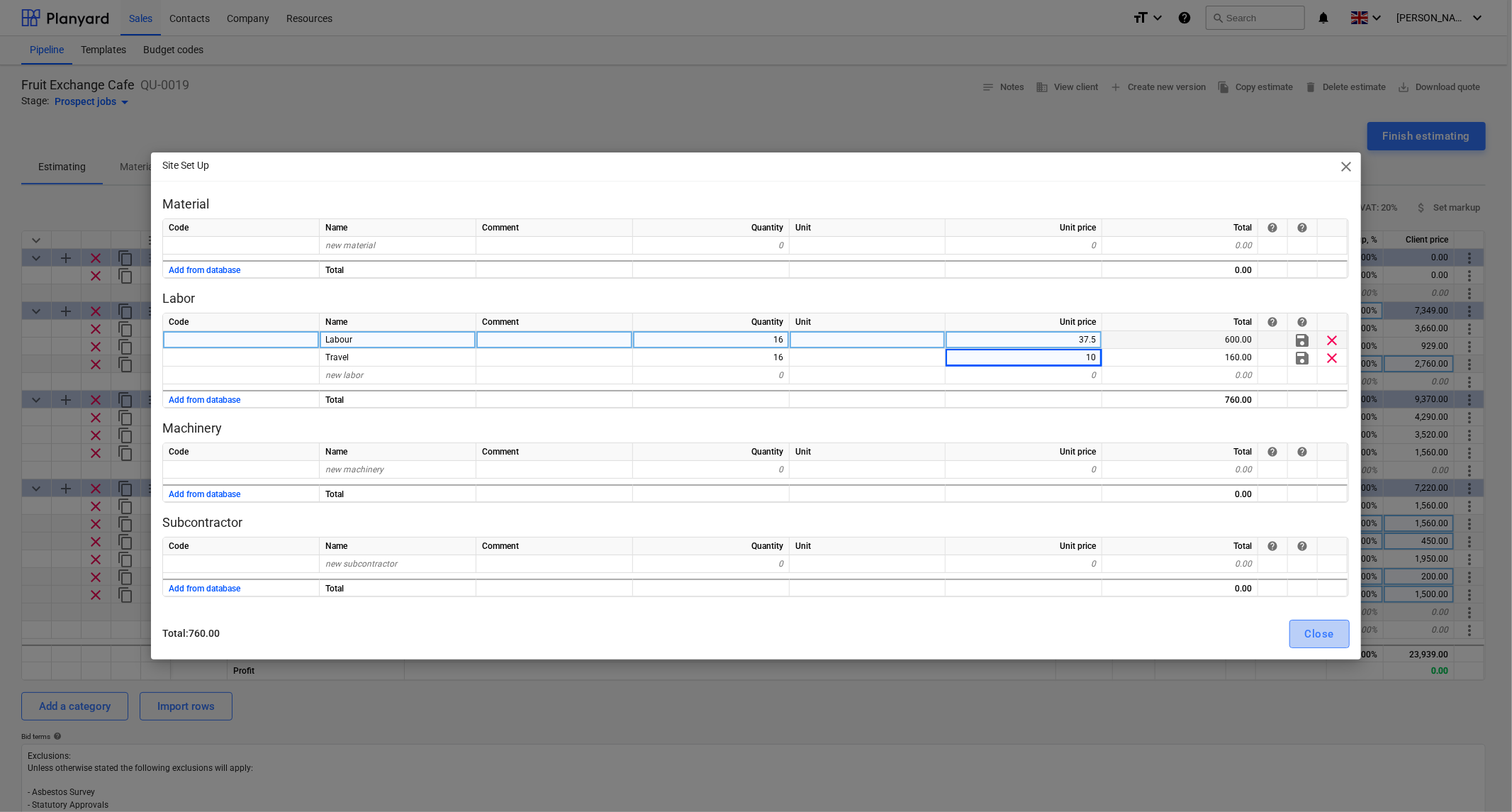
click at [1301, 636] on button "Close" at bounding box center [1319, 634] width 60 height 29
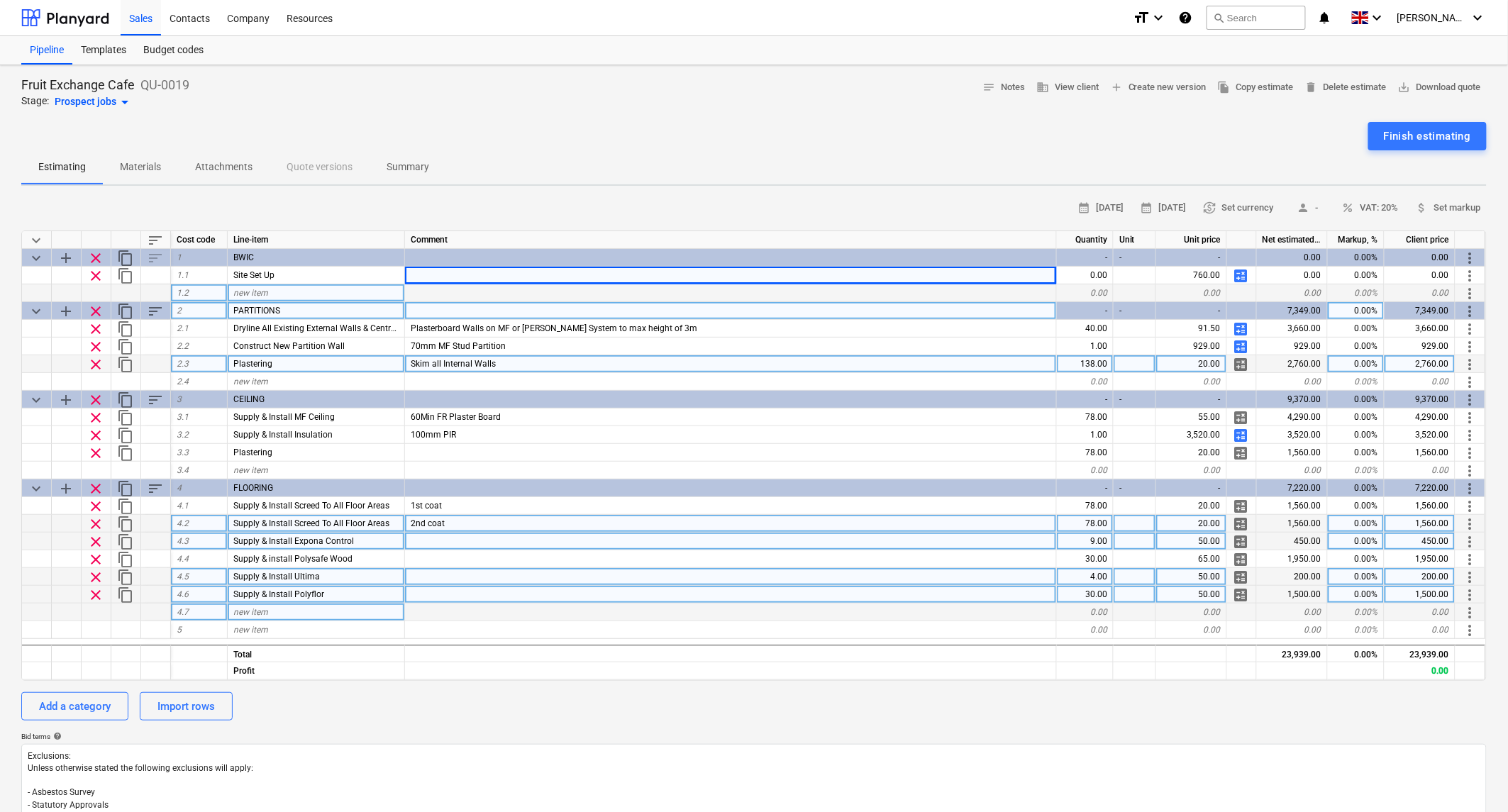
click at [277, 292] on div "new item" at bounding box center [316, 293] width 177 height 18
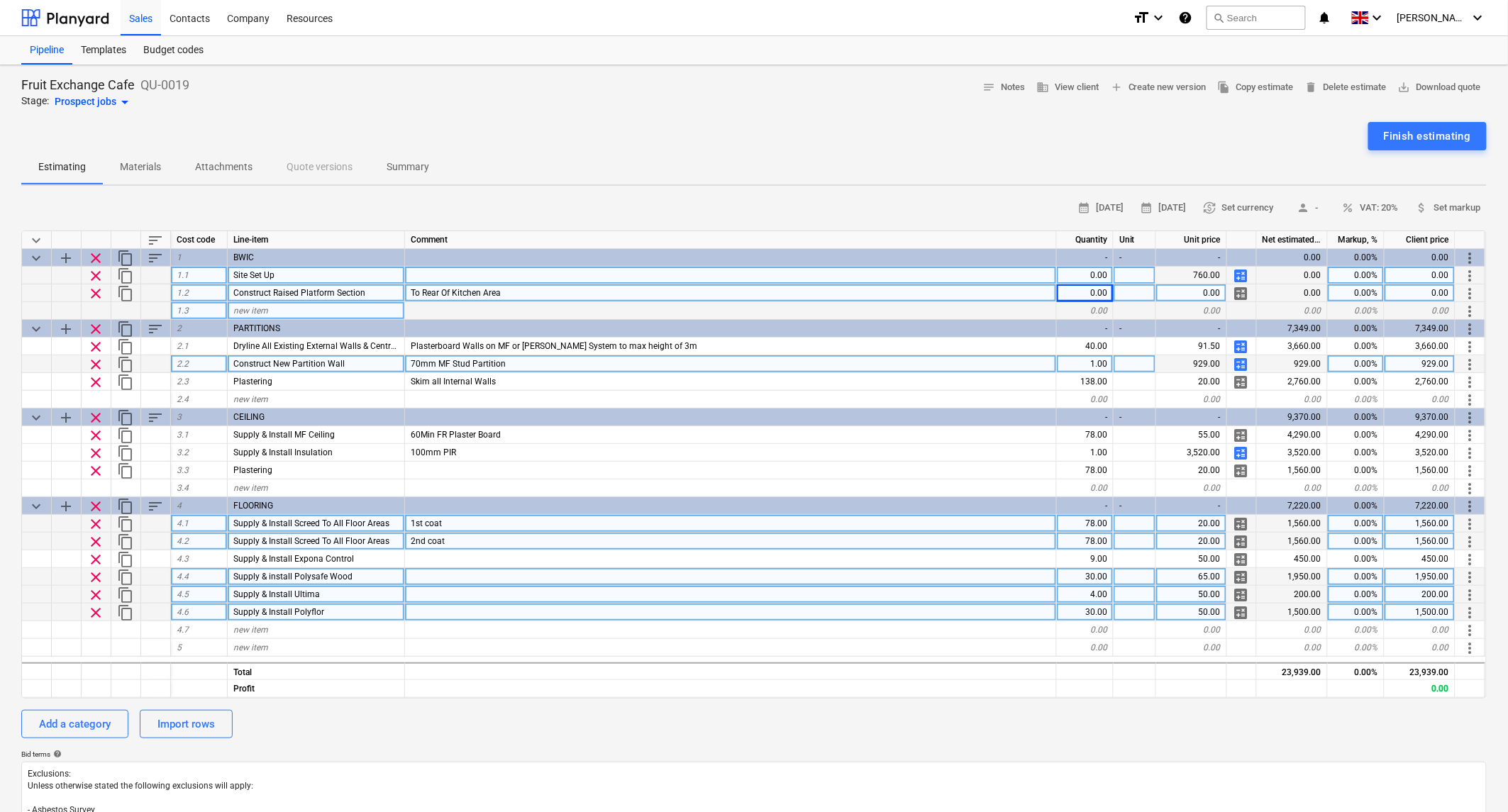
click at [1094, 275] on div "0.00" at bounding box center [1086, 275] width 57 height 18
click at [1246, 272] on span "calculate" at bounding box center [1241, 276] width 17 height 17
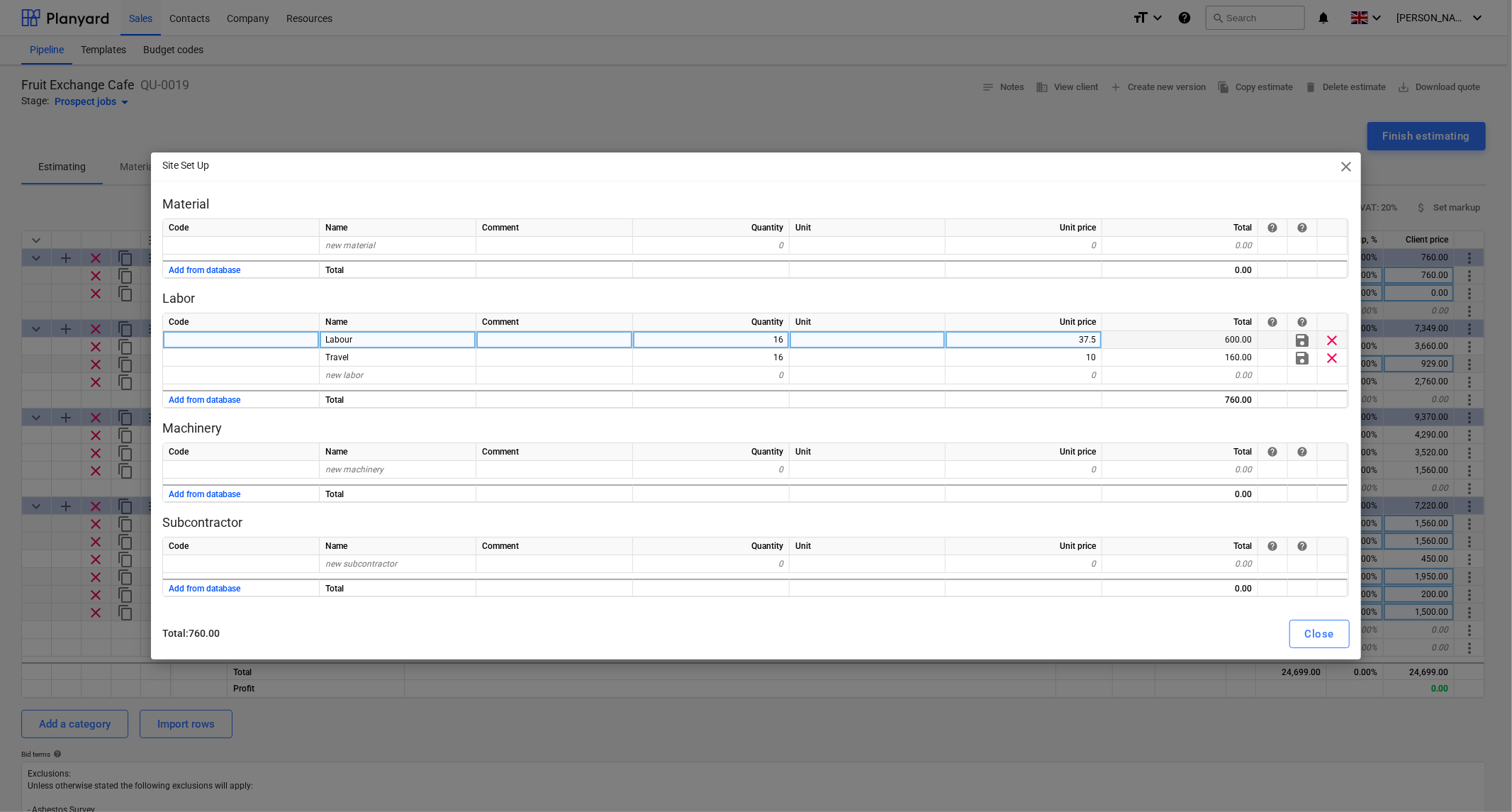
drag, startPoint x: 770, startPoint y: 348, endPoint x: 802, endPoint y: 348, distance: 32.0
click at [770, 348] on div "16" at bounding box center [711, 339] width 157 height 18
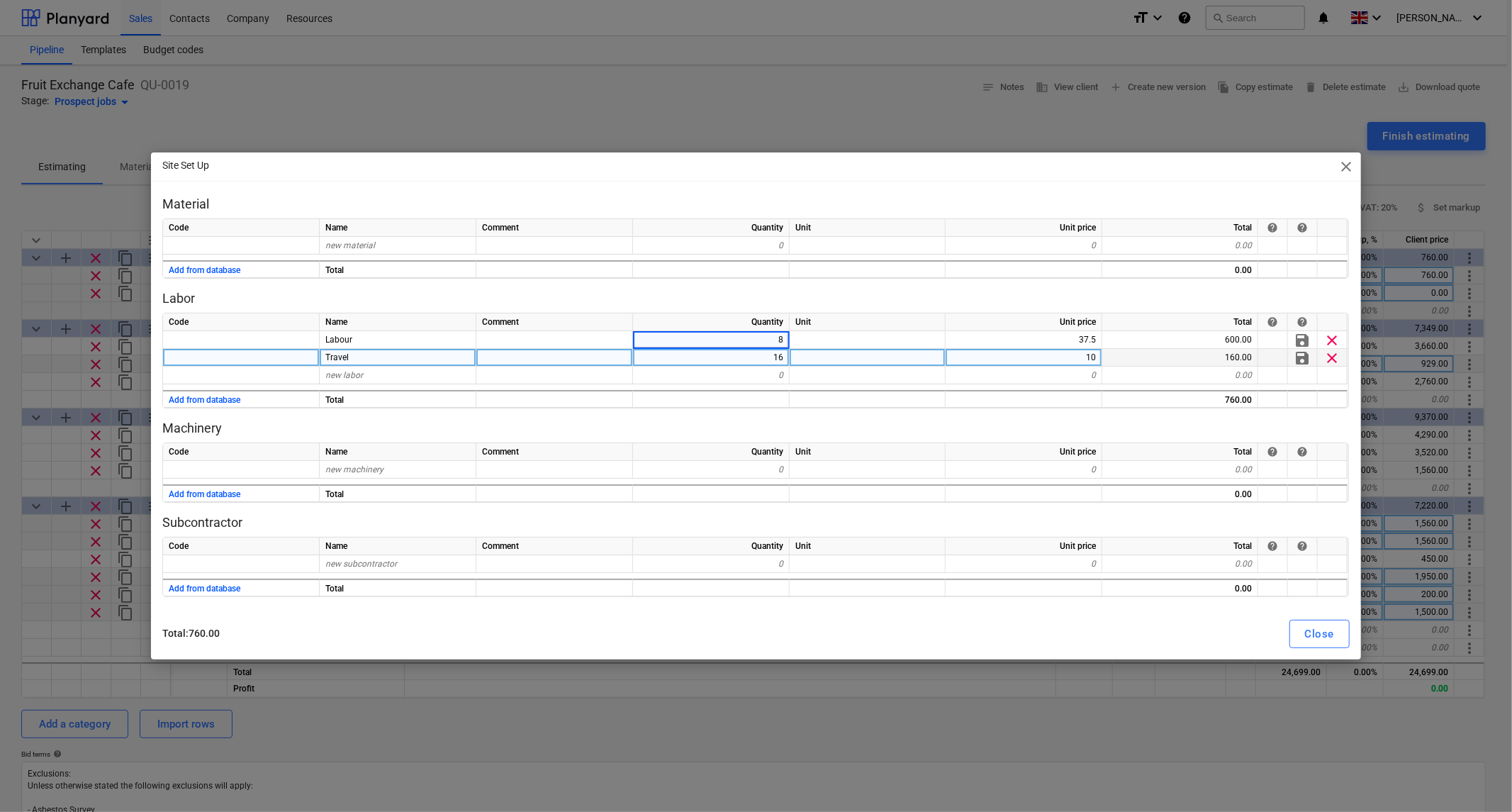
click at [769, 359] on div "16" at bounding box center [711, 358] width 157 height 18
drag, startPoint x: 1324, startPoint y: 635, endPoint x: 1337, endPoint y: 626, distance: 15.8
click at [1326, 635] on div "Close" at bounding box center [1320, 634] width 29 height 18
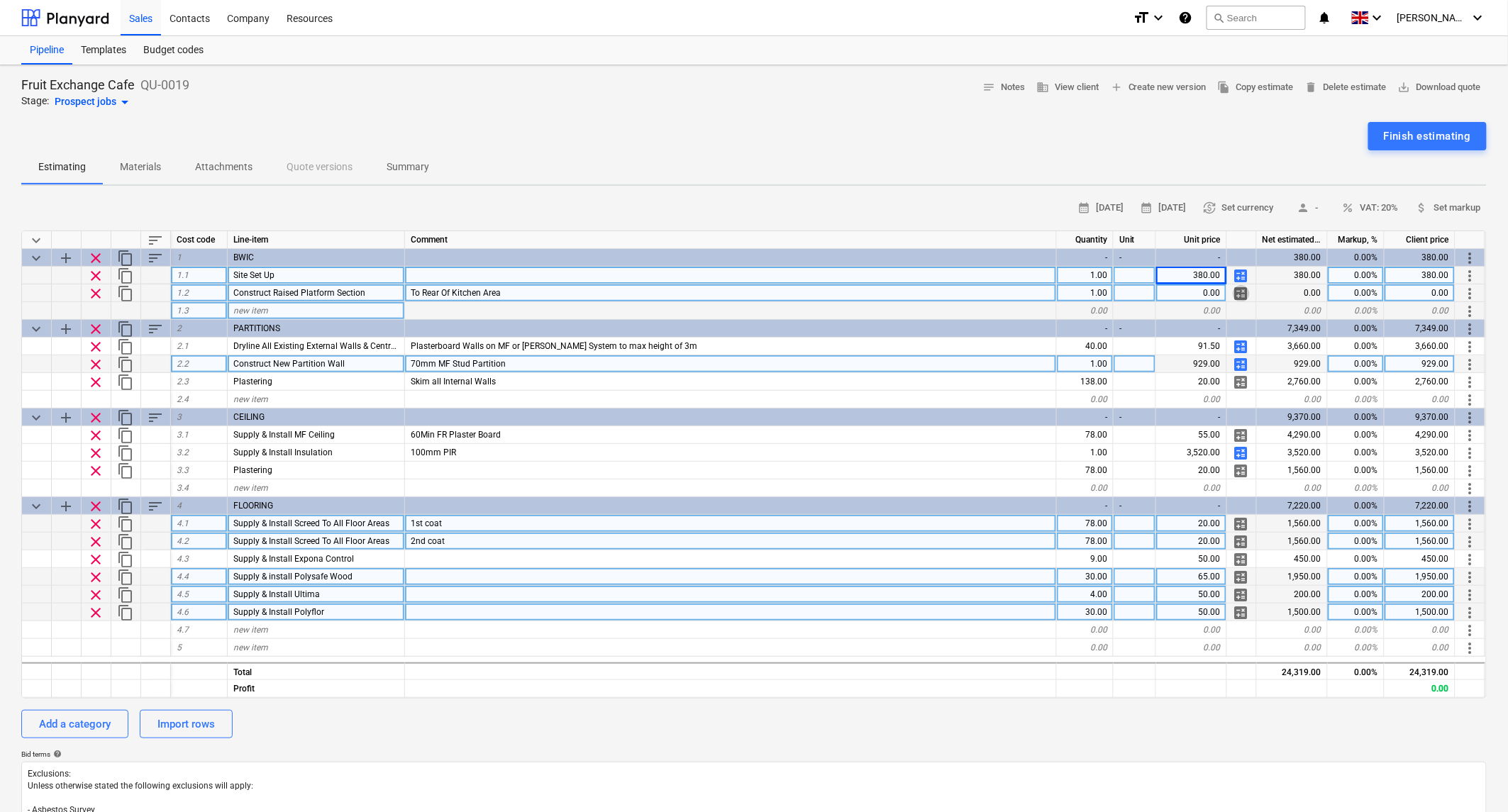
click at [1249, 288] on span "calculate" at bounding box center [1241, 293] width 17 height 17
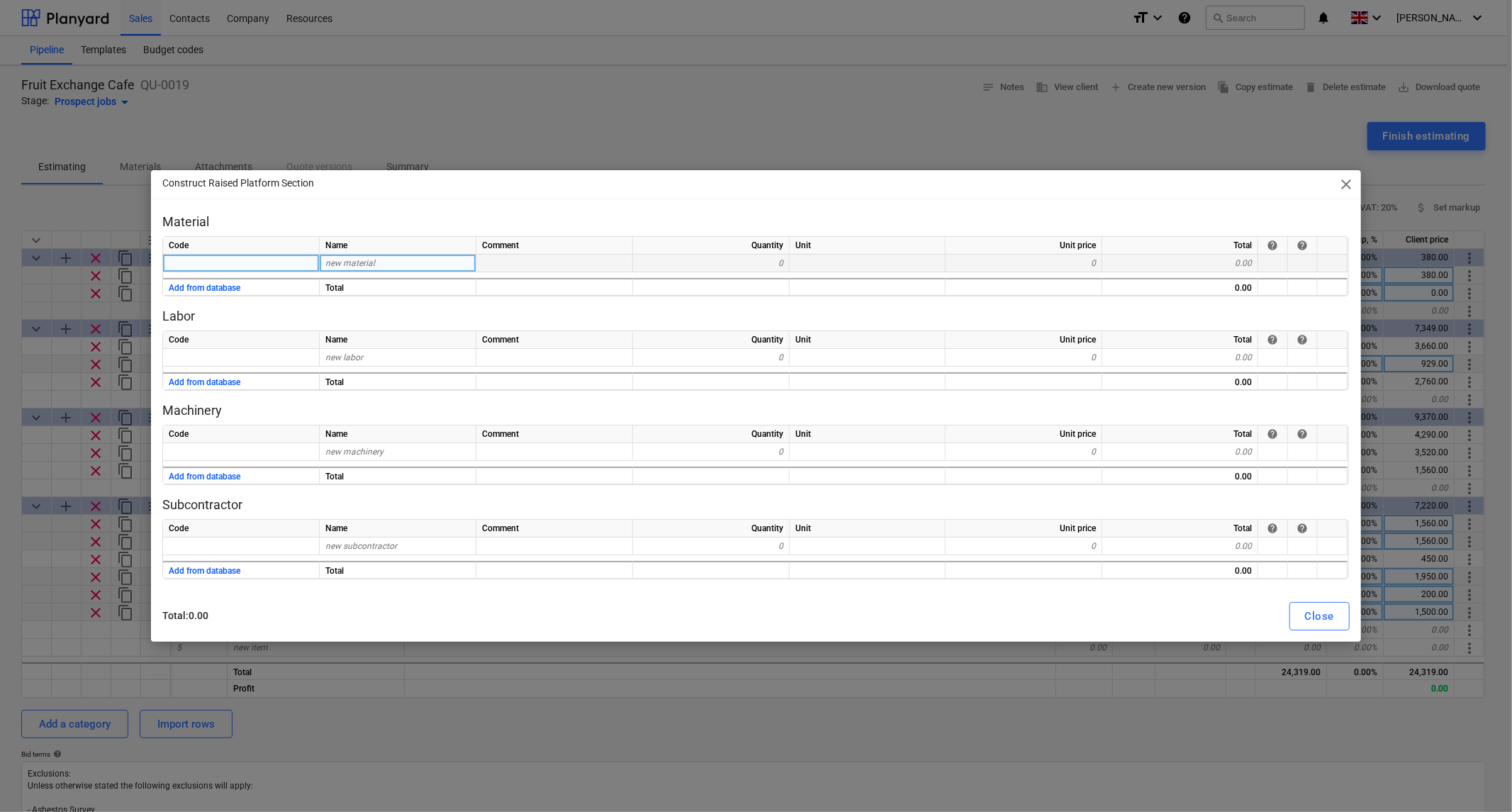
click at [411, 261] on div "new material" at bounding box center [398, 263] width 157 height 18
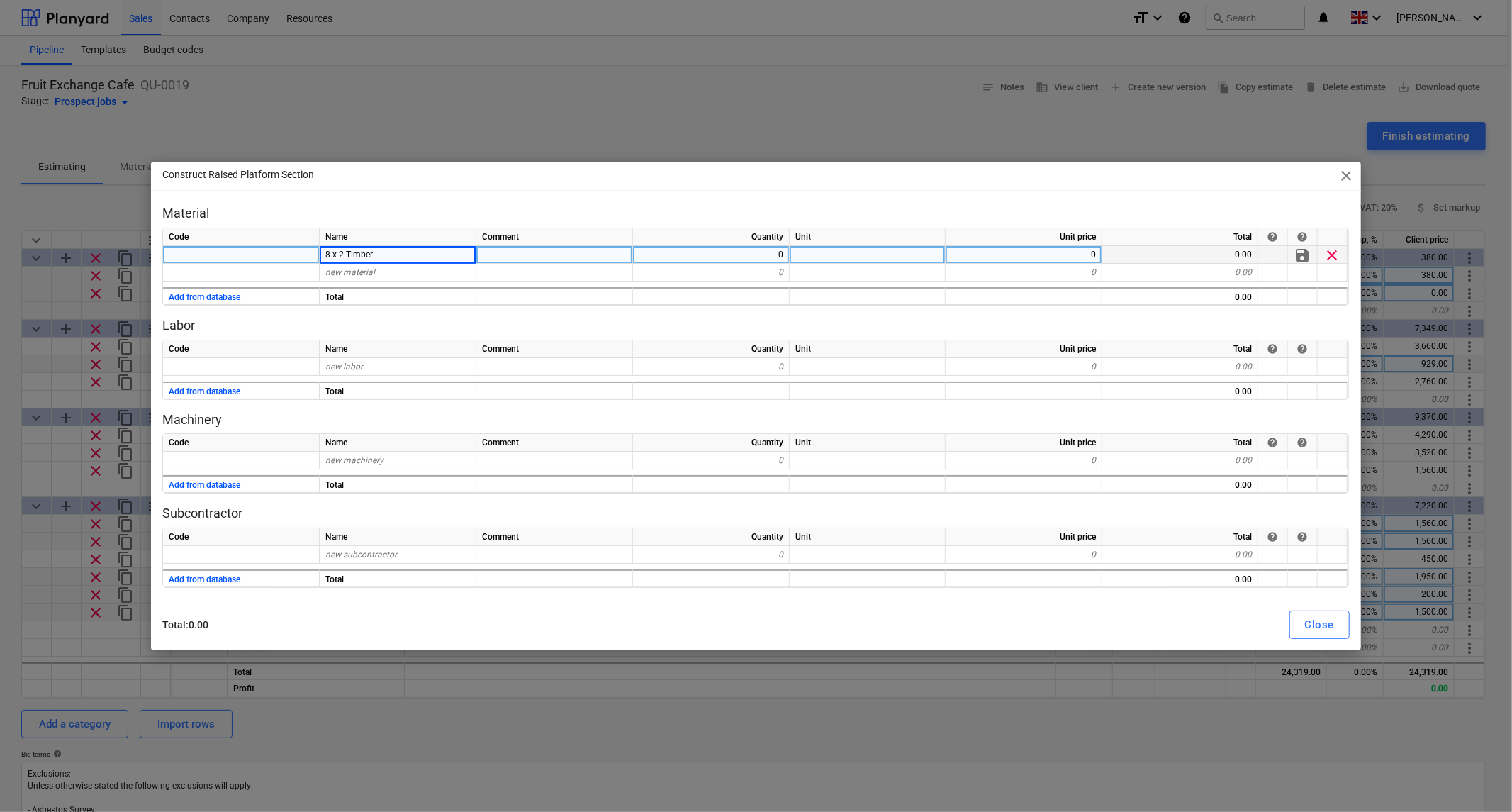
click at [764, 257] on div "0" at bounding box center [711, 254] width 157 height 18
click at [343, 253] on span "8 x 2 Timber" at bounding box center [349, 254] width 48 height 10
click at [345, 253] on input "8 x 2 Timber" at bounding box center [397, 254] width 156 height 17
click at [757, 250] on div "0" at bounding box center [711, 254] width 157 height 18
click at [340, 279] on div "new material" at bounding box center [398, 272] width 157 height 18
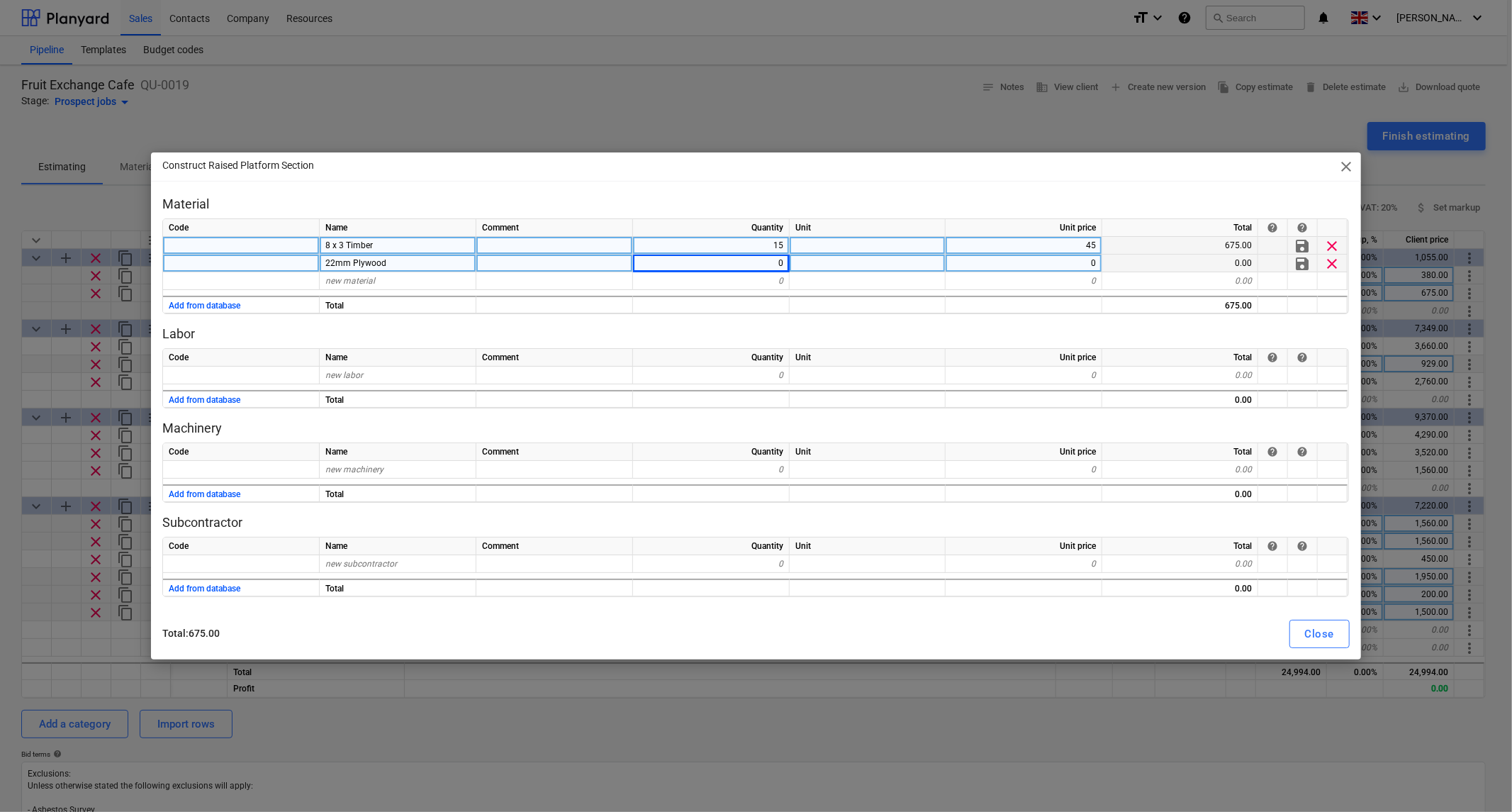
click at [334, 258] on span "22mm Plywood" at bounding box center [356, 263] width 61 height 10
click at [335, 263] on input "22mm Plywood" at bounding box center [397, 263] width 156 height 17
click at [1317, 630] on div "Close" at bounding box center [1320, 634] width 29 height 18
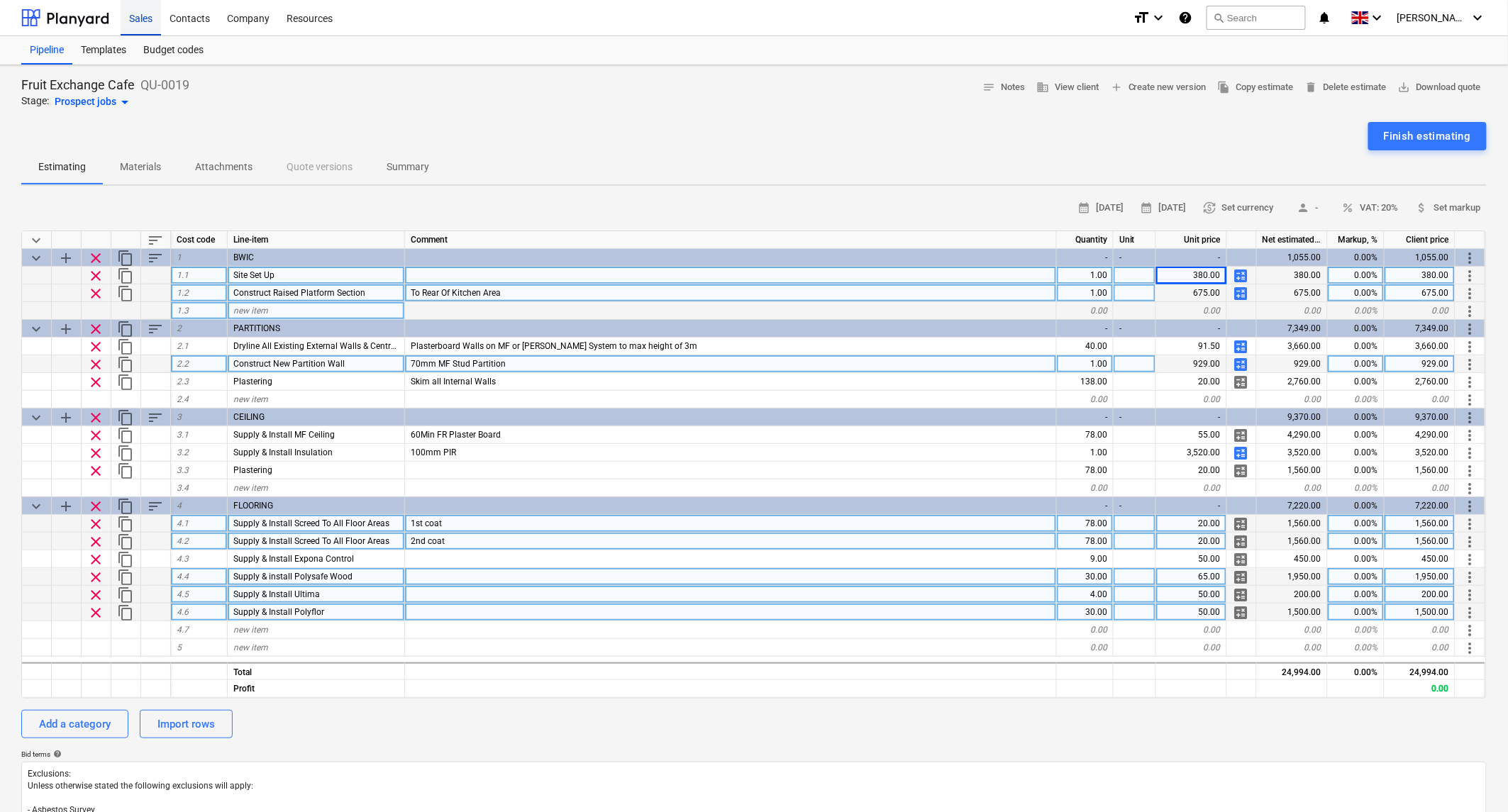
click at [136, 18] on div "Sales" at bounding box center [141, 17] width 41 height 36
